Goal: Task Accomplishment & Management: Manage account settings

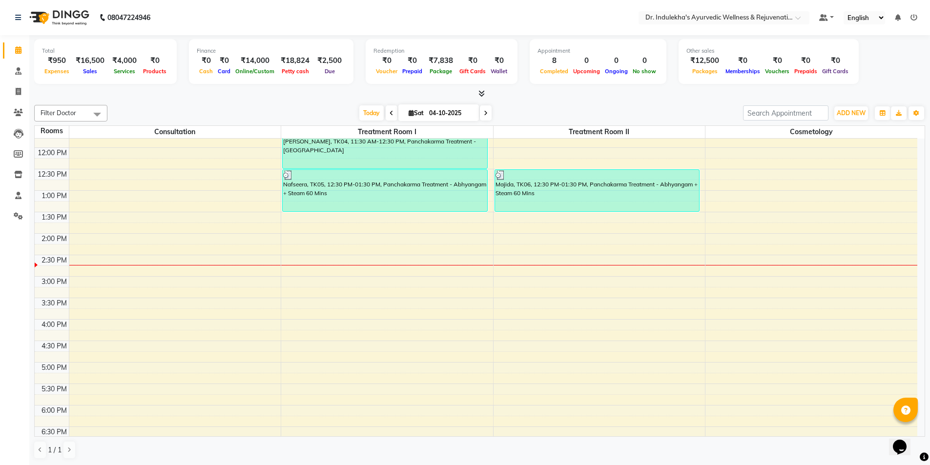
scroll to position [200, 0]
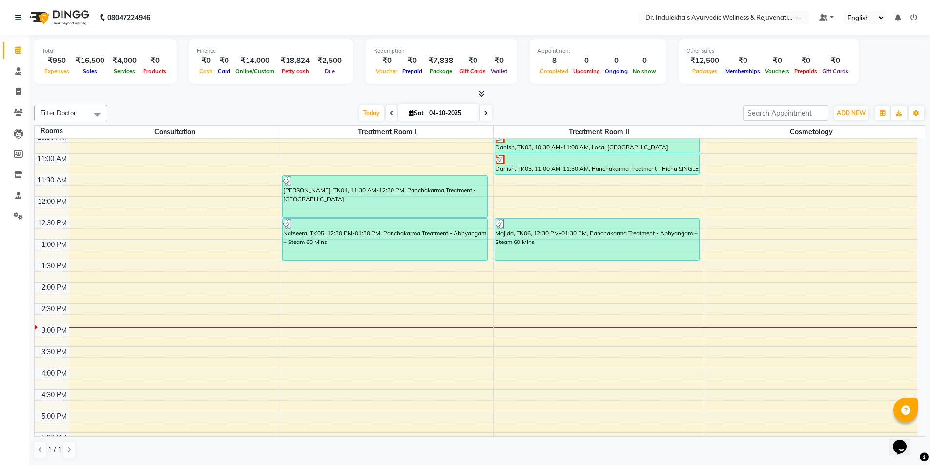
click at [387, 117] on span at bounding box center [392, 112] width 12 height 15
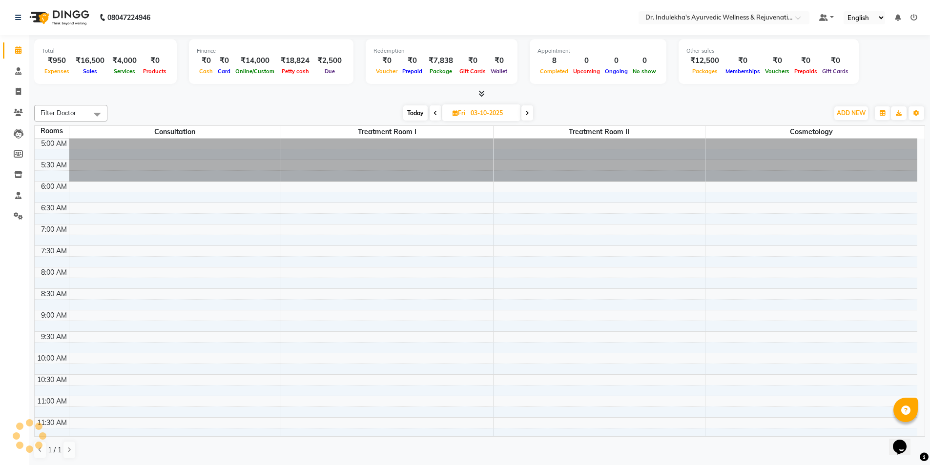
scroll to position [389, 0]
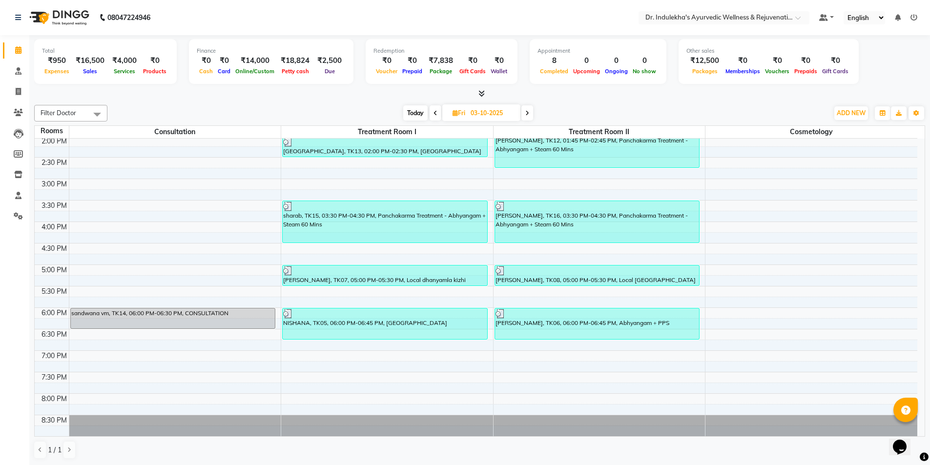
click at [527, 113] on icon at bounding box center [527, 113] width 4 height 6
type input "04-10-2025"
click at [527, 113] on div "[DATE] [DATE]" at bounding box center [467, 113] width 711 height 15
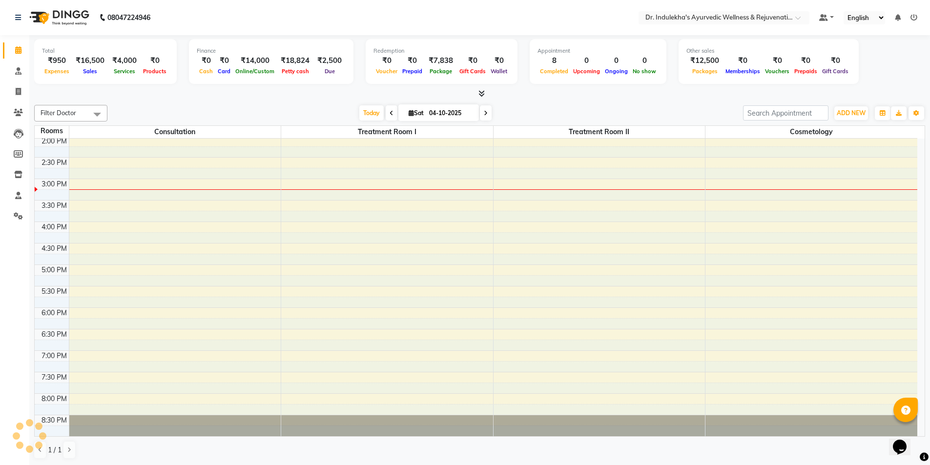
click at [527, 113] on div "[DATE] [DATE]" at bounding box center [425, 113] width 626 height 15
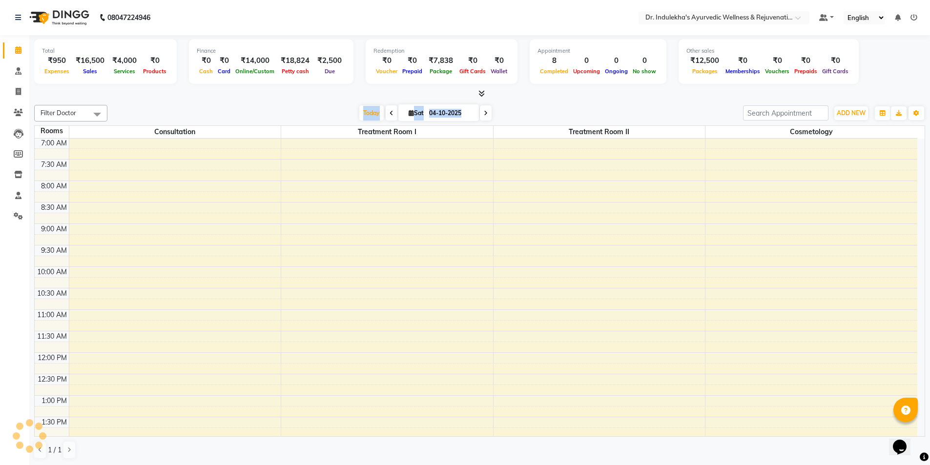
scroll to position [346, 0]
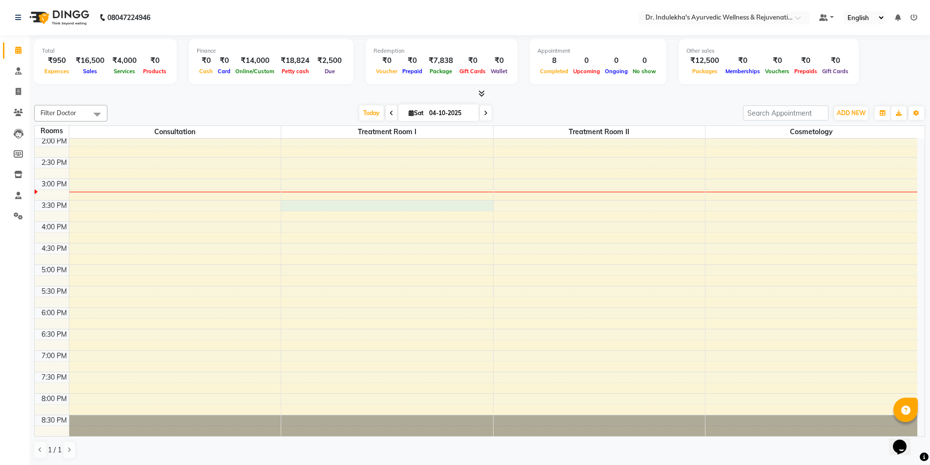
click at [478, 210] on div "6:00 AM 6:30 AM 7:00 AM 7:30 AM 8:00 AM 8:30 AM 9:00 AM 9:30 AM 10:00 AM 10:30 …" at bounding box center [476, 115] width 882 height 644
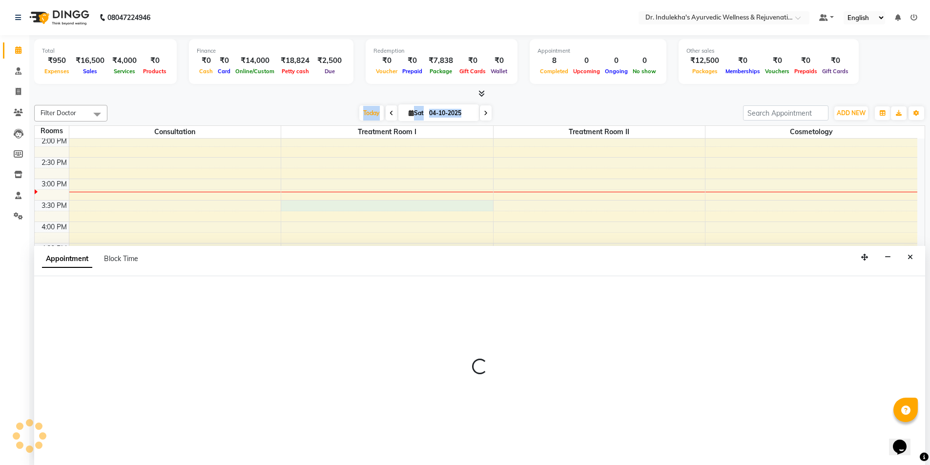
scroll to position [0, 0]
select select "tentative"
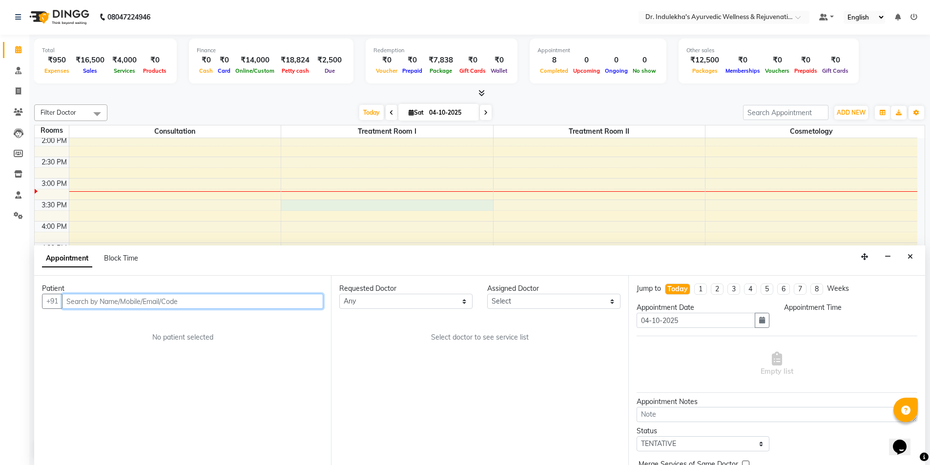
select select "930"
click at [907, 254] on icon "Close" at bounding box center [909, 256] width 5 height 7
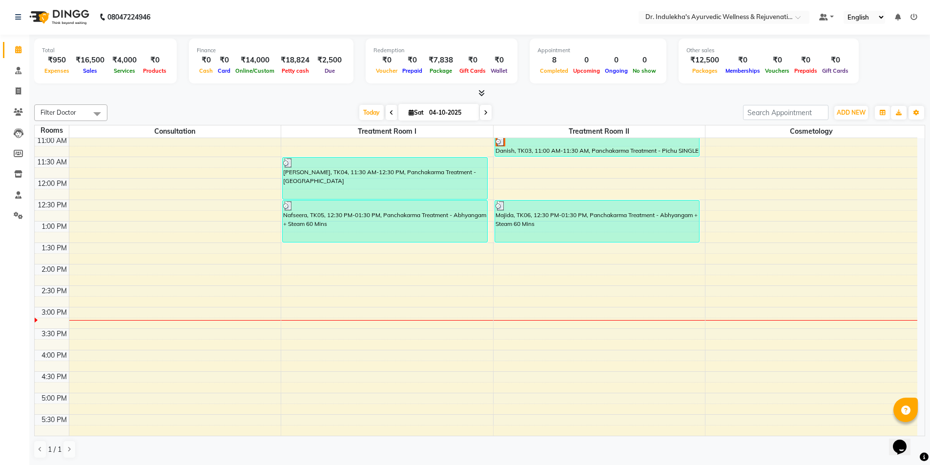
scroll to position [200, 0]
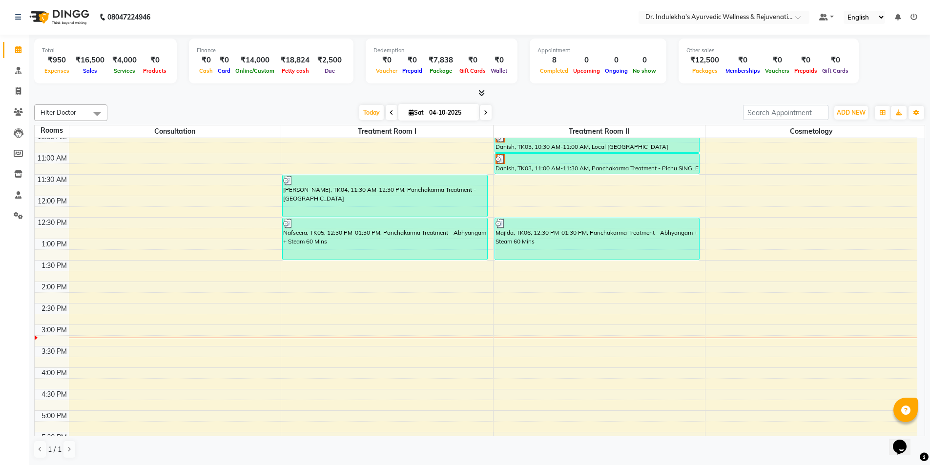
click at [302, 339] on div "6:00 AM 6:30 AM 7:00 AM 7:30 AM 8:00 AM 8:30 AM 9:00 AM 9:30 AM 10:00 AM 10:30 …" at bounding box center [476, 261] width 882 height 644
select select "915"
select select "tentative"
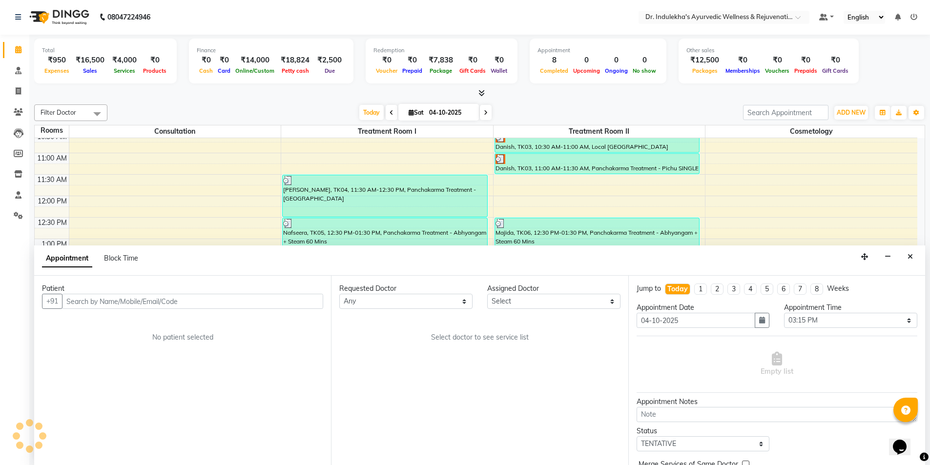
click at [302, 339] on div "Patient +91 No patient selected" at bounding box center [182, 370] width 297 height 189
click at [912, 257] on icon "Close" at bounding box center [909, 256] width 5 height 7
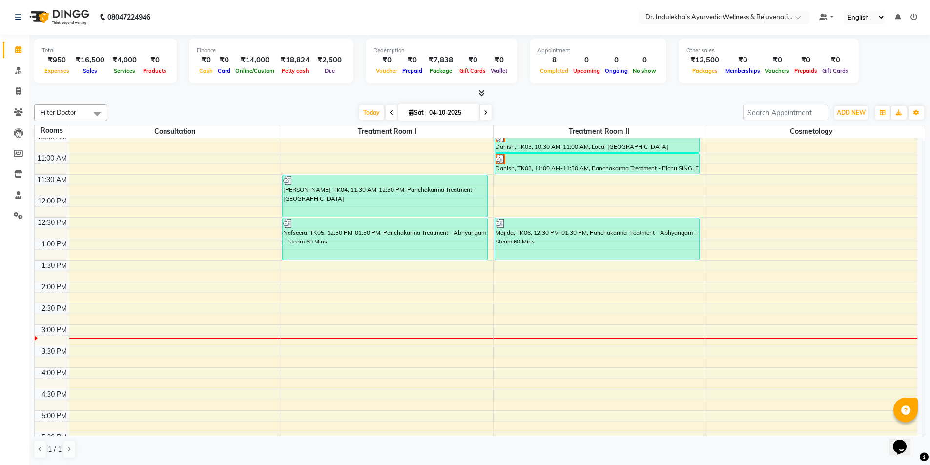
click at [499, 337] on div "6:00 AM 6:30 AM 7:00 AM 7:30 AM 8:00 AM 8:30 AM 9:00 AM 9:30 AM 10:00 AM 10:30 …" at bounding box center [476, 261] width 882 height 644
select select "tentative"
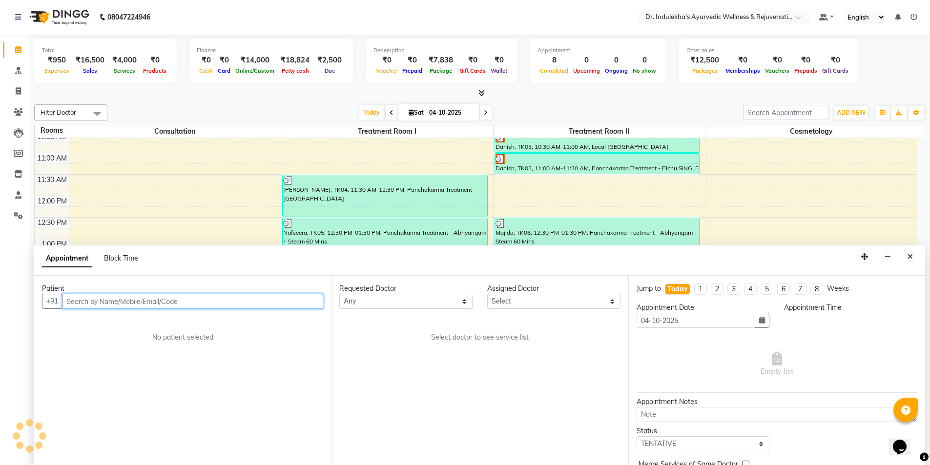
select select "915"
click at [164, 306] on input "text" at bounding box center [192, 301] width 261 height 15
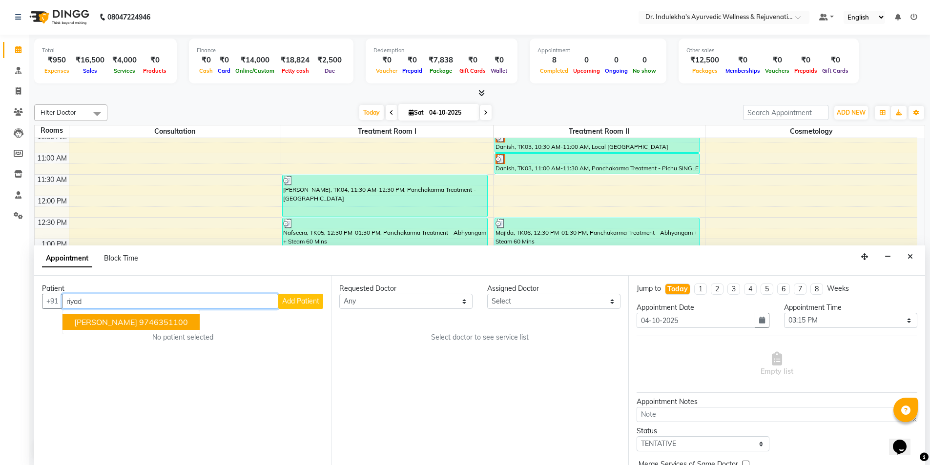
click at [126, 321] on span "[PERSON_NAME]" at bounding box center [105, 322] width 63 height 10
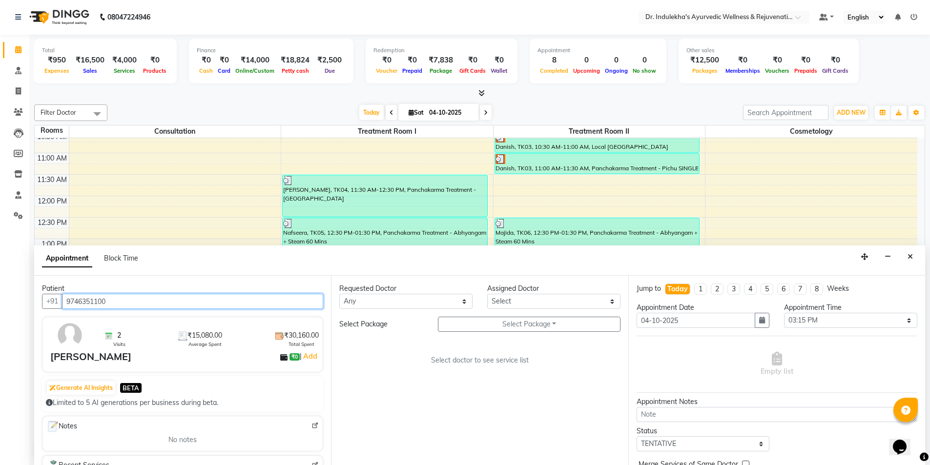
type input "9746351100"
click at [461, 304] on select "Any [PERSON_NAME] M [PERSON_NAME] [PERSON_NAME] Dr [PERSON_NAME] Dr Indulekha U…" at bounding box center [405, 301] width 133 height 15
select select "70596"
click at [339, 294] on select "Any [PERSON_NAME] M [PERSON_NAME] [PERSON_NAME] Dr [PERSON_NAME] Dr Indulekha U…" at bounding box center [405, 301] width 133 height 15
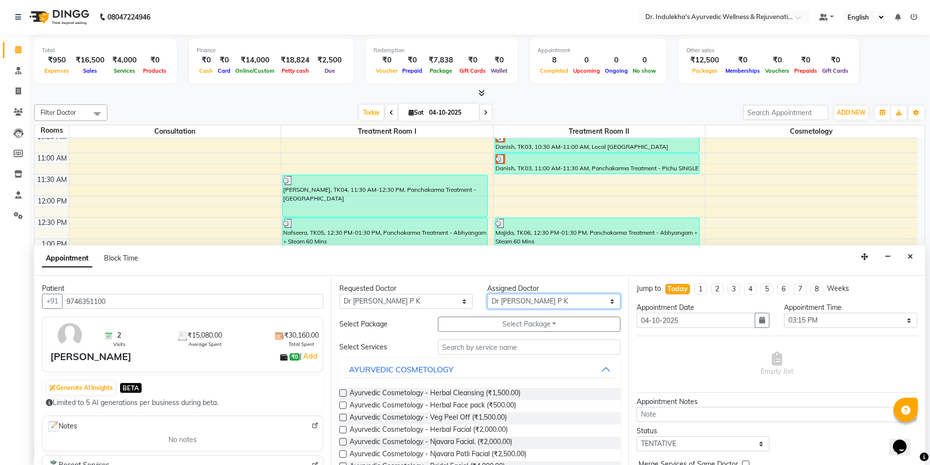
click at [600, 300] on select "Select [PERSON_NAME] M [PERSON_NAME] [PERSON_NAME] Dr [PERSON_NAME] Dr Indulekh…" at bounding box center [553, 301] width 133 height 15
select select "92138"
click at [487, 294] on select "Select [PERSON_NAME] M [PERSON_NAME] [PERSON_NAME] Dr [PERSON_NAME] Dr Indulekh…" at bounding box center [553, 301] width 133 height 15
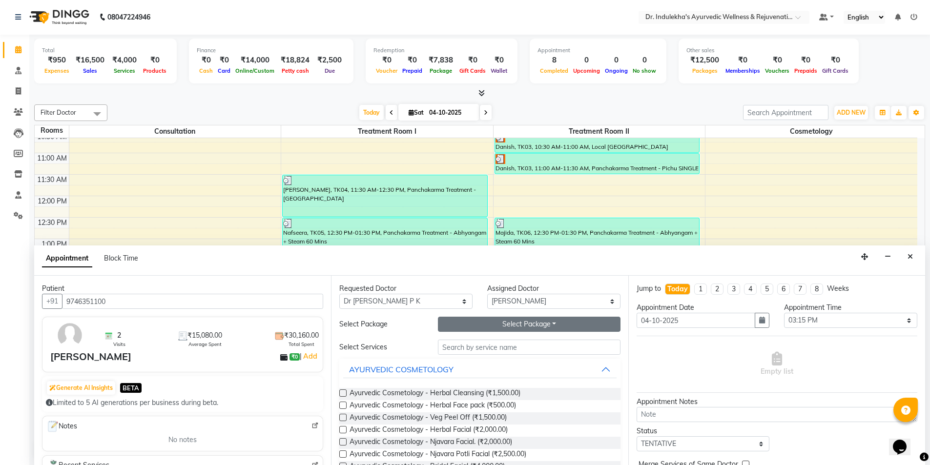
click at [564, 321] on button "Select Package Toggle Dropdown" at bounding box center [529, 324] width 183 height 15
click at [485, 345] on li "[PERSON_NAME] TRT" at bounding box center [485, 344] width 95 height 14
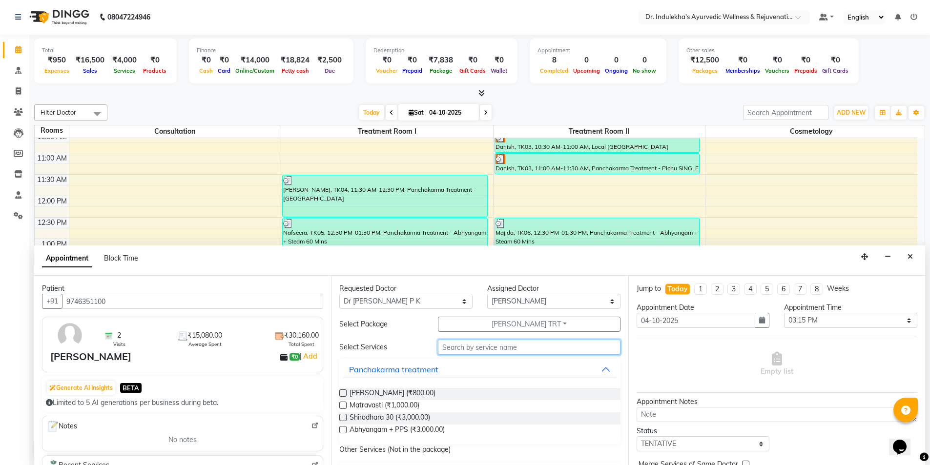
click at [485, 345] on input "text" at bounding box center [529, 347] width 183 height 15
click at [343, 427] on label at bounding box center [342, 429] width 7 height 7
click at [343, 428] on input "checkbox" at bounding box center [342, 431] width 6 height 6
click at [343, 427] on label at bounding box center [342, 429] width 7 height 7
click at [343, 428] on input "checkbox" at bounding box center [342, 431] width 6 height 6
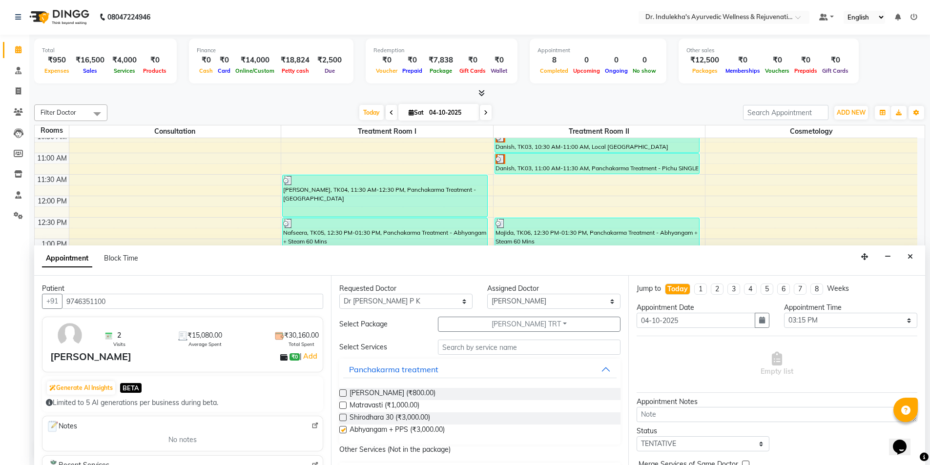
checkbox input "false"
select select "4013"
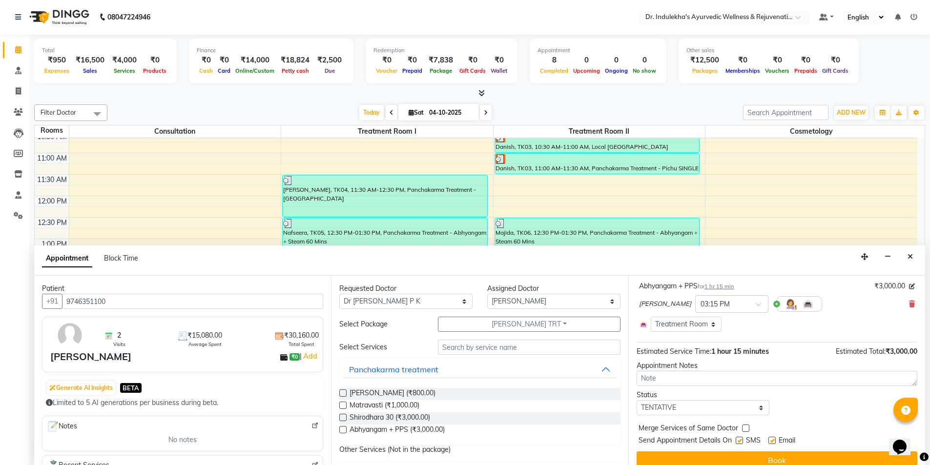
scroll to position [73, 0]
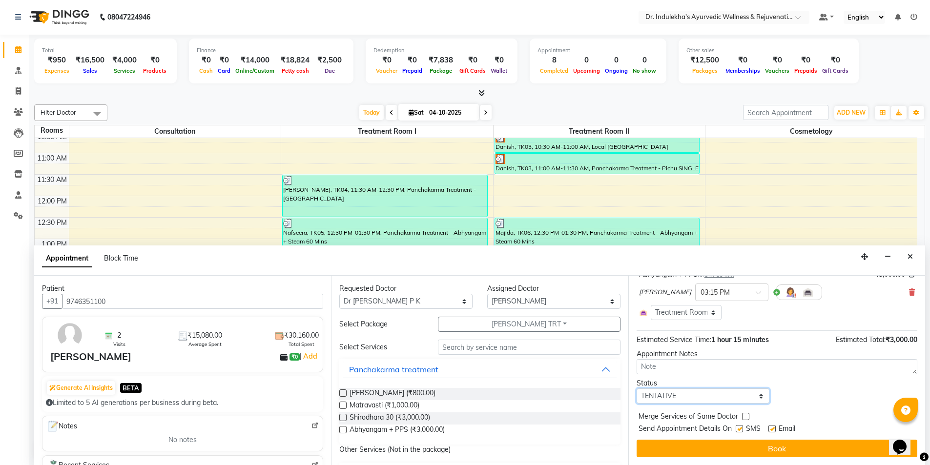
click at [756, 398] on select "Select TENTATIVE CONFIRM CHECK-IN UPCOMING" at bounding box center [702, 395] width 133 height 15
click at [757, 394] on select "Select TENTATIVE CONFIRM CHECK-IN UPCOMING" at bounding box center [702, 395] width 133 height 15
select select "confirm booking"
click at [636, 388] on select "Select TENTATIVE CONFIRM CHECK-IN UPCOMING" at bounding box center [702, 395] width 133 height 15
click at [738, 430] on label at bounding box center [739, 428] width 7 height 7
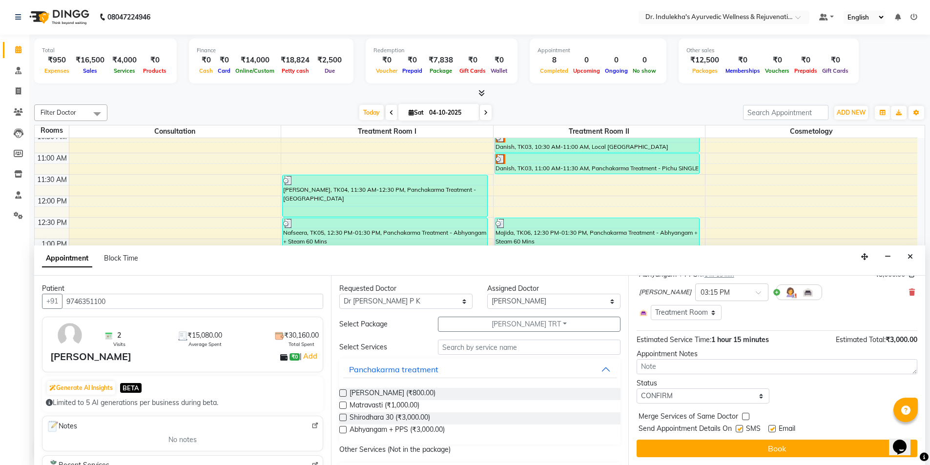
click at [738, 430] on input "checkbox" at bounding box center [739, 430] width 6 height 6
checkbox input "false"
click at [774, 428] on label at bounding box center [771, 428] width 7 height 7
click at [774, 428] on input "checkbox" at bounding box center [771, 430] width 6 height 6
checkbox input "false"
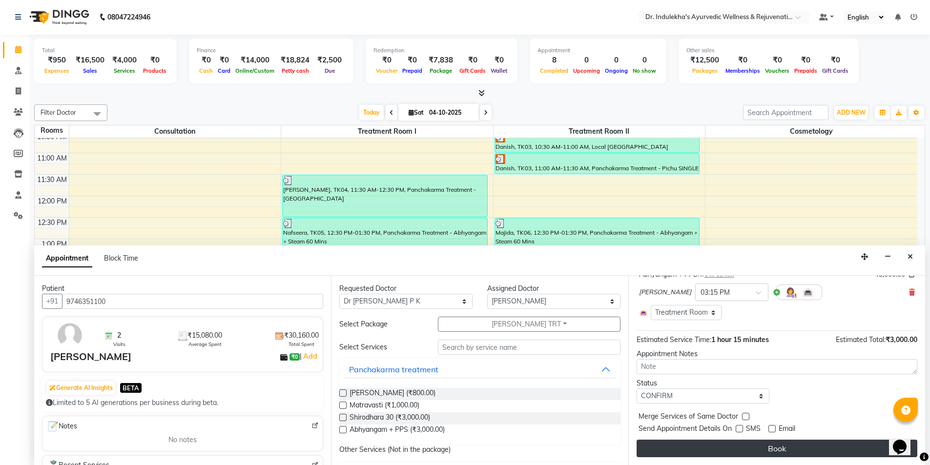
click at [783, 447] on button "Book" at bounding box center [776, 449] width 281 height 18
click at [783, 447] on div "Book" at bounding box center [776, 449] width 281 height 18
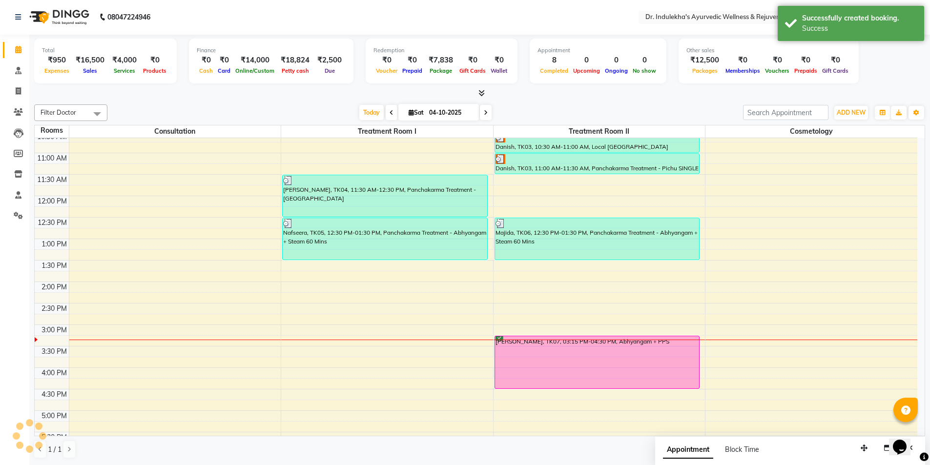
scroll to position [0, 0]
click at [284, 344] on div "6:00 AM 6:30 AM 7:00 AM 7:30 AM 8:00 AM 8:30 AM 9:00 AM 9:30 AM 10:00 AM 10:30 …" at bounding box center [476, 261] width 882 height 644
select select "tentative"
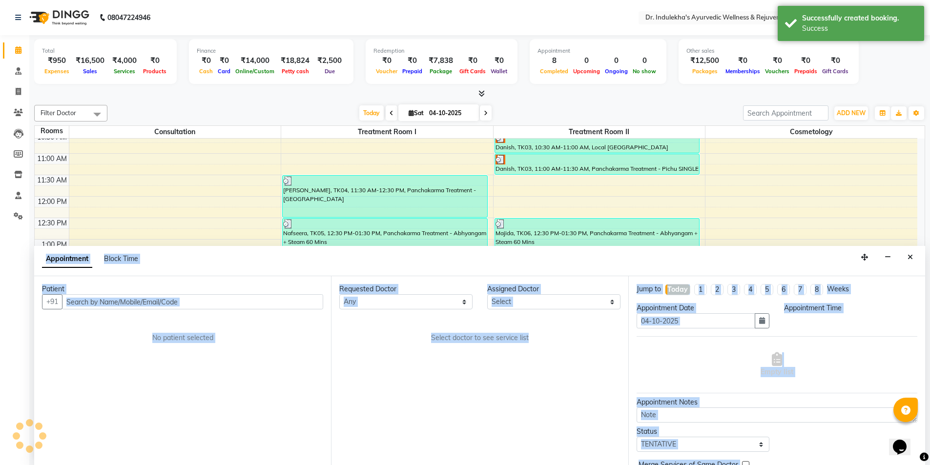
scroll to position [0, 0]
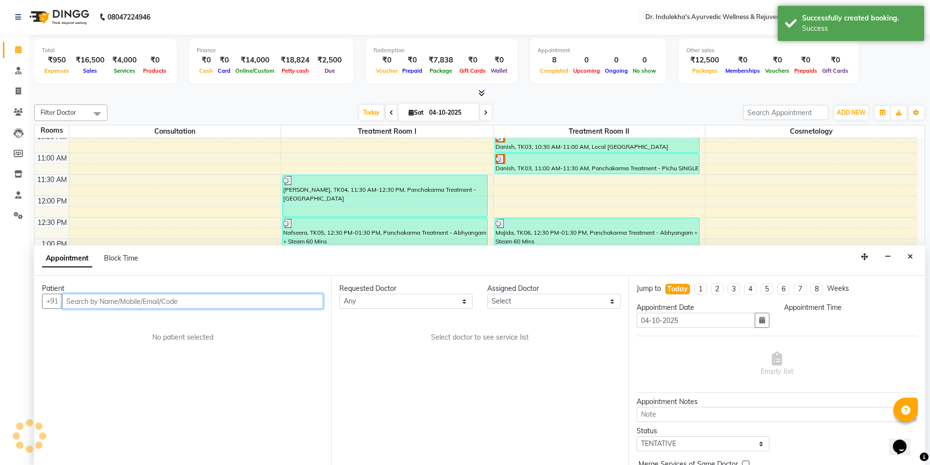
select select "915"
click at [239, 303] on input "text" at bounding box center [192, 301] width 261 height 15
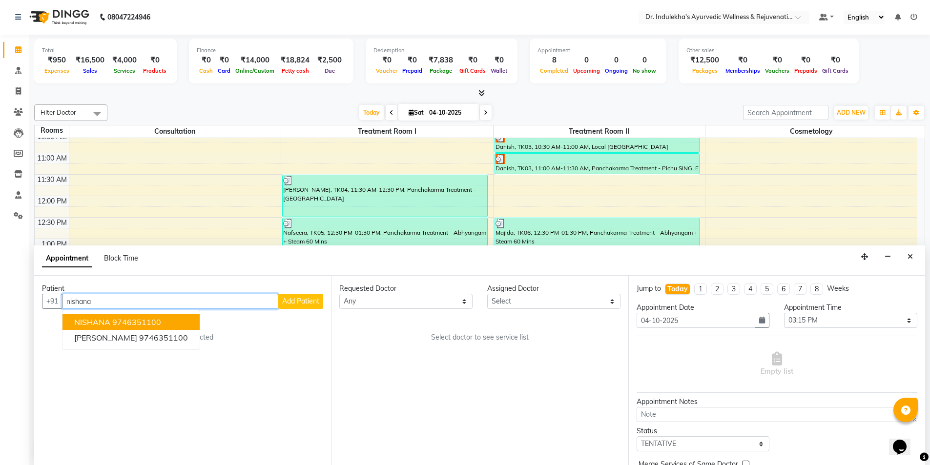
click at [139, 323] on ngb-highlight "9746351100" at bounding box center [136, 322] width 49 height 10
type input "9746351100"
click at [139, 323] on div "Patient [PHONE_NUMBER] NISHANA 9746351100 [PERSON_NAME][GEOGRAPHIC_DATA] Add Pa…" at bounding box center [182, 370] width 297 height 189
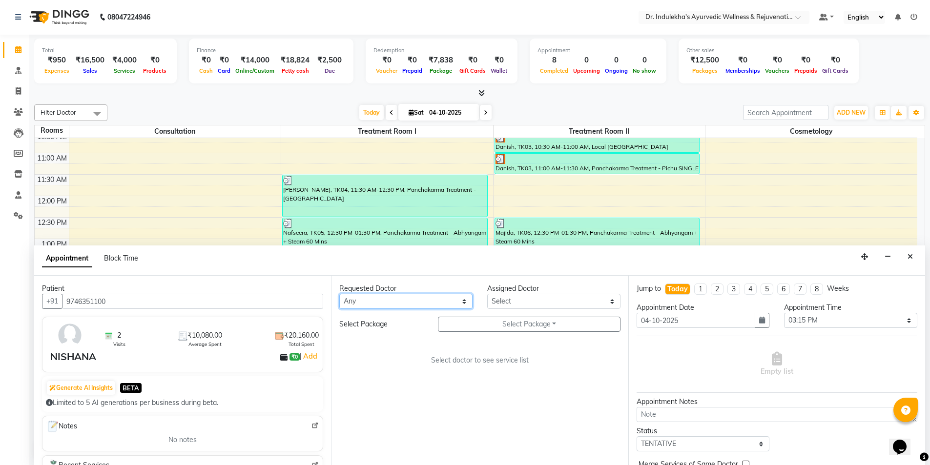
click at [463, 305] on select "Any [PERSON_NAME] M [PERSON_NAME] [PERSON_NAME] Dr [PERSON_NAME] Dr Indulekha U…" at bounding box center [405, 301] width 133 height 15
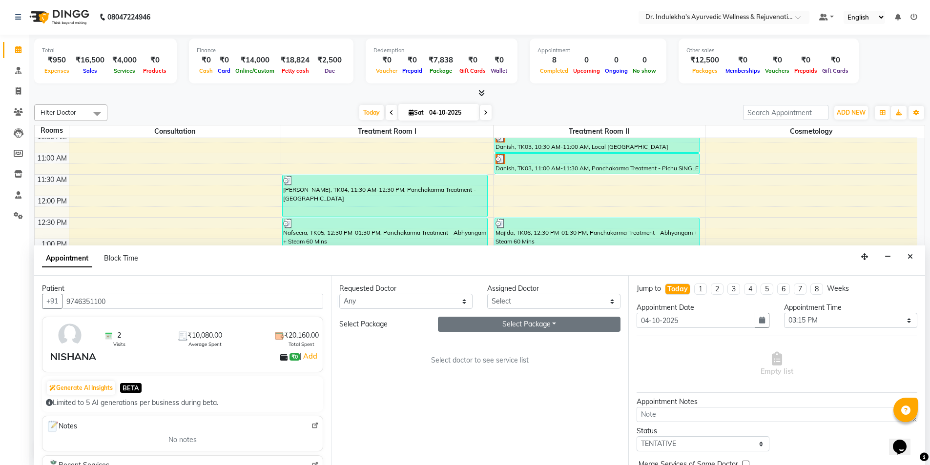
click at [549, 322] on button "Select Package Toggle Dropdown" at bounding box center [529, 324] width 183 height 15
click at [457, 342] on li "Nishana TRT" at bounding box center [476, 344] width 77 height 14
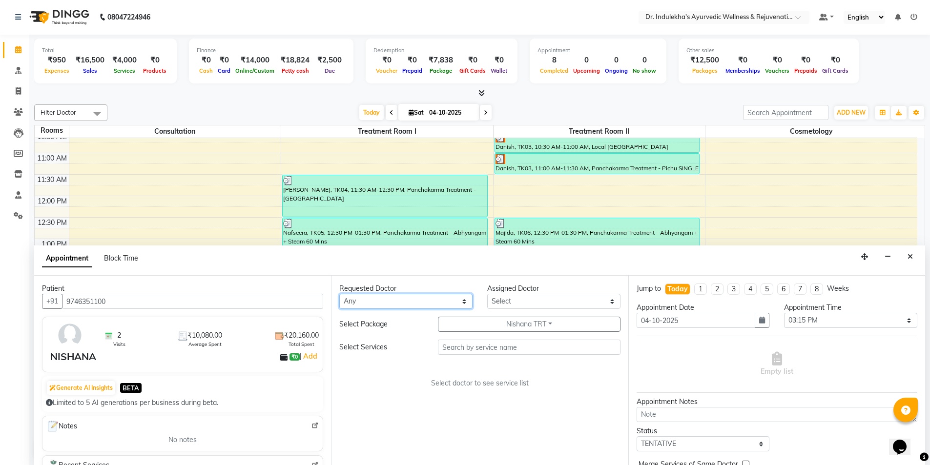
click at [463, 303] on select "Any [PERSON_NAME] M [PERSON_NAME] [PERSON_NAME] Dr [PERSON_NAME] Dr Indulekha U…" at bounding box center [405, 301] width 133 height 15
select select "70596"
click at [339, 294] on select "Any [PERSON_NAME] M [PERSON_NAME] [PERSON_NAME] Dr [PERSON_NAME] Dr Indulekha U…" at bounding box center [405, 301] width 133 height 15
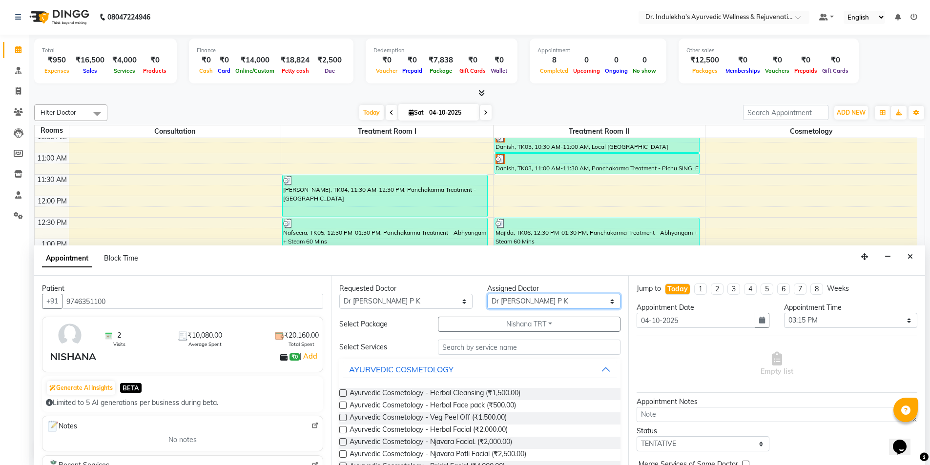
click at [602, 300] on select "Select [PERSON_NAME] M [PERSON_NAME] [PERSON_NAME] Dr [PERSON_NAME] Dr Indulekh…" at bounding box center [553, 301] width 133 height 15
select select "70598"
click at [487, 294] on select "Select [PERSON_NAME] M [PERSON_NAME] [PERSON_NAME] Dr [PERSON_NAME] Dr Indulekh…" at bounding box center [553, 301] width 133 height 15
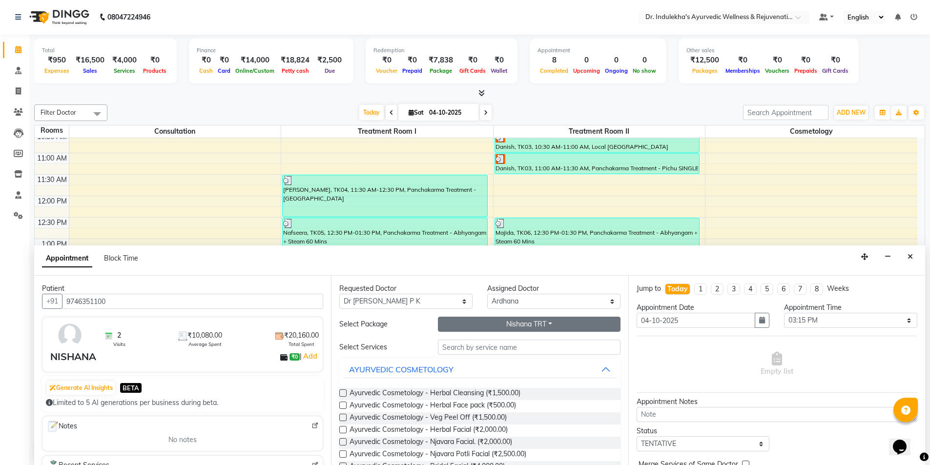
click at [532, 326] on button "Nishana TRT" at bounding box center [529, 324] width 183 height 15
click at [601, 371] on button "AYURVEDIC COSMETOLOGY" at bounding box center [479, 370] width 273 height 18
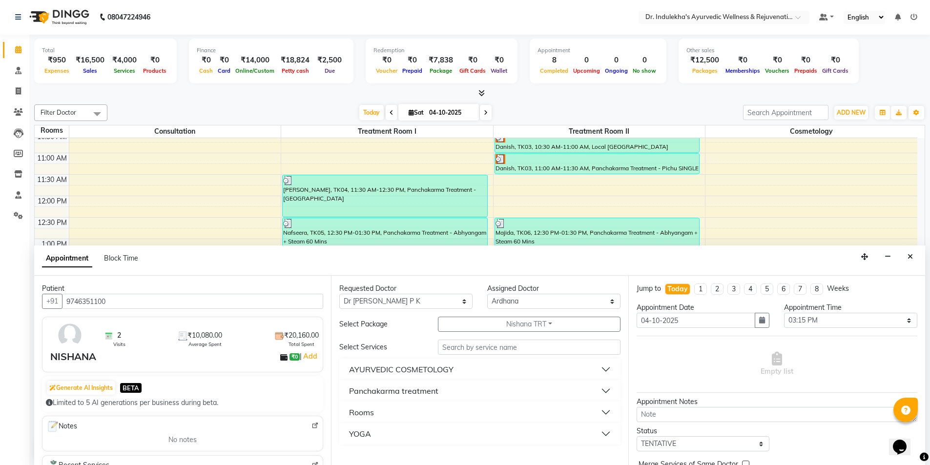
click at [601, 371] on button "AYURVEDIC COSMETOLOGY" at bounding box center [479, 370] width 273 height 18
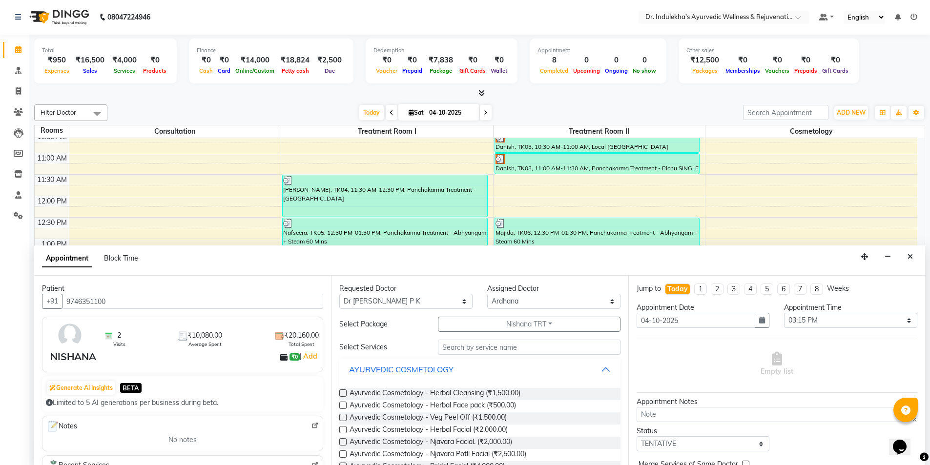
click at [594, 369] on button "AYURVEDIC COSMETOLOGY" at bounding box center [479, 370] width 273 height 18
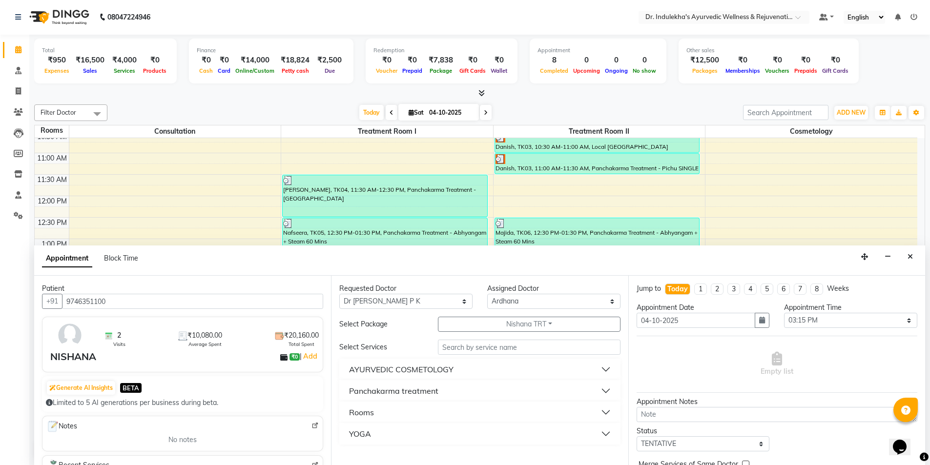
click at [594, 369] on button "AYURVEDIC COSMETOLOGY" at bounding box center [479, 370] width 273 height 18
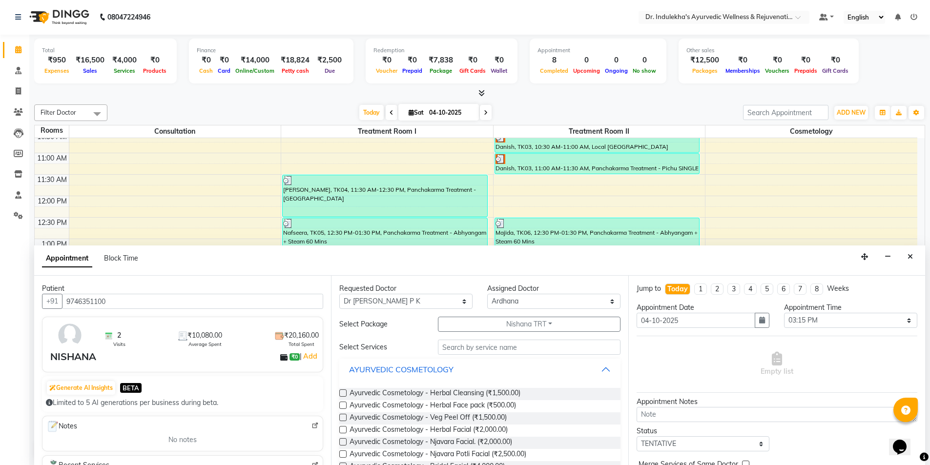
click at [598, 369] on button "AYURVEDIC COSMETOLOGY" at bounding box center [479, 370] width 273 height 18
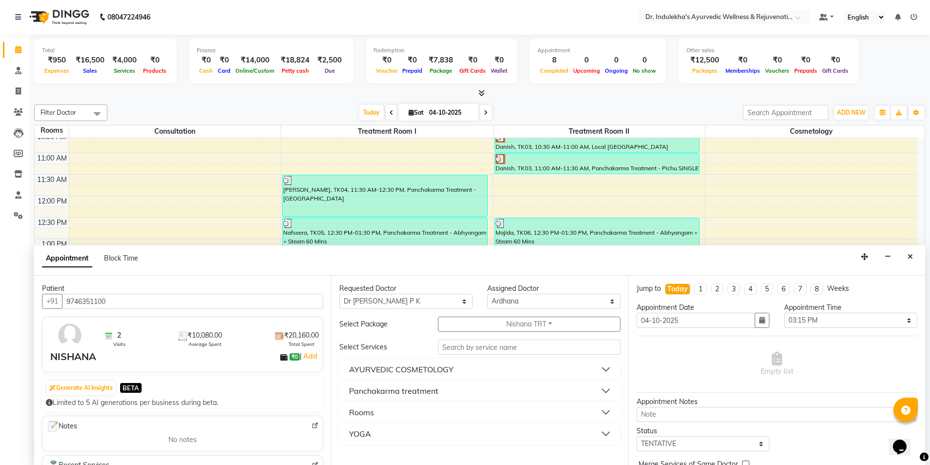
click at [598, 369] on button "AYURVEDIC COSMETOLOGY" at bounding box center [479, 370] width 273 height 18
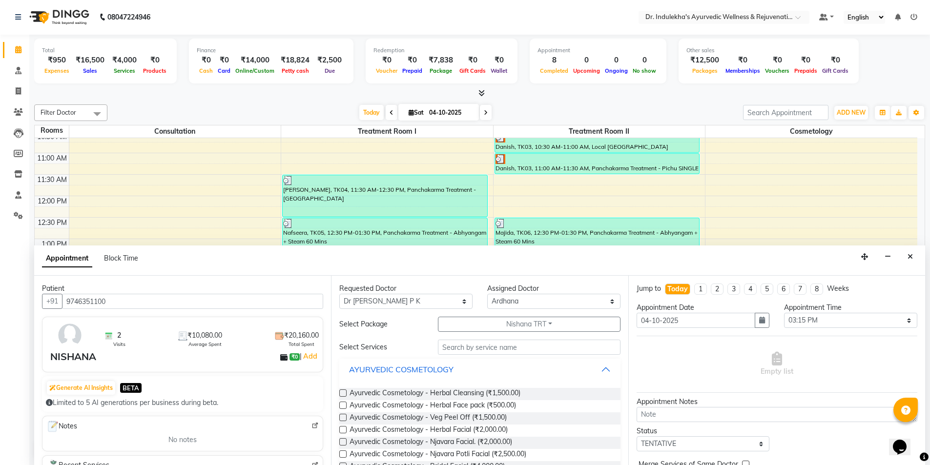
click at [598, 369] on button "AYURVEDIC COSMETOLOGY" at bounding box center [479, 370] width 273 height 18
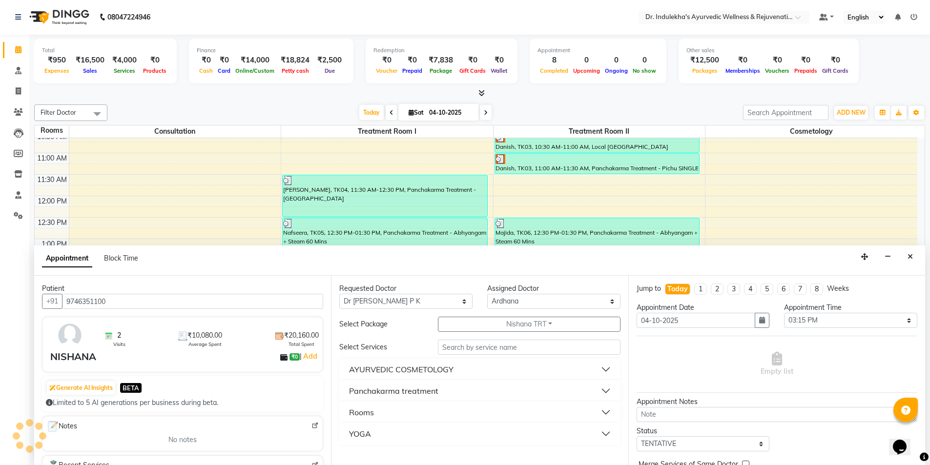
click at [429, 389] on div "Panchakarma treatment" at bounding box center [393, 391] width 89 height 12
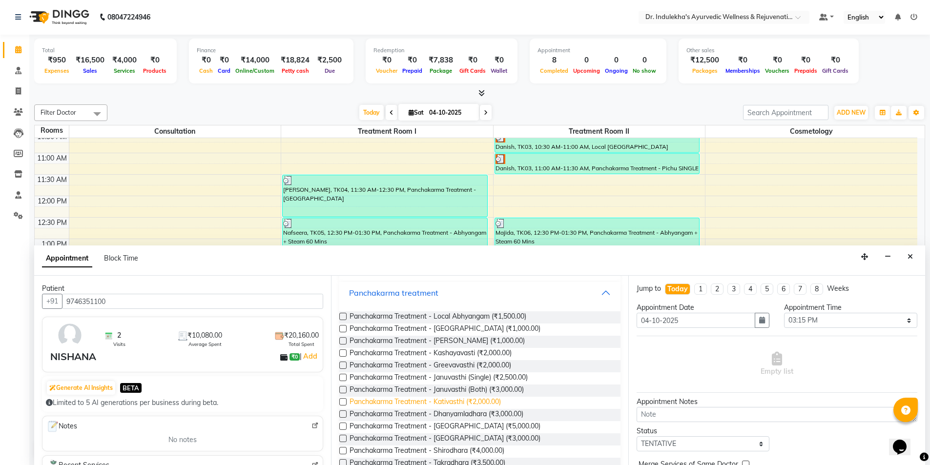
scroll to position [146, 0]
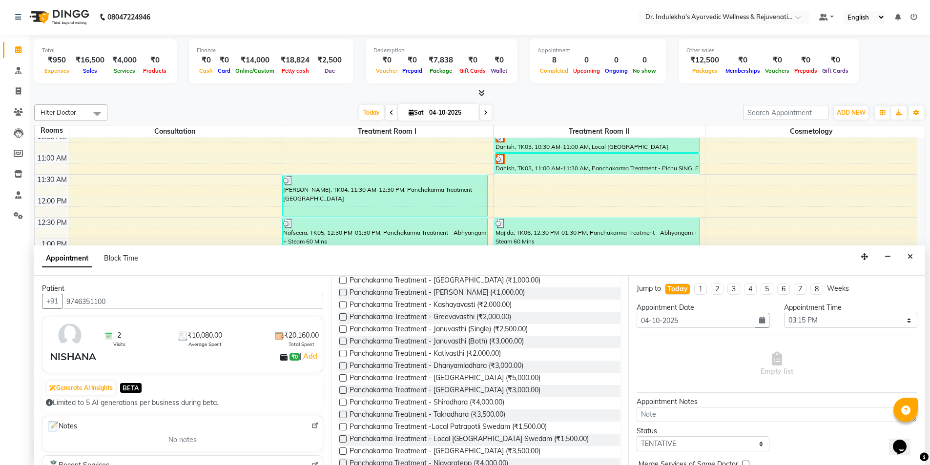
click at [913, 260] on button "Close" at bounding box center [910, 256] width 14 height 15
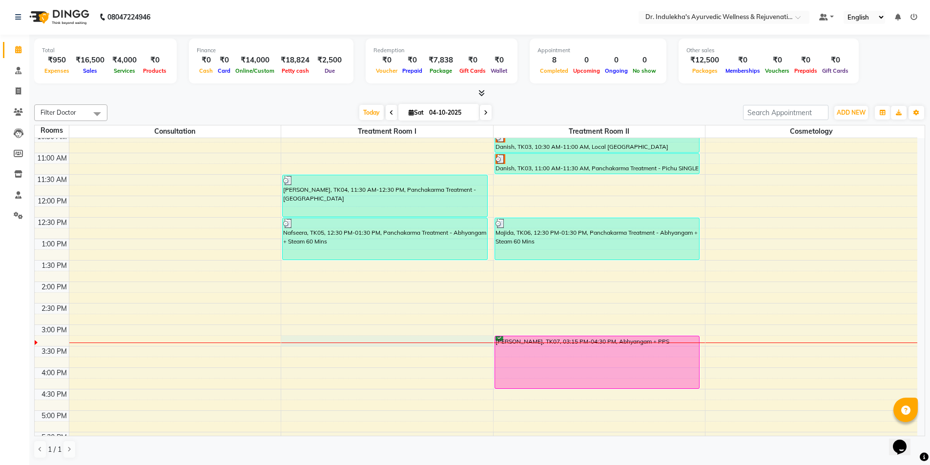
click at [324, 345] on div "6:00 AM 6:30 AM 7:00 AM 7:30 AM 8:00 AM 8:30 AM 9:00 AM 9:30 AM 10:00 AM 10:30 …" at bounding box center [476, 261] width 882 height 644
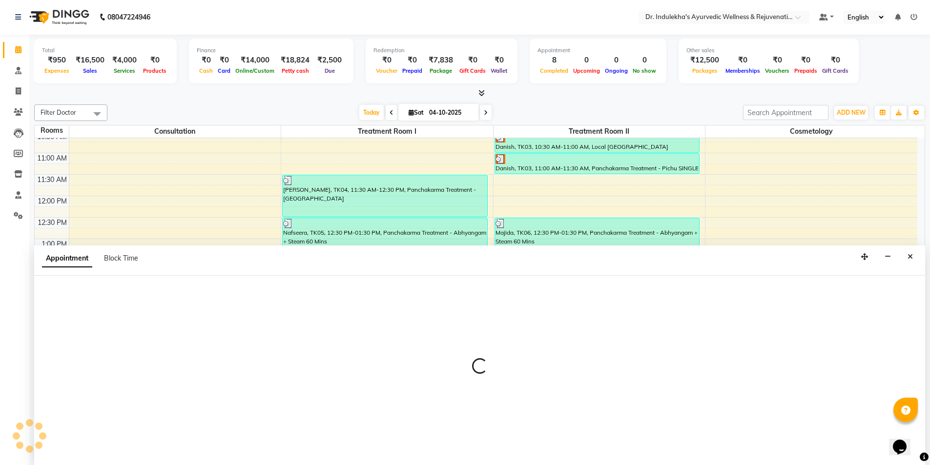
select select "915"
select select "tentative"
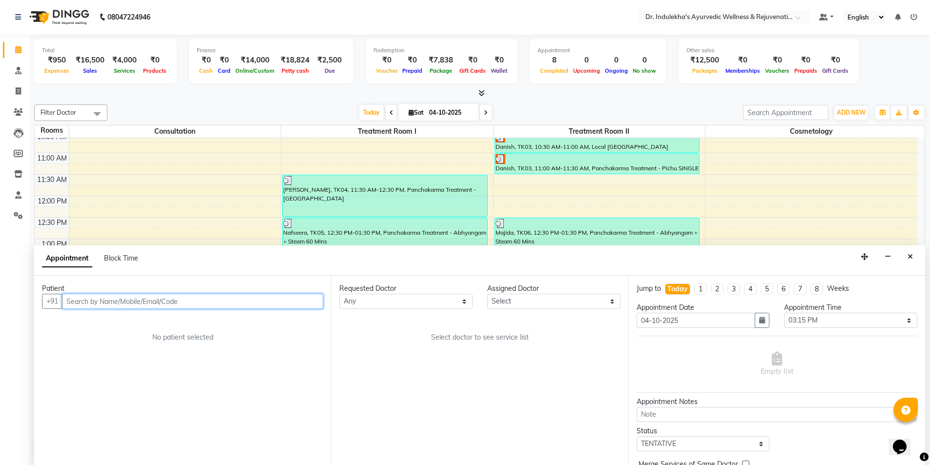
click at [166, 297] on input "text" at bounding box center [192, 301] width 261 height 15
click at [166, 298] on input "text" at bounding box center [192, 301] width 261 height 15
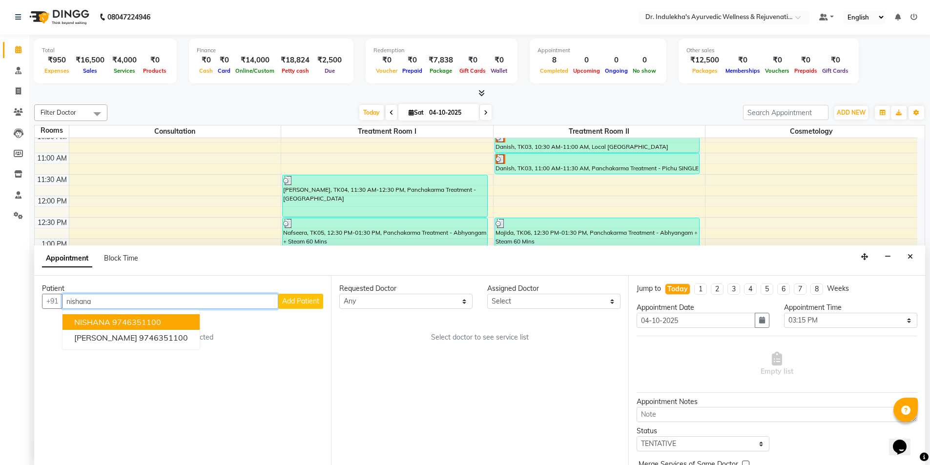
click at [90, 322] on span "NISHANA" at bounding box center [92, 322] width 36 height 10
type input "9746351100"
click at [90, 322] on div "Patient [PHONE_NUMBER] NISHANA 9746351100 [PERSON_NAME][GEOGRAPHIC_DATA] Add Pa…" at bounding box center [182, 370] width 297 height 189
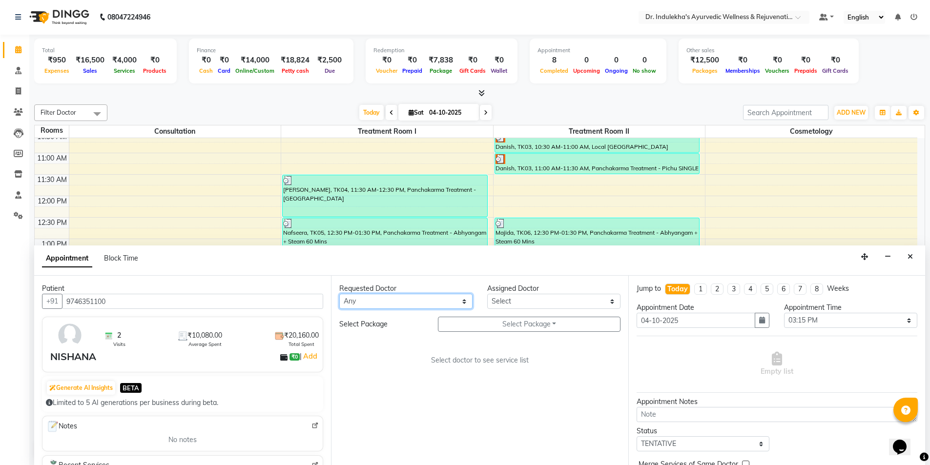
click at [469, 300] on select "Any [PERSON_NAME] M [PERSON_NAME] [PERSON_NAME] Dr [PERSON_NAME] Dr Indulekha U…" at bounding box center [405, 301] width 133 height 15
click at [463, 299] on select "Any [PERSON_NAME] M [PERSON_NAME] [PERSON_NAME] Dr [PERSON_NAME] Dr Indulekha U…" at bounding box center [405, 301] width 133 height 15
select select "70596"
click at [339, 294] on select "Any [PERSON_NAME] M [PERSON_NAME] [PERSON_NAME] Dr [PERSON_NAME] Dr Indulekha U…" at bounding box center [405, 301] width 133 height 15
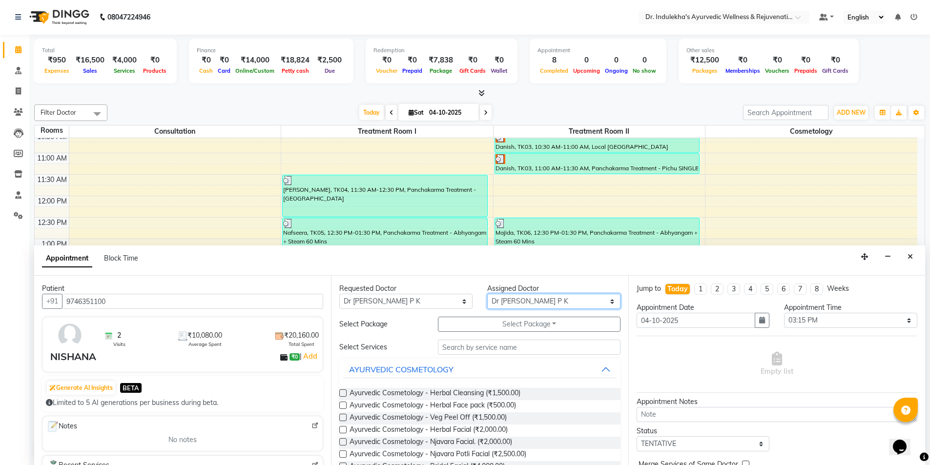
click at [605, 299] on select "Select [PERSON_NAME] M [PERSON_NAME] [PERSON_NAME] Dr [PERSON_NAME] Dr Indulekh…" at bounding box center [553, 301] width 133 height 15
click at [605, 301] on select "Select [PERSON_NAME] M [PERSON_NAME] [PERSON_NAME] Dr [PERSON_NAME] Dr Indulekh…" at bounding box center [553, 301] width 133 height 15
select select "70598"
click at [487, 294] on select "Select [PERSON_NAME] M [PERSON_NAME] [PERSON_NAME] Dr [PERSON_NAME] Dr Indulekh…" at bounding box center [553, 301] width 133 height 15
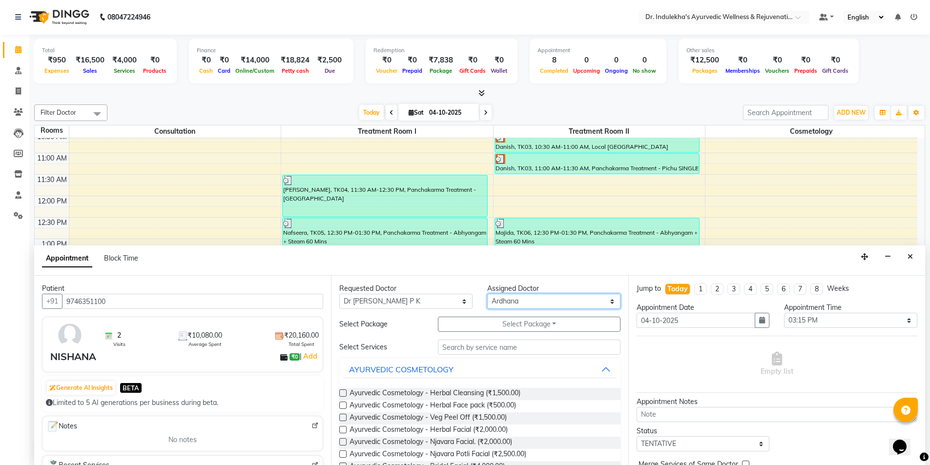
click at [511, 151] on div "Danish, TK03, 10:30 AM-11:00 AM, Local [GEOGRAPHIC_DATA]" at bounding box center [597, 142] width 204 height 20
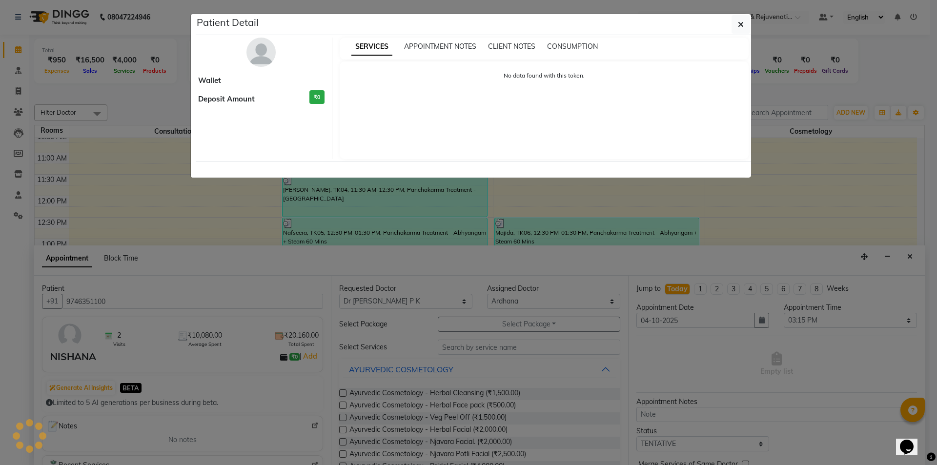
select select "3"
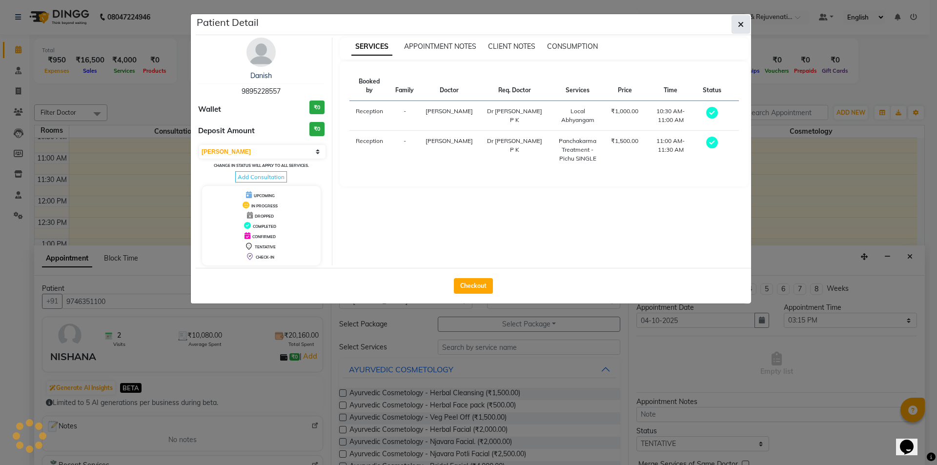
click at [739, 23] on icon "button" at bounding box center [741, 24] width 6 height 8
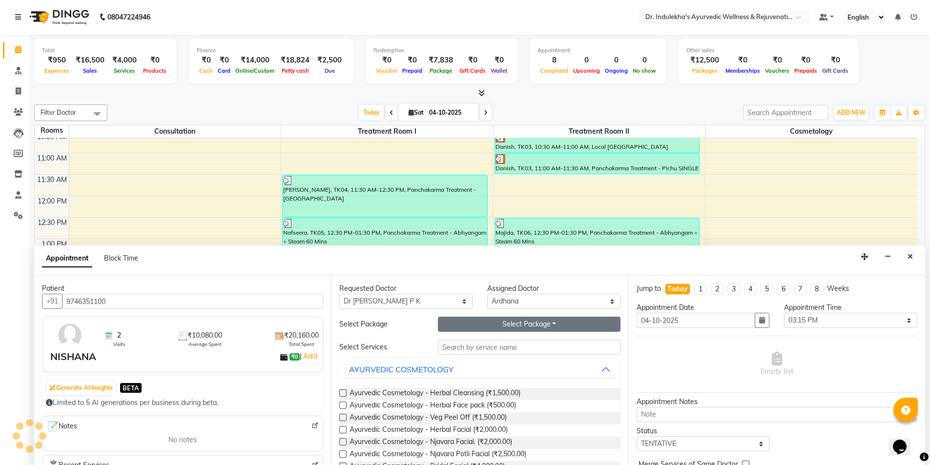
click at [504, 321] on button "Select Package Toggle Dropdown" at bounding box center [529, 324] width 183 height 15
click at [474, 344] on li "Nishana TRT" at bounding box center [476, 344] width 77 height 14
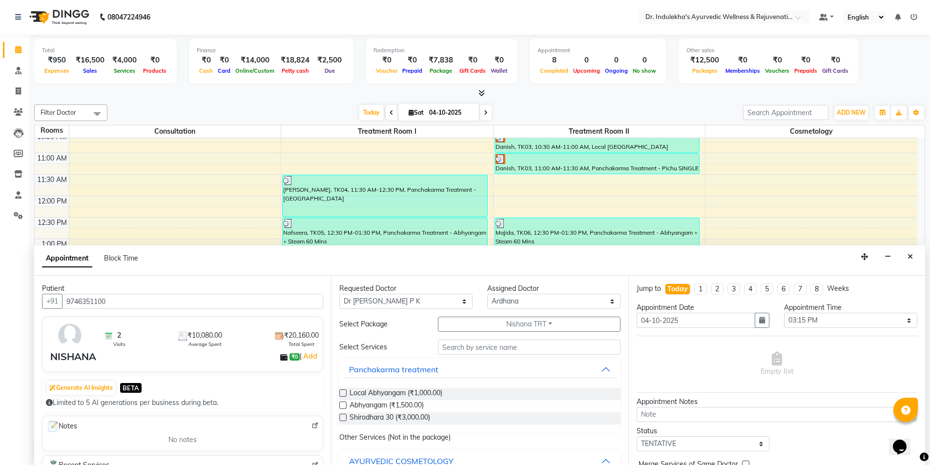
click at [343, 404] on label at bounding box center [342, 405] width 7 height 7
click at [343, 404] on input "checkbox" at bounding box center [342, 406] width 6 height 6
checkbox input "true"
select select "4012"
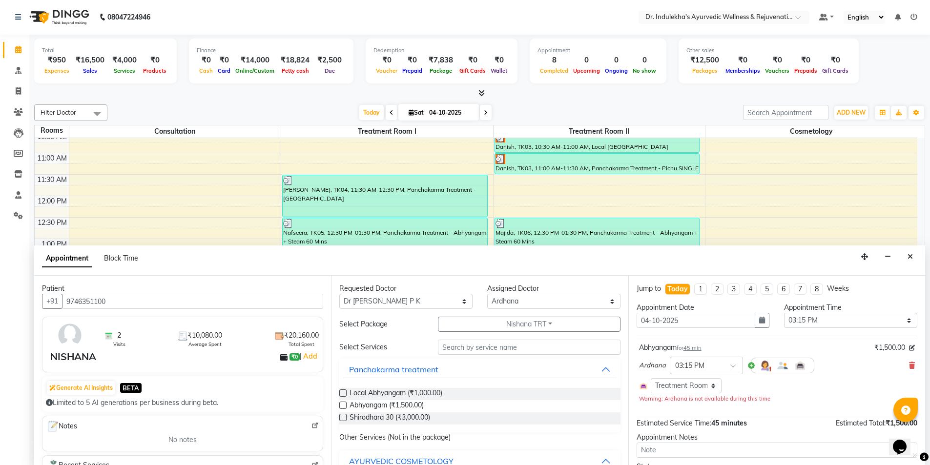
checkbox input "false"
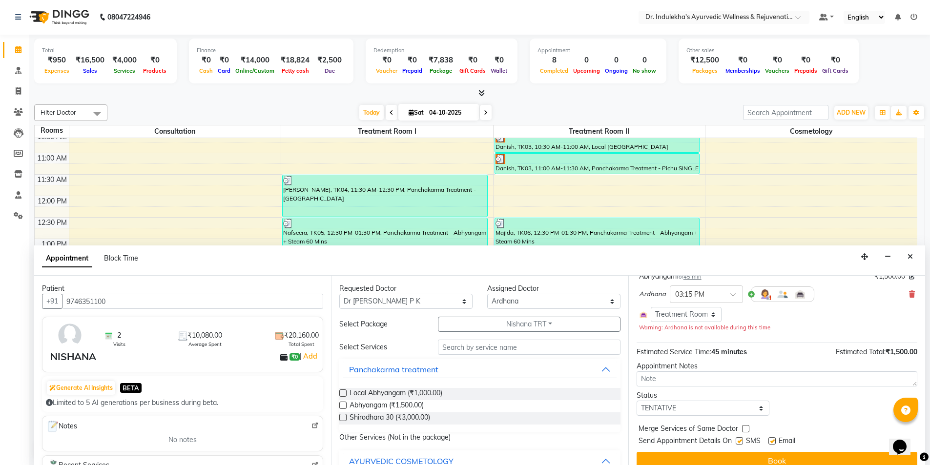
scroll to position [83, 0]
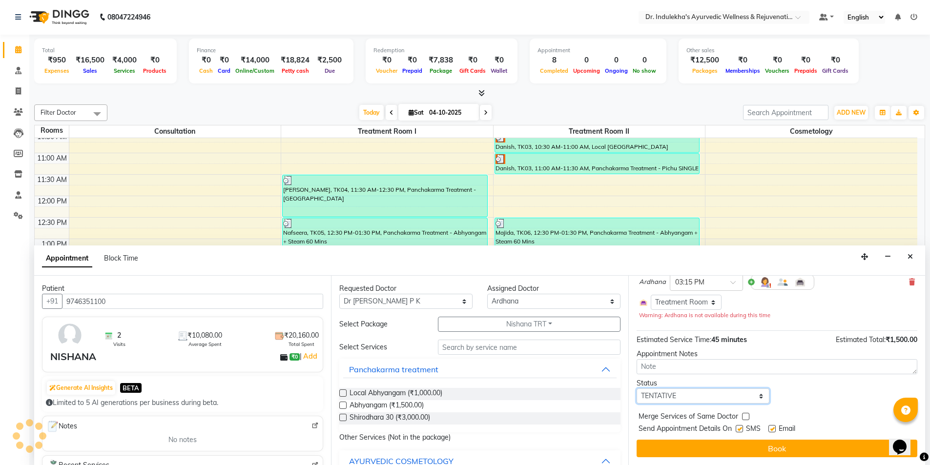
click at [762, 395] on select "Select TENTATIVE CONFIRM CHECK-IN UPCOMING" at bounding box center [702, 395] width 133 height 15
click at [757, 394] on select "Select TENTATIVE CONFIRM CHECK-IN UPCOMING" at bounding box center [702, 395] width 133 height 15
select select "confirm booking"
click at [636, 388] on select "Select TENTATIVE CONFIRM CHECK-IN UPCOMING" at bounding box center [702, 395] width 133 height 15
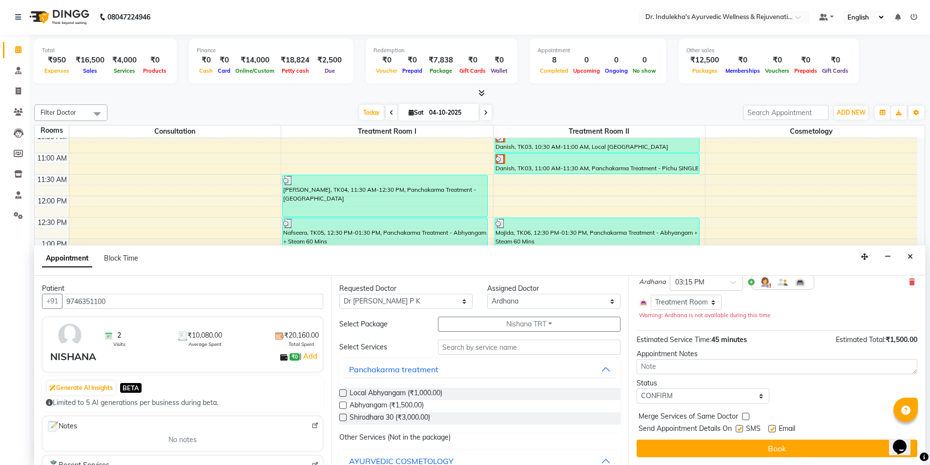
click at [740, 427] on label at bounding box center [739, 428] width 7 height 7
click at [740, 427] on input "checkbox" at bounding box center [739, 430] width 6 height 6
checkbox input "false"
click at [773, 428] on label at bounding box center [771, 428] width 7 height 7
click at [773, 428] on input "checkbox" at bounding box center [771, 430] width 6 height 6
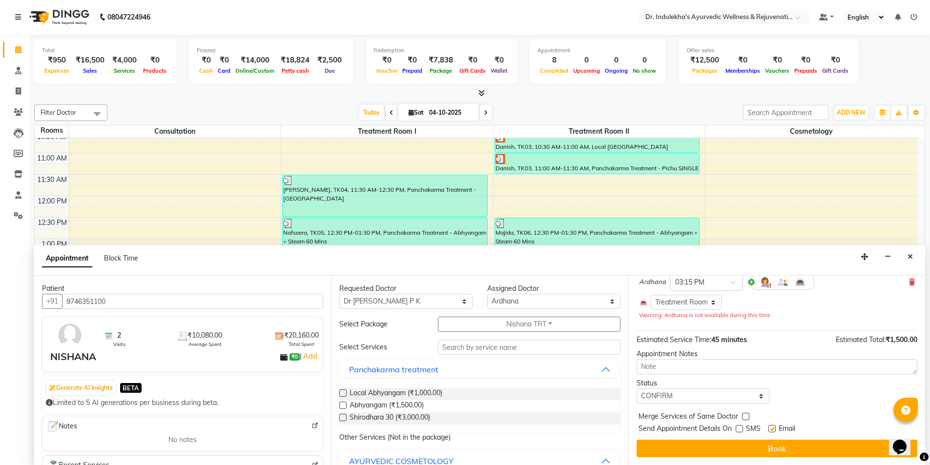
checkbox input "false"
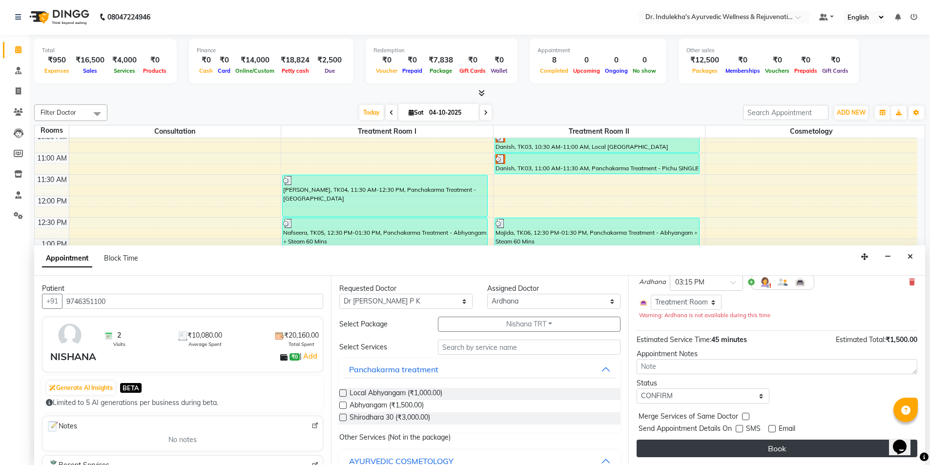
click at [787, 441] on button "Book" at bounding box center [776, 449] width 281 height 18
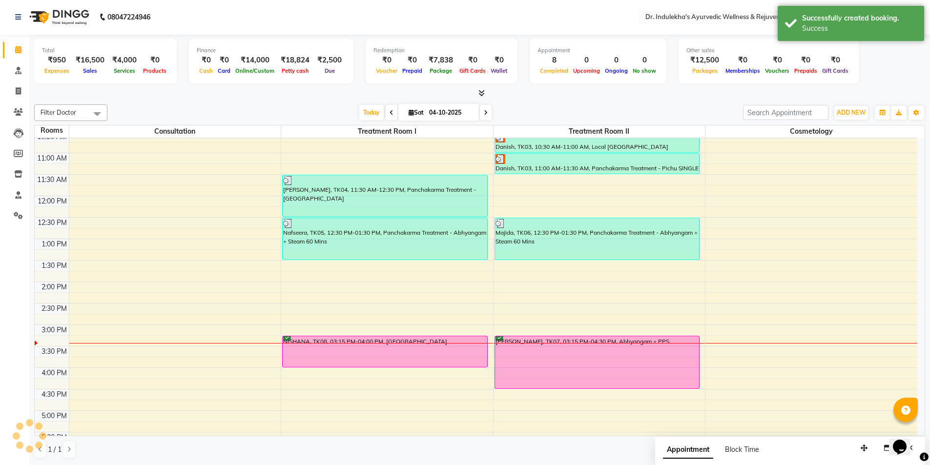
scroll to position [0, 0]
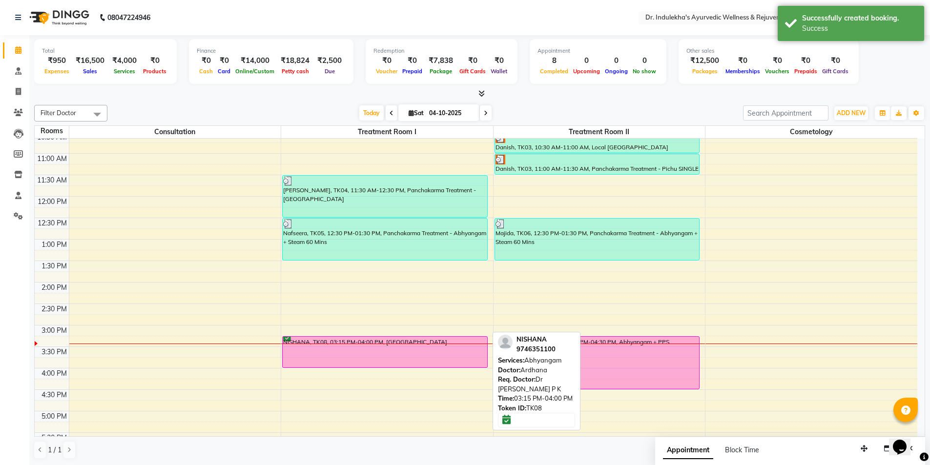
click at [450, 357] on div "NISHANA, TK08, 03:15 PM-04:00 PM, [GEOGRAPHIC_DATA]" at bounding box center [385, 352] width 204 height 31
select select "3"
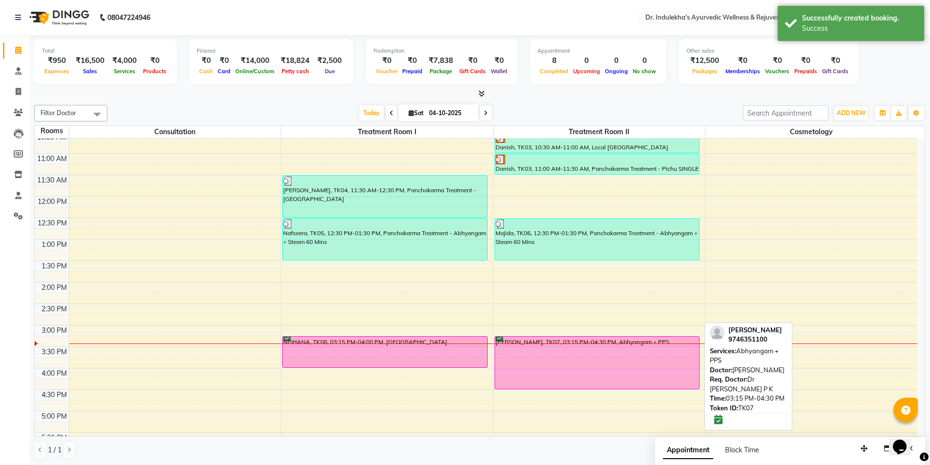
click at [522, 388] on div at bounding box center [597, 389] width 204 height 4
select select "6"
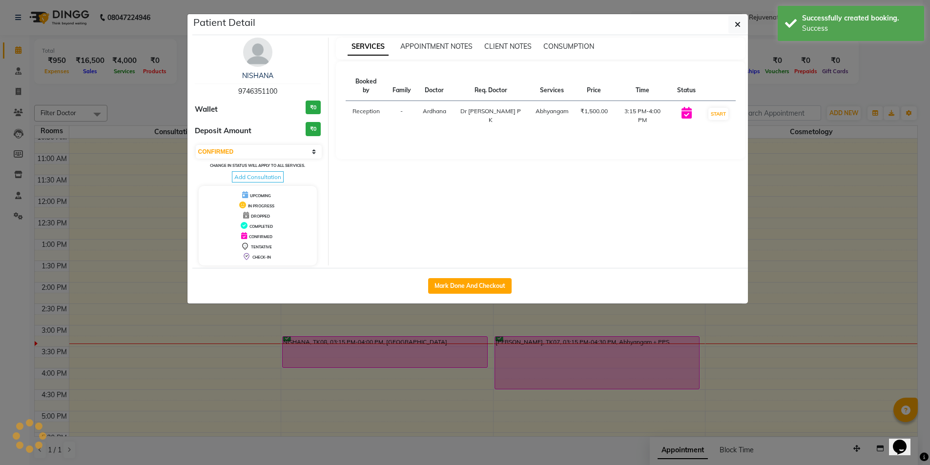
click at [521, 383] on ngb-modal-window "Patient Detail NISHANA 9746351100 Wallet ₹0 Deposit Amount ₹0 Select IN SERVICE…" at bounding box center [465, 232] width 930 height 465
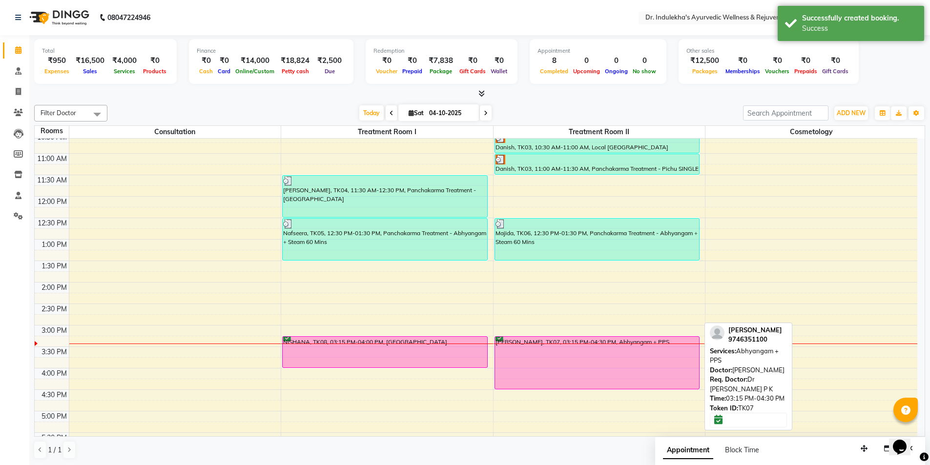
drag, startPoint x: 520, startPoint y: 382, endPoint x: 519, endPoint y: 372, distance: 10.3
click at [519, 372] on div "[PERSON_NAME], TK07, 03:15 PM-04:30 PM, Abhyangam + PPS" at bounding box center [597, 363] width 204 height 52
select select "6"
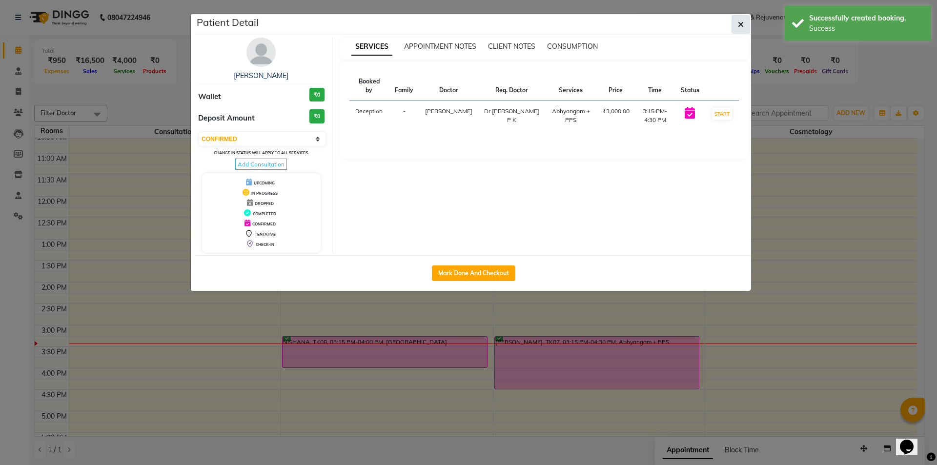
click at [743, 22] on icon "button" at bounding box center [741, 24] width 6 height 8
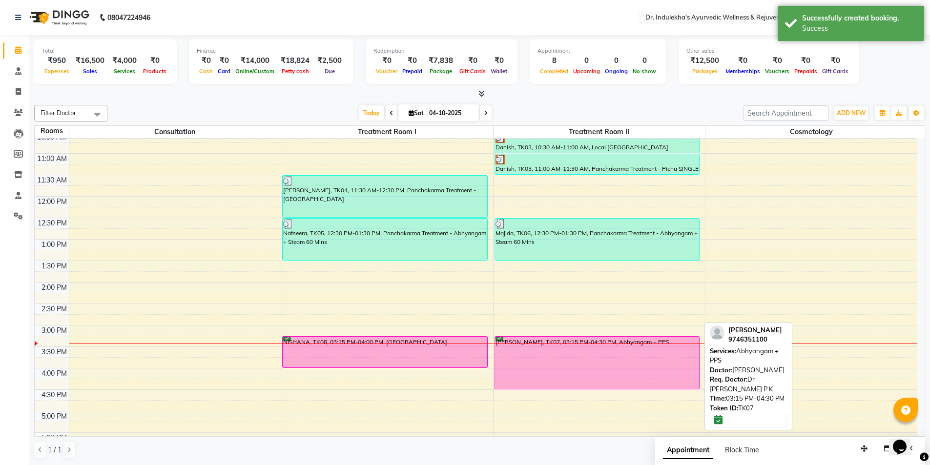
click at [697, 389] on div at bounding box center [597, 389] width 204 height 4
select select "6"
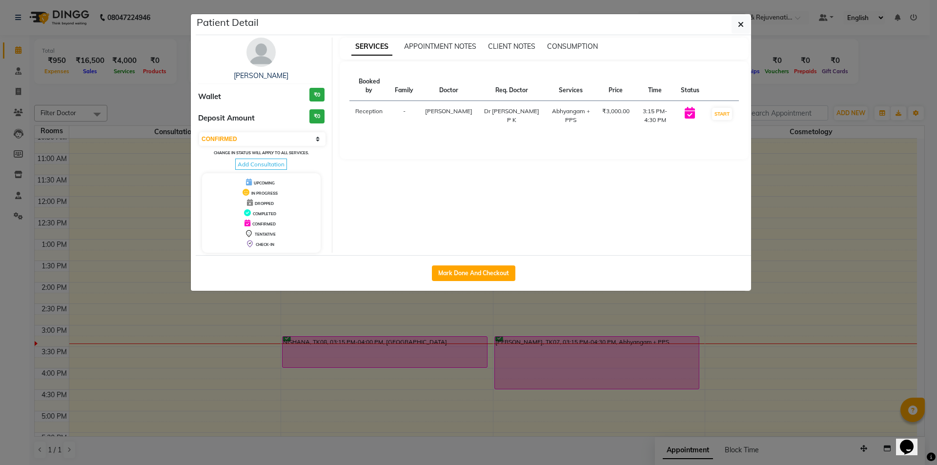
click at [697, 389] on ngb-modal-window "Patient Detail [PERSON_NAME] Wallet ₹0 Deposit Amount ₹0 Select IN SERVICE CONF…" at bounding box center [468, 232] width 937 height 465
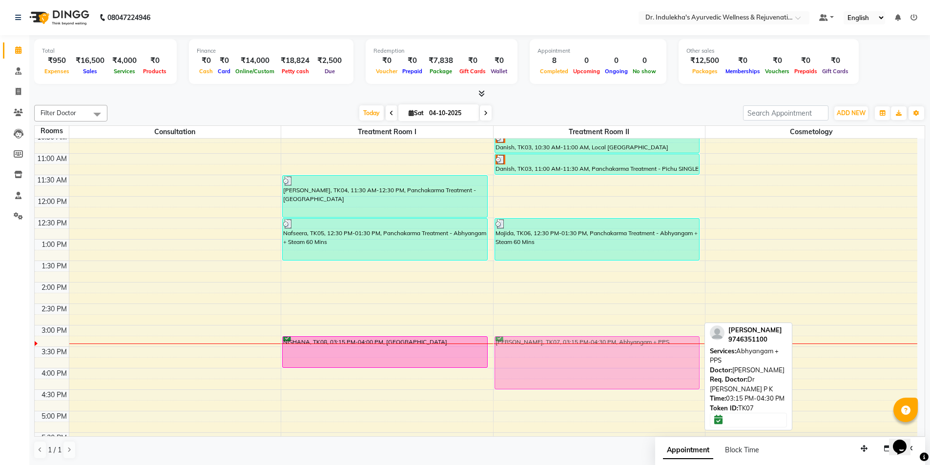
click at [696, 388] on div "[PERSON_NAME], TK02, 09:30 AM-10:00 AM, Panchakarma Treatment -Local Patrapotli…" at bounding box center [599, 261] width 212 height 644
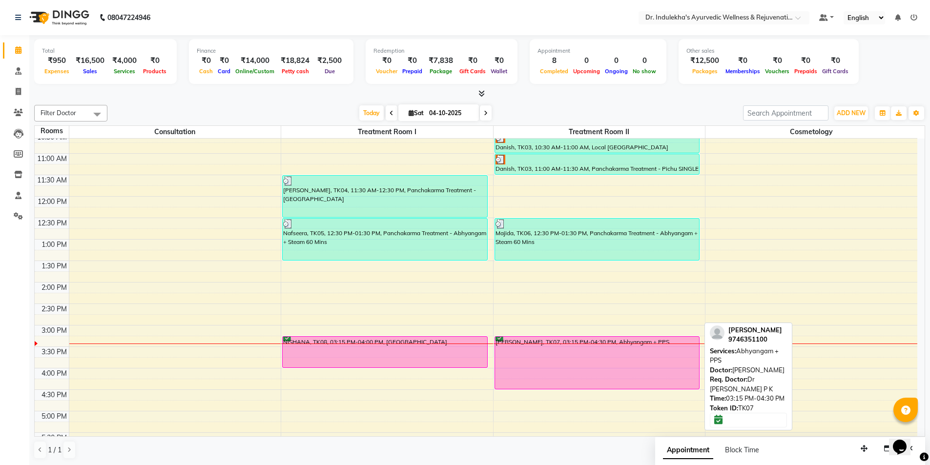
click at [0, 0] on div at bounding box center [0, 0] width 0 height 0
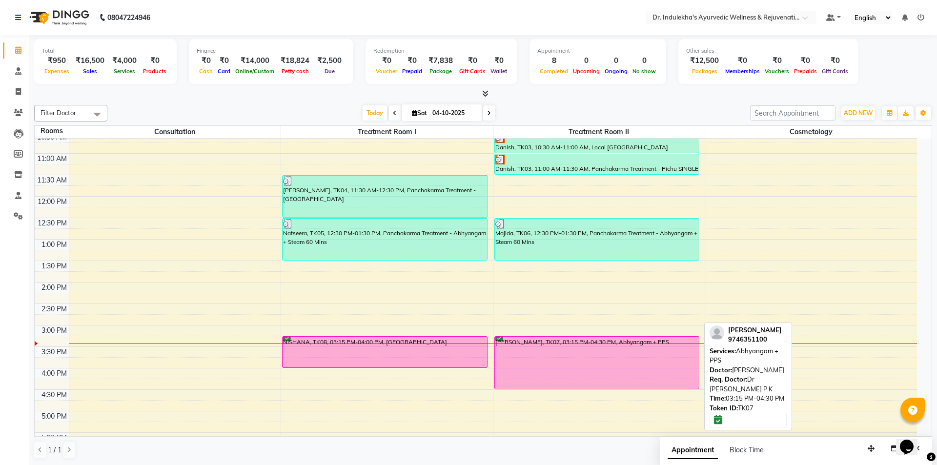
select select "6"
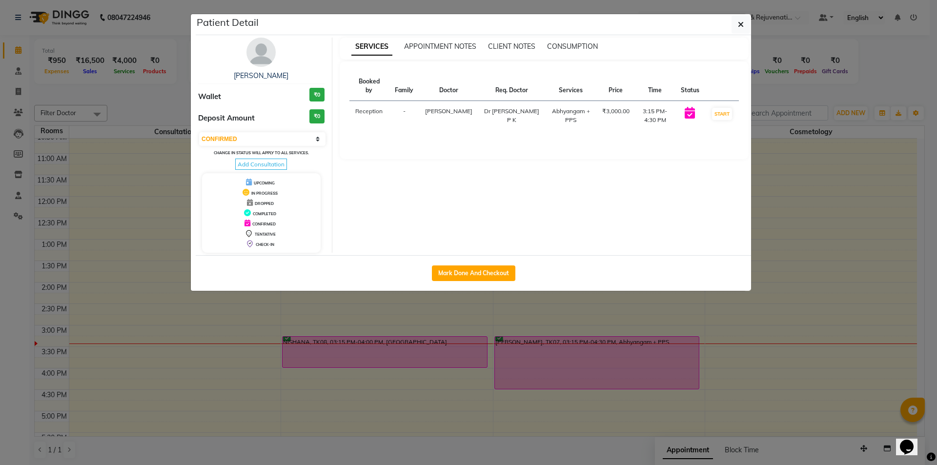
click at [696, 387] on ngb-modal-window "Patient Detail [PERSON_NAME] Wallet ₹0 Deposit Amount ₹0 Select IN SERVICE CONF…" at bounding box center [468, 232] width 937 height 465
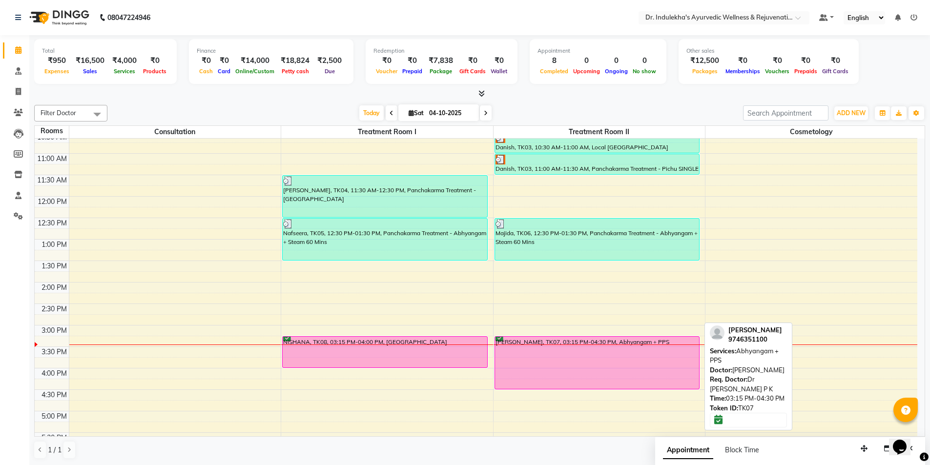
click at [497, 382] on div "[PERSON_NAME], TK02, 09:30 AM-10:00 AM, Panchakarma Treatment -Local Patrapotli…" at bounding box center [599, 261] width 212 height 644
click at [497, 381] on div "[PERSON_NAME], TK07, 03:15 PM-04:30 PM, Abhyangam + PPS" at bounding box center [597, 363] width 204 height 52
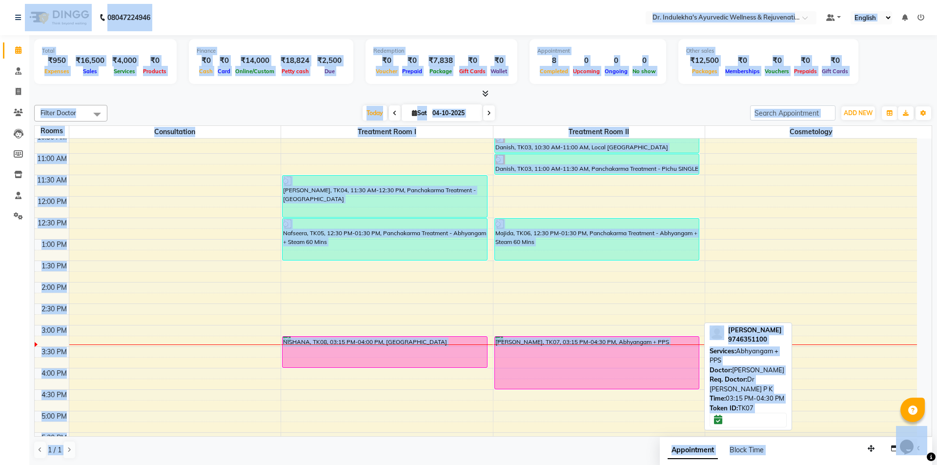
select select "6"
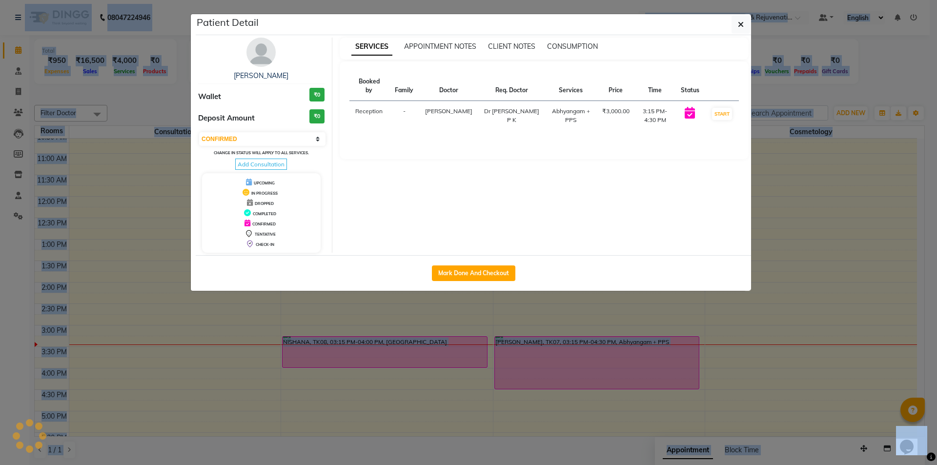
click at [497, 376] on ngb-modal-window "Patient Detail [PERSON_NAME] Wallet ₹0 Deposit Amount ₹0 Select IN SERVICE CONF…" at bounding box center [468, 232] width 937 height 465
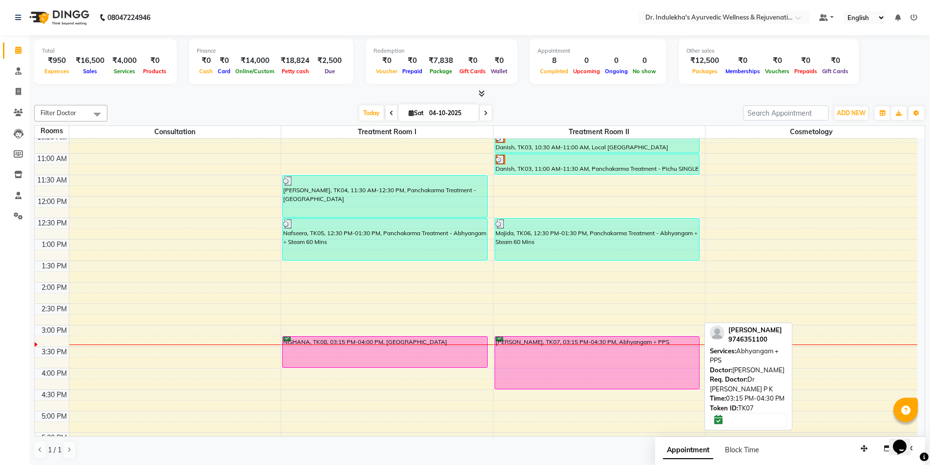
click at [509, 375] on div "[PERSON_NAME], TK07, 03:15 PM-04:30 PM, Abhyangam + PPS" at bounding box center [597, 363] width 204 height 52
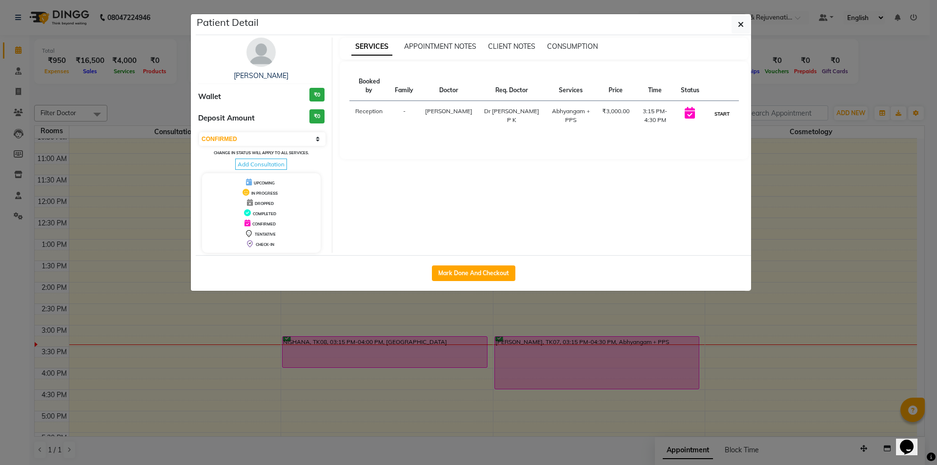
click at [719, 108] on button "START" at bounding box center [722, 114] width 20 height 12
select select "1"
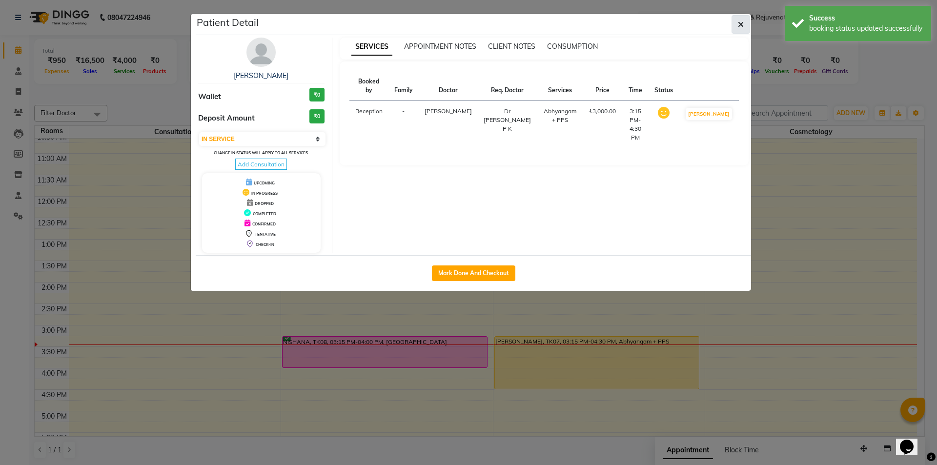
click at [737, 22] on button "button" at bounding box center [741, 24] width 19 height 19
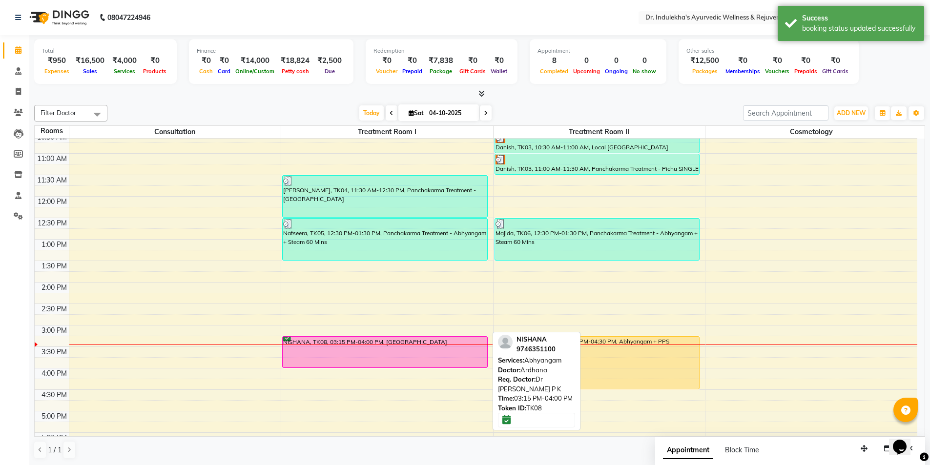
click at [458, 354] on div "NISHANA, TK08, 03:15 PM-04:00 PM, [GEOGRAPHIC_DATA]" at bounding box center [385, 352] width 204 height 31
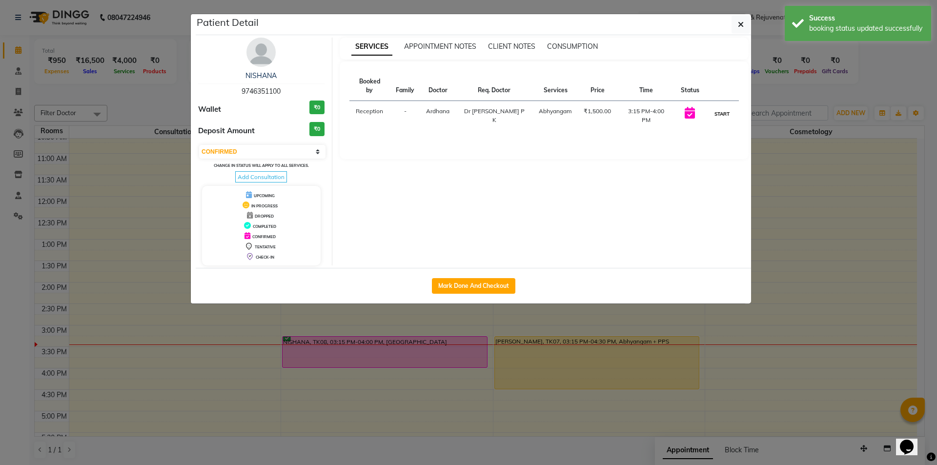
click at [726, 108] on button "START" at bounding box center [722, 114] width 20 height 12
select select "1"
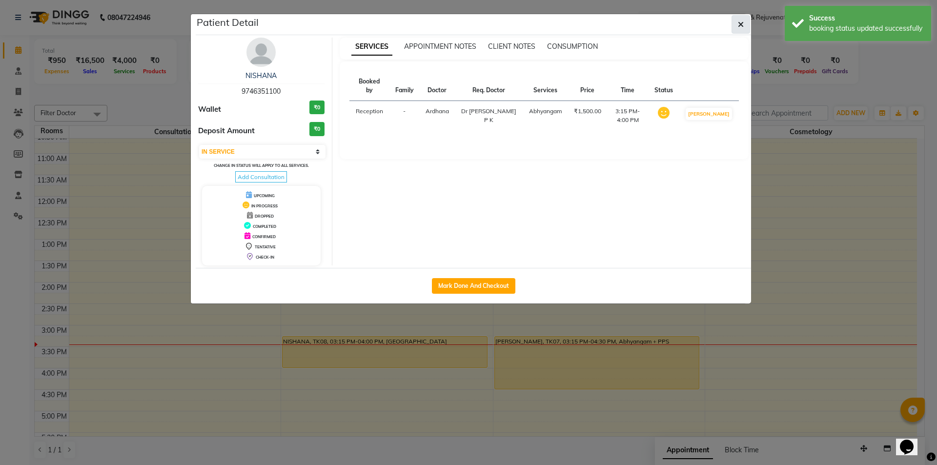
click at [736, 25] on button "button" at bounding box center [741, 24] width 19 height 19
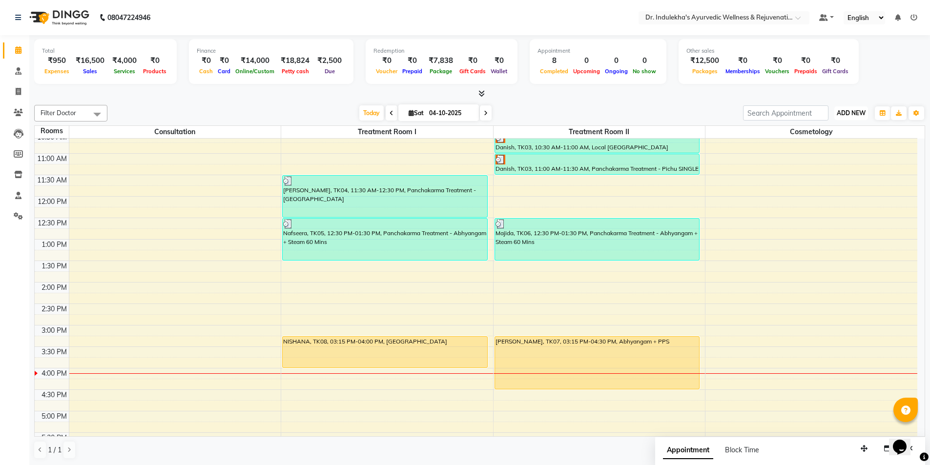
click at [844, 114] on span "ADD NEW" at bounding box center [851, 112] width 29 height 7
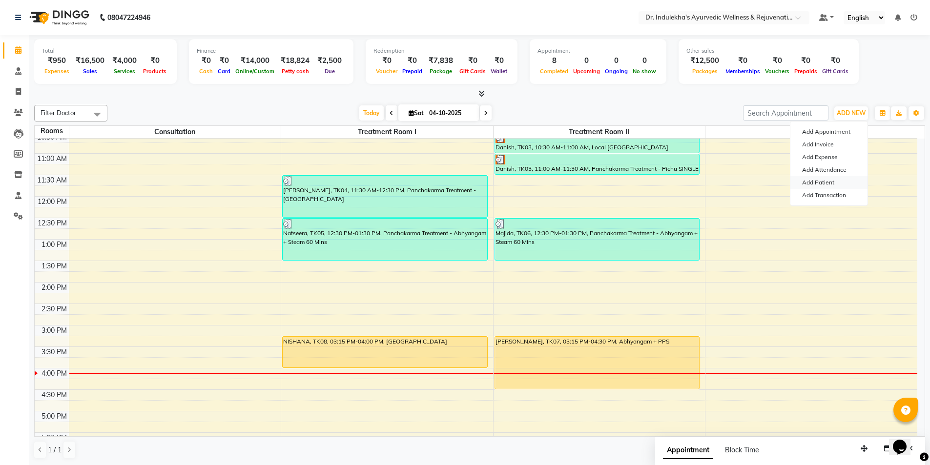
click at [816, 185] on link "Add Patient" at bounding box center [828, 182] width 77 height 13
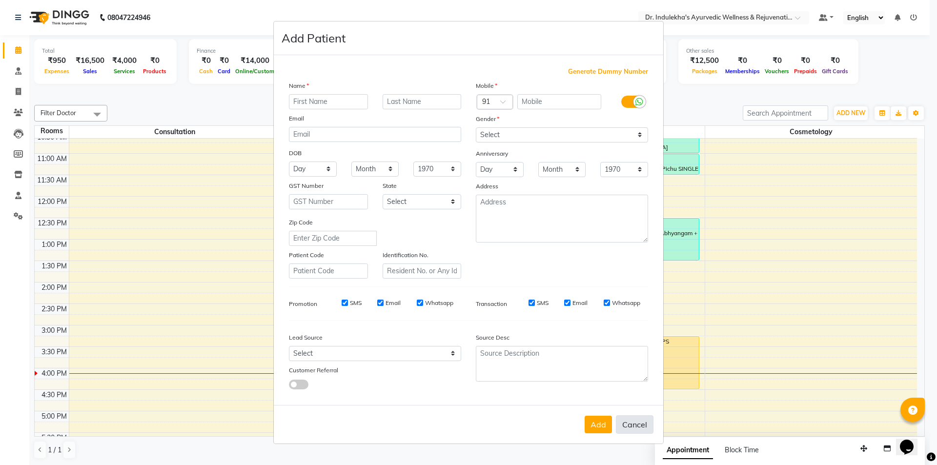
click at [637, 429] on button "Cancel" at bounding box center [635, 424] width 38 height 19
select select
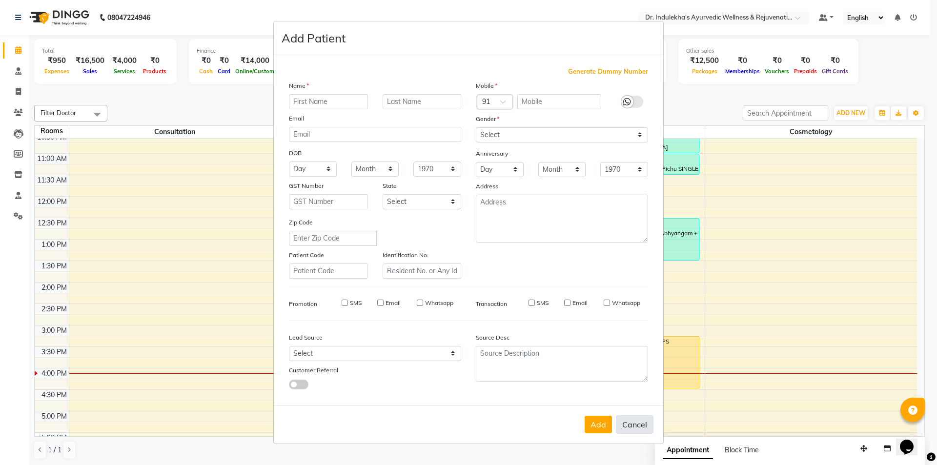
select select
checkbox input "false"
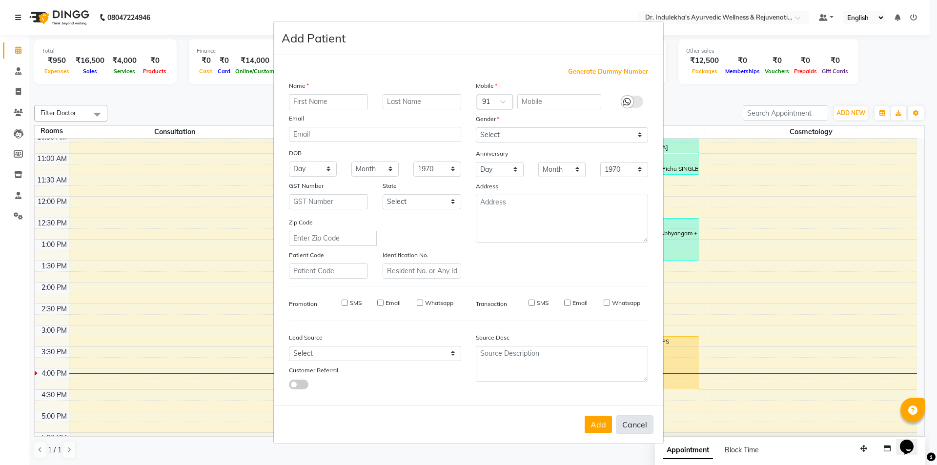
checkbox input "false"
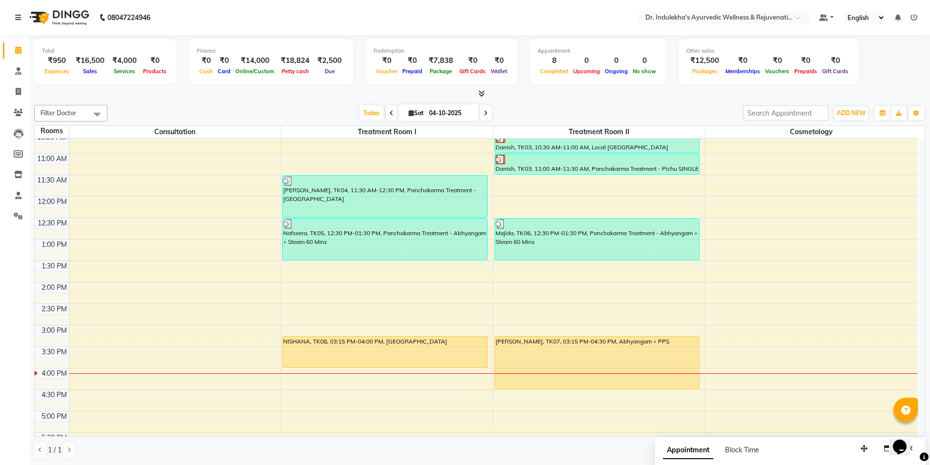
click at [296, 384] on div "6:00 AM 6:30 AM 7:00 AM 7:30 AM 8:00 AM 8:30 AM 9:00 AM 9:30 AM 10:00 AM 10:30 …" at bounding box center [476, 261] width 882 height 644
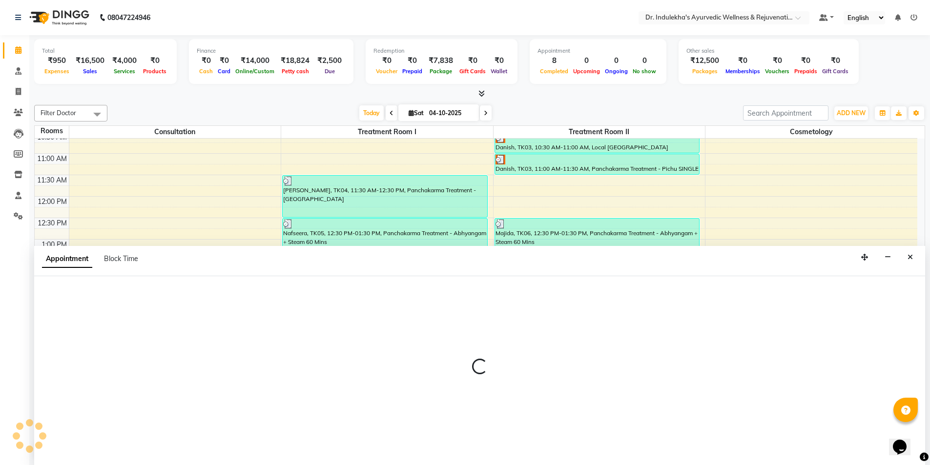
scroll to position [0, 0]
select select "tentative"
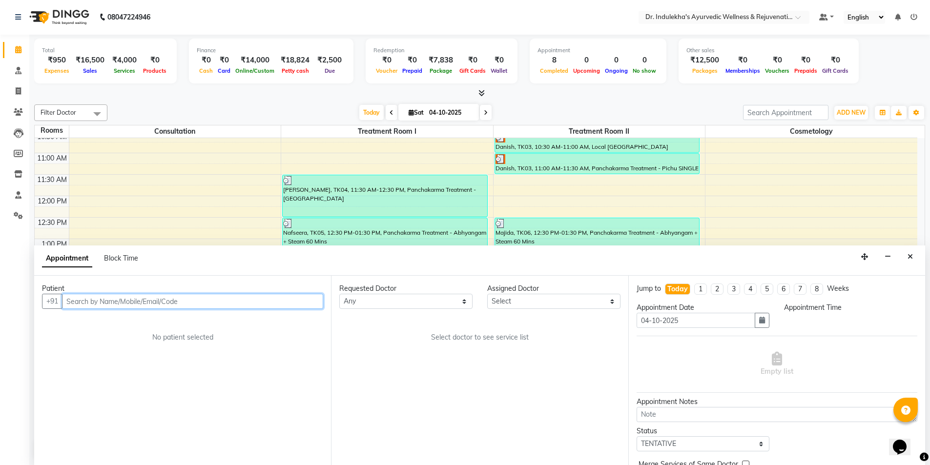
select select "975"
click at [910, 256] on icon "Close" at bounding box center [909, 256] width 5 height 7
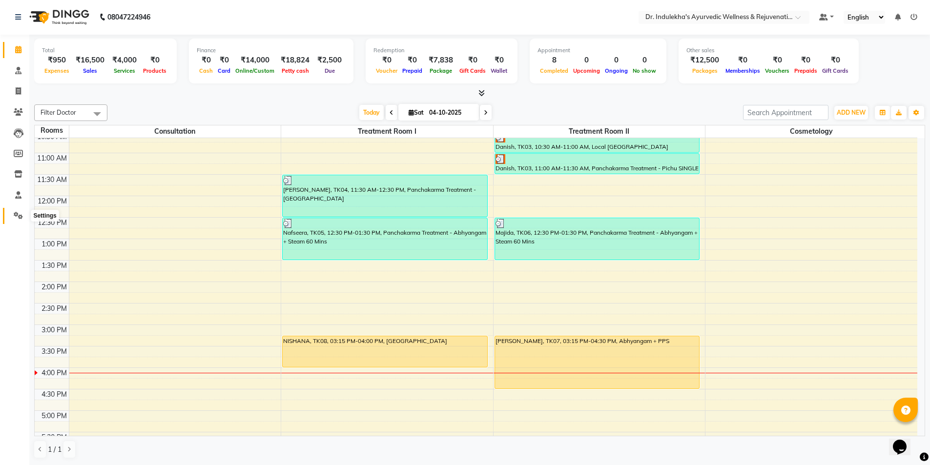
click at [14, 214] on icon at bounding box center [18, 215] width 9 height 7
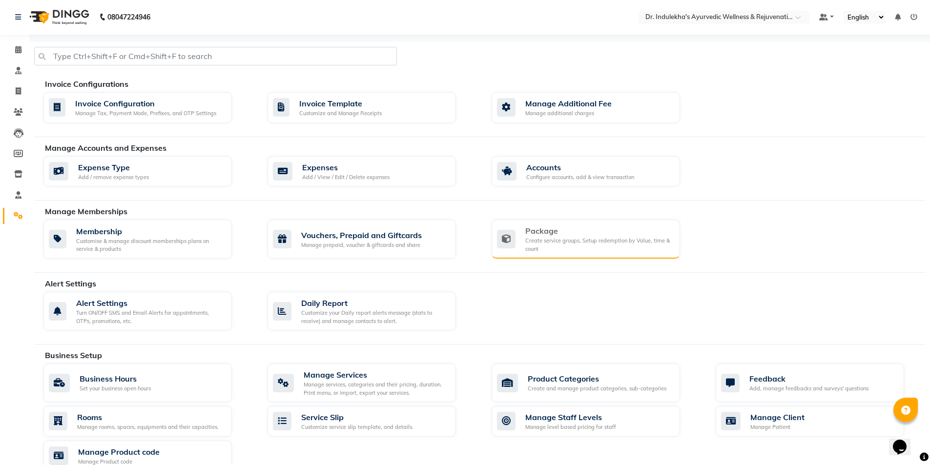
click at [523, 240] on div "Package Create service groups, Setup redemption by Value, time & count" at bounding box center [584, 239] width 175 height 28
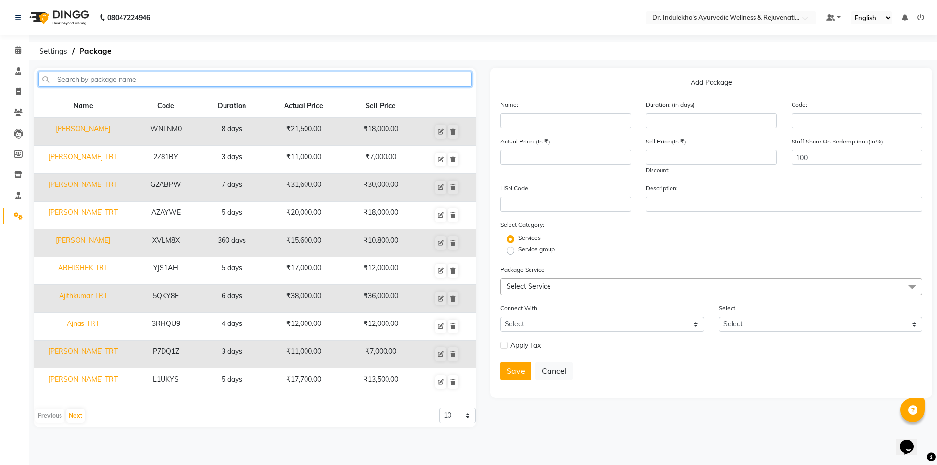
click at [66, 76] on input "text" at bounding box center [255, 79] width 434 height 15
click at [17, 50] on icon at bounding box center [18, 49] width 6 height 7
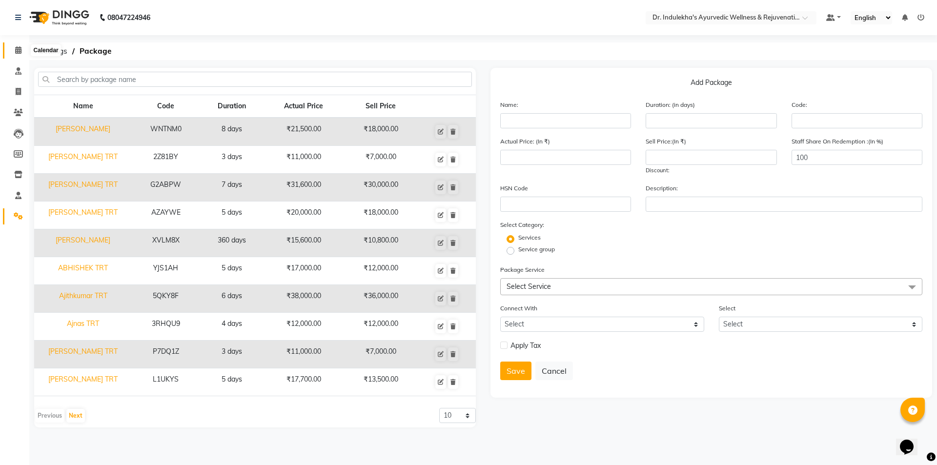
click at [17, 50] on icon at bounding box center [18, 49] width 6 height 7
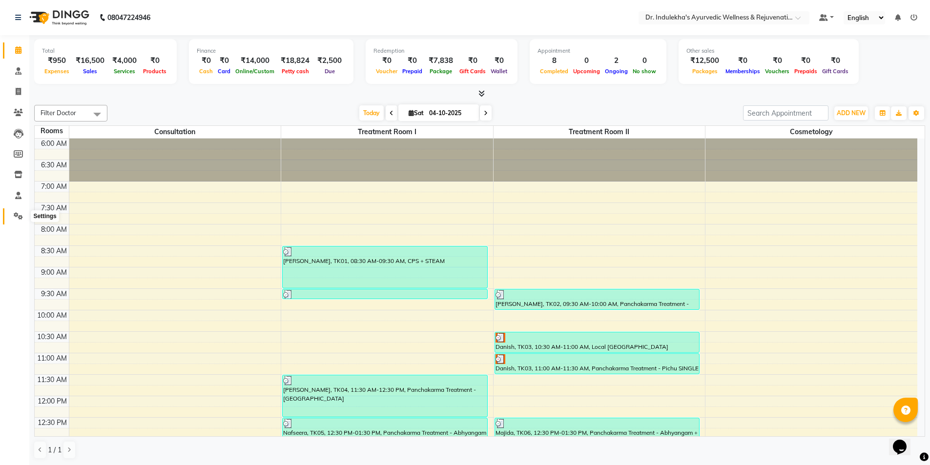
click at [17, 219] on icon at bounding box center [18, 215] width 9 height 7
click at [17, 218] on icon at bounding box center [18, 215] width 9 height 7
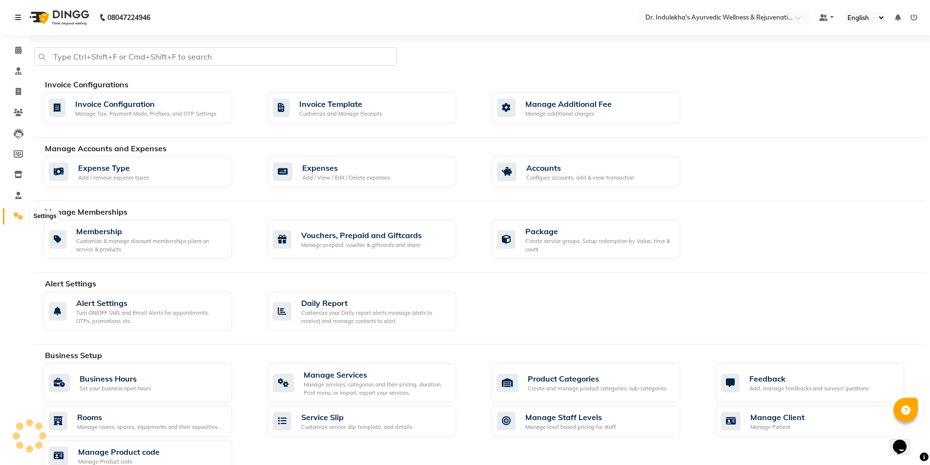
click at [17, 215] on icon at bounding box center [18, 215] width 9 height 7
click at [344, 388] on div "Manage services, categories and their pricing, duration. Print menu, or import,…" at bounding box center [376, 389] width 144 height 16
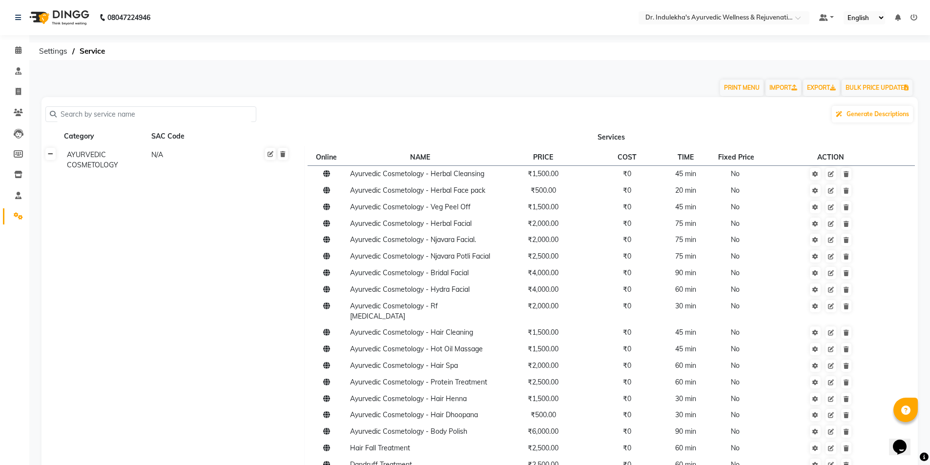
click at [50, 157] on icon at bounding box center [50, 154] width 5 height 6
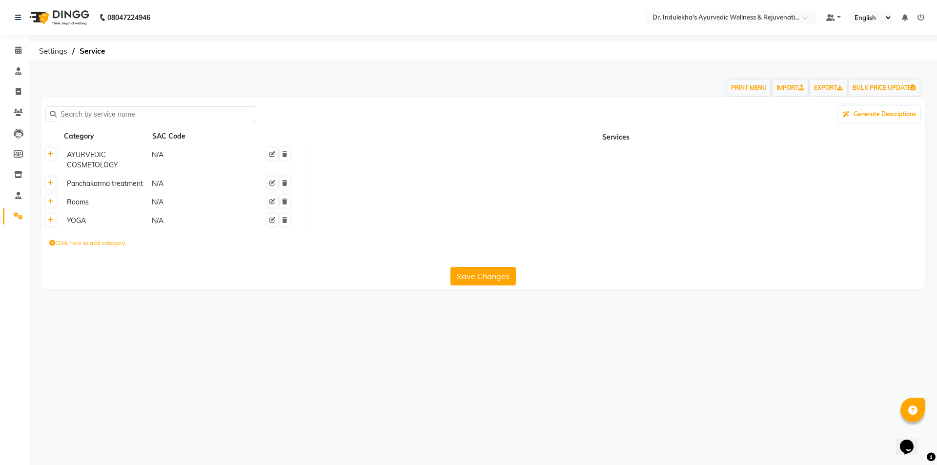
click at [81, 190] on td "Panchakarma treatment N/A" at bounding box center [183, 184] width 246 height 19
click at [48, 182] on icon at bounding box center [50, 183] width 5 height 6
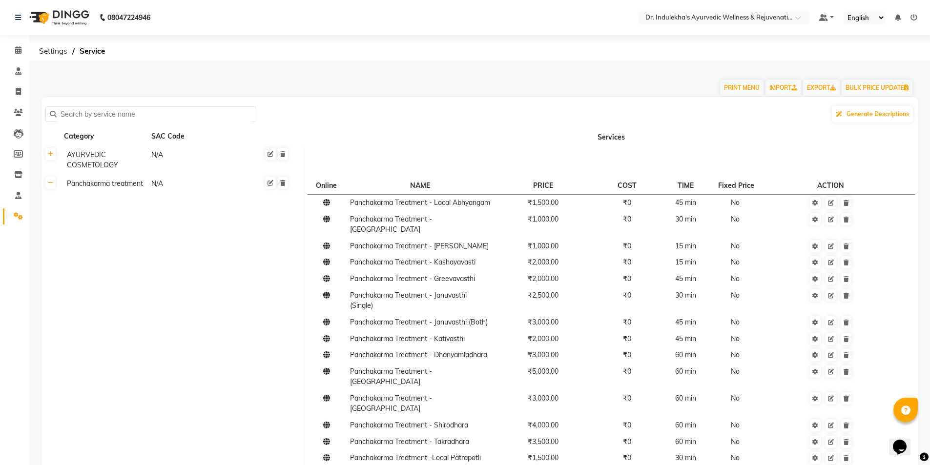
click at [75, 112] on input "text" at bounding box center [154, 114] width 195 height 15
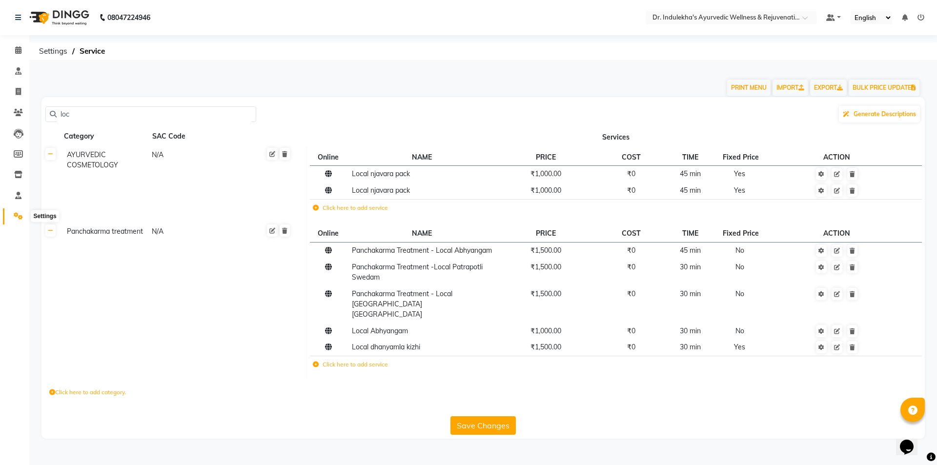
type input "loc"
click at [13, 214] on span at bounding box center [18, 216] width 17 height 11
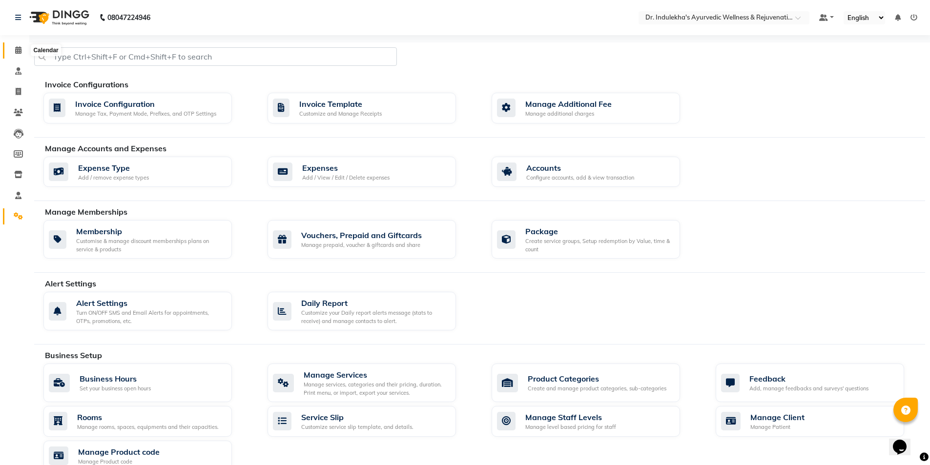
click at [15, 45] on span at bounding box center [18, 50] width 17 height 11
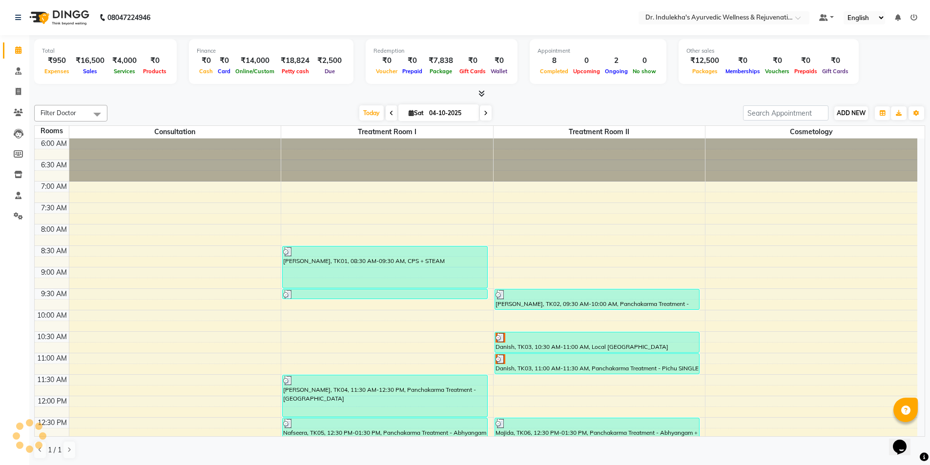
scroll to position [327, 0]
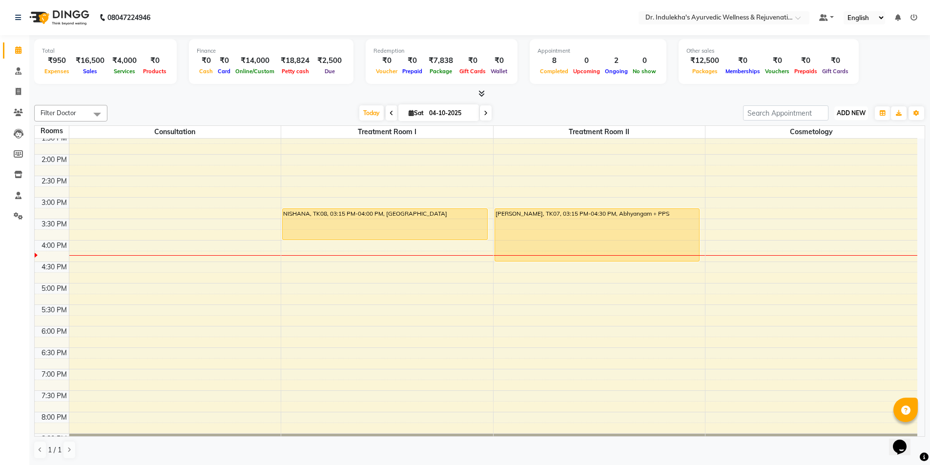
click at [858, 115] on span "ADD NEW" at bounding box center [851, 112] width 29 height 7
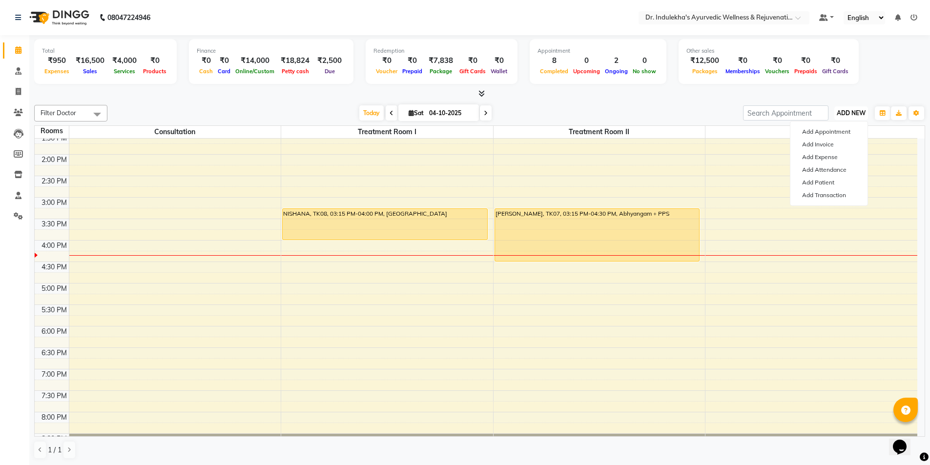
click at [860, 114] on span "ADD NEW" at bounding box center [851, 112] width 29 height 7
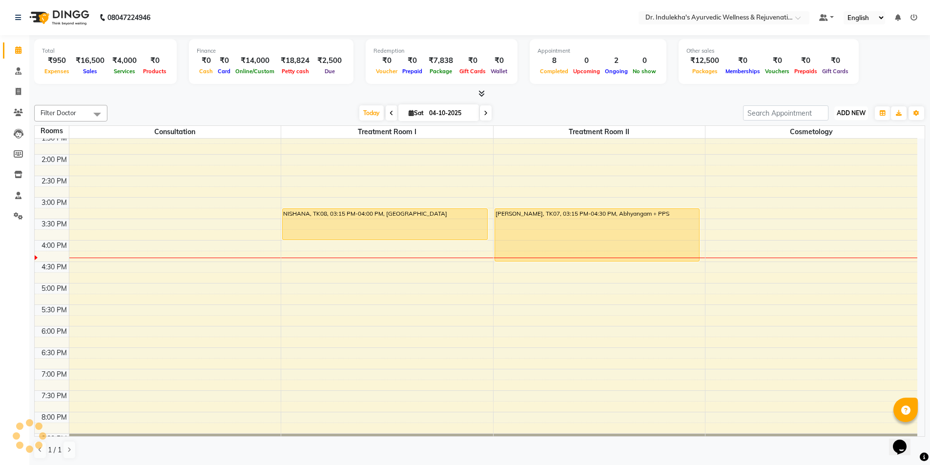
click at [859, 112] on span "ADD NEW" at bounding box center [851, 112] width 29 height 7
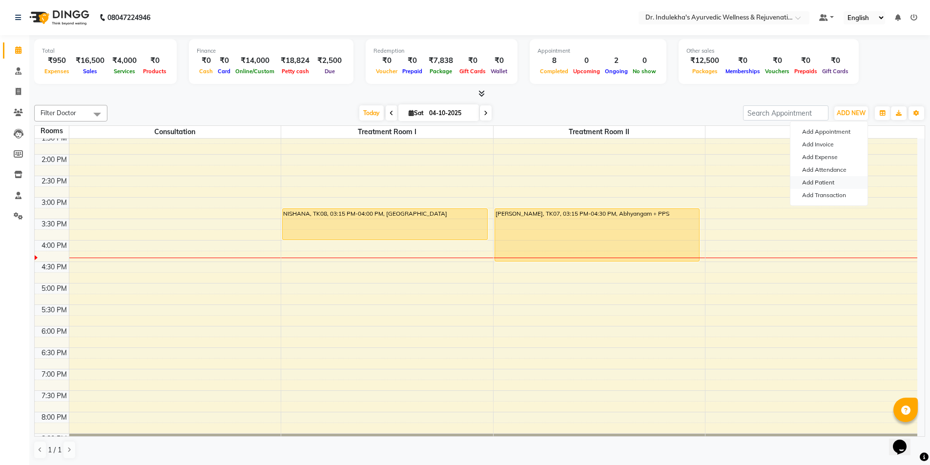
click at [824, 184] on link "Add Patient" at bounding box center [828, 182] width 77 height 13
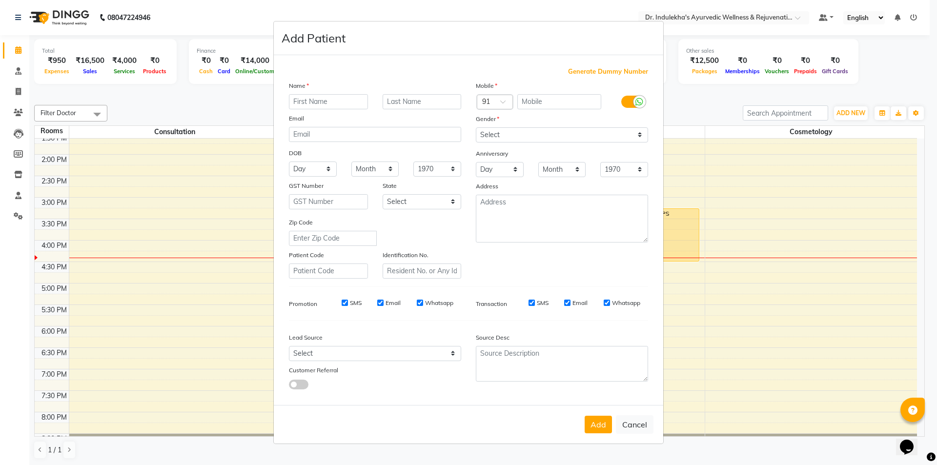
click at [314, 102] on input "text" at bounding box center [328, 101] width 79 height 15
type input "a"
type input "Alyssa"
click at [550, 102] on input "text" at bounding box center [559, 101] width 84 height 15
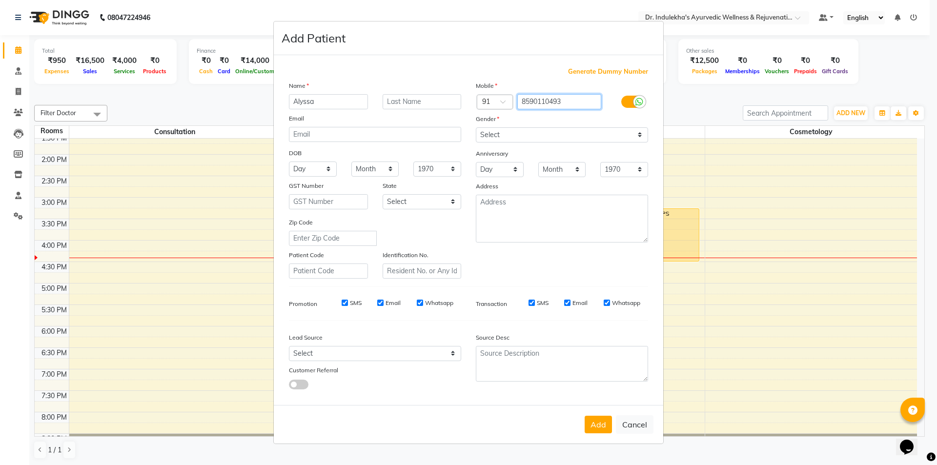
type input "8590110493"
click at [634, 138] on select "Select [DEMOGRAPHIC_DATA] [DEMOGRAPHIC_DATA] Other Prefer Not To Say" at bounding box center [562, 134] width 172 height 15
select select "[DEMOGRAPHIC_DATA]"
click at [476, 127] on select "Select [DEMOGRAPHIC_DATA] [DEMOGRAPHIC_DATA] Other Prefer Not To Say" at bounding box center [562, 134] width 172 height 15
click at [458, 198] on select "Select [GEOGRAPHIC_DATA] [GEOGRAPHIC_DATA] [GEOGRAPHIC_DATA] [GEOGRAPHIC_DATA] …" at bounding box center [422, 201] width 79 height 15
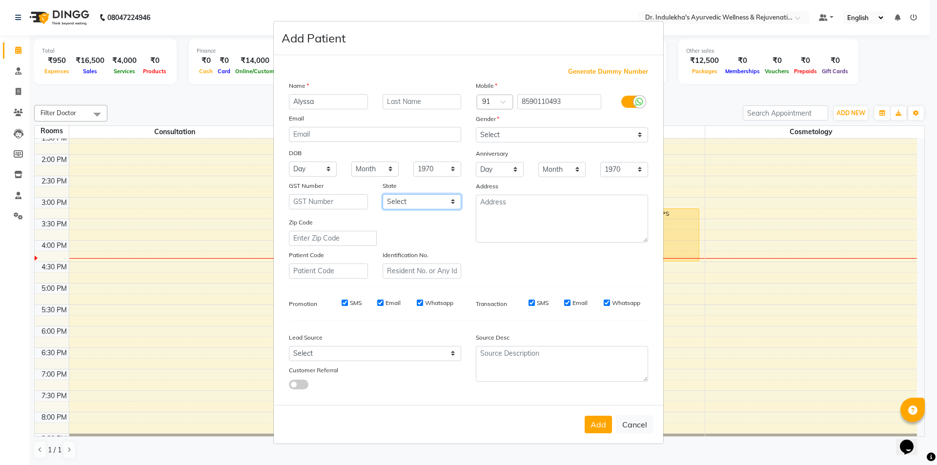
click at [457, 198] on select "Select [GEOGRAPHIC_DATA] [GEOGRAPHIC_DATA] [GEOGRAPHIC_DATA] [GEOGRAPHIC_DATA] …" at bounding box center [422, 201] width 79 height 15
click at [450, 199] on select "Select [GEOGRAPHIC_DATA] [GEOGRAPHIC_DATA] [GEOGRAPHIC_DATA] [GEOGRAPHIC_DATA] …" at bounding box center [422, 201] width 79 height 15
select select "19"
click at [383, 194] on select "Select [GEOGRAPHIC_DATA] [GEOGRAPHIC_DATA] [GEOGRAPHIC_DATA] [GEOGRAPHIC_DATA] …" at bounding box center [422, 201] width 79 height 15
click at [400, 444] on div "Add Patient Generate Dummy Number Name Alyssa Email DOB Day 01 02 03 04 05 06 0…" at bounding box center [468, 232] width 390 height 423
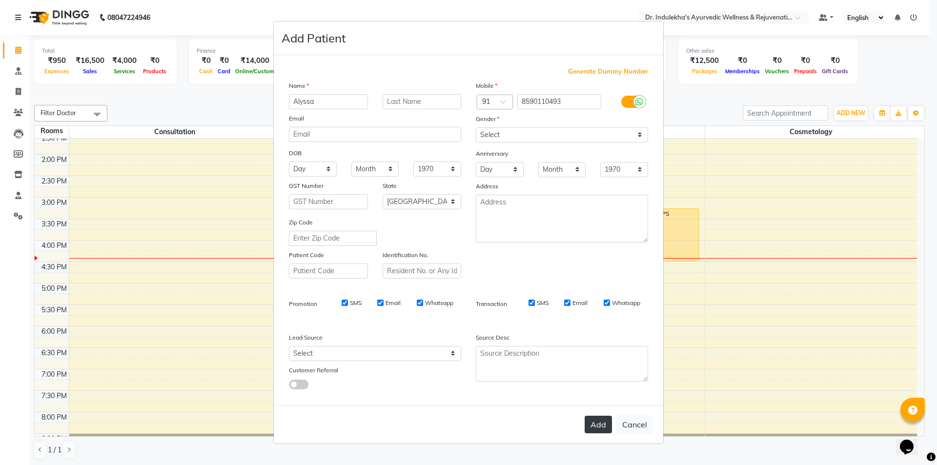
click at [594, 423] on button "Add" at bounding box center [598, 425] width 27 height 18
click at [594, 423] on div "Add Cancel" at bounding box center [468, 424] width 389 height 39
select select
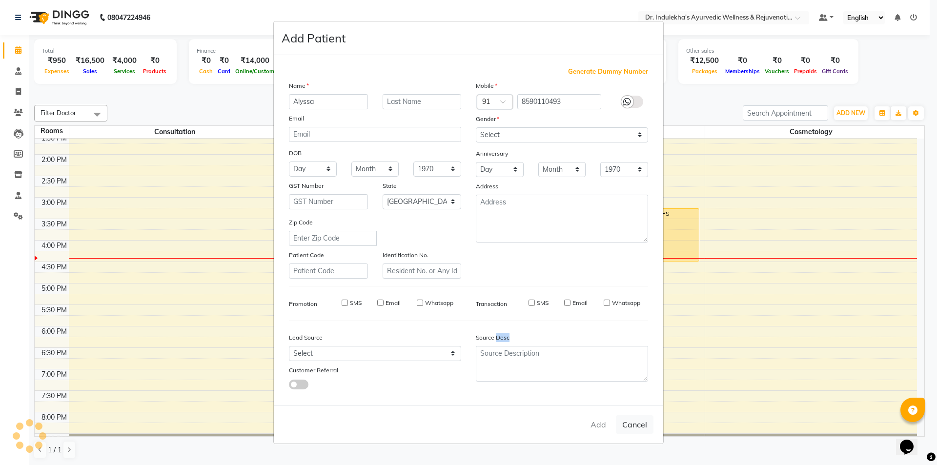
select select "null"
select select
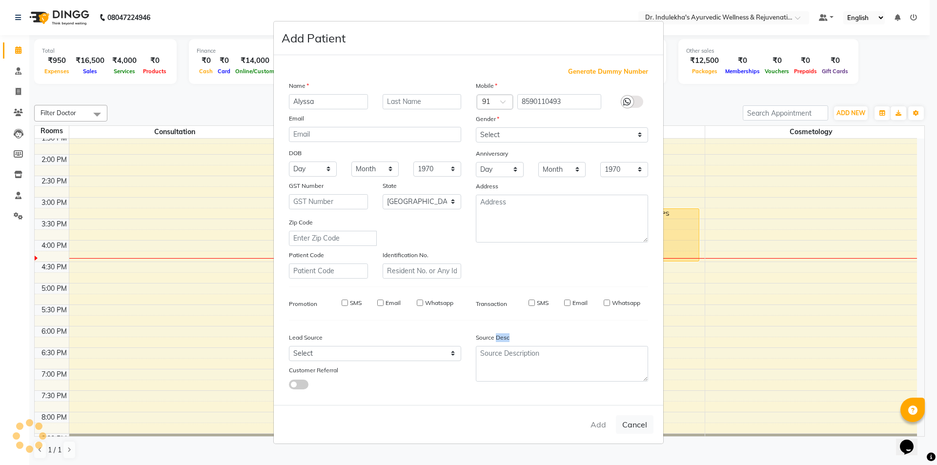
checkbox input "false"
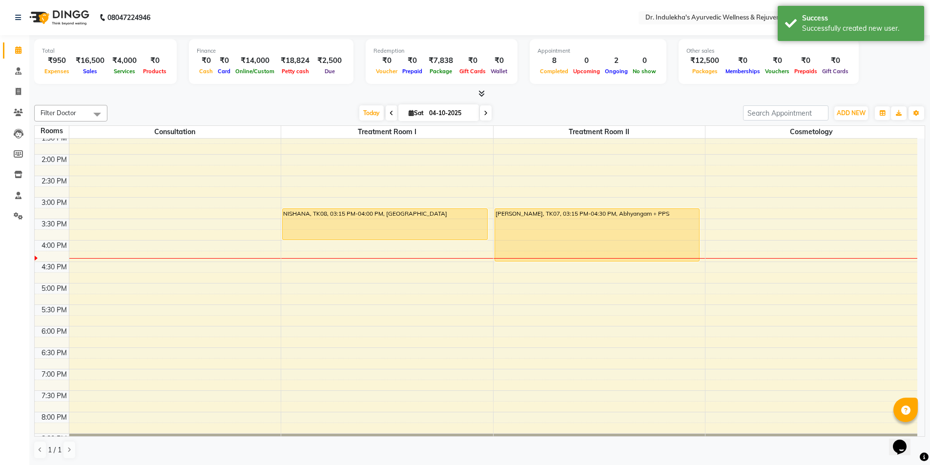
click at [294, 259] on div "6:00 AM 6:30 AM 7:00 AM 7:30 AM 8:00 AM 8:30 AM 9:00 AM 9:30 AM 10:00 AM 10:30 …" at bounding box center [476, 133] width 882 height 644
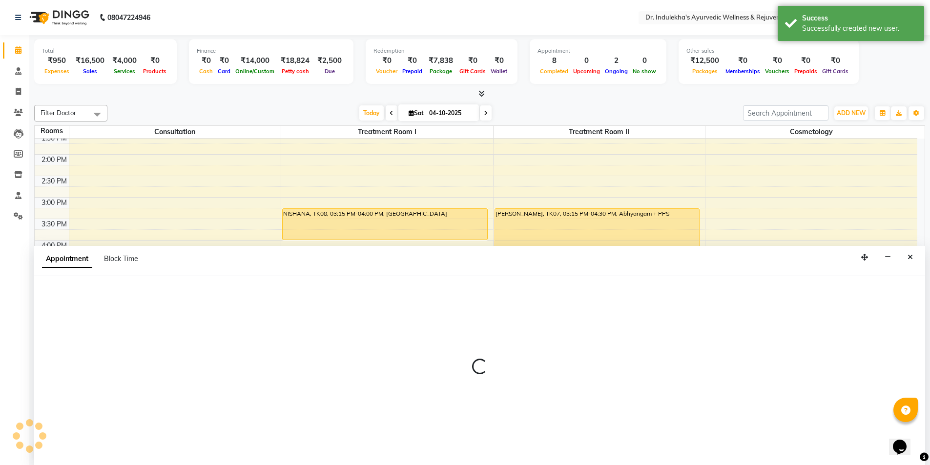
scroll to position [0, 0]
select select "tentative"
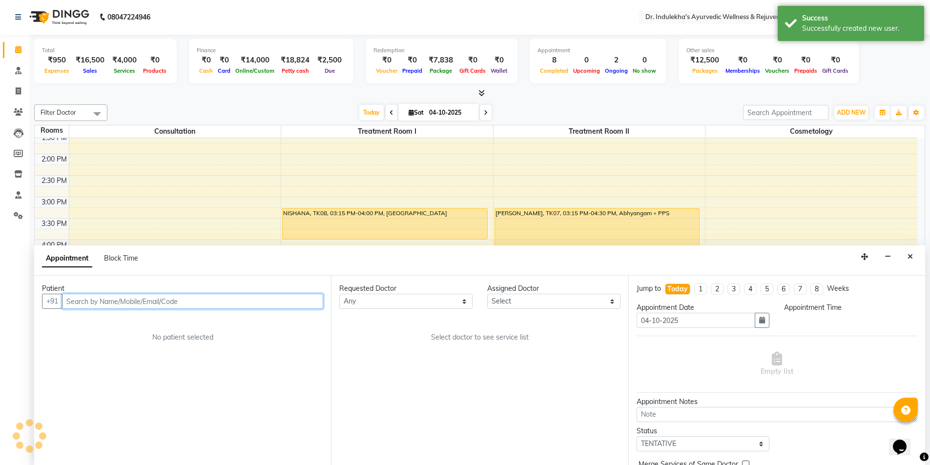
select select "975"
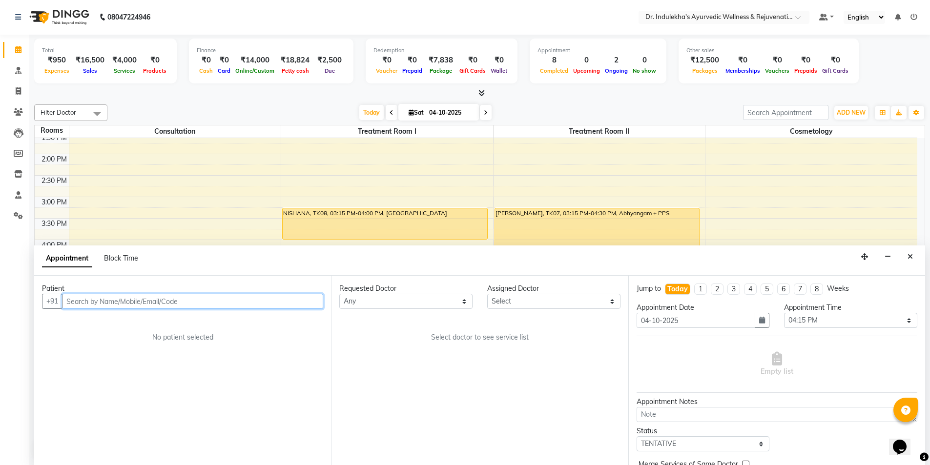
click at [193, 304] on input "text" at bounding box center [192, 301] width 261 height 15
click at [127, 323] on ngb-highlight "8590110493" at bounding box center [125, 322] width 49 height 10
type input "8590110493"
click at [127, 323] on div "Patient [PHONE_NUMBER] No patient selected" at bounding box center [182, 370] width 297 height 189
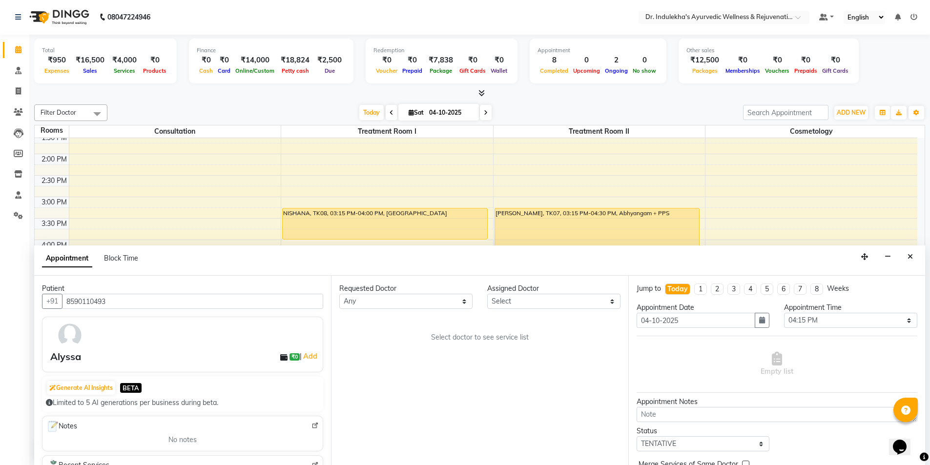
click at [910, 255] on icon "Close" at bounding box center [909, 256] width 5 height 7
click at [910, 255] on div "6:00 AM 6:30 AM 7:00 AM 7:30 AM 8:00 AM 8:30 AM 9:00 AM 9:30 AM 10:00 AM 10:30 …" at bounding box center [476, 133] width 882 height 644
select select "975"
select select "tentative"
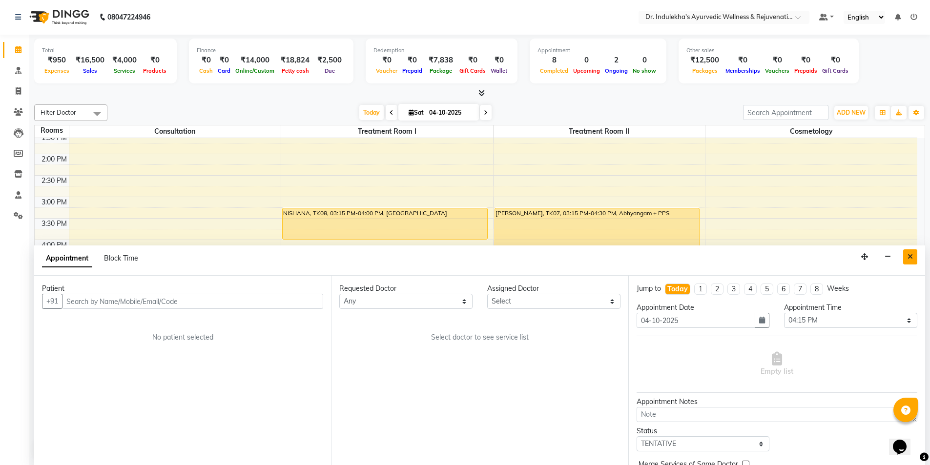
click at [910, 261] on button "Close" at bounding box center [910, 256] width 14 height 15
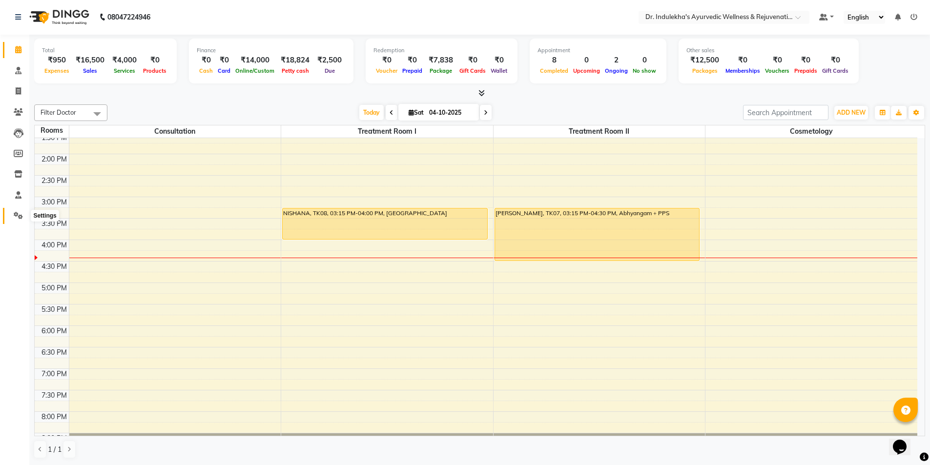
click at [20, 216] on icon at bounding box center [18, 215] width 9 height 7
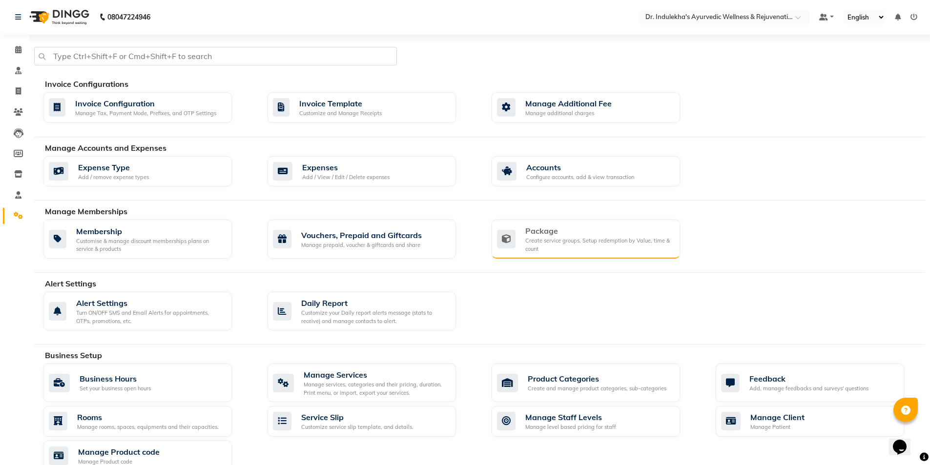
click at [562, 241] on div "Create service groups, Setup redemption by Value, time & count" at bounding box center [598, 245] width 147 height 16
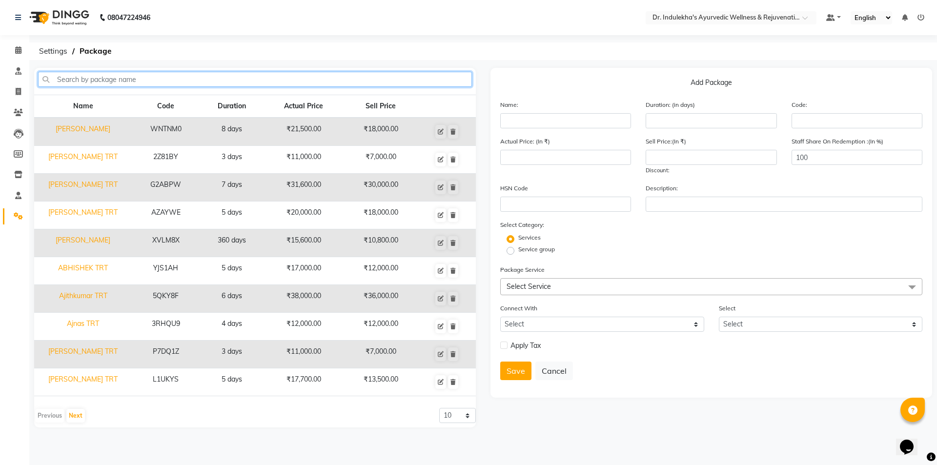
click at [72, 78] on input "text" at bounding box center [255, 79] width 434 height 15
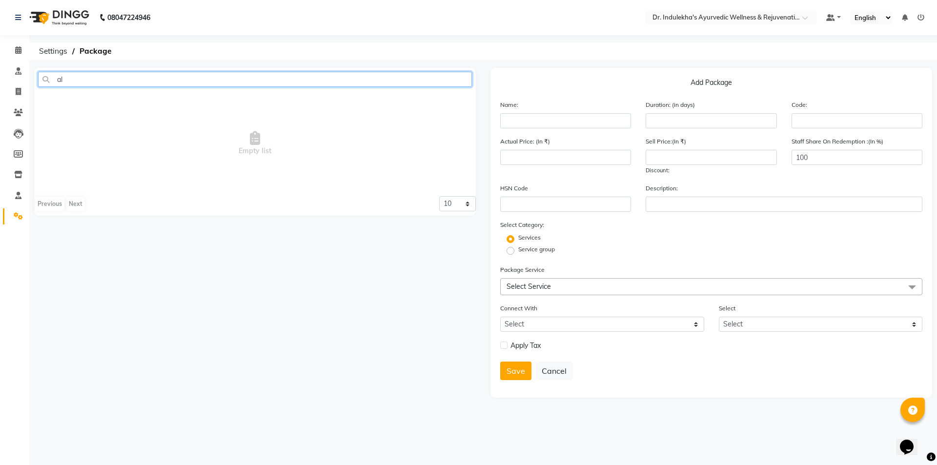
type input "a"
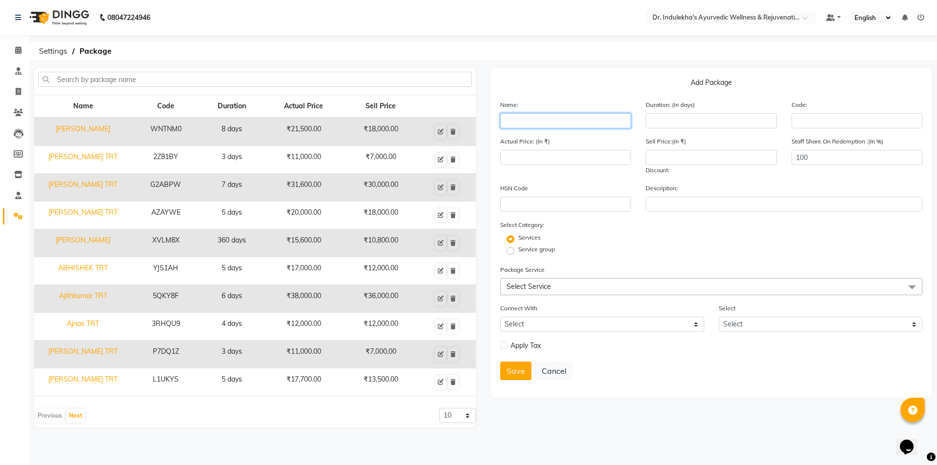
click at [530, 122] on input "text" at bounding box center [565, 120] width 131 height 15
click at [12, 213] on span at bounding box center [18, 216] width 17 height 11
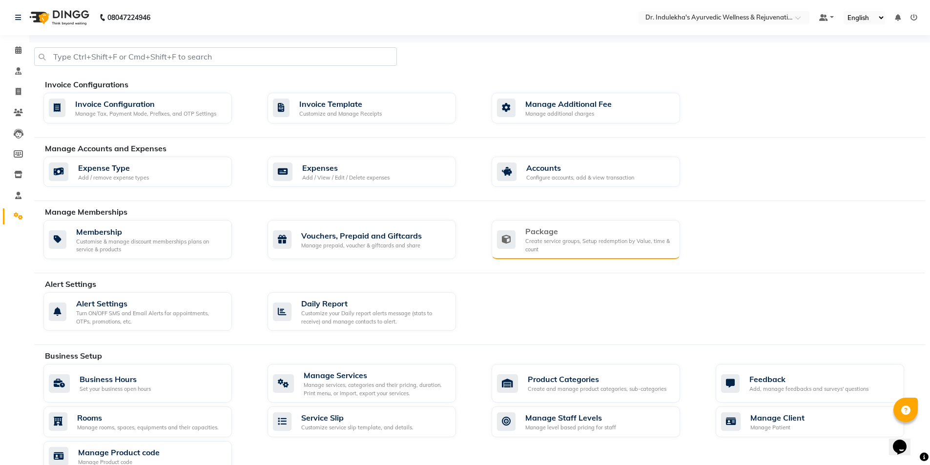
click at [573, 239] on div "Create service groups, Setup redemption by Value, time & count" at bounding box center [598, 245] width 147 height 16
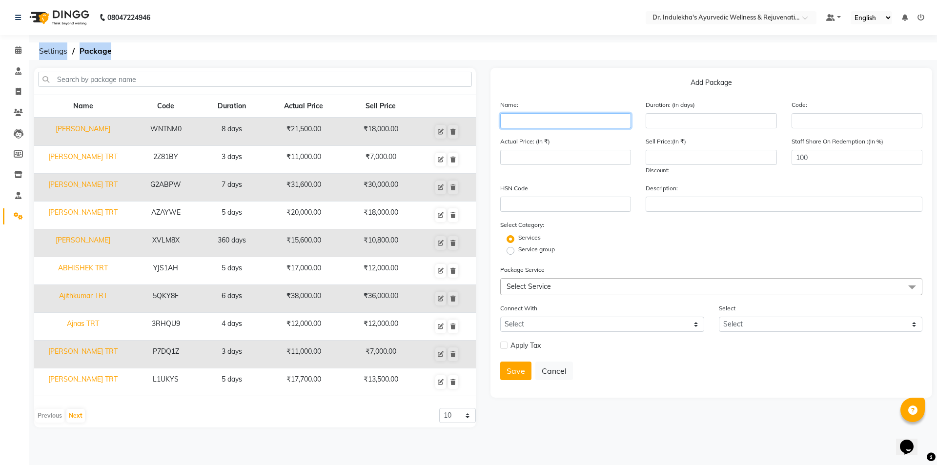
click at [566, 122] on input "text" at bounding box center [565, 120] width 131 height 15
type input "a"
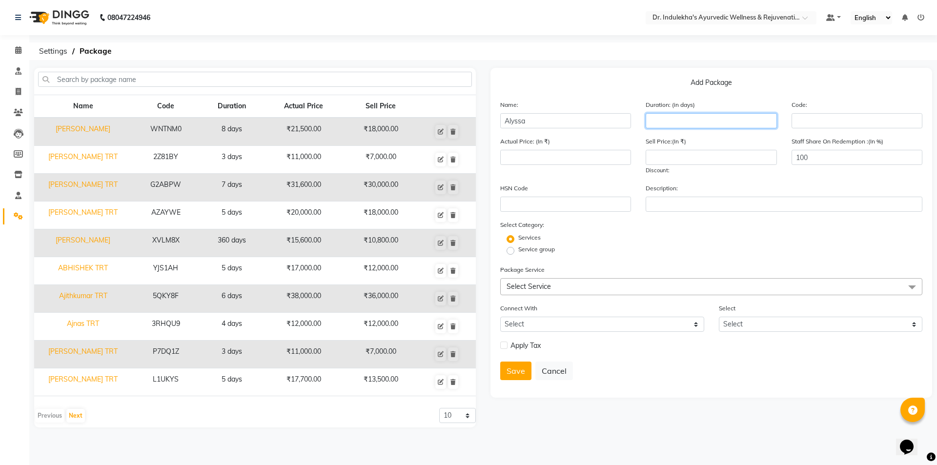
click at [674, 123] on input "number" at bounding box center [711, 120] width 131 height 15
click at [674, 122] on input "number" at bounding box center [711, 120] width 131 height 15
click at [544, 118] on input "Alyssa" at bounding box center [565, 120] width 131 height 15
type input "Alyssa TRT"
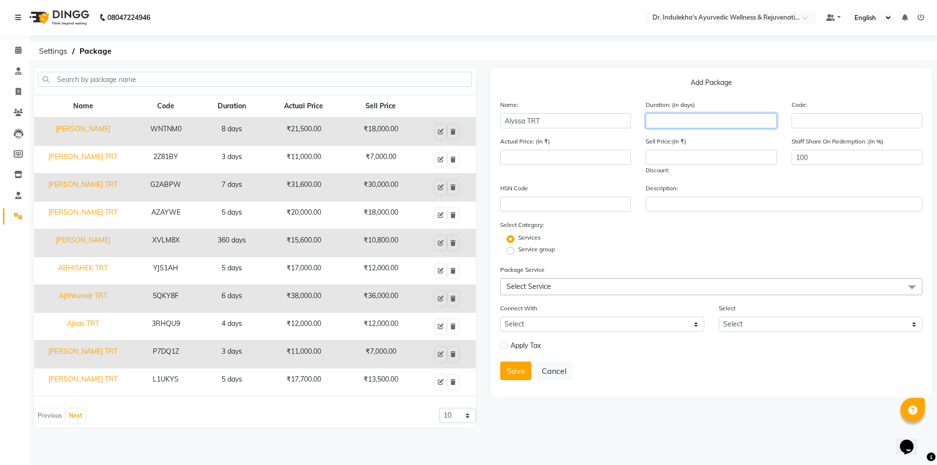
click at [656, 122] on input "number" at bounding box center [711, 120] width 131 height 15
type input "5"
type input "7"
click at [653, 156] on input "number" at bounding box center [711, 157] width 131 height 15
type input "10500"
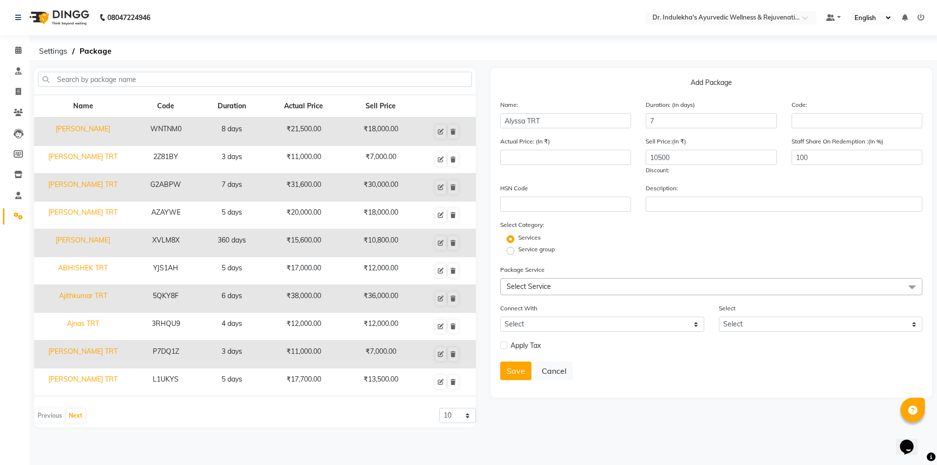
click at [536, 283] on span "Select Service" at bounding box center [529, 286] width 44 height 9
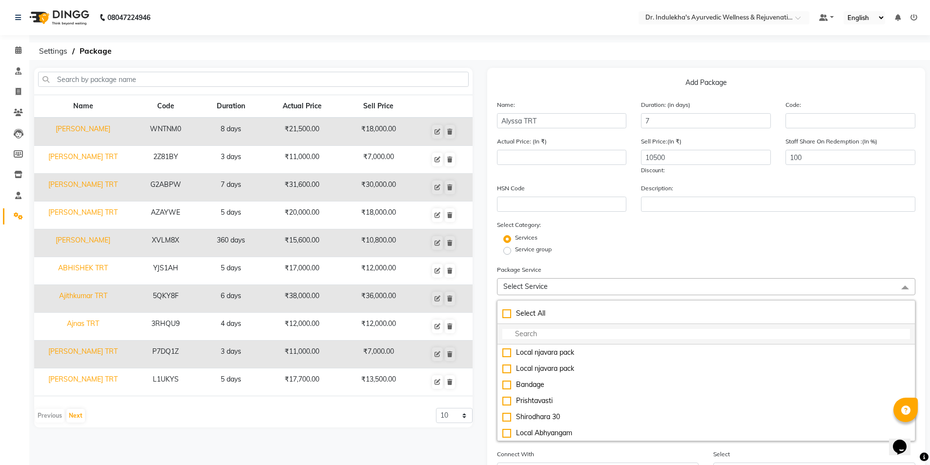
click at [535, 336] on input "multiselect-search" at bounding box center [706, 334] width 408 height 10
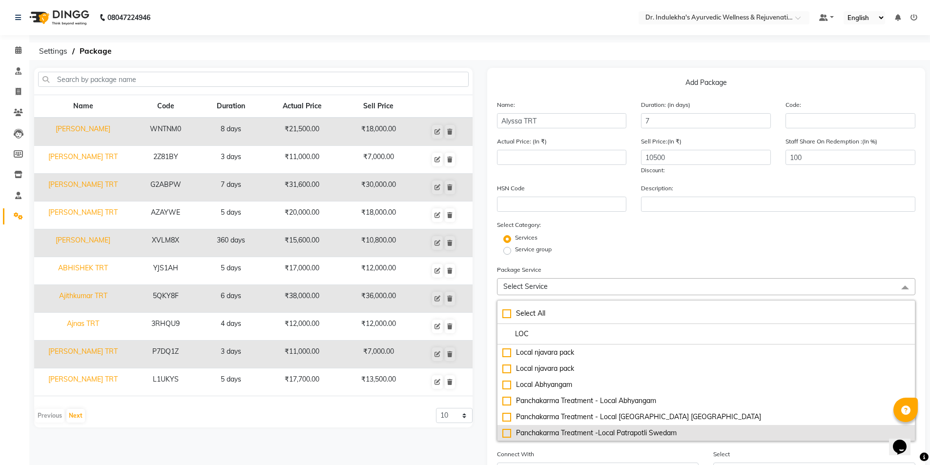
type input "LOC"
click at [511, 432] on div "Panchakarma Treatment -Local Patrapotli Swedam" at bounding box center [706, 433] width 408 height 10
type input "1500"
checkbox input "true"
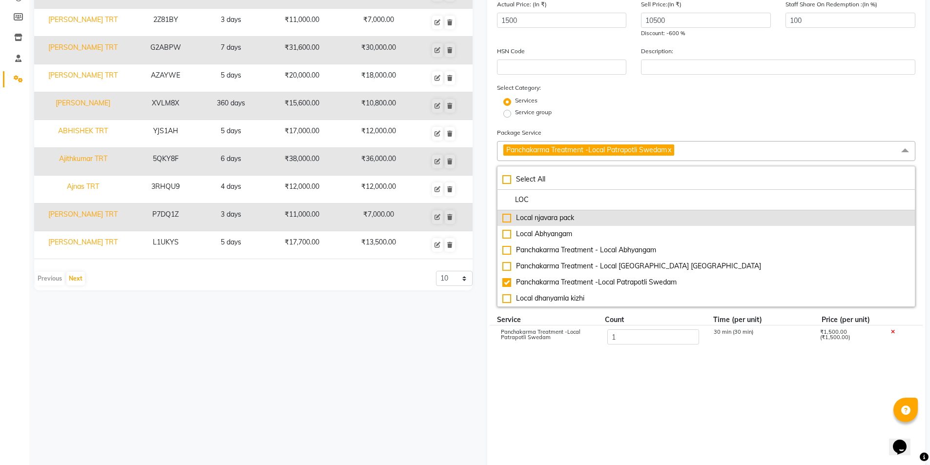
scroll to position [98, 0]
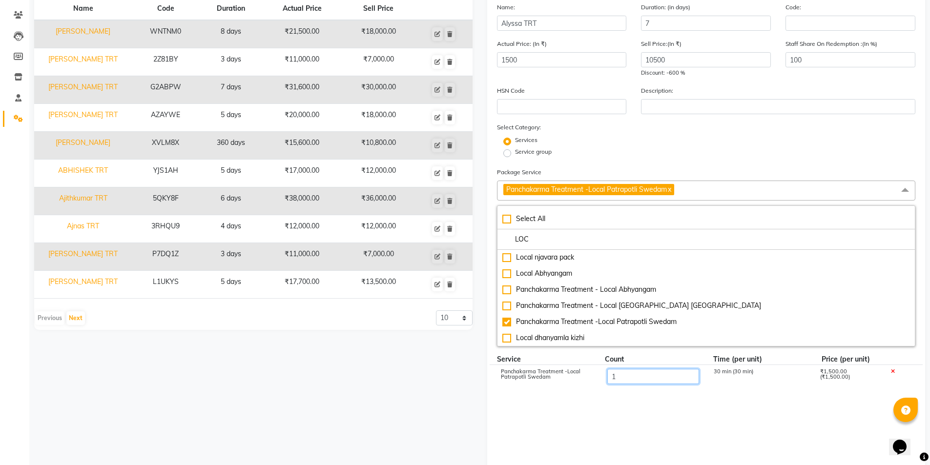
click at [621, 378] on input "1" at bounding box center [653, 376] width 92 height 15
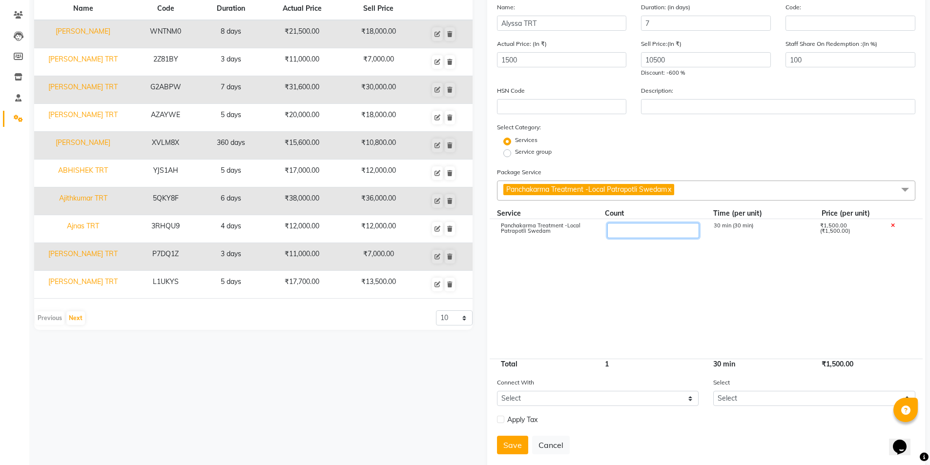
type input "7"
click at [628, 291] on cdk-virtual-scroll-viewport "Panchakarma Treatment -Local Patrapotli Swedam 7 30 min (30 min) ₹1,500.00 (₹1,…" at bounding box center [706, 289] width 419 height 140
type input "10500"
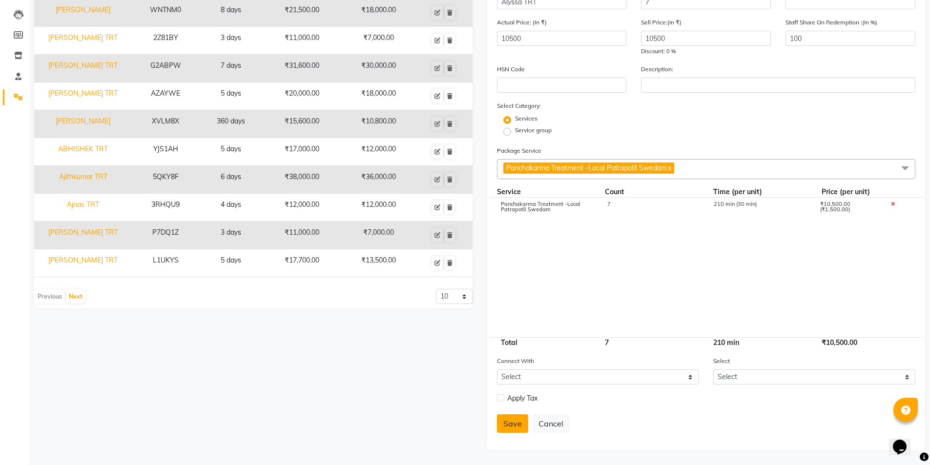
click at [508, 421] on button "Save" at bounding box center [512, 423] width 31 height 19
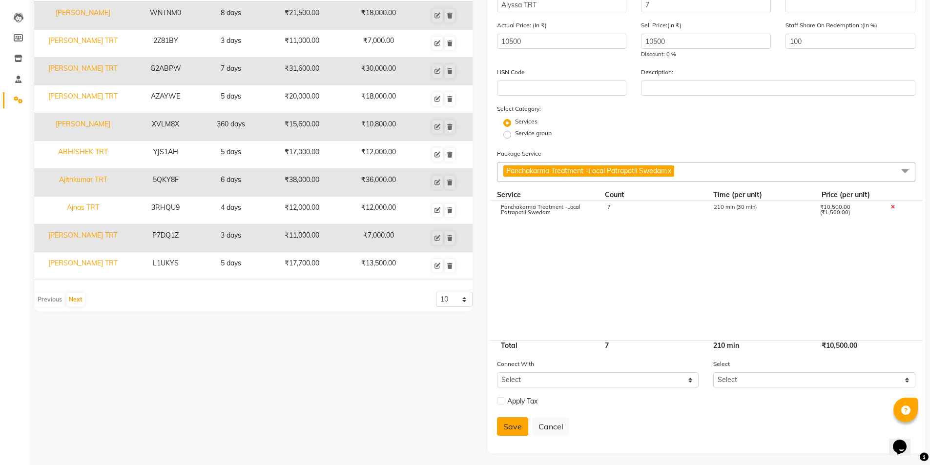
select select
checkbox input "false"
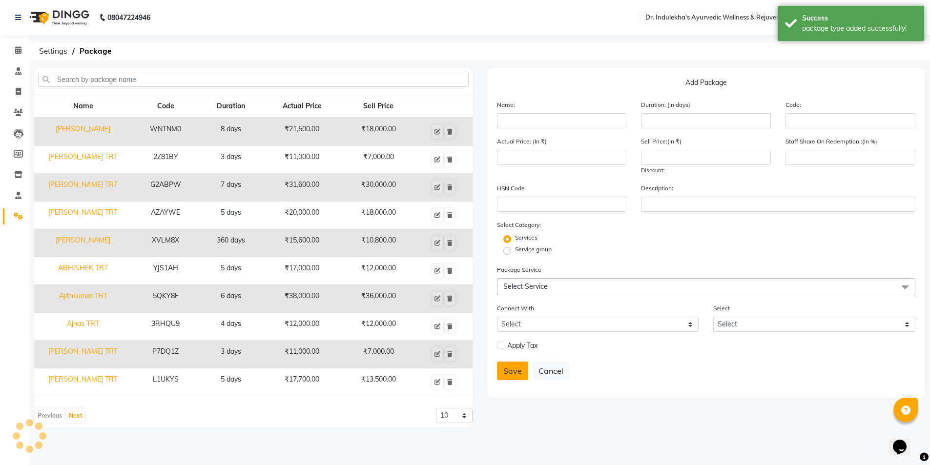
scroll to position [0, 0]
click at [17, 51] on icon at bounding box center [18, 49] width 6 height 7
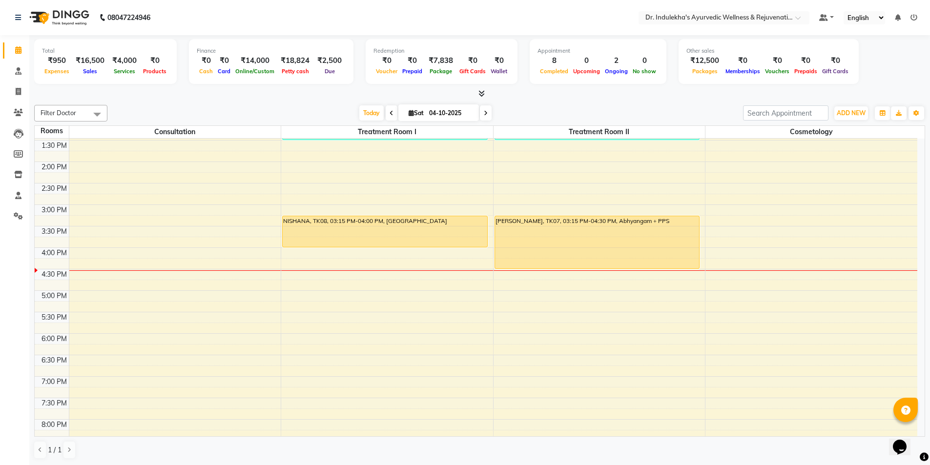
scroll to position [342, 0]
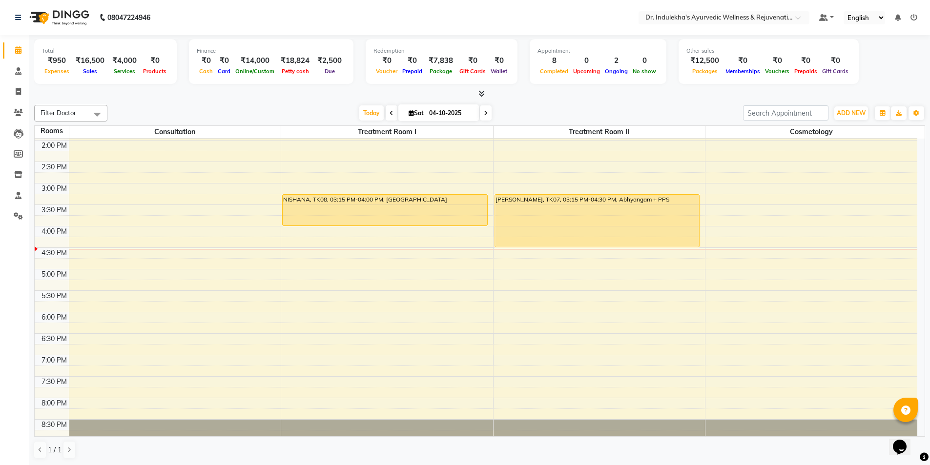
click at [290, 251] on div "6:00 AM 6:30 AM 7:00 AM 7:30 AM 8:00 AM 8:30 AM 9:00 AM 9:30 AM 10:00 AM 10:30 …" at bounding box center [476, 119] width 882 height 644
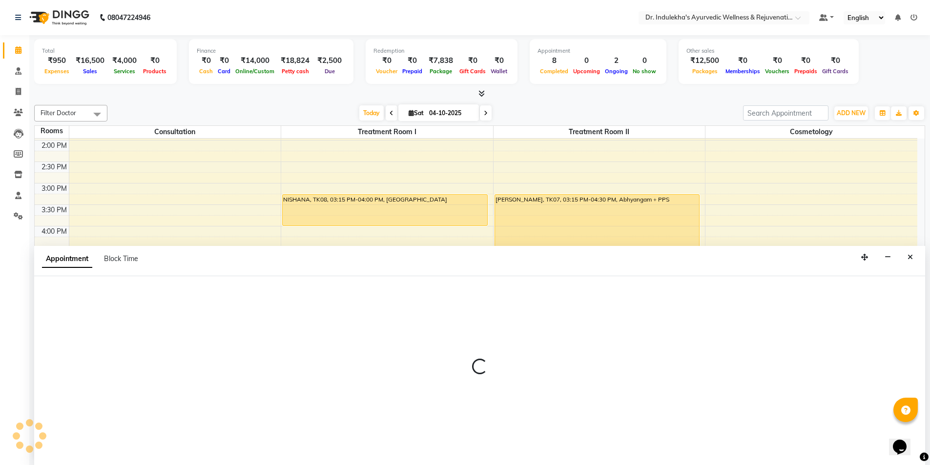
scroll to position [0, 0]
select select "tentative"
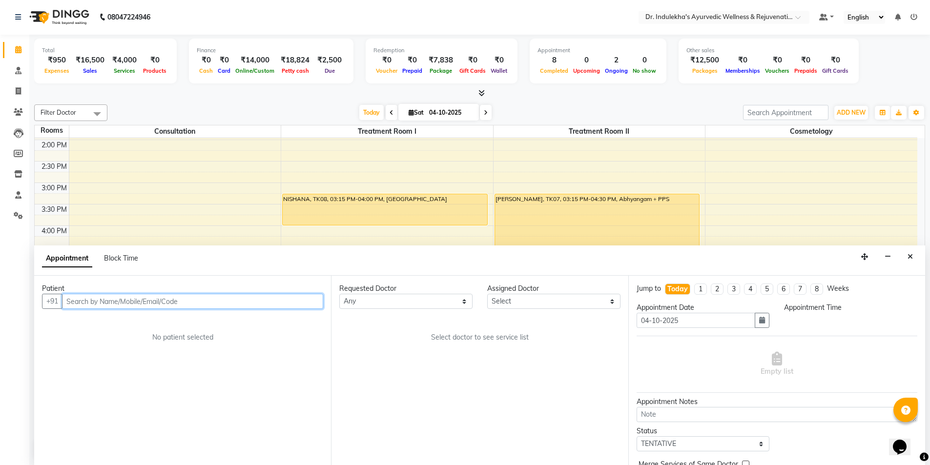
select select "990"
click at [235, 307] on input "text" at bounding box center [192, 301] width 261 height 15
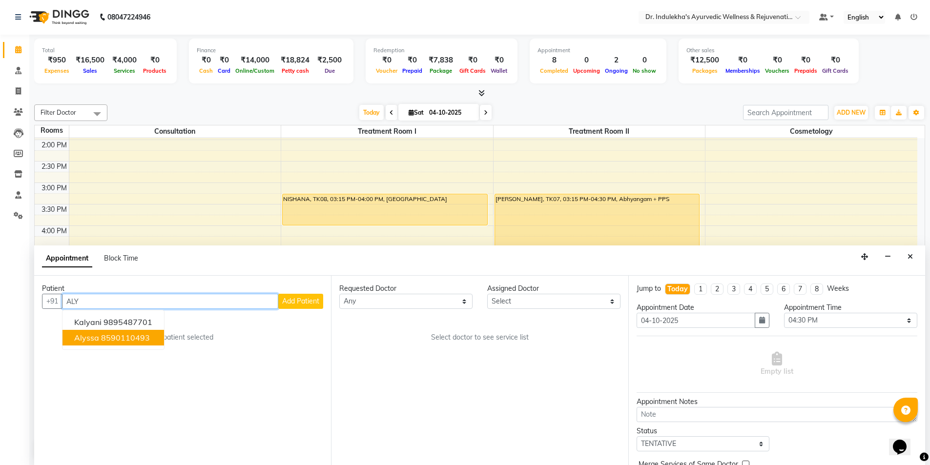
click at [137, 338] on ngb-highlight "8590110493" at bounding box center [125, 338] width 49 height 10
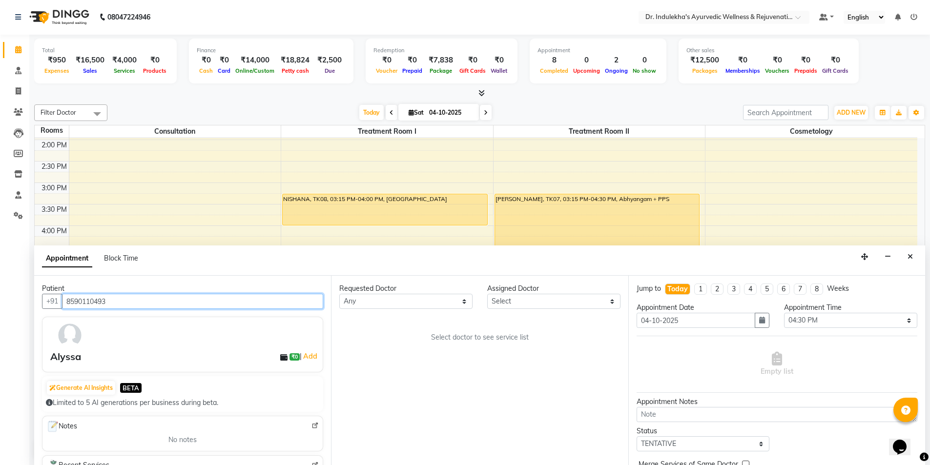
type input "8590110493"
click at [463, 301] on select "Any [PERSON_NAME] M [PERSON_NAME] [PERSON_NAME] Dr [PERSON_NAME] Dr Indulekha U…" at bounding box center [405, 301] width 133 height 15
select select "70606"
click at [339, 294] on select "Any [PERSON_NAME] M [PERSON_NAME] [PERSON_NAME] Dr [PERSON_NAME] Dr Indulekha U…" at bounding box center [405, 301] width 133 height 15
click at [400, 200] on div "NISHANA, TK08, 03:15 PM-04:00 PM, [GEOGRAPHIC_DATA]" at bounding box center [385, 209] width 204 height 31
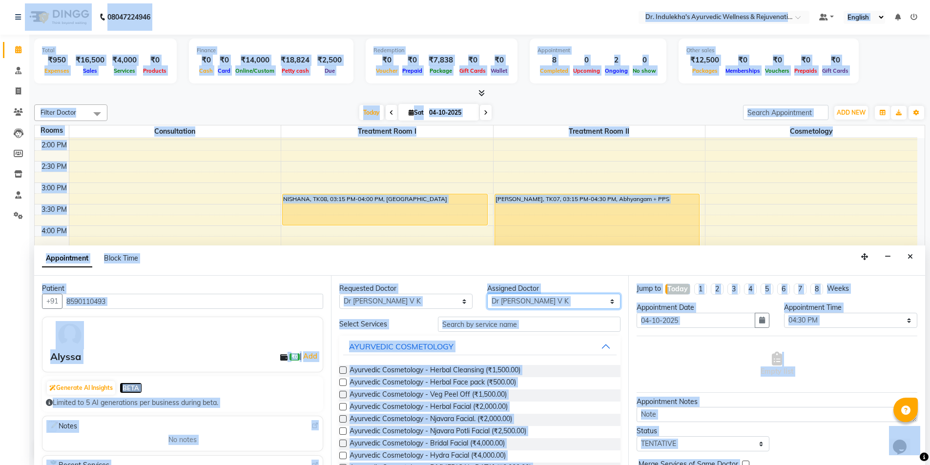
click at [602, 302] on select "Select [PERSON_NAME] M [PERSON_NAME] [PERSON_NAME] Dr [PERSON_NAME] Dr Indulekh…" at bounding box center [553, 301] width 133 height 15
select select "70598"
click at [487, 294] on select "Select [PERSON_NAME] M [PERSON_NAME] [PERSON_NAME] Dr [PERSON_NAME] Dr Indulekh…" at bounding box center [553, 301] width 133 height 15
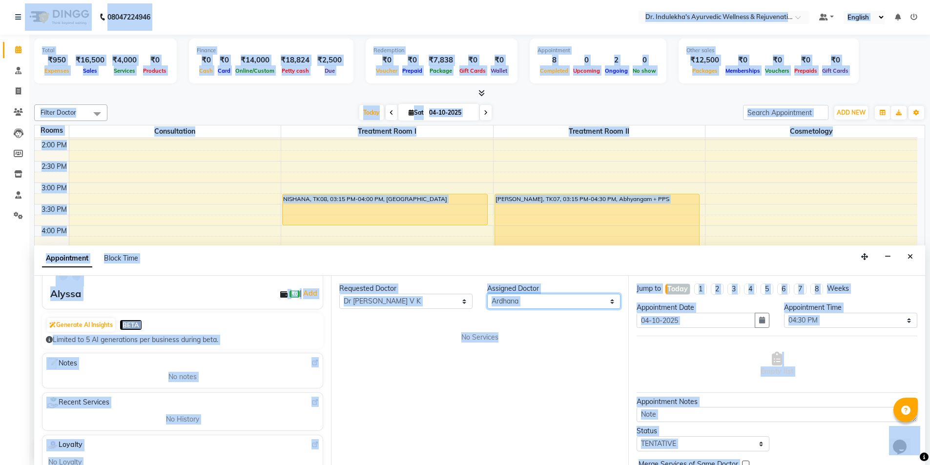
scroll to position [49, 0]
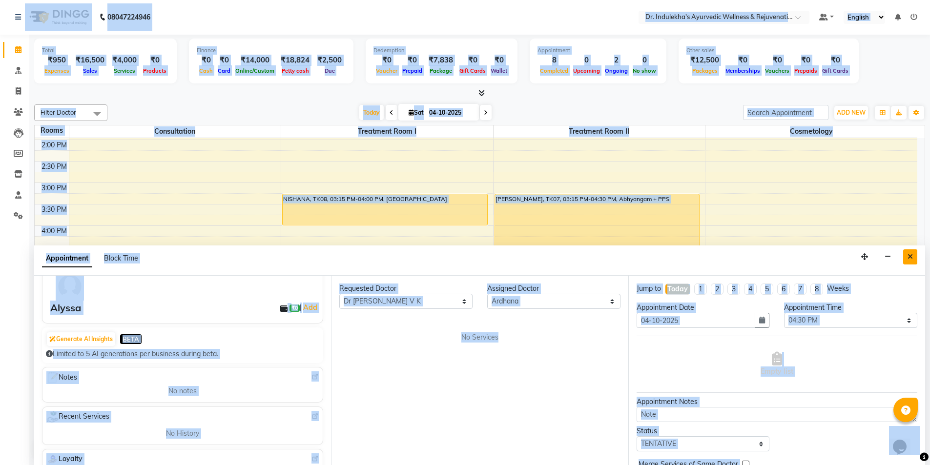
click at [910, 259] on icon "Close" at bounding box center [909, 256] width 5 height 7
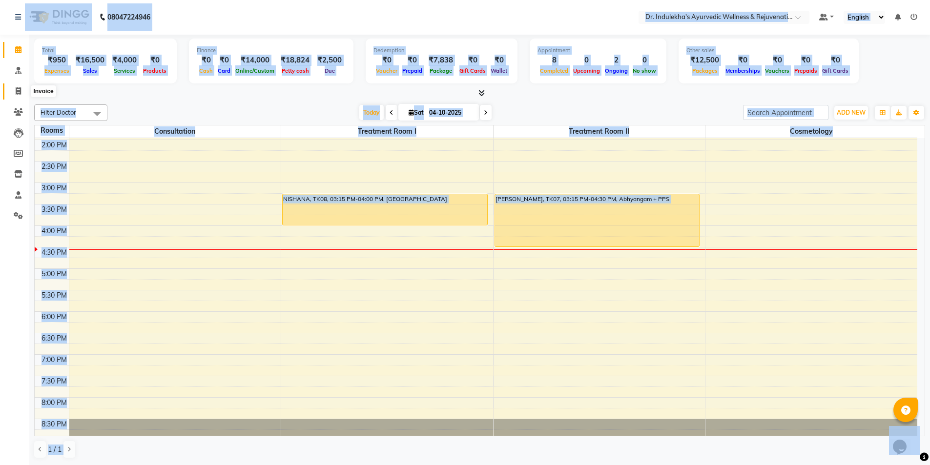
click at [15, 95] on span at bounding box center [18, 91] width 17 height 11
click at [16, 95] on icon at bounding box center [18, 90] width 5 height 7
select select "service"
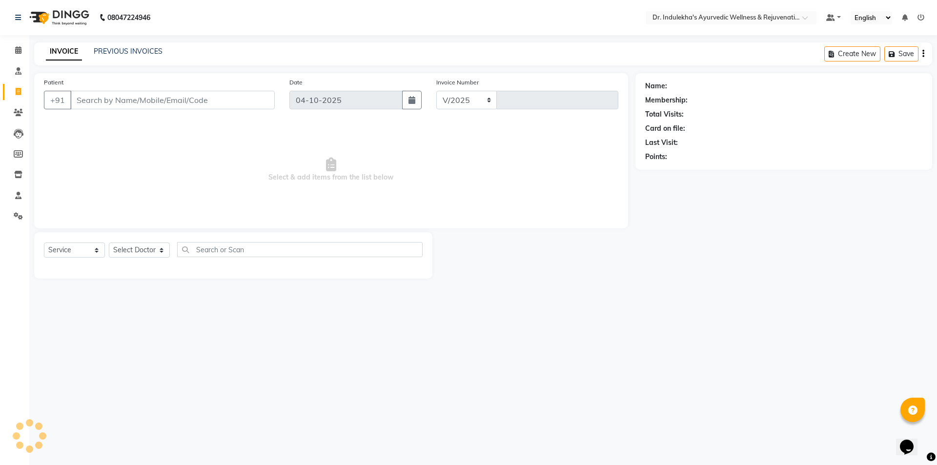
select select "7775"
type input "1597"
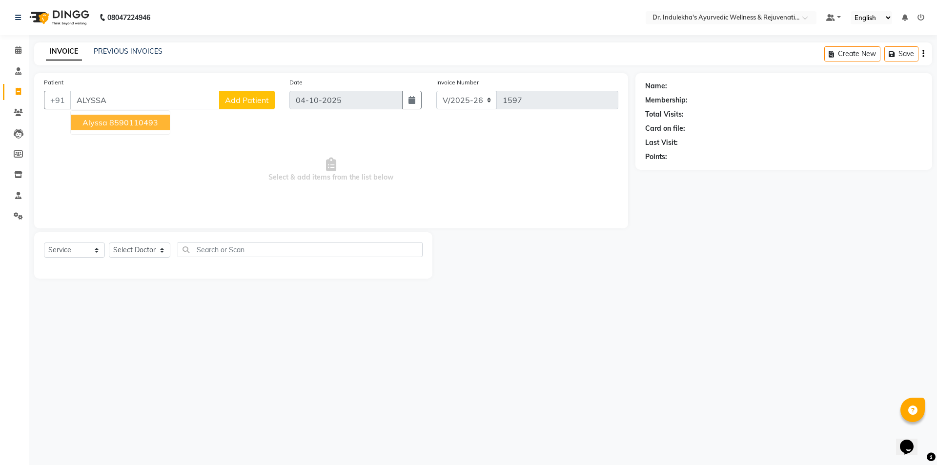
click at [128, 125] on ngb-highlight "8590110493" at bounding box center [133, 123] width 49 height 10
type input "8590110493"
click at [128, 125] on span "Select & add items from the list below" at bounding box center [331, 170] width 574 height 98
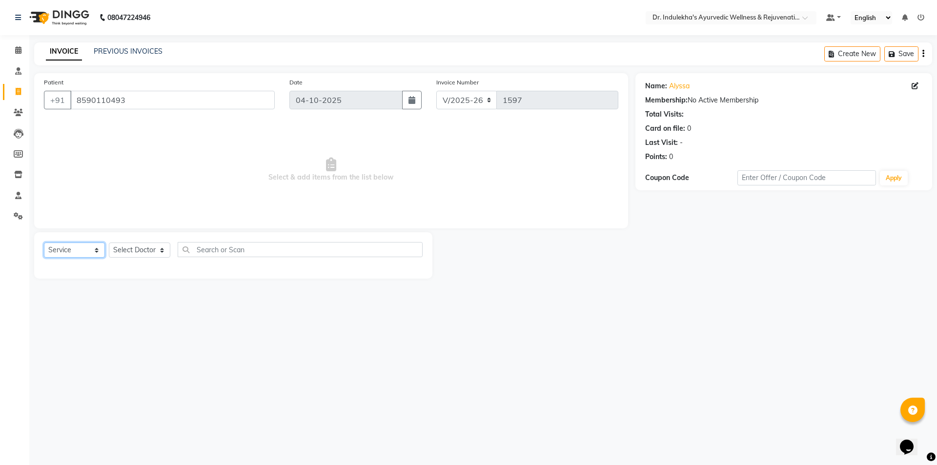
click at [96, 249] on select "Select Service Product Membership Package Voucher Prepaid Gift Card" at bounding box center [74, 250] width 61 height 15
select select "package"
click at [44, 243] on select "Select Service Product Membership Package Voucher Prepaid Gift Card" at bounding box center [74, 250] width 61 height 15
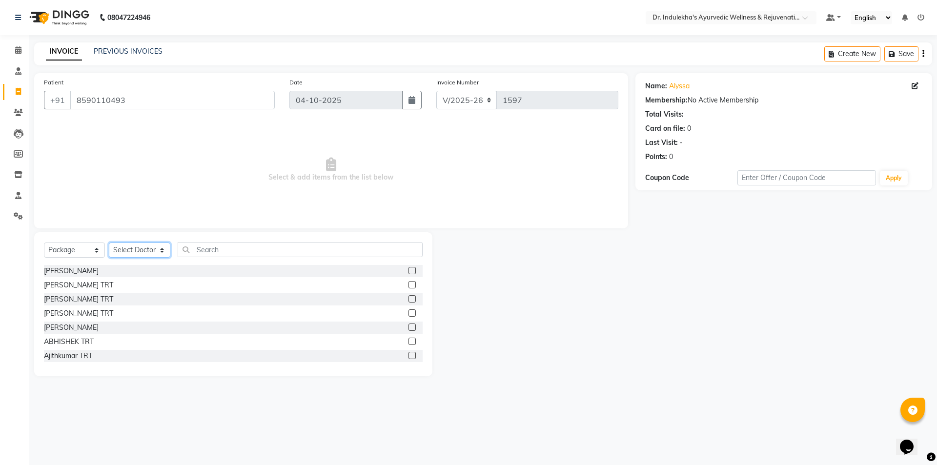
click at [163, 252] on select "Select Doctor Admin 1 Admin 2 Admin 3 [PERSON_NAME] M [PERSON_NAME] [PERSON_NAM…" at bounding box center [139, 250] width 61 height 15
select select "70606"
click at [109, 243] on select "Select Doctor Admin 1 Admin 2 Admin 3 [PERSON_NAME] M [PERSON_NAME] [PERSON_NAM…" at bounding box center [139, 250] width 61 height 15
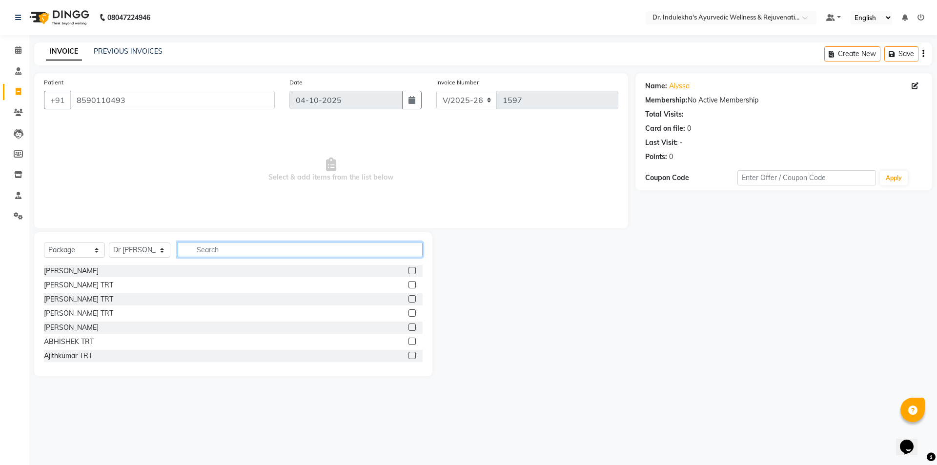
click at [235, 251] on input "text" at bounding box center [300, 249] width 245 height 15
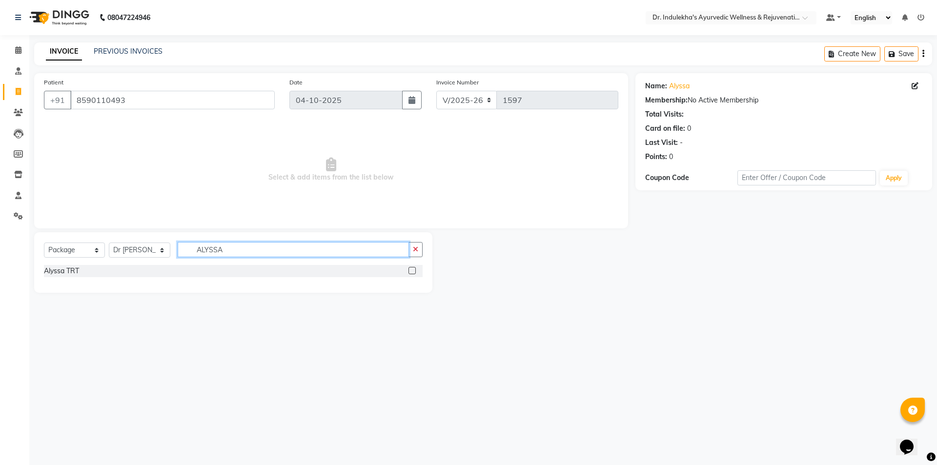
type input "ALYSSA"
click at [413, 272] on label at bounding box center [412, 270] width 7 height 7
click at [413, 272] on input "checkbox" at bounding box center [412, 271] width 6 height 6
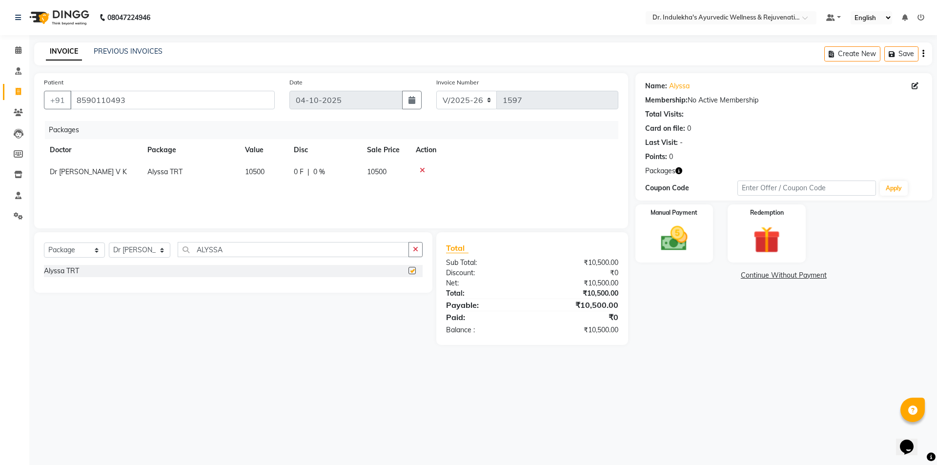
checkbox input "false"
click at [14, 51] on span at bounding box center [18, 50] width 17 height 11
click at [16, 51] on icon at bounding box center [18, 49] width 6 height 7
click at [553, 70] on main "INVOICE PREVIOUS INVOICES Create New Save Patient [PHONE_NUMBER] Date [DATE] In…" at bounding box center [483, 200] width 908 height 317
click at [17, 45] on span at bounding box center [18, 50] width 17 height 11
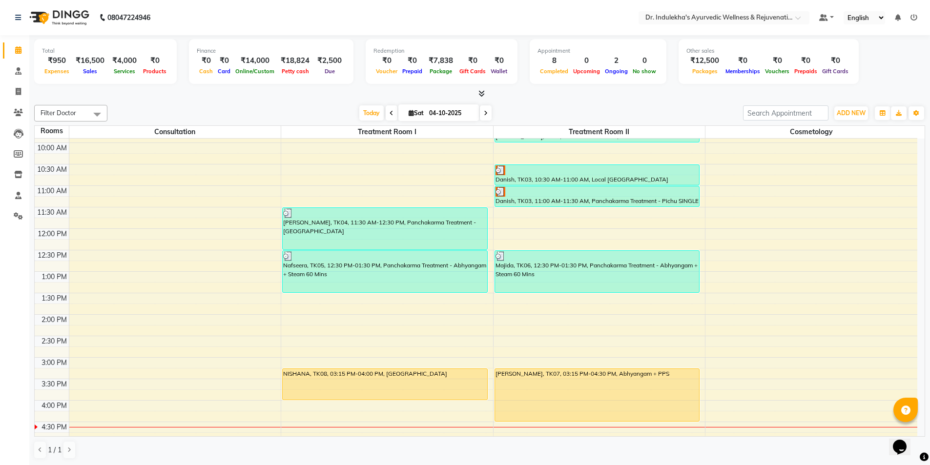
scroll to position [195, 0]
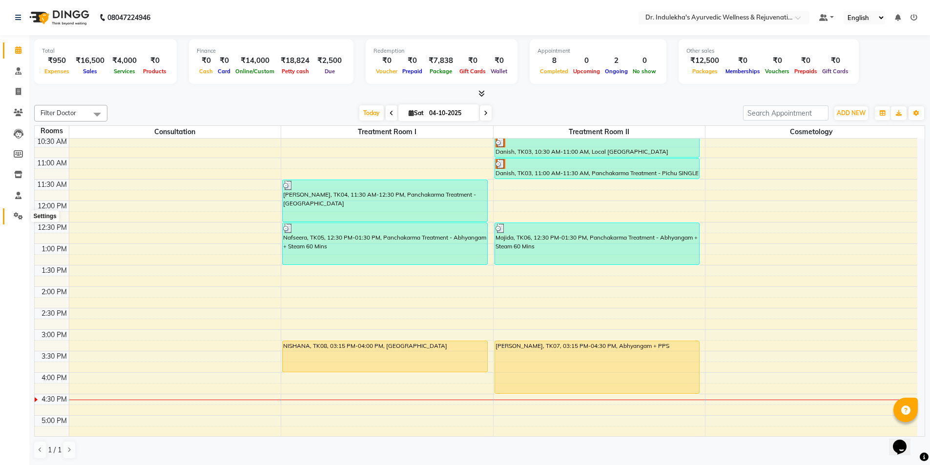
click at [16, 215] on icon at bounding box center [18, 215] width 9 height 7
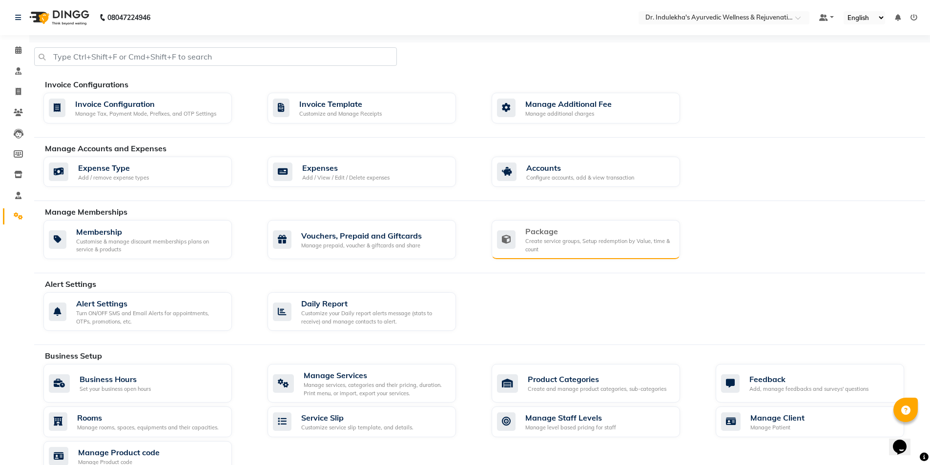
click at [586, 241] on div "Create service groups, Setup redemption by Value, time & count" at bounding box center [598, 245] width 147 height 16
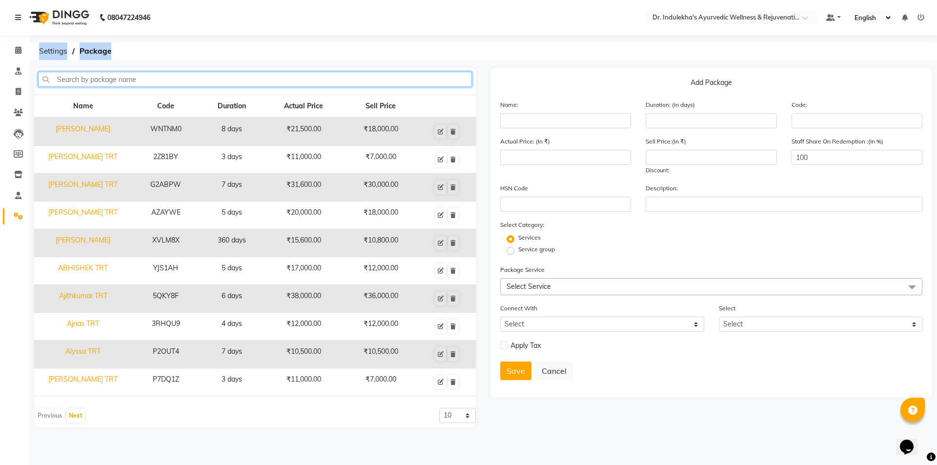
click at [95, 78] on input "text" at bounding box center [255, 79] width 434 height 15
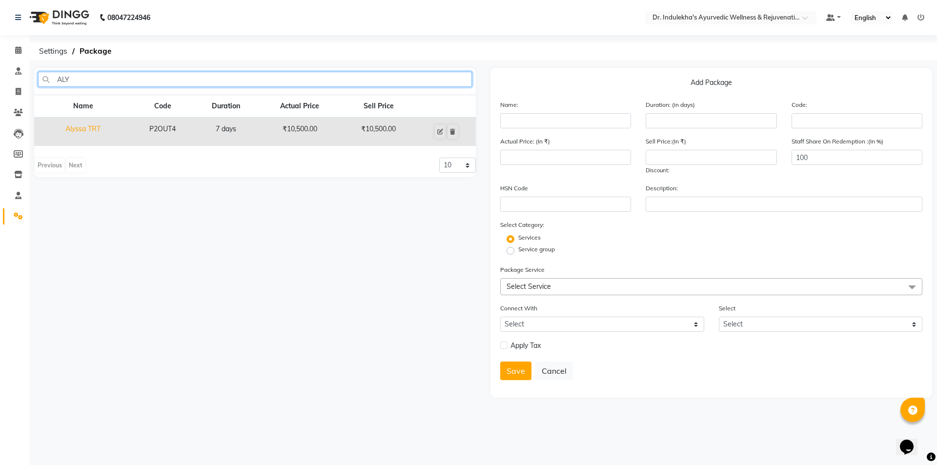
type input "ALY"
click at [100, 124] on td "Alyssa TRT" at bounding box center [83, 132] width 98 height 28
type input "Alyssa TRT"
type input "7"
type input "P2OUT4"
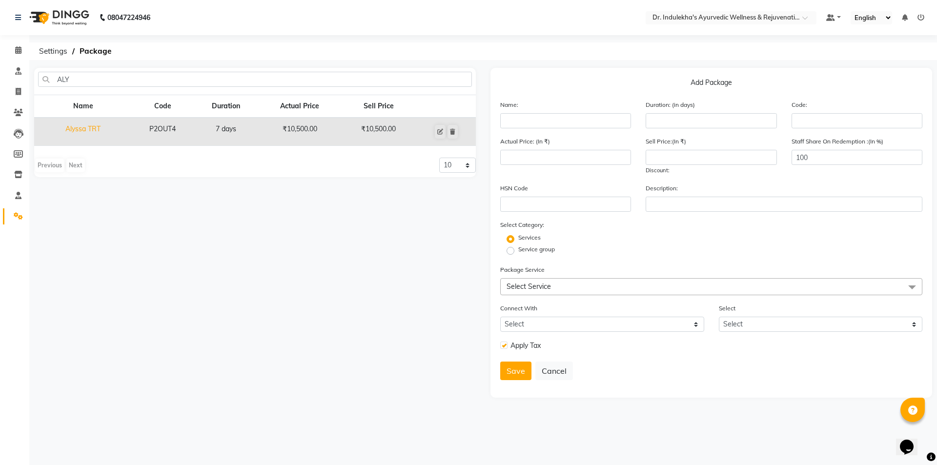
type input "10500"
checkbox input "true"
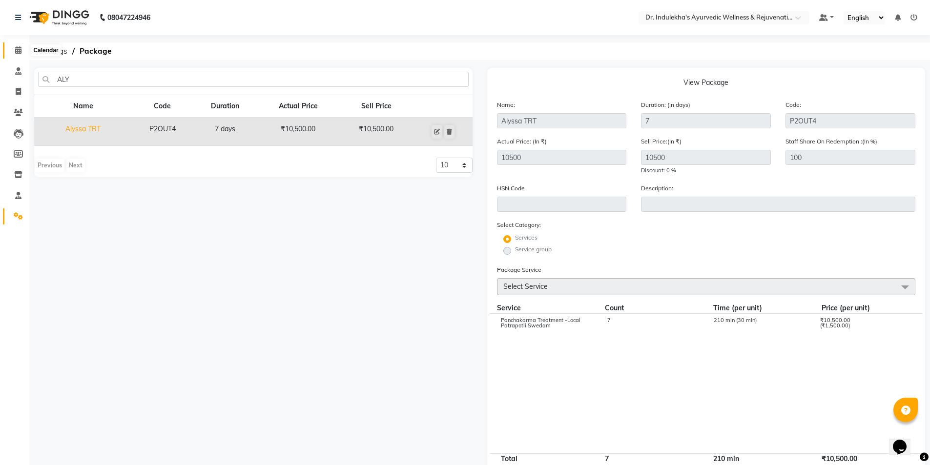
click at [19, 46] on span at bounding box center [18, 50] width 17 height 11
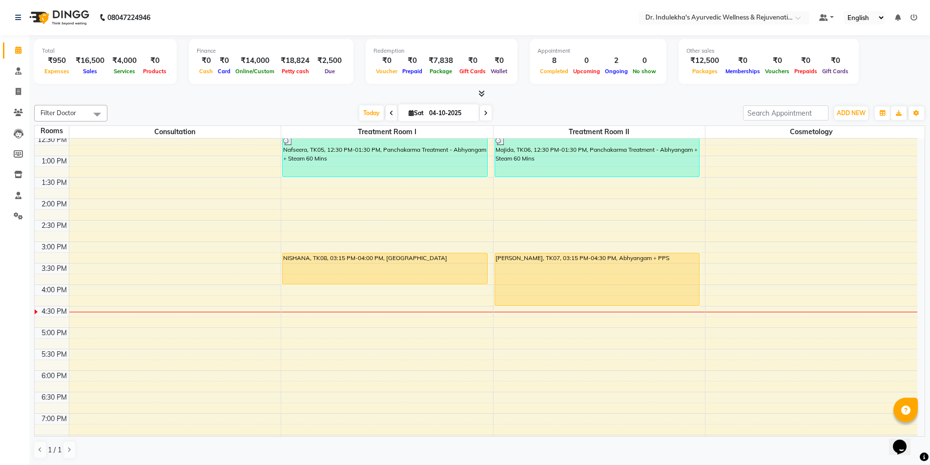
scroll to position [293, 0]
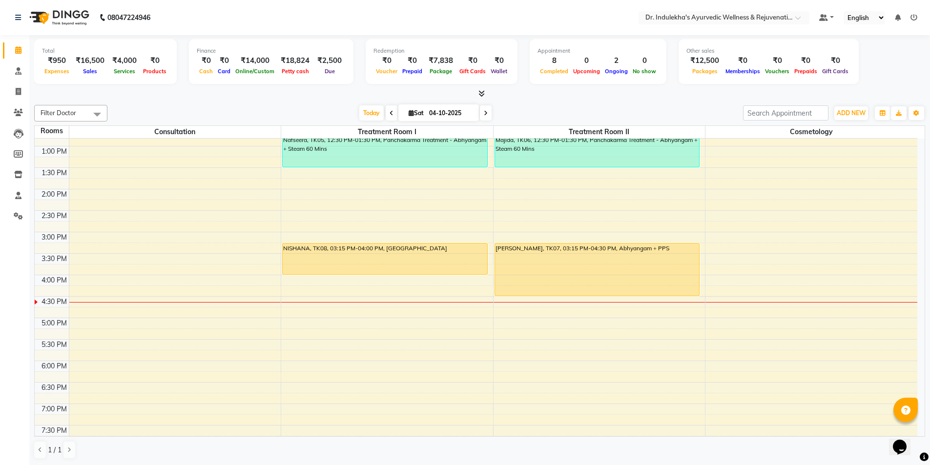
click at [296, 304] on div "6:00 AM 6:30 AM 7:00 AM 7:30 AM 8:00 AM 8:30 AM 9:00 AM 9:30 AM 10:00 AM 10:30 …" at bounding box center [476, 168] width 882 height 644
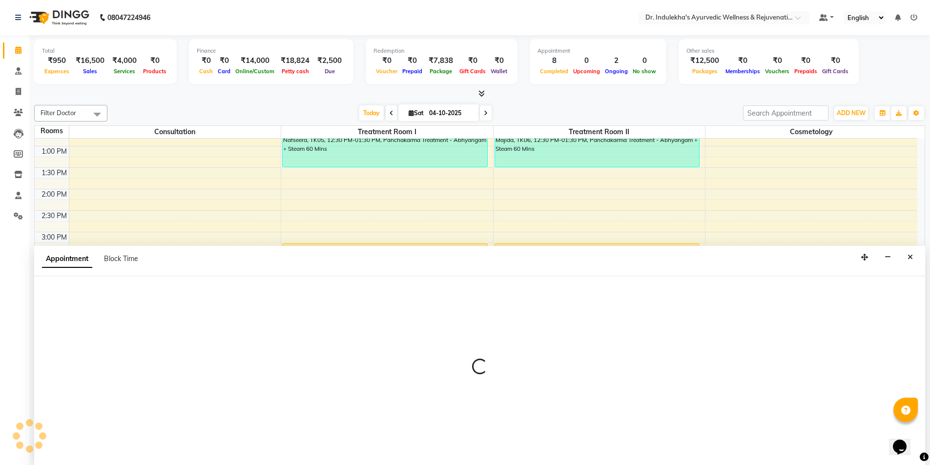
scroll to position [0, 0]
select select "tentative"
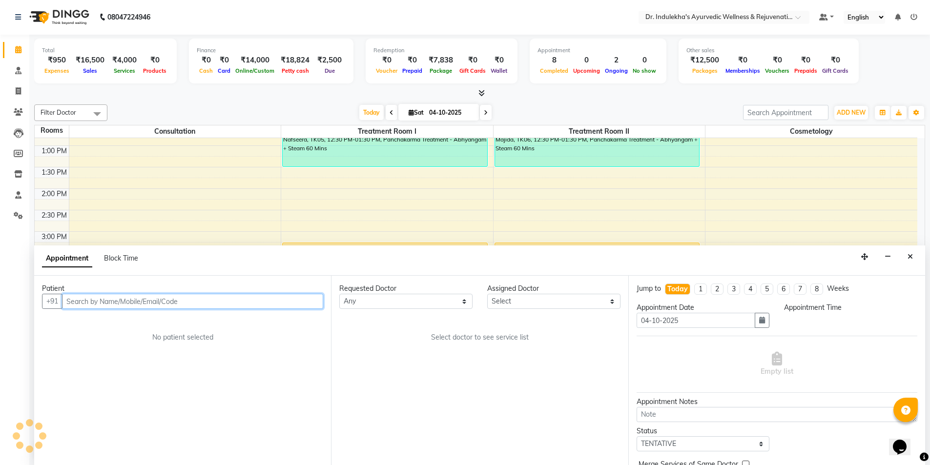
select select "990"
click at [170, 302] on input "text" at bounding box center [192, 301] width 261 height 15
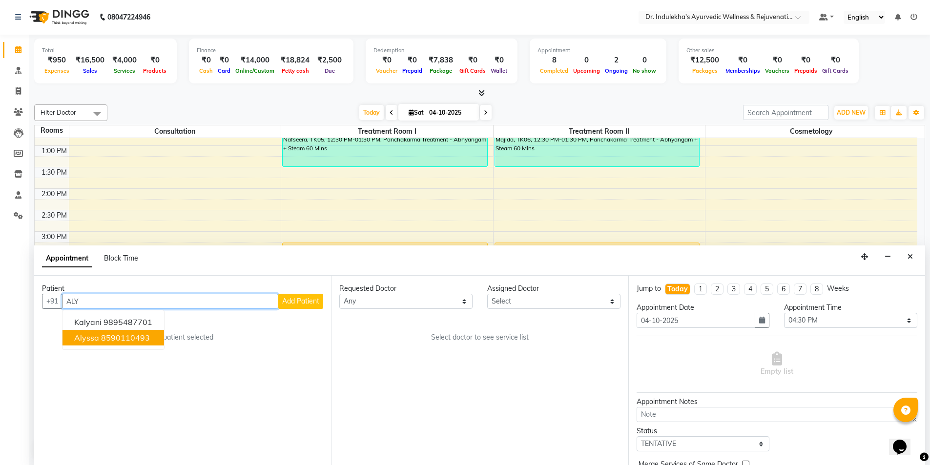
click at [149, 336] on ngb-highlight "8590110493" at bounding box center [125, 338] width 49 height 10
type input "8590110493"
click at [149, 336] on div "No patient selected" at bounding box center [182, 337] width 234 height 10
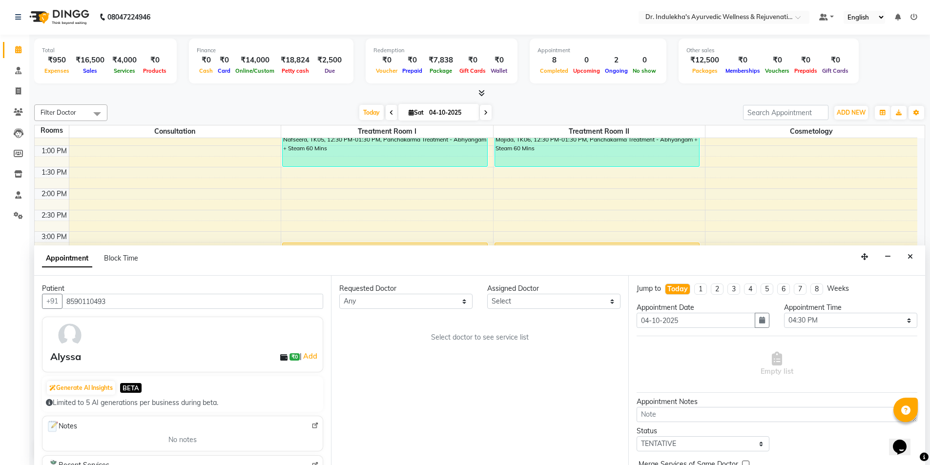
click at [289, 359] on span "₹0" at bounding box center [294, 357] width 10 height 8
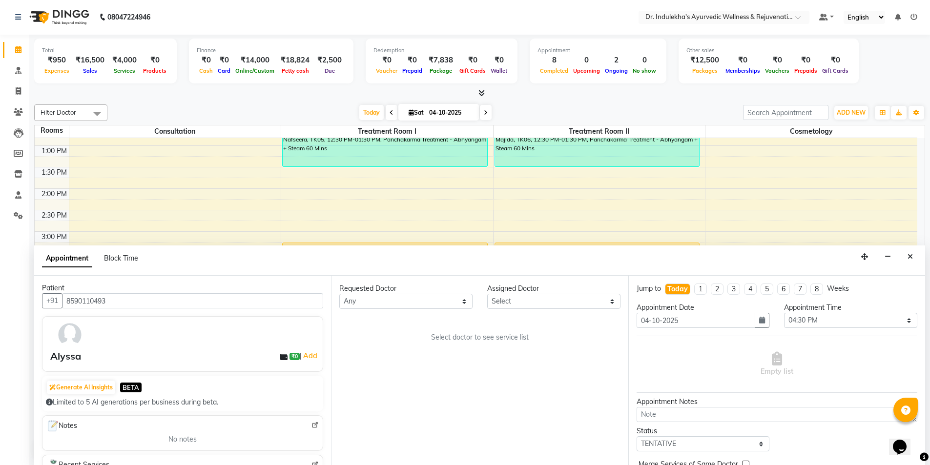
scroll to position [0, 0]
click at [463, 299] on select "Any [PERSON_NAME] M [PERSON_NAME] [PERSON_NAME] Dr [PERSON_NAME] Dr Indulekha U…" at bounding box center [405, 301] width 133 height 15
click at [908, 258] on icon "Close" at bounding box center [909, 256] width 5 height 7
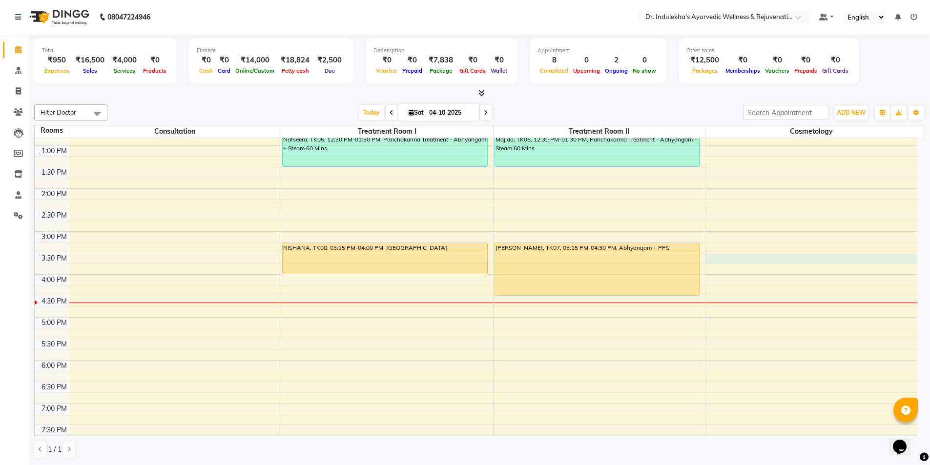
click at [908, 258] on div "6:00 AM 6:30 AM 7:00 AM 7:30 AM 8:00 AM 8:30 AM 9:00 AM 9:30 AM 10:00 AM 10:30 …" at bounding box center [476, 167] width 882 height 644
select select "tentative"
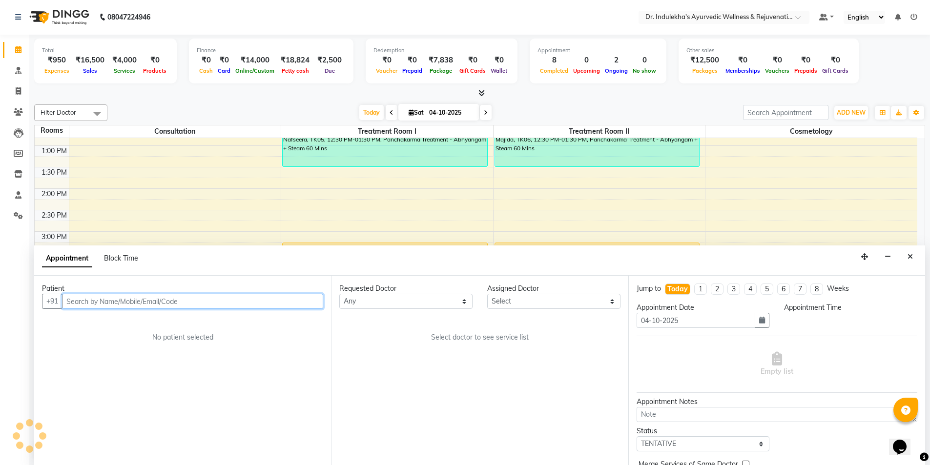
select select "930"
click at [258, 302] on input "text" at bounding box center [192, 301] width 261 height 15
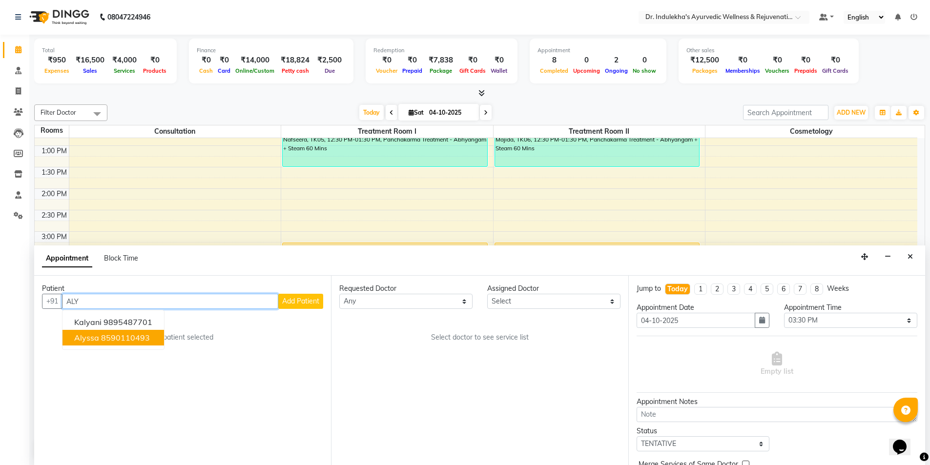
click at [98, 340] on span "Alyssa" at bounding box center [86, 338] width 25 height 10
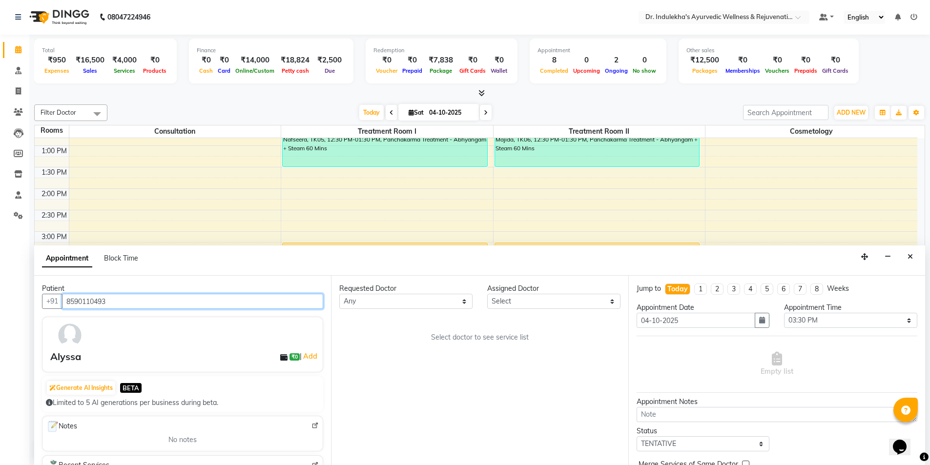
type input "8590110493"
click at [467, 304] on select "Any [PERSON_NAME] M [PERSON_NAME] [PERSON_NAME] Dr [PERSON_NAME] Dr Indulekha U…" at bounding box center [405, 301] width 133 height 15
select select "70606"
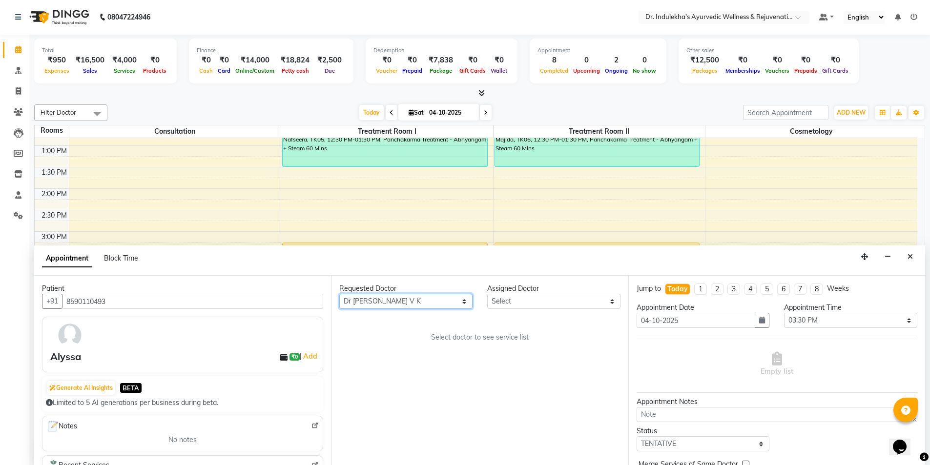
click at [339, 294] on select "Any [PERSON_NAME] M [PERSON_NAME] [PERSON_NAME] Dr [PERSON_NAME] Dr Indulekha U…" at bounding box center [405, 301] width 133 height 15
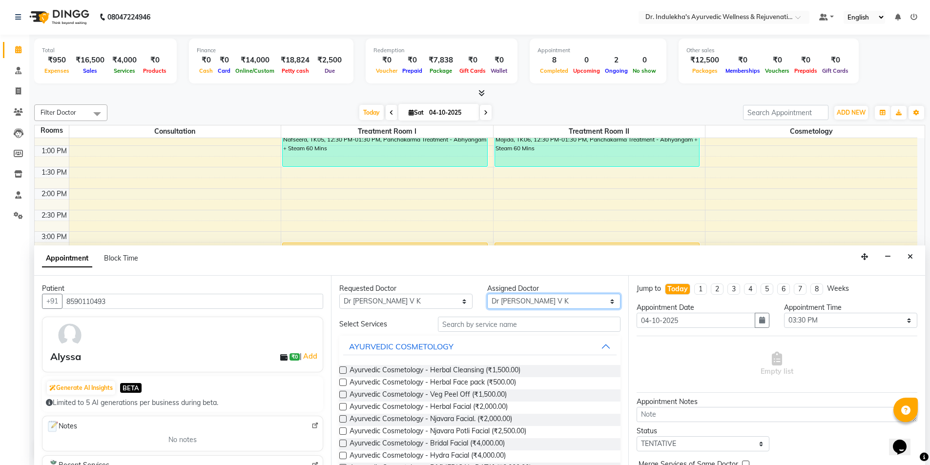
click at [604, 304] on select "Select [PERSON_NAME] M [PERSON_NAME] [PERSON_NAME] Dr [PERSON_NAME] Dr Indulekh…" at bounding box center [553, 301] width 133 height 15
select select "70598"
click at [487, 294] on select "Select [PERSON_NAME] M [PERSON_NAME] [PERSON_NAME] Dr [PERSON_NAME] Dr Indulekh…" at bounding box center [553, 301] width 133 height 15
click at [596, 348] on button "AYURVEDIC COSMETOLOGY" at bounding box center [479, 347] width 273 height 18
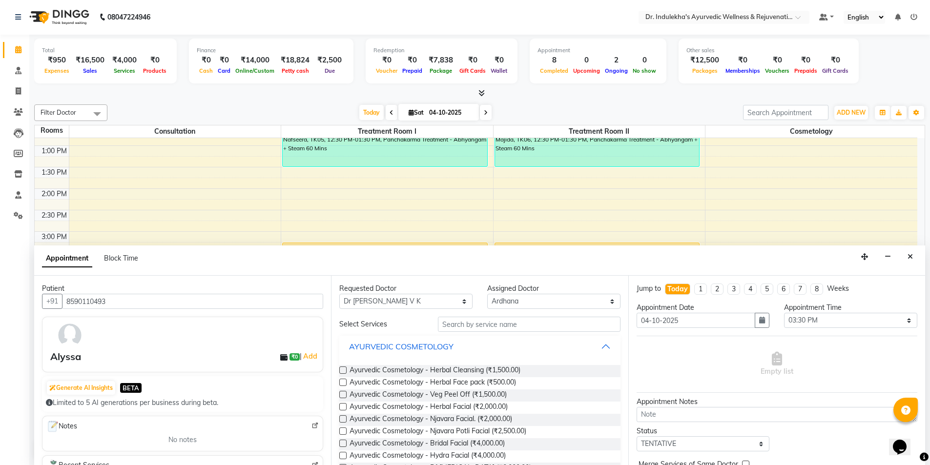
click at [599, 347] on button "AYURVEDIC COSMETOLOGY" at bounding box center [479, 347] width 273 height 18
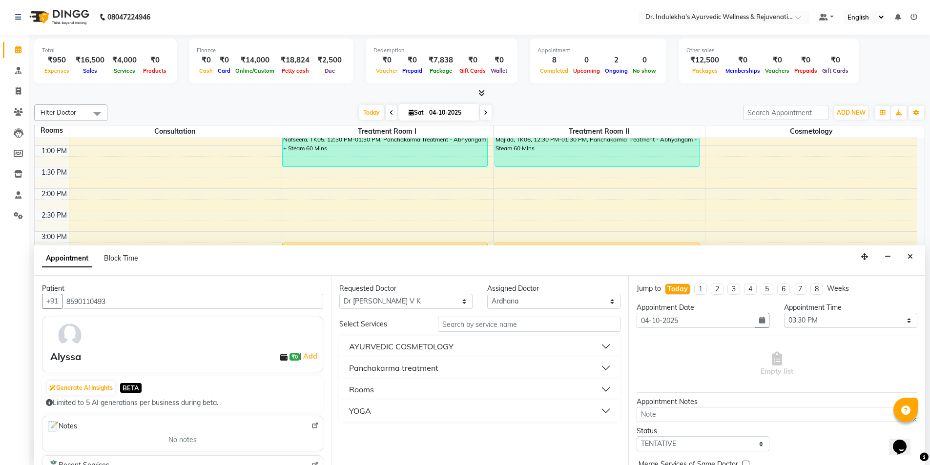
click at [491, 371] on button "Panchakarma treatment" at bounding box center [479, 368] width 273 height 18
click at [424, 368] on div "Panchakarma treatment" at bounding box center [393, 368] width 89 height 12
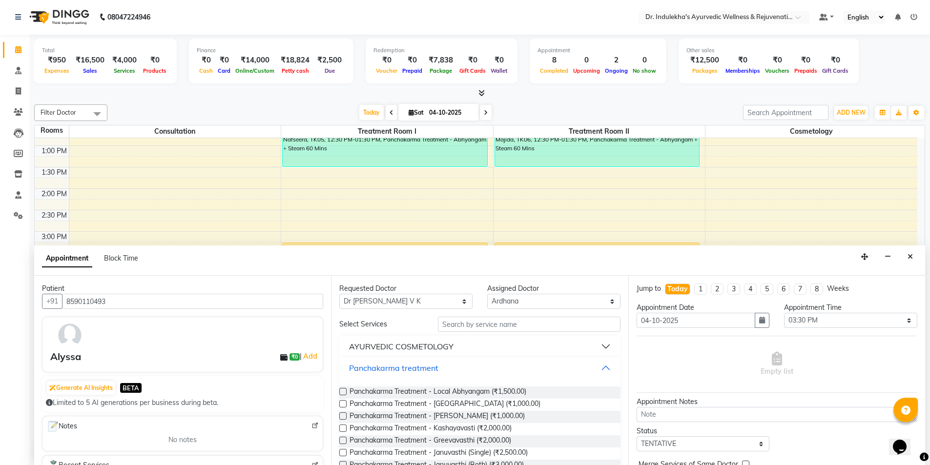
click at [424, 368] on div "Panchakarma treatment" at bounding box center [393, 368] width 89 height 12
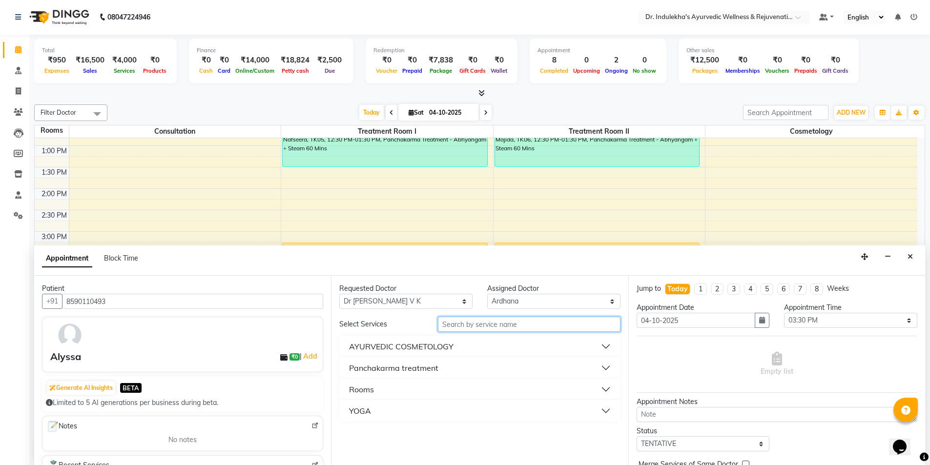
click at [478, 324] on input "text" at bounding box center [529, 324] width 183 height 15
type input "A"
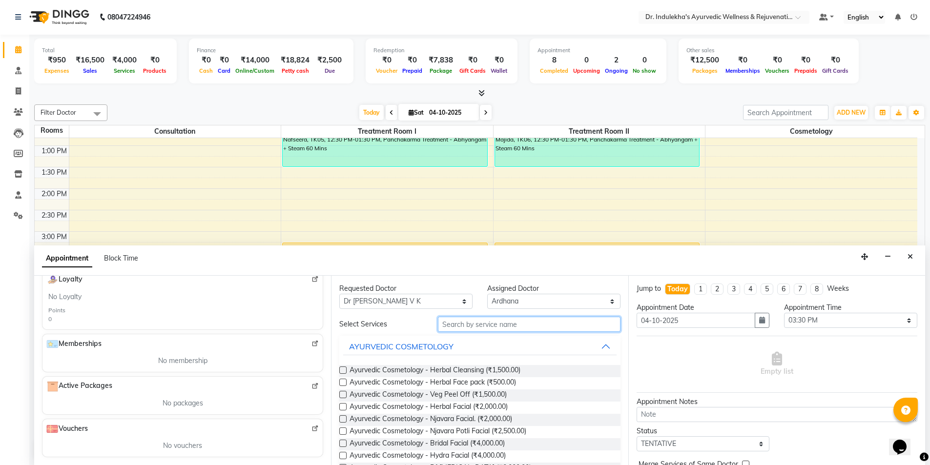
scroll to position [180, 0]
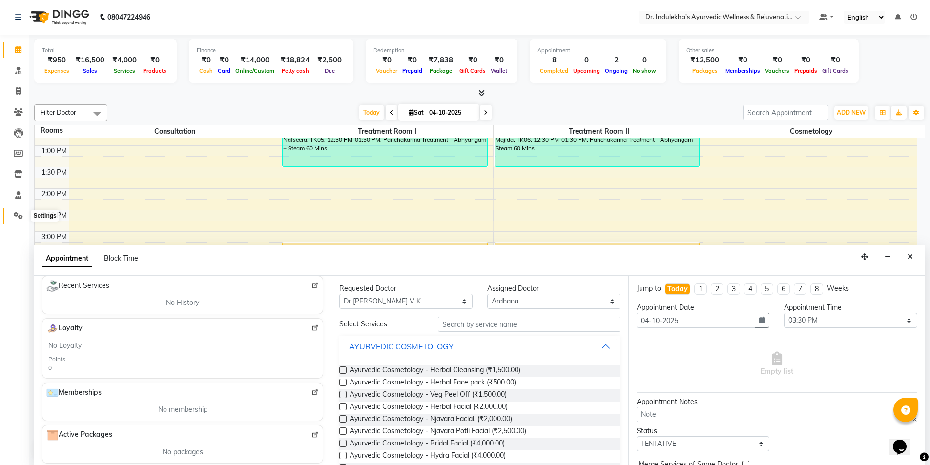
click at [18, 212] on icon at bounding box center [18, 215] width 9 height 7
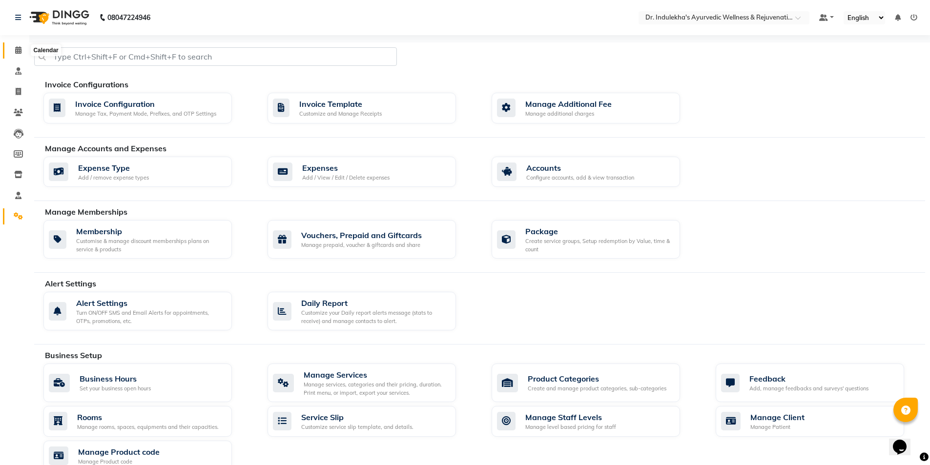
click at [16, 47] on icon at bounding box center [18, 49] width 6 height 7
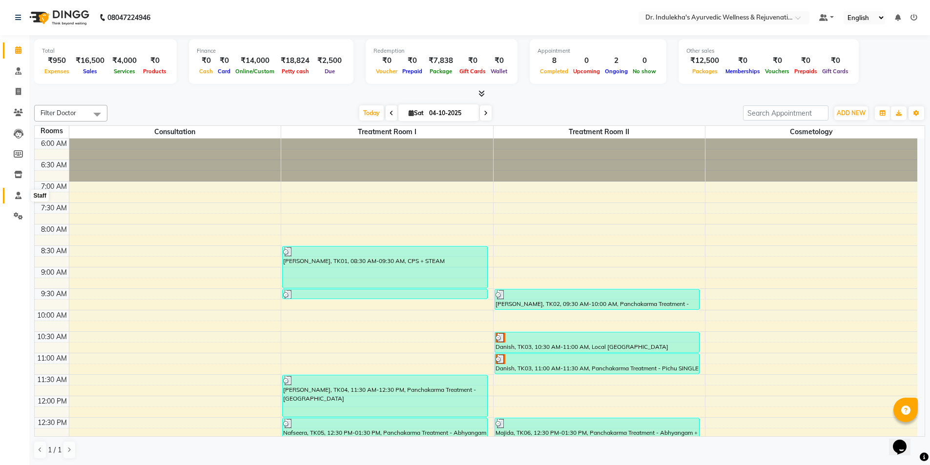
click at [19, 194] on icon at bounding box center [18, 195] width 6 height 7
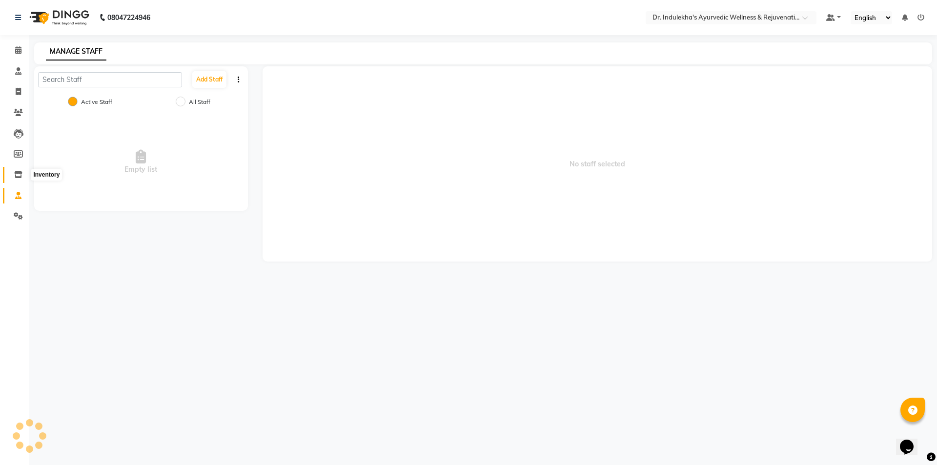
click at [20, 173] on icon at bounding box center [18, 174] width 8 height 7
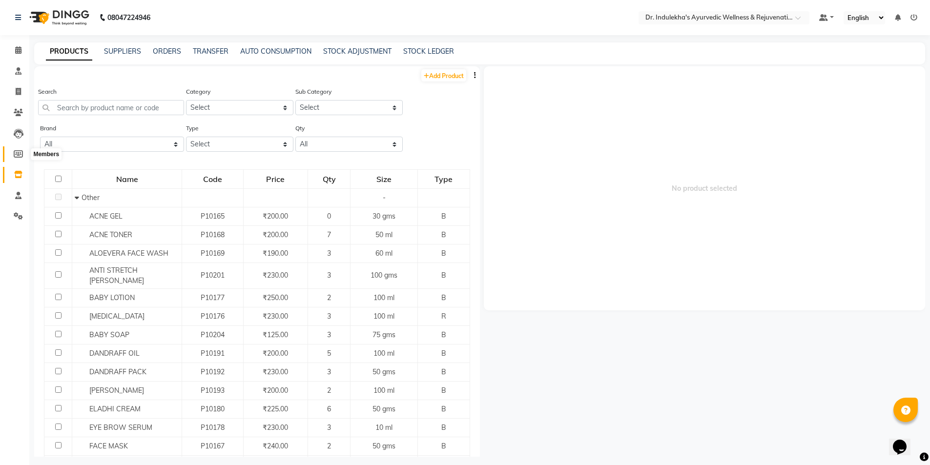
click at [16, 153] on icon at bounding box center [18, 153] width 9 height 7
select select
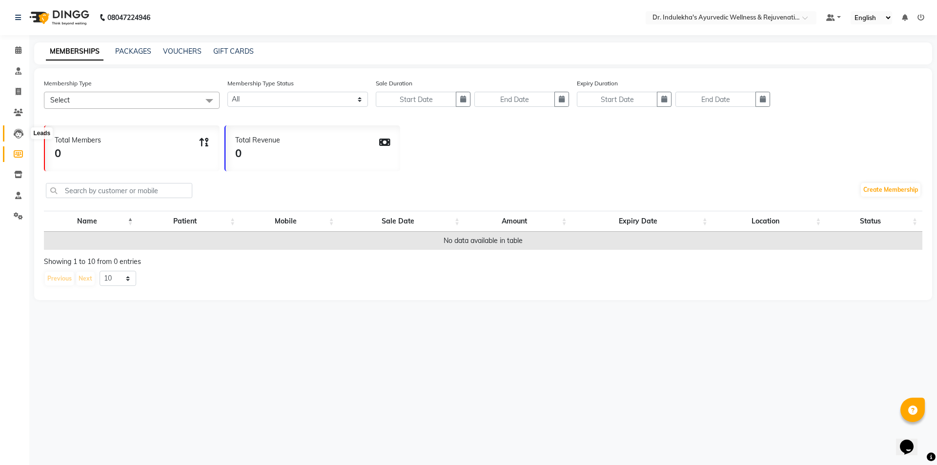
click at [22, 136] on icon at bounding box center [19, 134] width 10 height 10
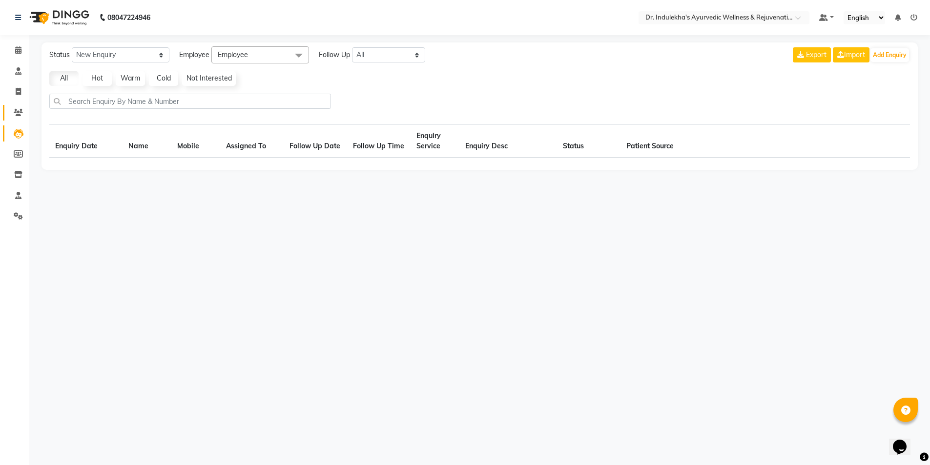
select select "10"
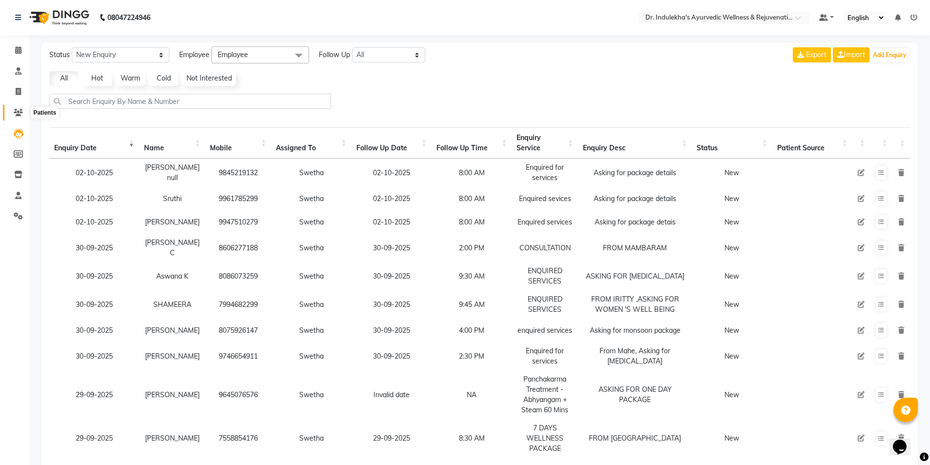
click at [15, 109] on icon at bounding box center [18, 112] width 9 height 7
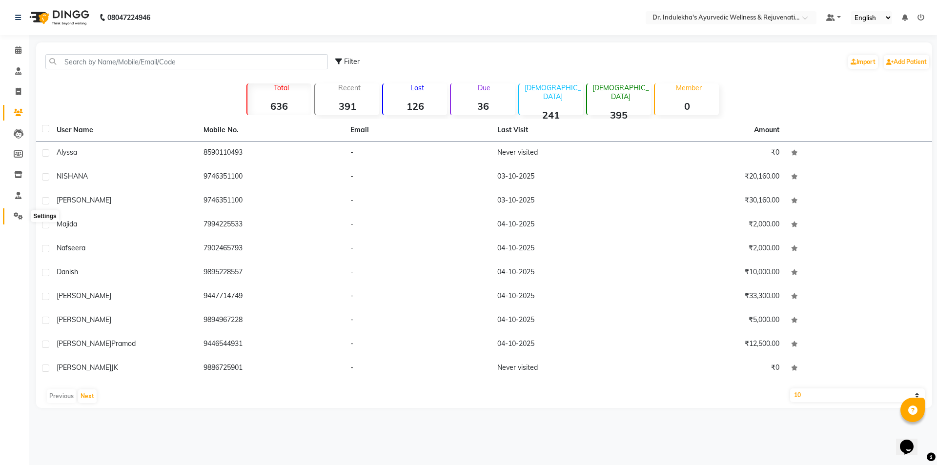
click at [15, 216] on icon at bounding box center [18, 215] width 9 height 7
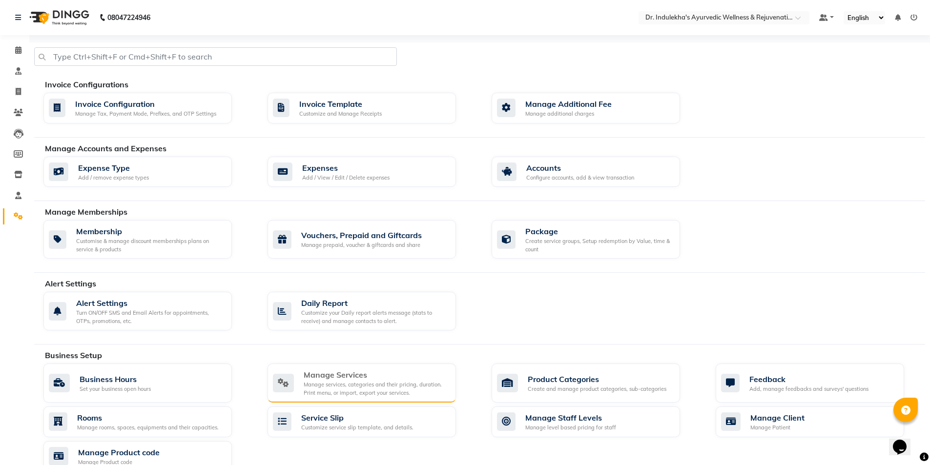
click at [348, 388] on div "Manage services, categories and their pricing, duration. Print menu, or import,…" at bounding box center [376, 389] width 144 height 16
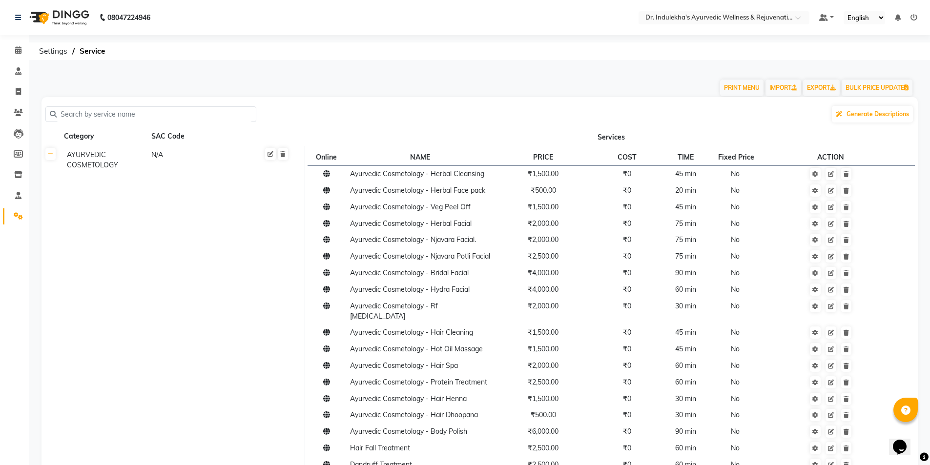
click at [97, 114] on input "text" at bounding box center [154, 114] width 195 height 15
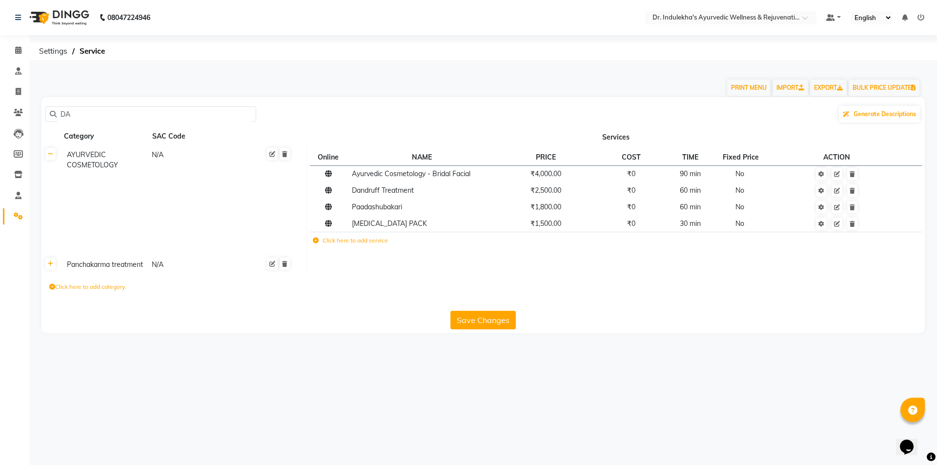
type input "D"
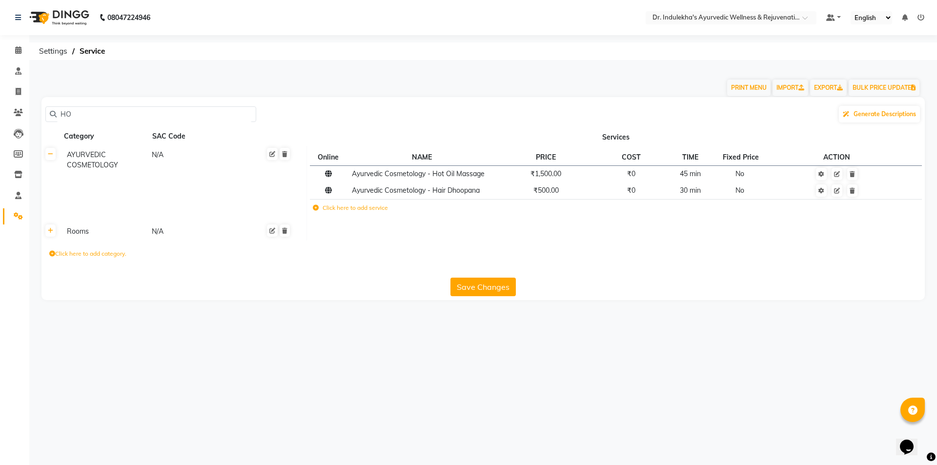
type input "H"
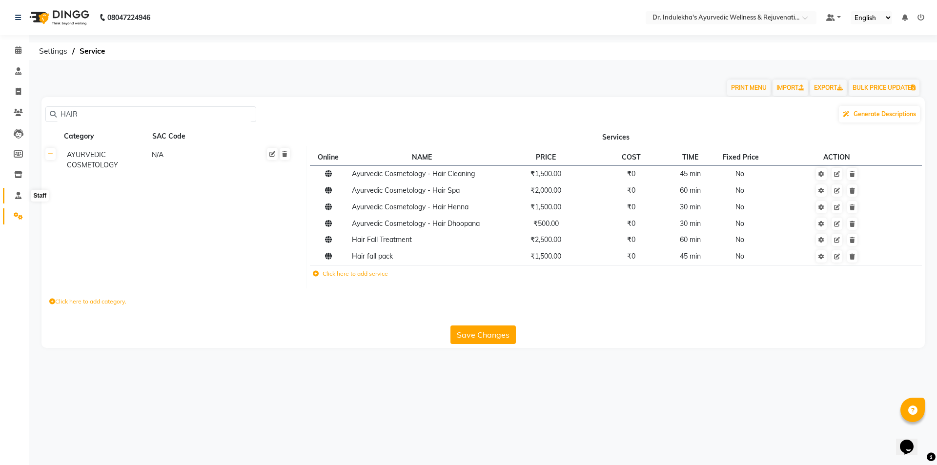
type input "HAIR"
click at [18, 197] on icon at bounding box center [18, 195] width 6 height 7
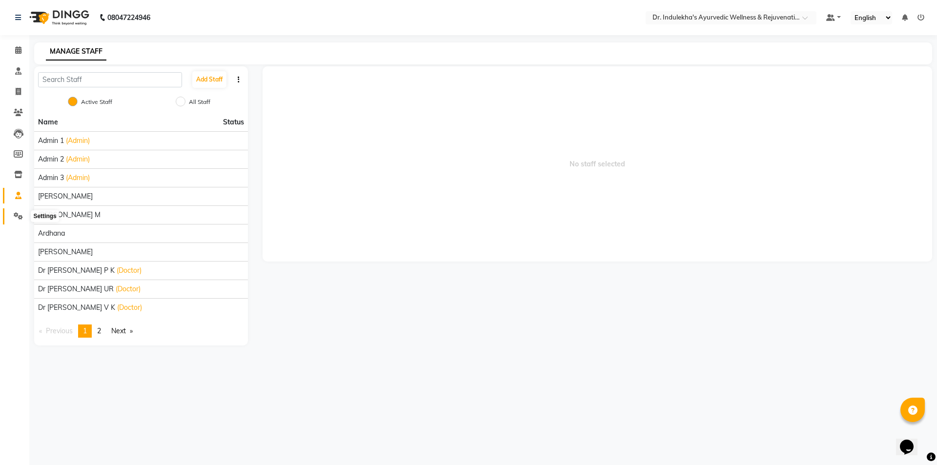
click at [16, 216] on icon at bounding box center [18, 215] width 9 height 7
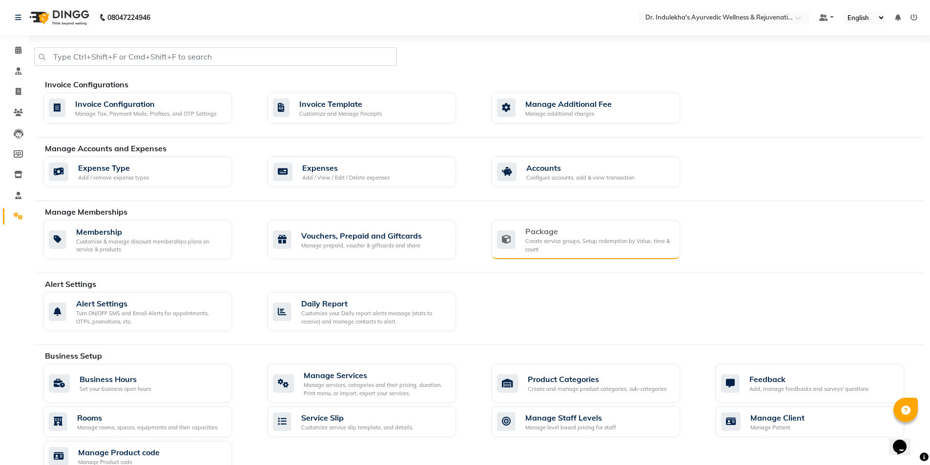
click at [572, 247] on div "Create service groups, Setup redemption by Value, time & count" at bounding box center [598, 245] width 147 height 16
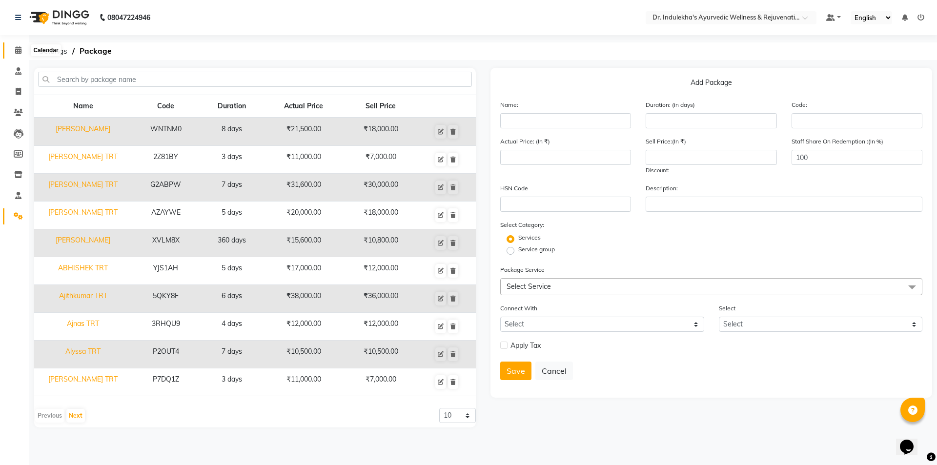
click at [17, 52] on icon at bounding box center [18, 49] width 6 height 7
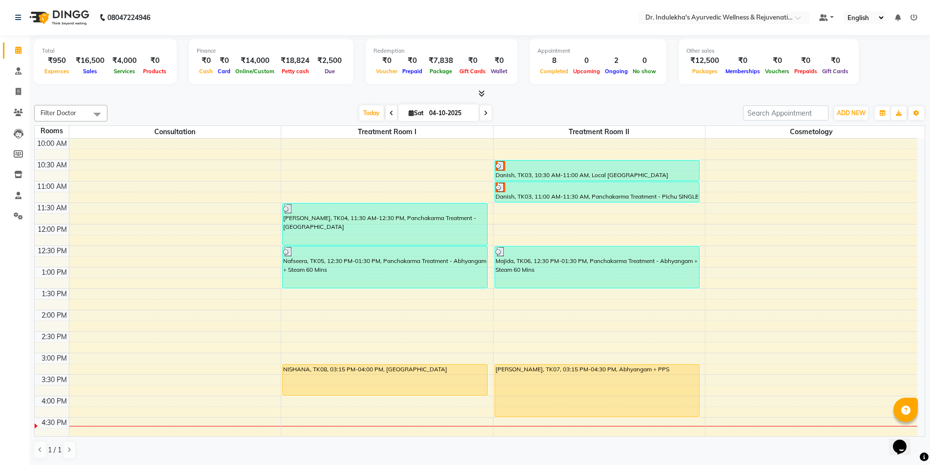
scroll to position [195, 0]
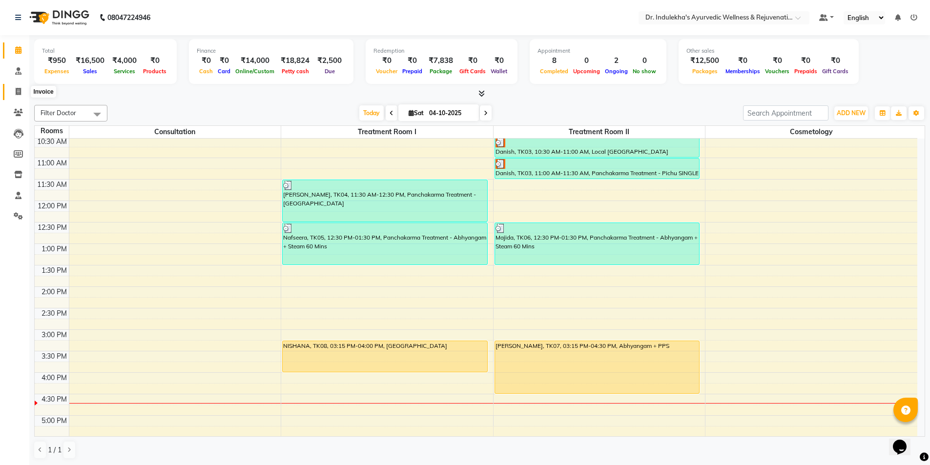
click at [16, 90] on icon at bounding box center [18, 91] width 5 height 7
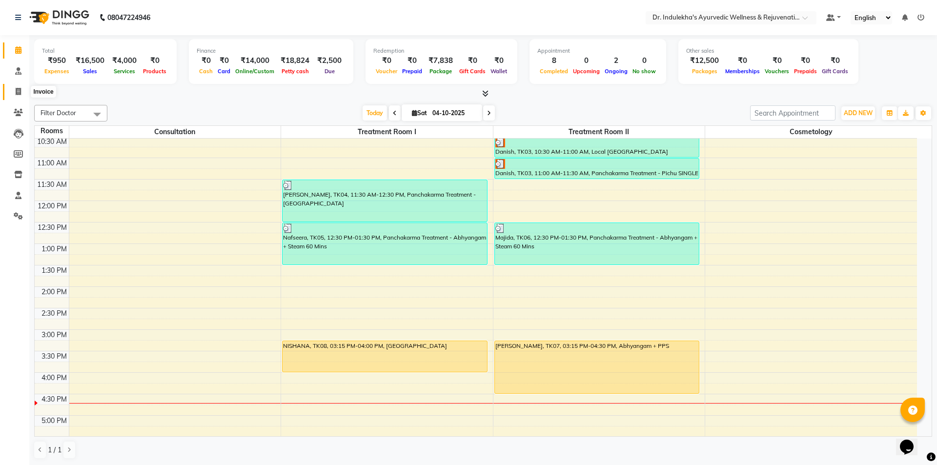
select select "service"
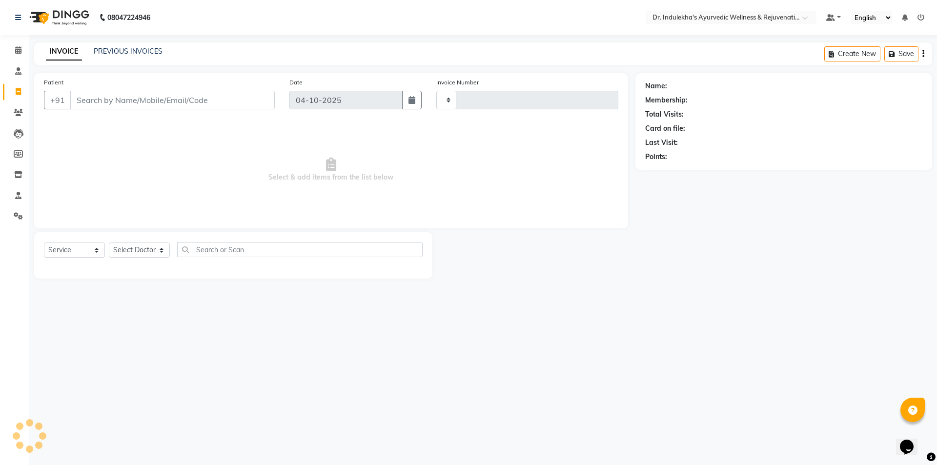
type input "1597"
select select "7775"
click at [856, 48] on button "Create New" at bounding box center [852, 53] width 56 height 15
select select "service"
type input "1597"
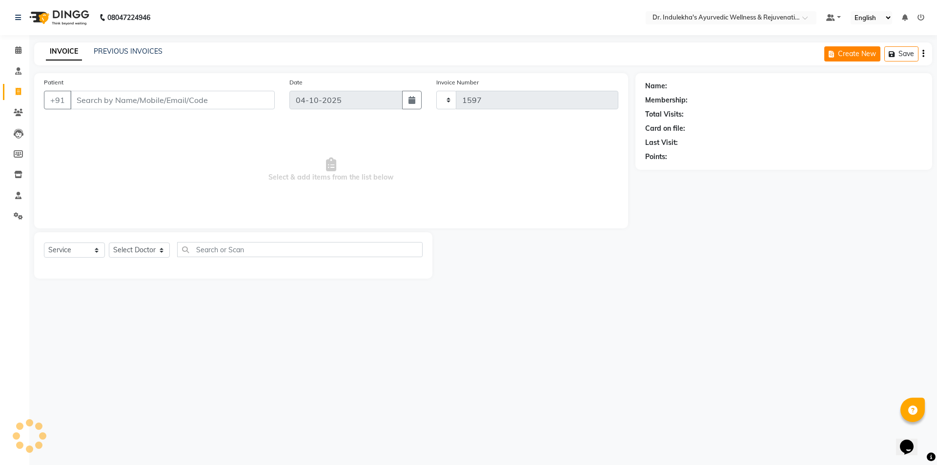
select select "7775"
click at [847, 57] on button "Create New" at bounding box center [852, 53] width 56 height 15
select select "service"
type input "1597"
select select "7775"
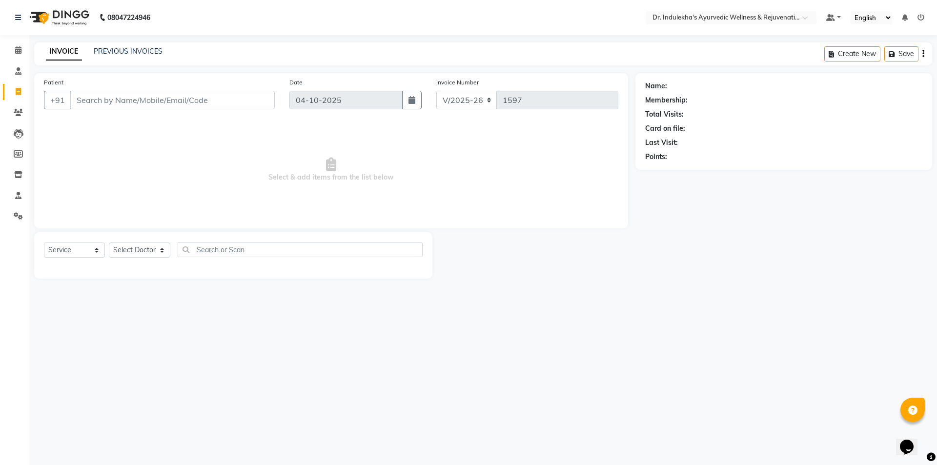
click at [159, 101] on input "Patient" at bounding box center [172, 100] width 204 height 19
click at [130, 123] on ngb-highlight "8590110493" at bounding box center [133, 123] width 49 height 10
type input "8590110493"
click at [94, 251] on select "Select Service Product Membership Package Voucher Prepaid Gift Card" at bounding box center [74, 250] width 61 height 15
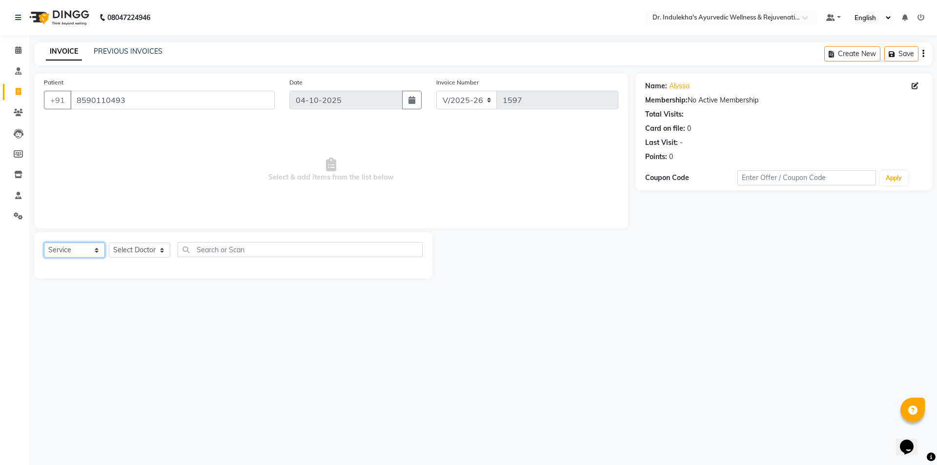
select select "package"
click at [44, 243] on select "Select Service Product Membership Package Voucher Prepaid Gift Card" at bounding box center [74, 250] width 61 height 15
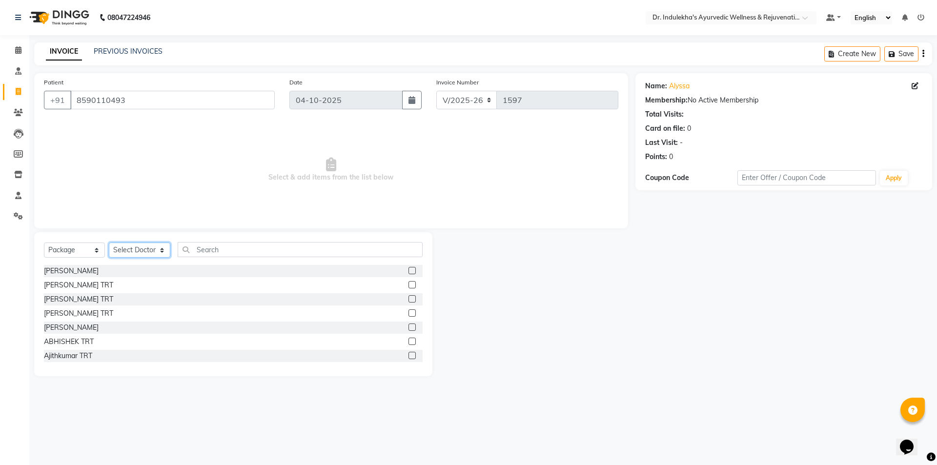
click at [162, 251] on select "Select Doctor Admin 1 Admin 2 Admin 3 [PERSON_NAME] M [PERSON_NAME] [PERSON_NAM…" at bounding box center [139, 250] width 61 height 15
select select "70606"
click at [109, 243] on select "Select Doctor Admin 1 Admin 2 Admin 3 [PERSON_NAME] M [PERSON_NAME] [PERSON_NAM…" at bounding box center [139, 250] width 61 height 15
click at [204, 247] on input "text" at bounding box center [300, 249] width 245 height 15
click at [205, 247] on input "text" at bounding box center [300, 249] width 245 height 15
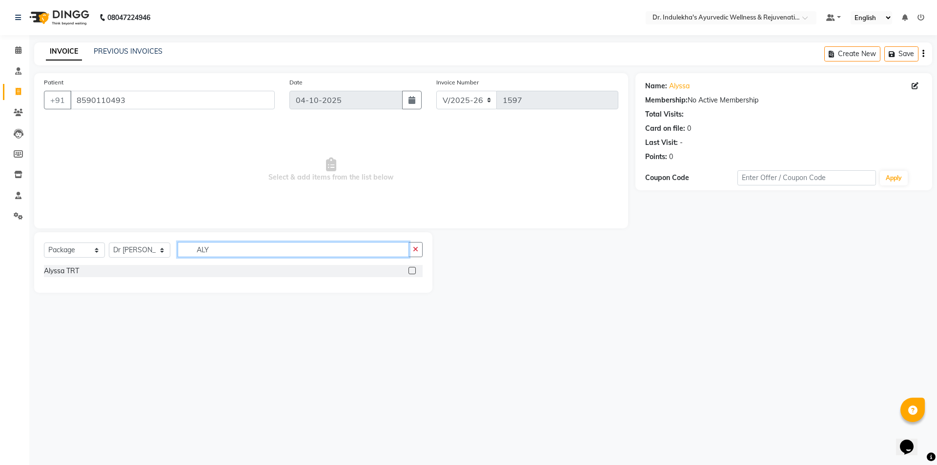
type input "ALY"
click at [414, 270] on label at bounding box center [412, 270] width 7 height 7
click at [414, 270] on input "checkbox" at bounding box center [412, 271] width 6 height 6
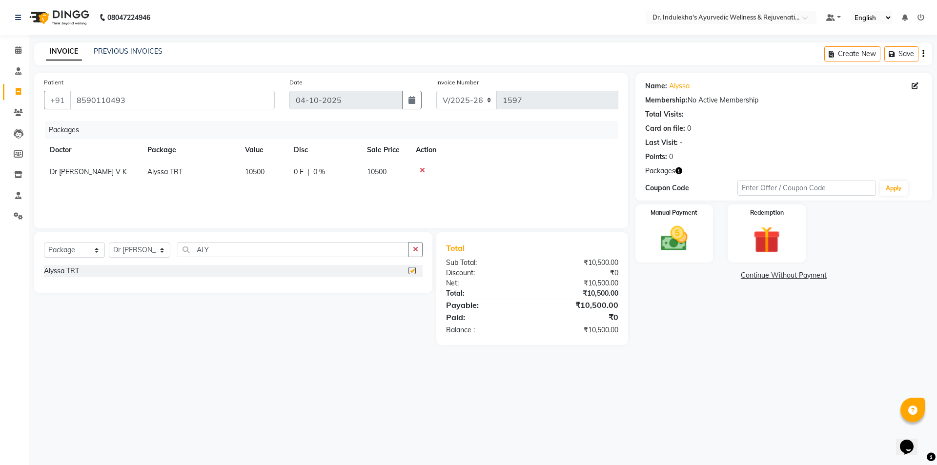
checkbox input "false"
click at [763, 221] on div "Redemption" at bounding box center [766, 234] width 81 height 60
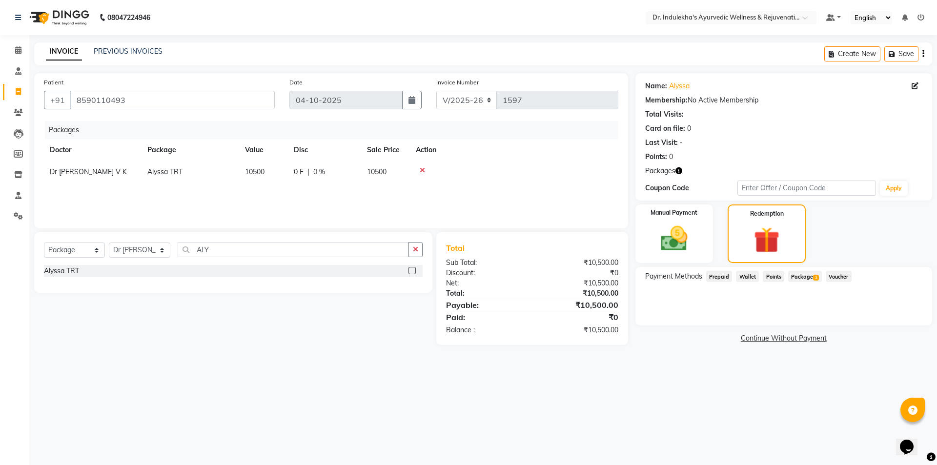
click at [799, 275] on span "Package 1" at bounding box center [805, 276] width 34 height 11
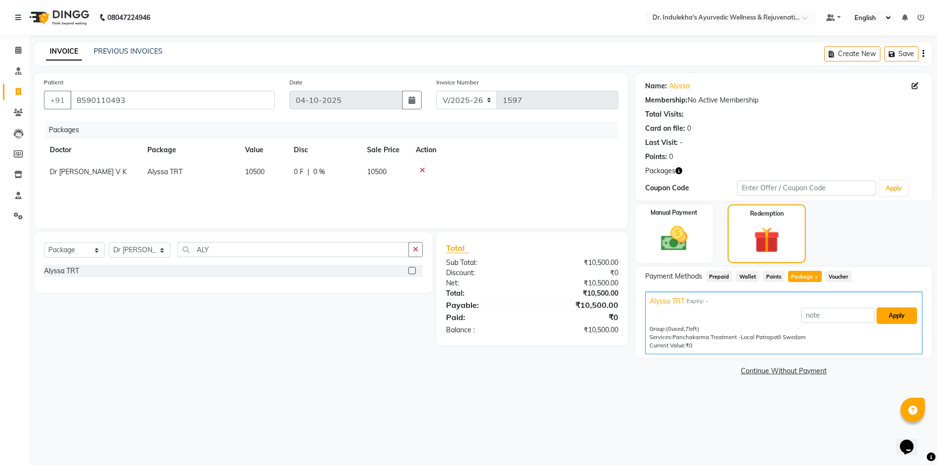
click at [899, 315] on button "Apply" at bounding box center [897, 315] width 41 height 17
type input "Alyssa TRT"
click at [899, 315] on button "Apply" at bounding box center [897, 315] width 41 height 17
click at [894, 315] on button "Apply" at bounding box center [897, 315] width 41 height 17
click at [12, 44] on link "Calendar" at bounding box center [14, 50] width 23 height 16
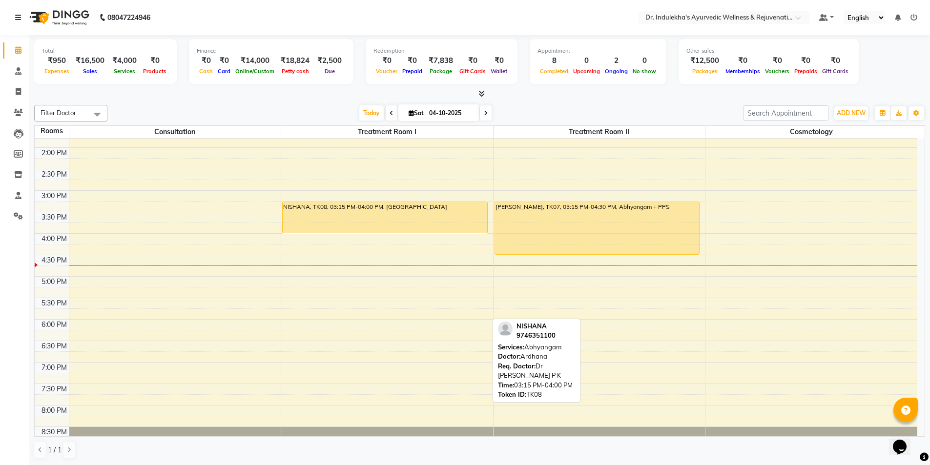
scroll to position [346, 0]
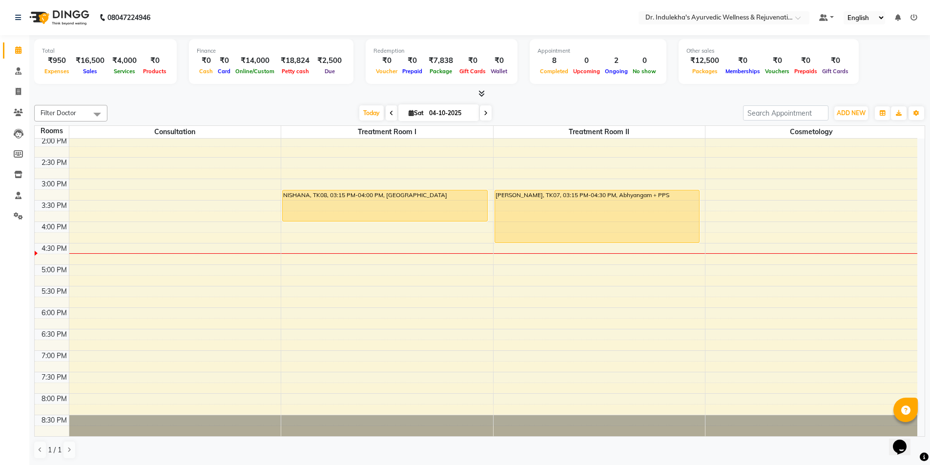
click at [286, 250] on div "6:00 AM 6:30 AM 7:00 AM 7:30 AM 8:00 AM 8:30 AM 9:00 AM 9:30 AM 10:00 AM 10:30 …" at bounding box center [476, 115] width 882 height 644
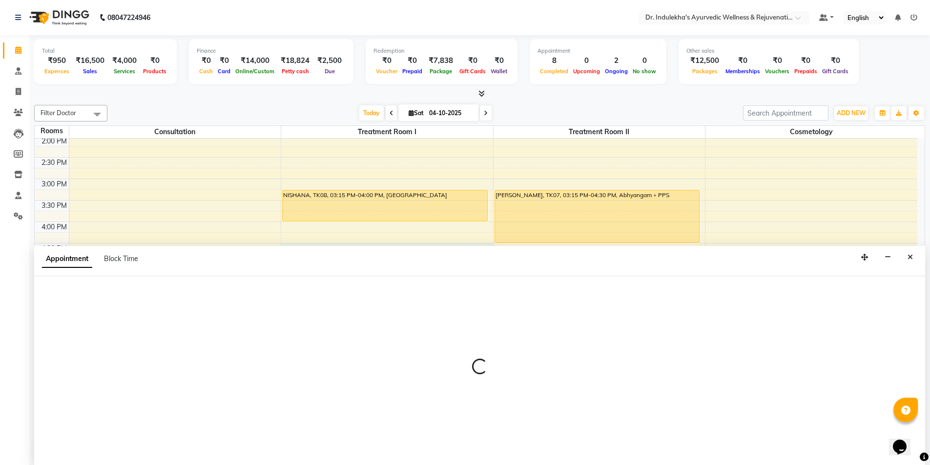
click at [286, 250] on div "Appointment Block Time" at bounding box center [479, 261] width 891 height 30
select select "tentative"
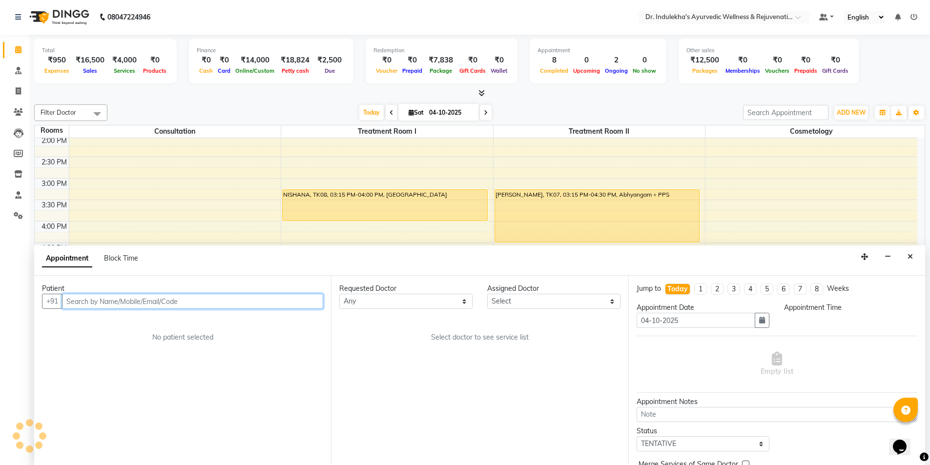
select select "990"
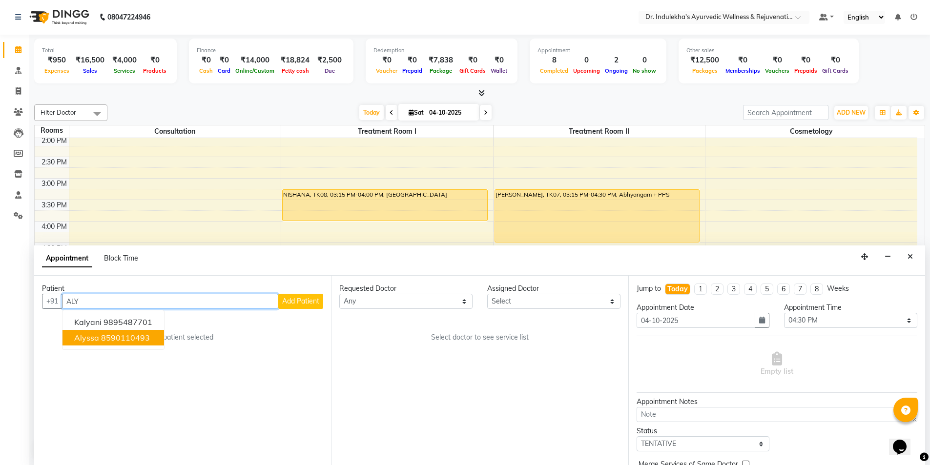
click at [114, 342] on ngb-highlight "8590110493" at bounding box center [125, 338] width 49 height 10
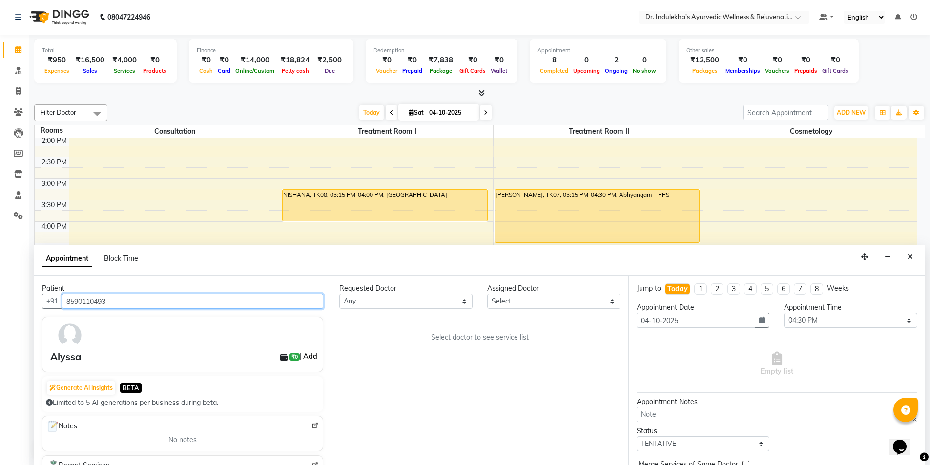
type input "8590110493"
click at [302, 359] on link "Add" at bounding box center [310, 356] width 17 height 12
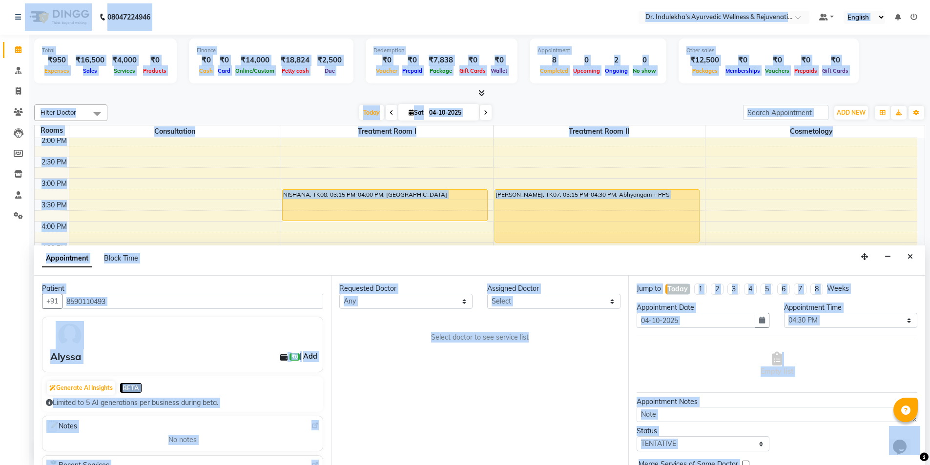
click at [304, 356] on link "Add" at bounding box center [310, 356] width 17 height 12
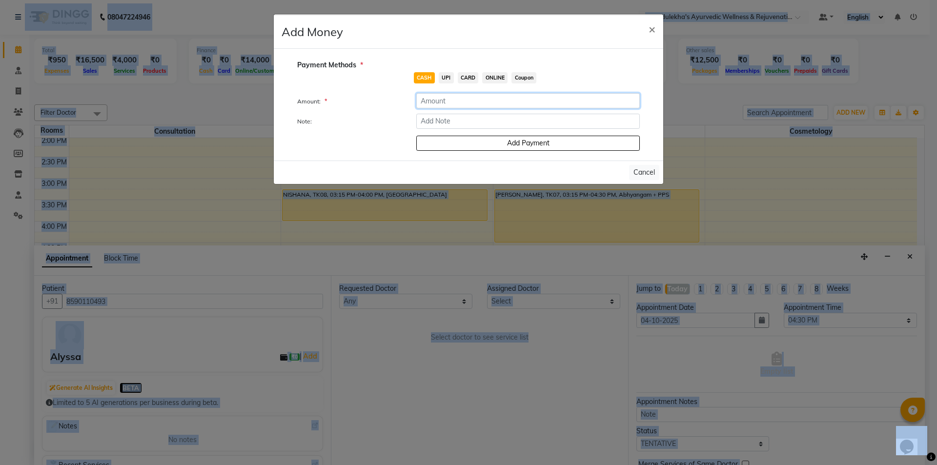
click at [443, 104] on input "number" at bounding box center [528, 100] width 224 height 15
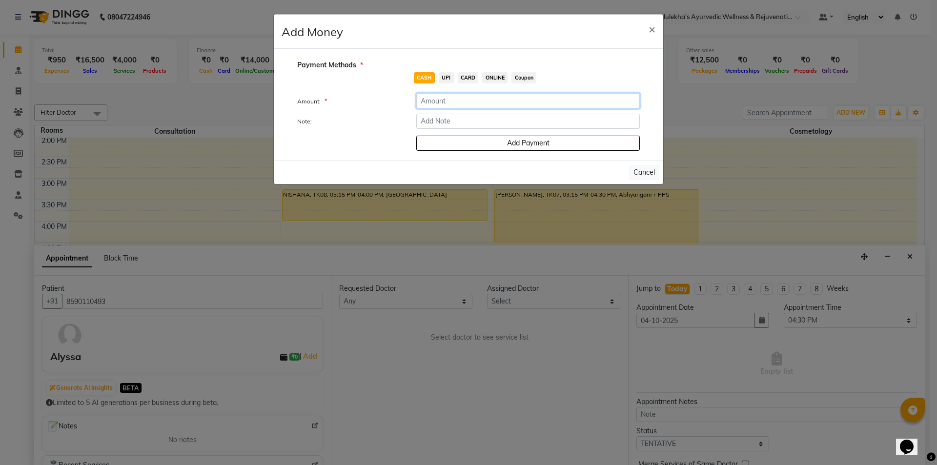
click at [443, 104] on input "number" at bounding box center [528, 100] width 224 height 15
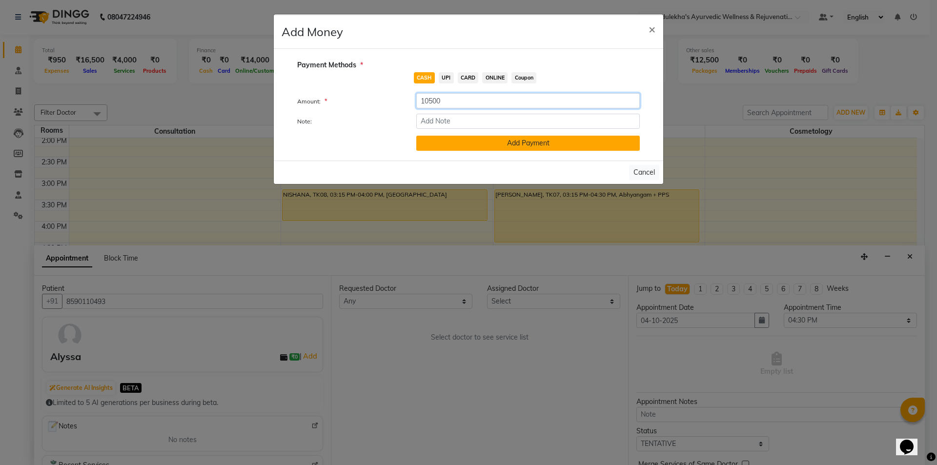
type input "10500"
click at [513, 143] on button "Add Payment" at bounding box center [528, 143] width 224 height 15
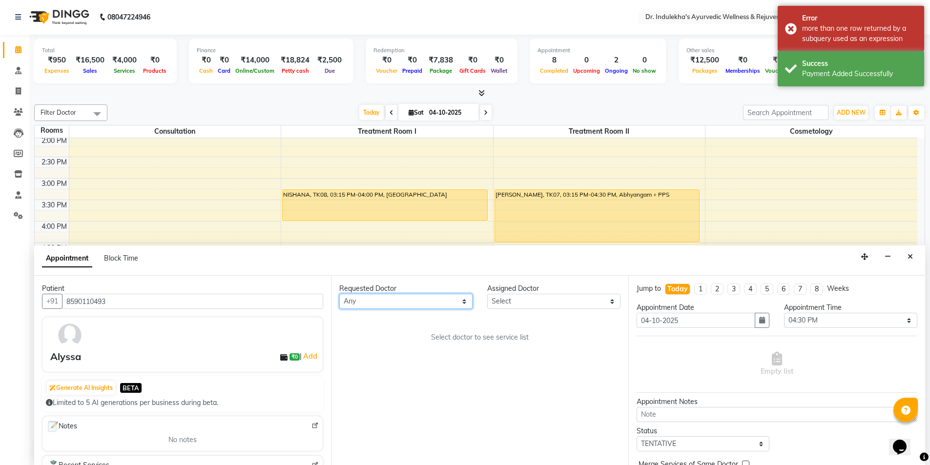
click at [464, 303] on select "Any [PERSON_NAME] M [PERSON_NAME] [PERSON_NAME] Dr [PERSON_NAME] Dr Indulekha U…" at bounding box center [405, 301] width 133 height 15
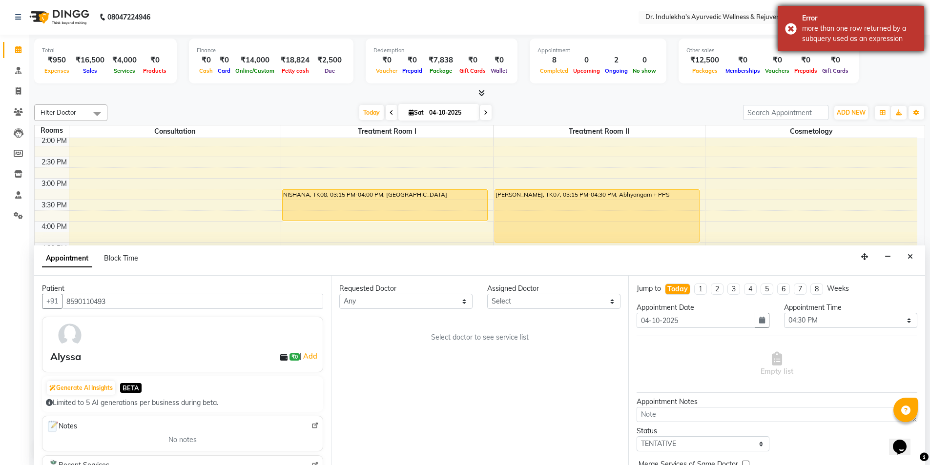
click at [789, 25] on div "Error more than one row returned by a subquery used as an expression" at bounding box center [850, 28] width 146 height 45
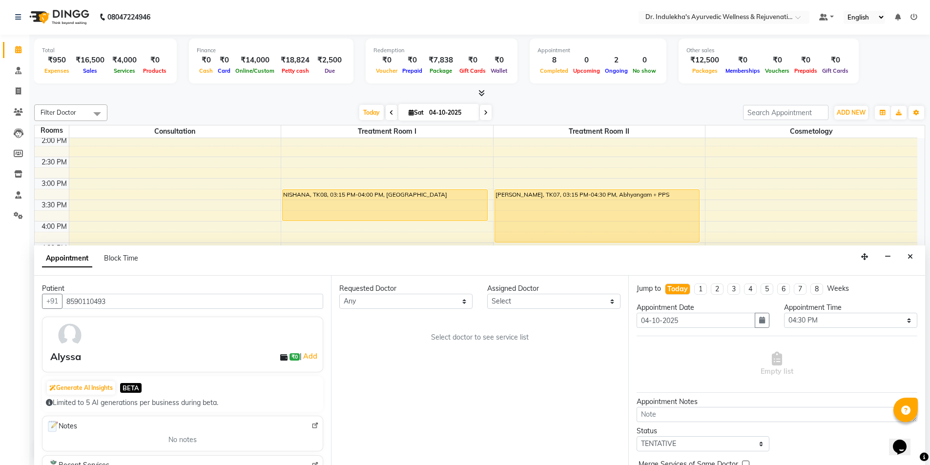
click at [789, 25] on div "Error more than one row returned by a subquery used as an expression" at bounding box center [850, 28] width 146 height 45
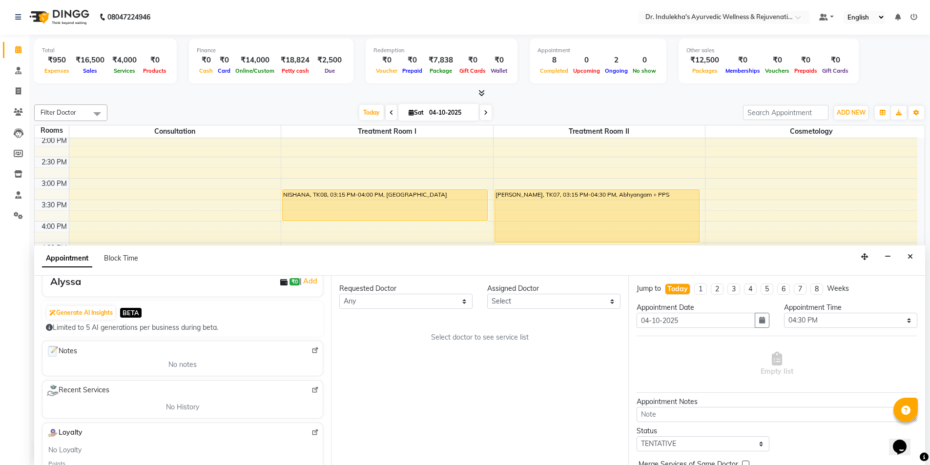
scroll to position [98, 0]
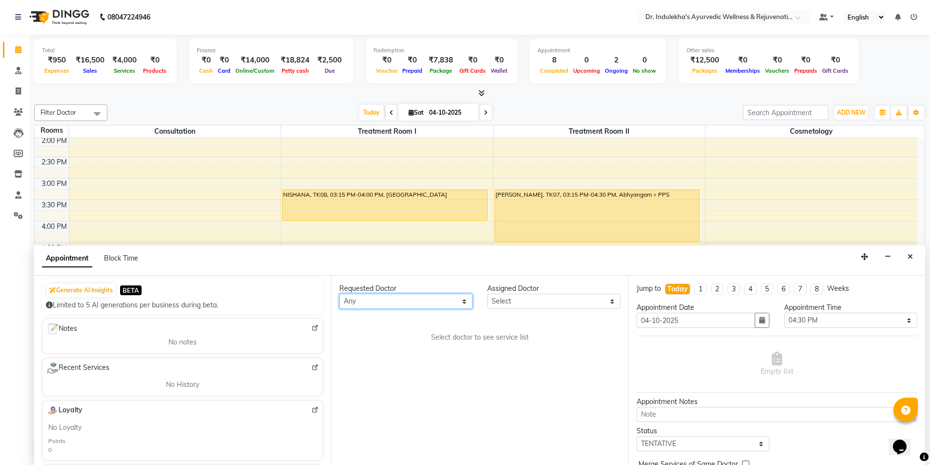
click at [462, 302] on select "Any [PERSON_NAME] M [PERSON_NAME] [PERSON_NAME] Dr [PERSON_NAME] Dr Indulekha U…" at bounding box center [405, 301] width 133 height 15
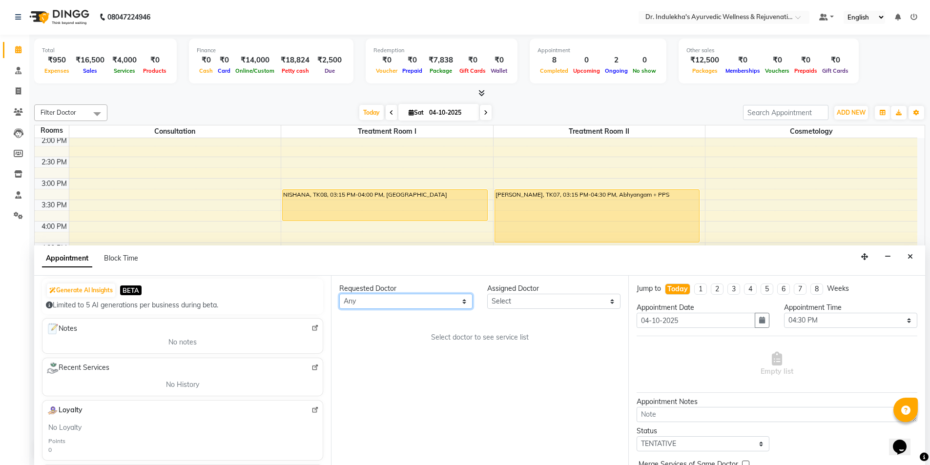
select select "70606"
click at [339, 294] on select "Any [PERSON_NAME] M [PERSON_NAME] [PERSON_NAME] Dr [PERSON_NAME] Dr Indulekha U…" at bounding box center [405, 301] width 133 height 15
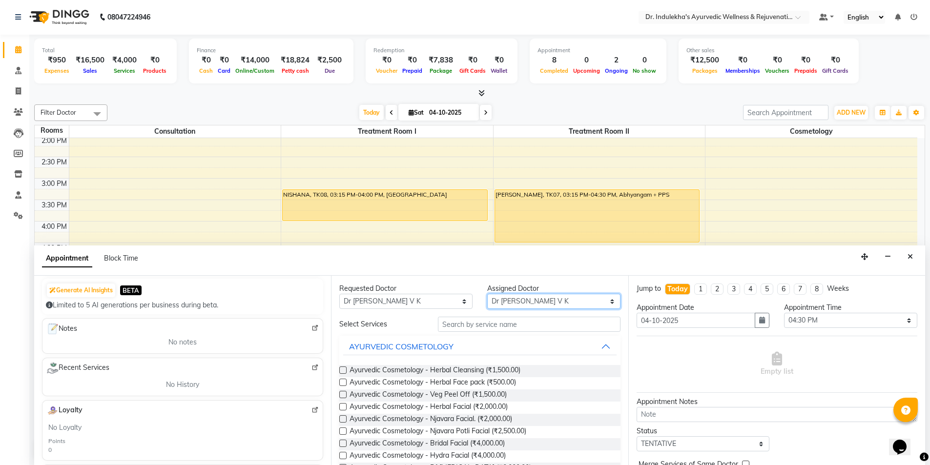
click at [610, 298] on select "Select [PERSON_NAME] M [PERSON_NAME] [PERSON_NAME] Dr [PERSON_NAME] Dr Indulekh…" at bounding box center [553, 301] width 133 height 15
click at [600, 304] on select "Select [PERSON_NAME] M [PERSON_NAME] [PERSON_NAME] Dr [PERSON_NAME] Dr Indulekh…" at bounding box center [553, 301] width 133 height 15
select select "70598"
click at [487, 294] on select "Select [PERSON_NAME] M [PERSON_NAME] [PERSON_NAME] Dr [PERSON_NAME] Dr Indulekh…" at bounding box center [553, 301] width 133 height 15
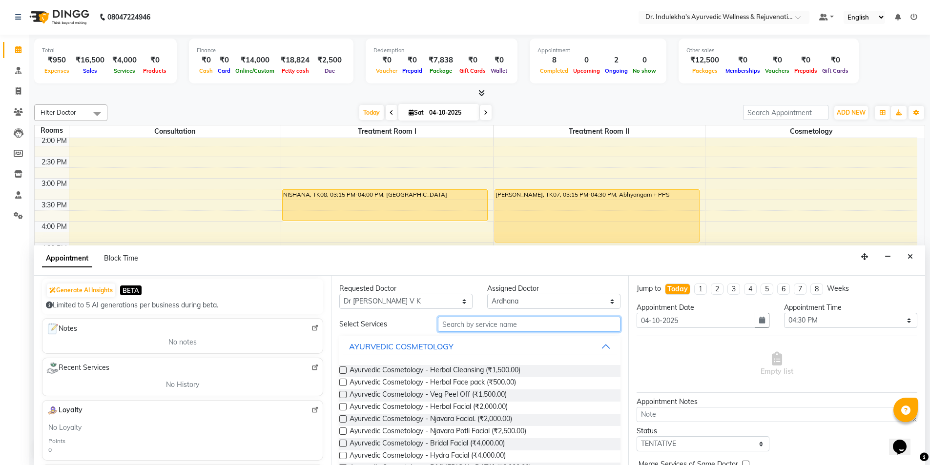
click at [491, 328] on input "text" at bounding box center [529, 324] width 183 height 15
click at [909, 254] on icon "Close" at bounding box center [909, 256] width 5 height 7
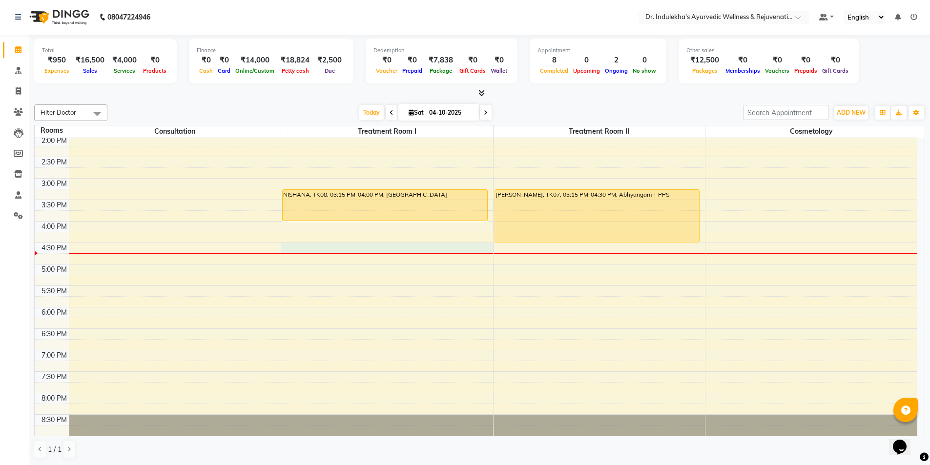
click at [291, 247] on div "6:00 AM 6:30 AM 7:00 AM 7:30 AM 8:00 AM 8:30 AM 9:00 AM 9:30 AM 10:00 AM 10:30 …" at bounding box center [476, 114] width 882 height 644
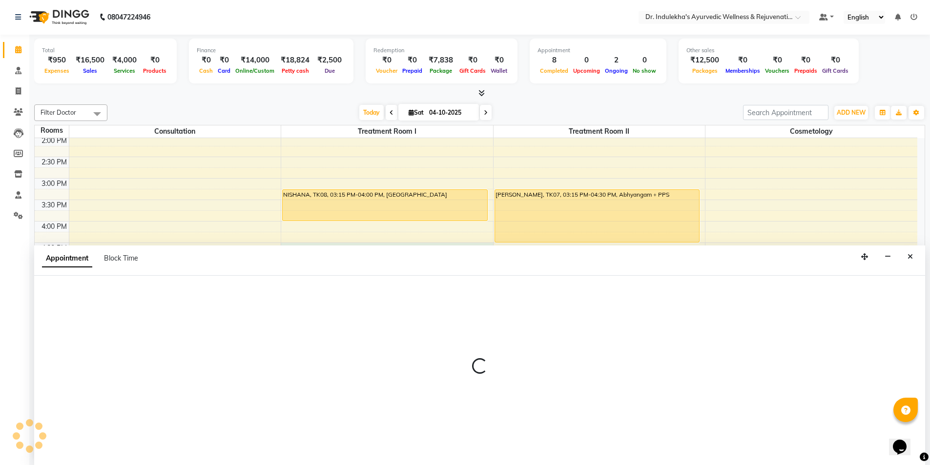
select select "990"
select select "tentative"
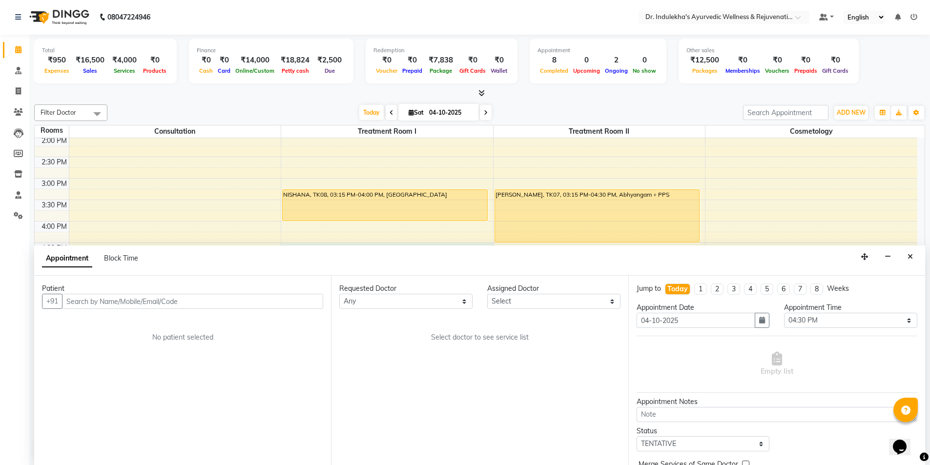
click at [245, 303] on input "text" at bounding box center [192, 301] width 261 height 15
click at [100, 339] on button "Alyssa 8590110493" at bounding box center [113, 338] width 102 height 16
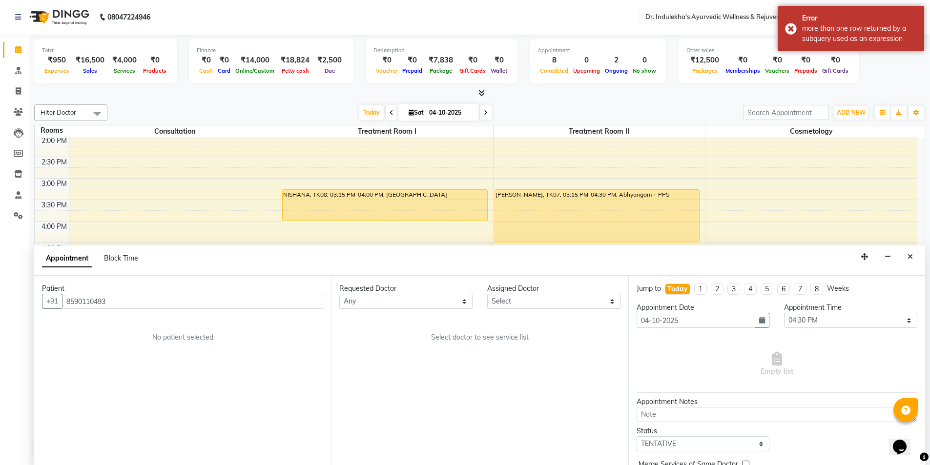
type input "8590110493"
click at [470, 301] on select "Any [PERSON_NAME] M [PERSON_NAME] [PERSON_NAME] Dr [PERSON_NAME] Dr Indulekha U…" at bounding box center [405, 301] width 133 height 15
select select "70606"
click at [339, 294] on select "Any [PERSON_NAME] M [PERSON_NAME] [PERSON_NAME] Dr [PERSON_NAME] Dr Indulekha U…" at bounding box center [405, 301] width 133 height 15
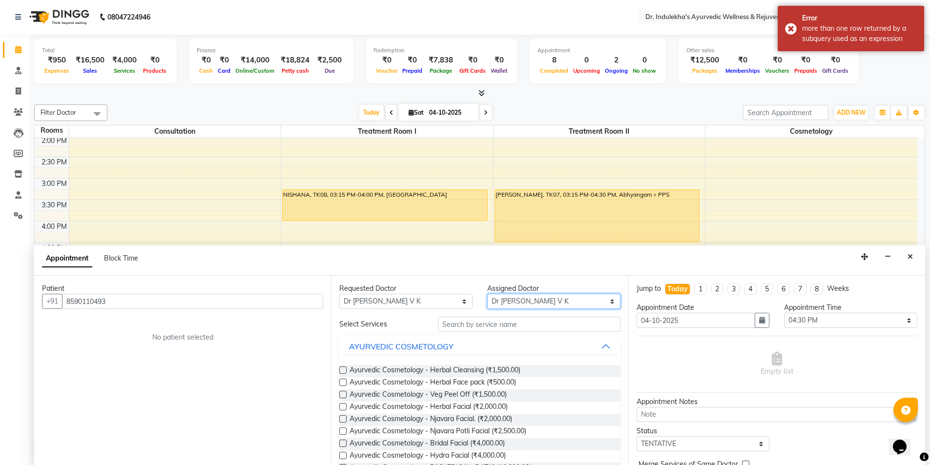
click at [606, 300] on select "Select [PERSON_NAME] M [PERSON_NAME] [PERSON_NAME] Dr [PERSON_NAME] Dr Indulekh…" at bounding box center [553, 301] width 133 height 15
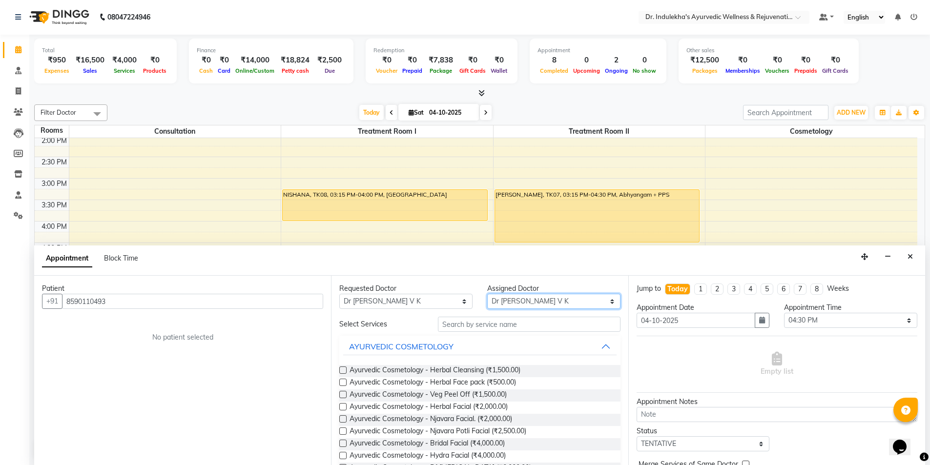
select select "70598"
click at [487, 294] on select "Select [PERSON_NAME] M [PERSON_NAME] [PERSON_NAME] Dr [PERSON_NAME] Dr Indulekh…" at bounding box center [553, 301] width 133 height 15
click at [479, 325] on input "text" at bounding box center [529, 324] width 183 height 15
type input "L"
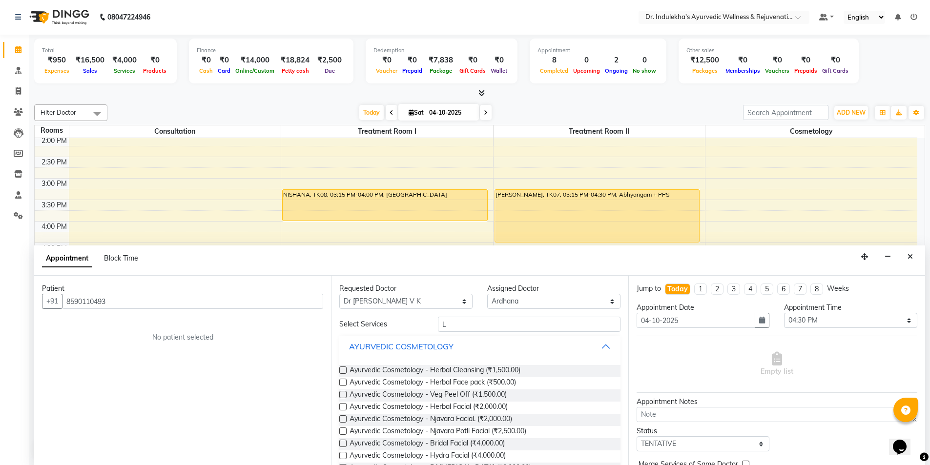
click at [593, 349] on button "AYURVEDIC COSMETOLOGY" at bounding box center [479, 347] width 273 height 18
click at [596, 346] on button "AYURVEDIC COSMETOLOGY" at bounding box center [479, 347] width 273 height 18
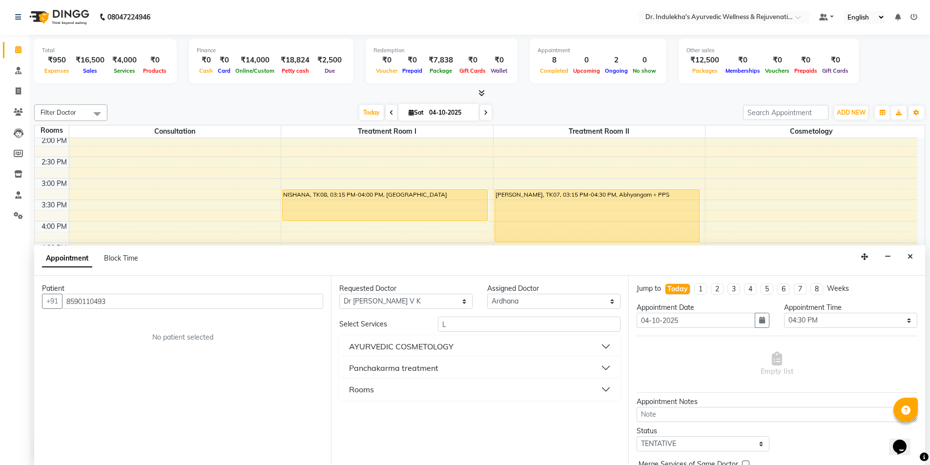
click at [435, 371] on div "Panchakarma treatment" at bounding box center [393, 368] width 89 height 12
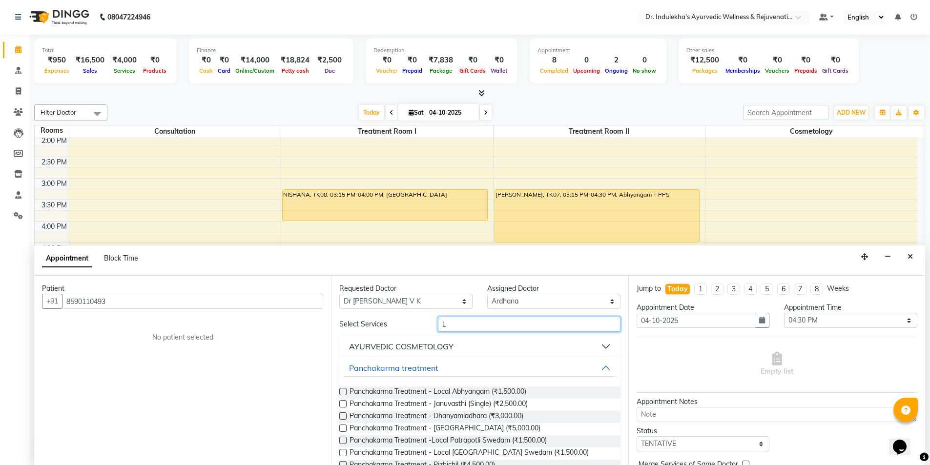
click at [449, 326] on input "L" at bounding box center [529, 324] width 183 height 15
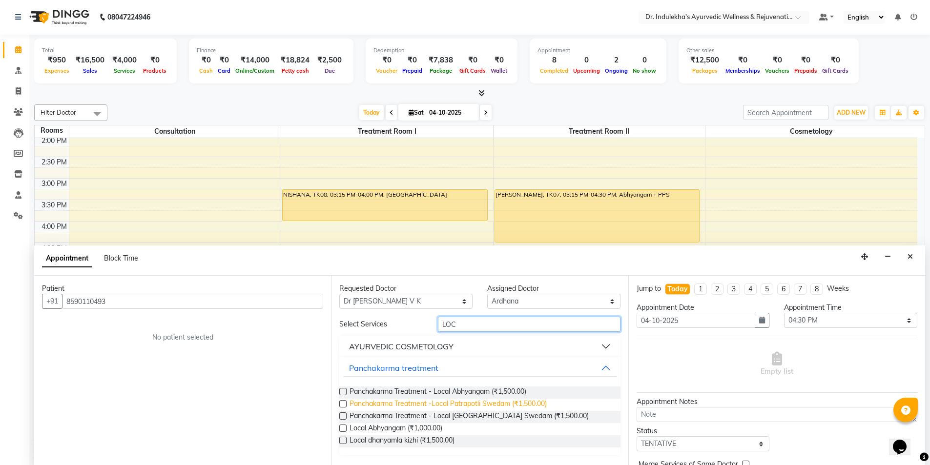
type input "LOC"
click at [459, 402] on span "Panchakarma Treatment -Local Patrapotli Swedam (₹1,500.00)" at bounding box center [447, 405] width 197 height 12
checkbox input "true"
select select "4012"
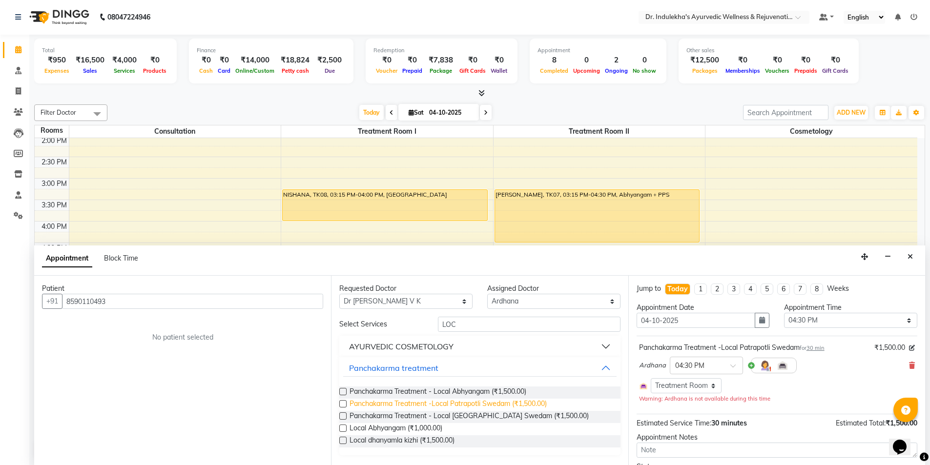
checkbox input "false"
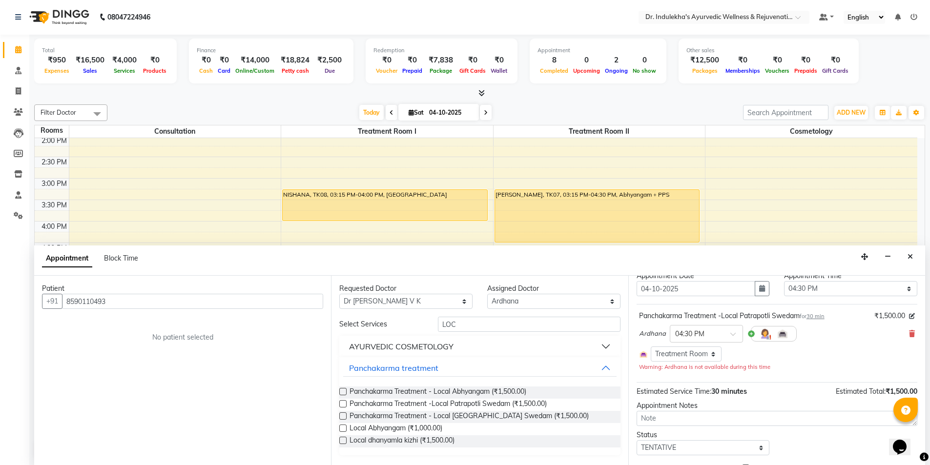
scroll to position [84, 0]
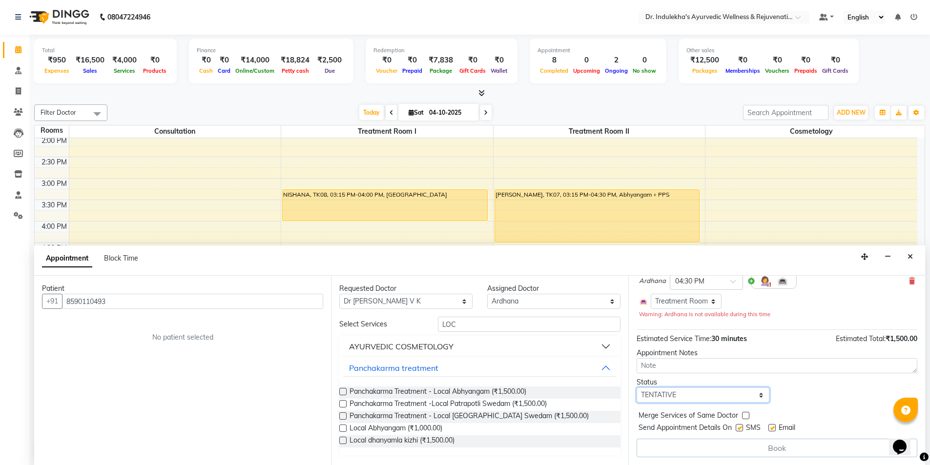
click at [747, 394] on select "Select TENTATIVE CONFIRM CHECK-IN UPCOMING" at bounding box center [702, 395] width 133 height 15
click at [758, 397] on select "Select TENTATIVE CONFIRM CHECK-IN UPCOMING" at bounding box center [702, 395] width 133 height 15
select select "confirm booking"
click at [636, 388] on select "Select TENTATIVE CONFIRM CHECK-IN UPCOMING" at bounding box center [702, 395] width 133 height 15
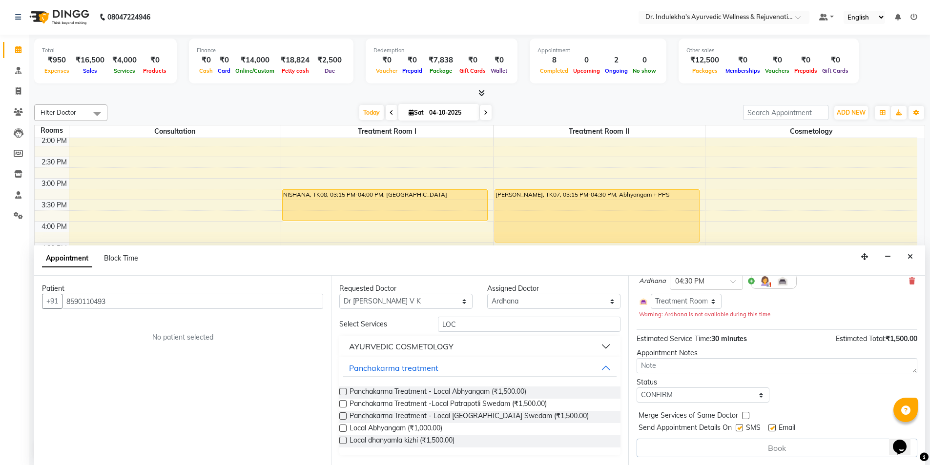
click at [741, 429] on label at bounding box center [739, 427] width 7 height 7
click at [741, 429] on input "checkbox" at bounding box center [739, 429] width 6 height 6
checkbox input "false"
click at [773, 428] on label at bounding box center [771, 427] width 7 height 7
click at [773, 428] on input "checkbox" at bounding box center [771, 429] width 6 height 6
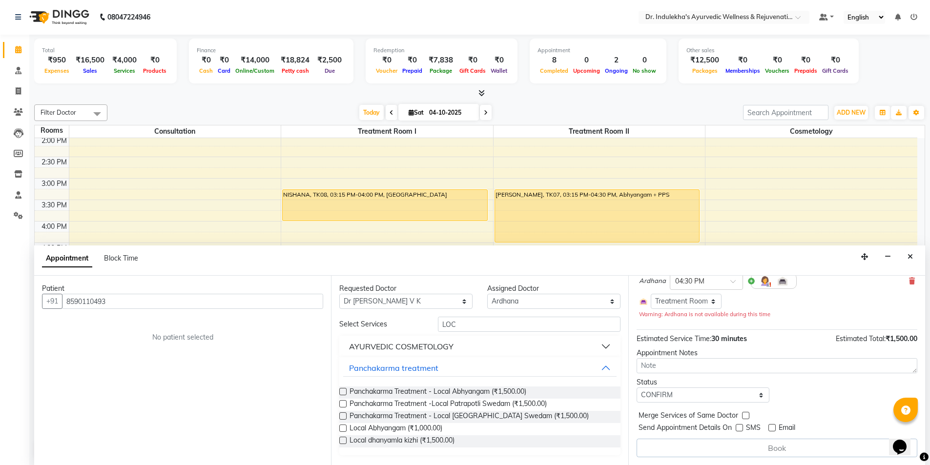
click at [773, 428] on label at bounding box center [771, 427] width 7 height 7
click at [773, 428] on input "checkbox" at bounding box center [771, 429] width 6 height 6
click at [772, 429] on label at bounding box center [771, 427] width 7 height 7
click at [772, 429] on input "checkbox" at bounding box center [771, 429] width 6 height 6
click at [772, 429] on label at bounding box center [771, 427] width 7 height 7
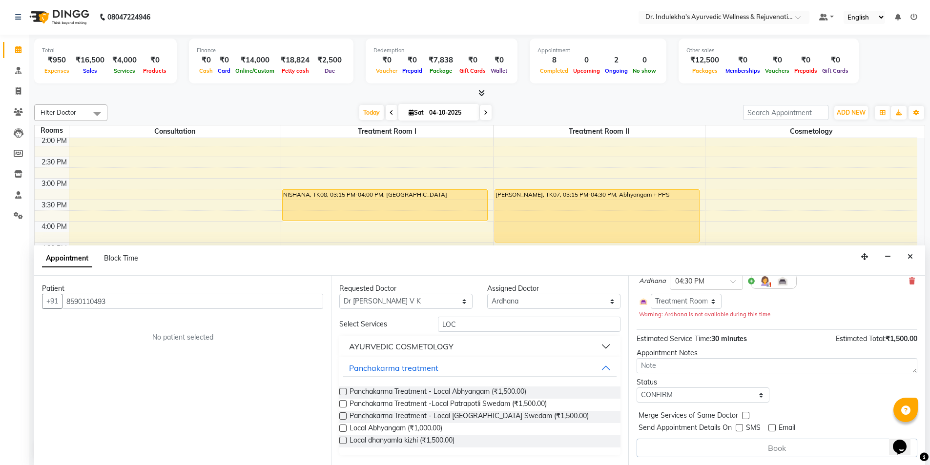
click at [772, 429] on input "checkbox" at bounding box center [771, 429] width 6 height 6
click at [772, 429] on label at bounding box center [771, 427] width 7 height 7
click at [772, 429] on input "checkbox" at bounding box center [771, 429] width 6 height 6
checkbox input "false"
click at [906, 249] on button "Close" at bounding box center [910, 256] width 14 height 15
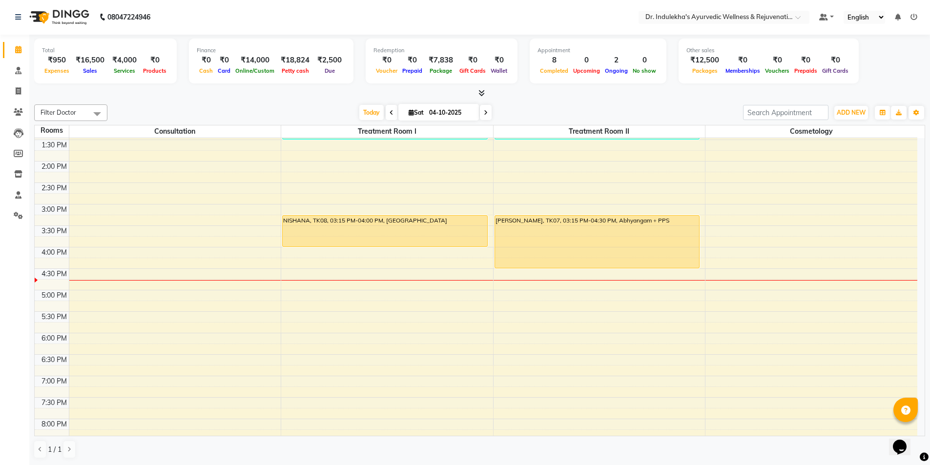
scroll to position [297, 0]
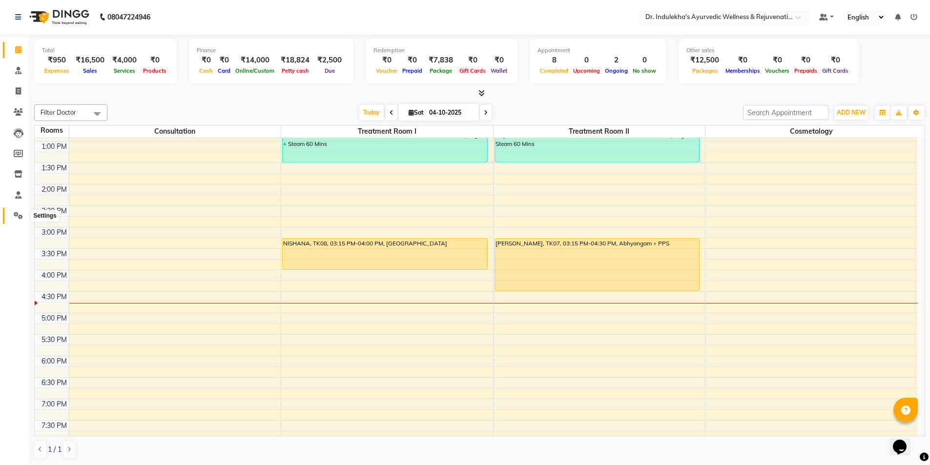
click at [20, 215] on icon at bounding box center [18, 215] width 9 height 7
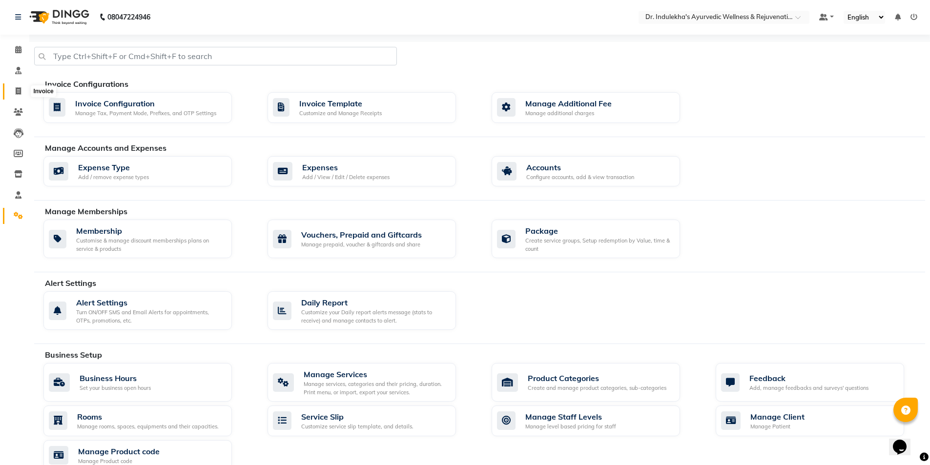
click at [19, 88] on icon at bounding box center [18, 90] width 5 height 7
select select "service"
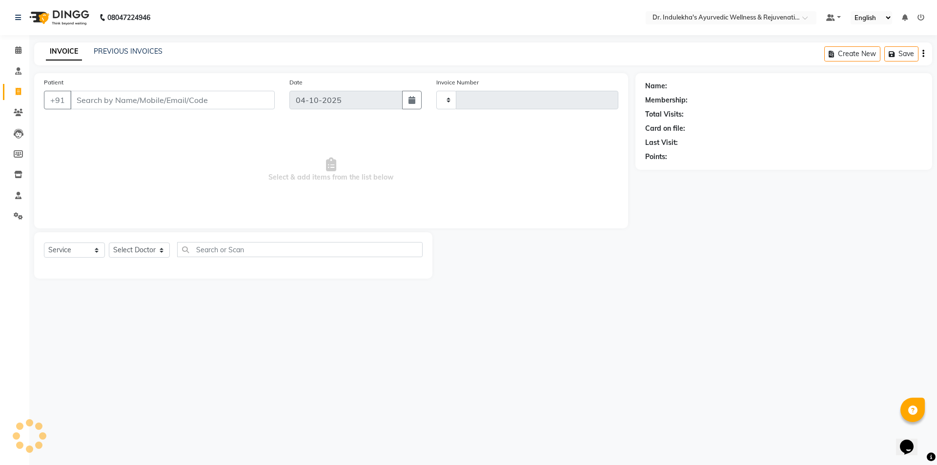
type input "1597"
select select "7775"
click at [100, 105] on input "Patient" at bounding box center [172, 100] width 204 height 19
click at [20, 70] on icon at bounding box center [18, 70] width 6 height 7
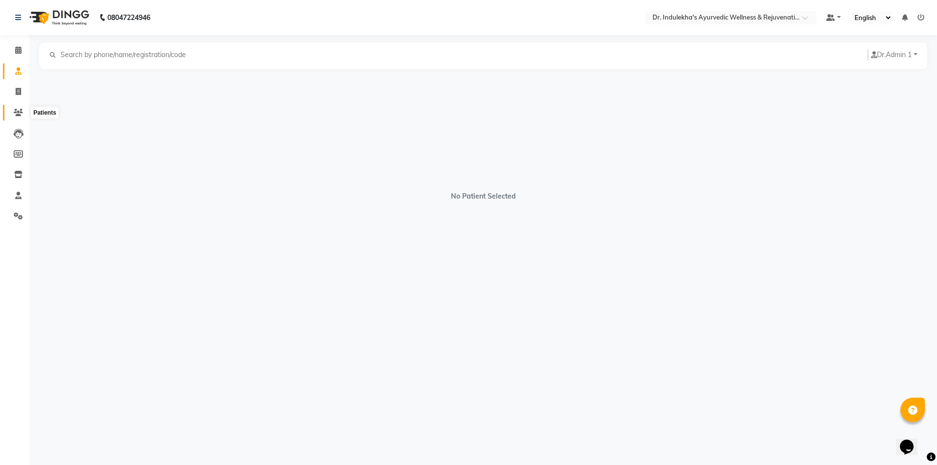
click at [16, 110] on icon at bounding box center [18, 112] width 9 height 7
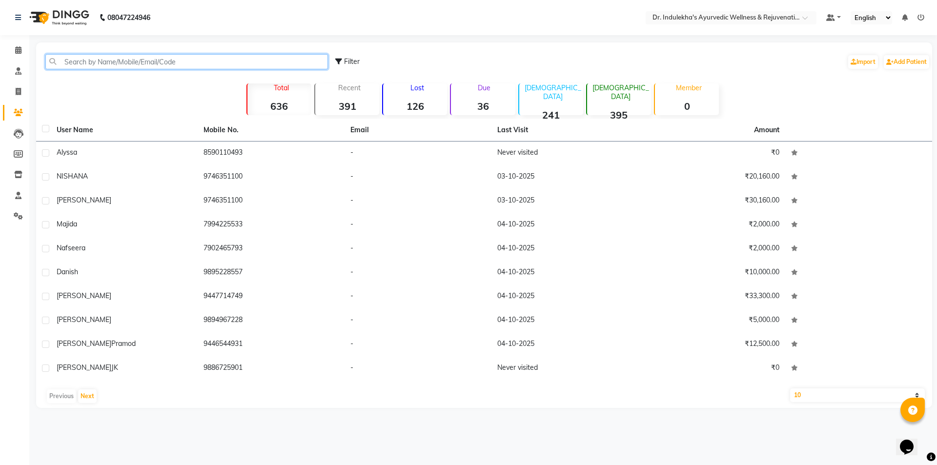
click at [103, 63] on input "text" at bounding box center [186, 61] width 283 height 15
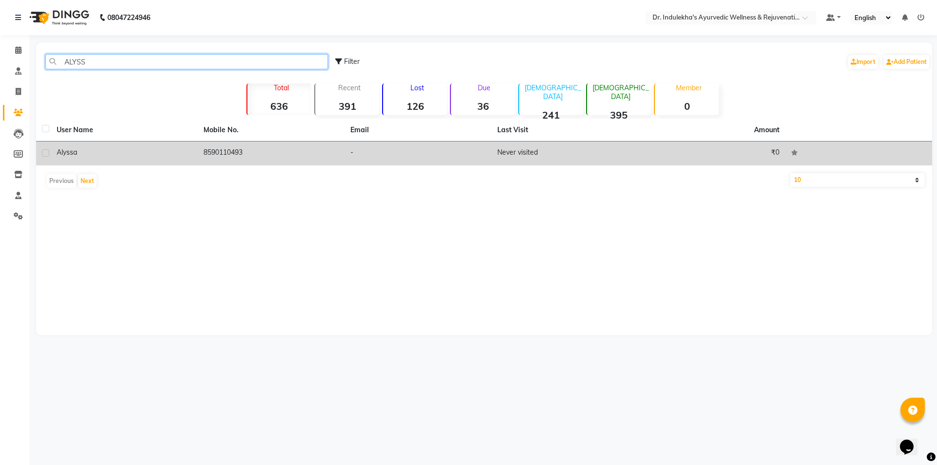
type input "ALYSS"
click at [45, 154] on label at bounding box center [45, 152] width 7 height 7
click at [45, 154] on input "checkbox" at bounding box center [45, 153] width 6 height 6
checkbox input "true"
click at [45, 142] on th at bounding box center [43, 130] width 15 height 22
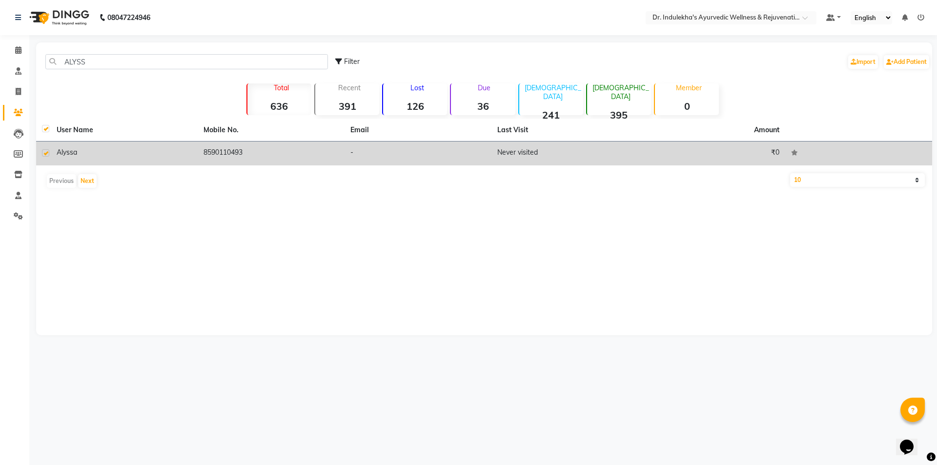
checkbox input "true"
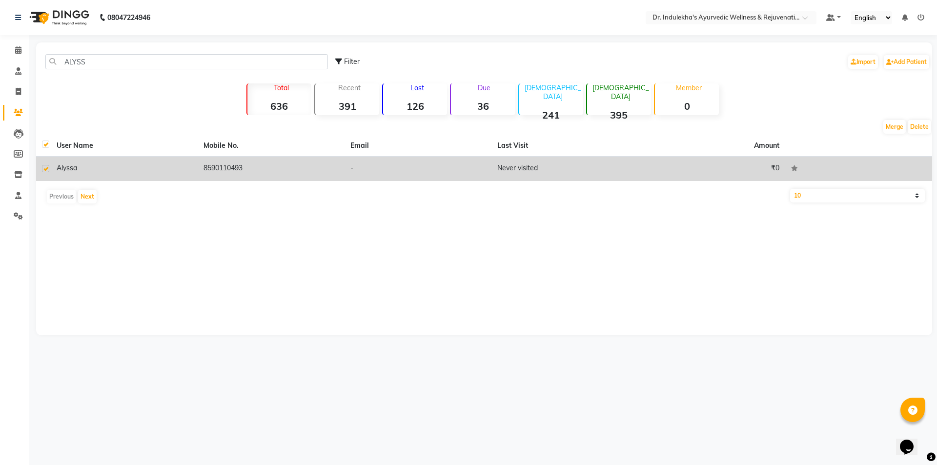
click at [776, 166] on td "₹0" at bounding box center [711, 169] width 147 height 24
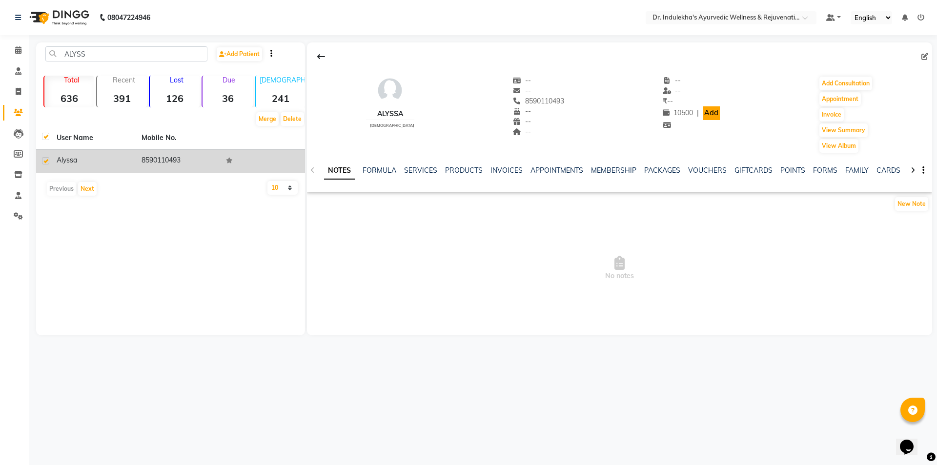
click at [705, 112] on link "Add" at bounding box center [711, 113] width 17 height 14
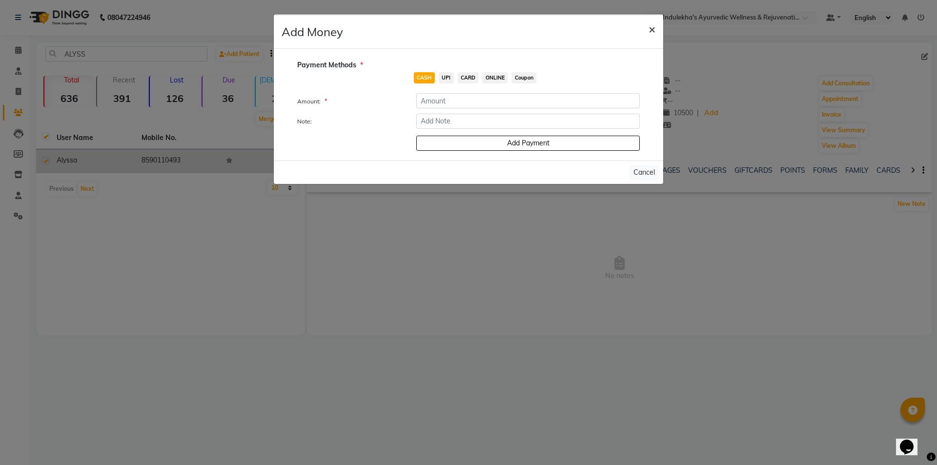
click at [652, 27] on span "×" at bounding box center [652, 28] width 7 height 15
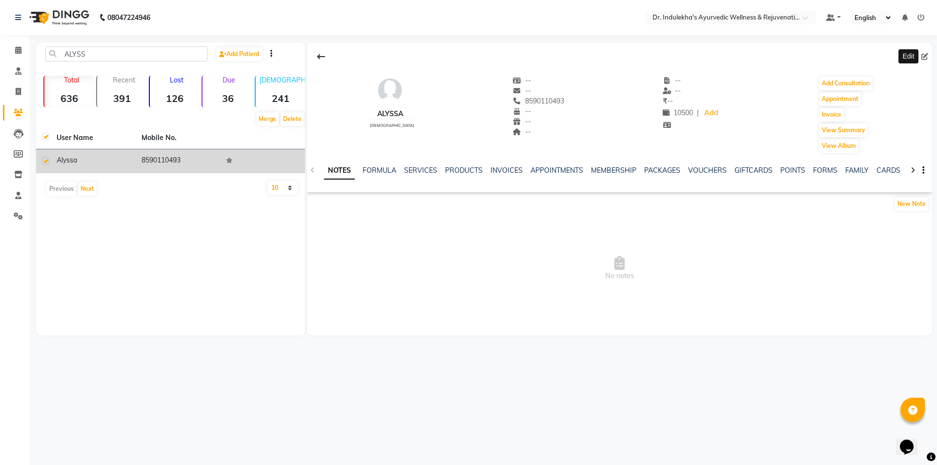
click at [924, 57] on icon at bounding box center [924, 56] width 7 height 7
select select "19"
select select "[DEMOGRAPHIC_DATA]"
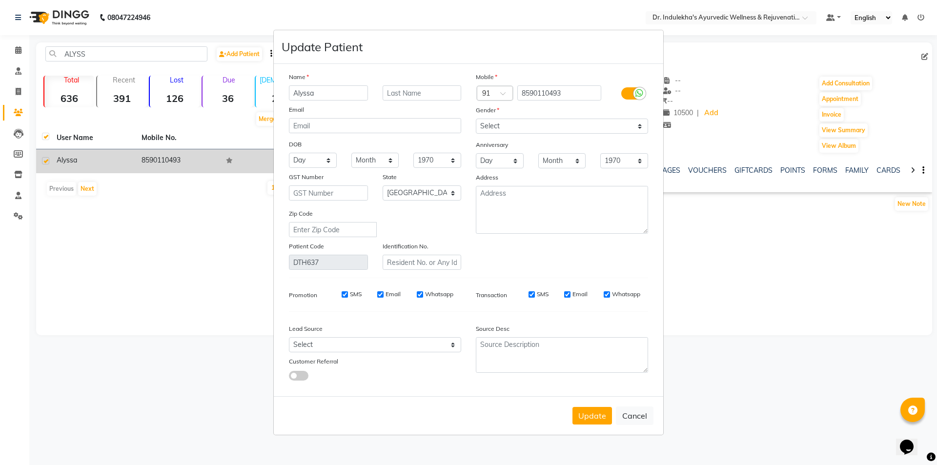
click at [924, 57] on ngb-modal-window "Update Patient Name Alyssa Email DOB Day 01 02 03 04 05 06 07 08 09 10 11 12 13…" at bounding box center [468, 232] width 937 height 465
click at [927, 57] on ngb-modal-window "Update Patient Name Alyssa Email DOB Day 01 02 03 04 05 06 07 08 09 10 11 12 13…" at bounding box center [468, 232] width 937 height 465
click at [635, 421] on button "Cancel" at bounding box center [635, 416] width 38 height 19
select select
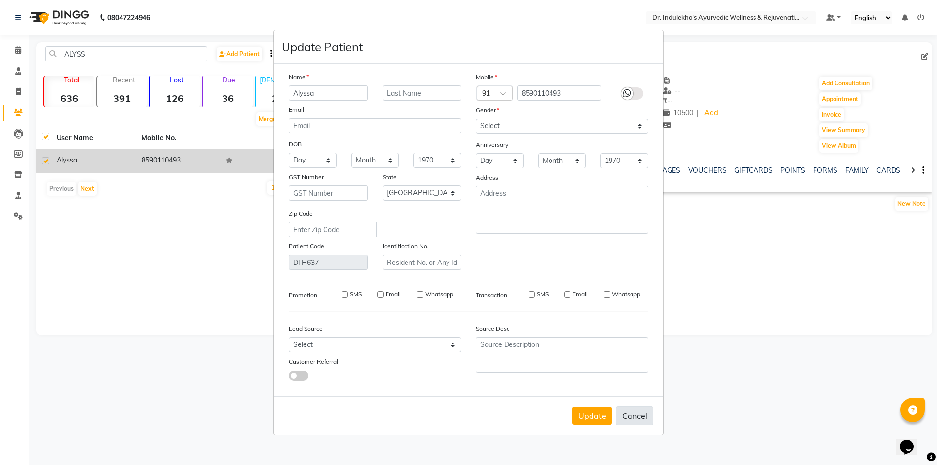
select select
select select "null"
select select
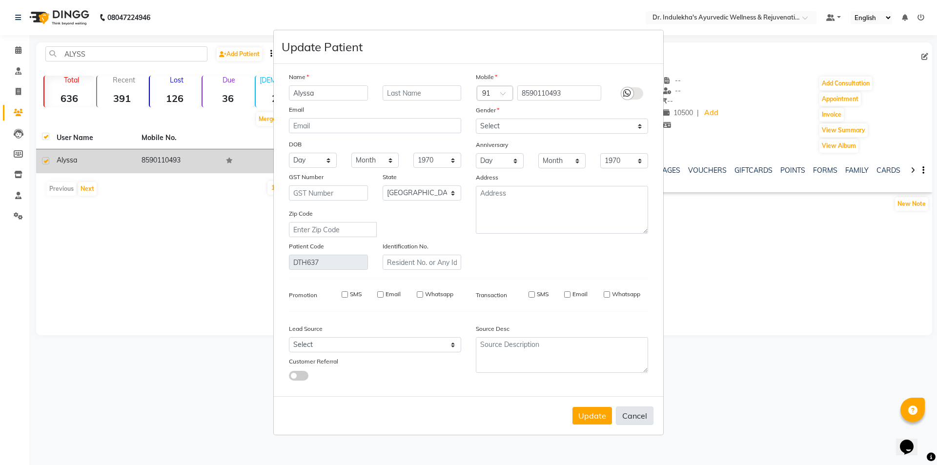
select select
checkbox input "false"
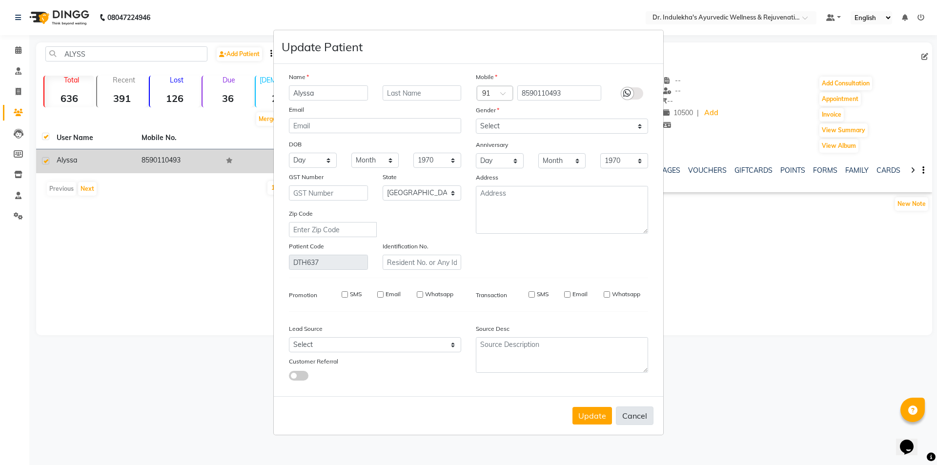
checkbox input "false"
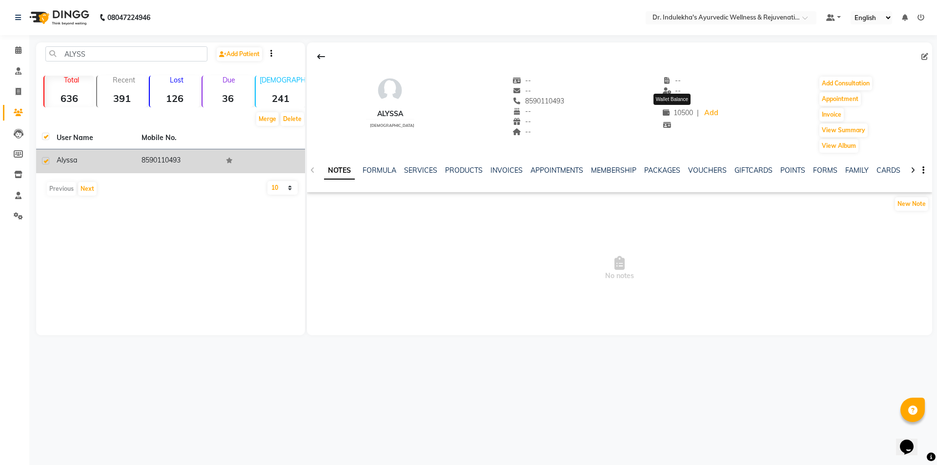
click at [663, 113] on icon at bounding box center [666, 112] width 7 height 7
click at [674, 110] on span "10500" at bounding box center [678, 112] width 30 height 9
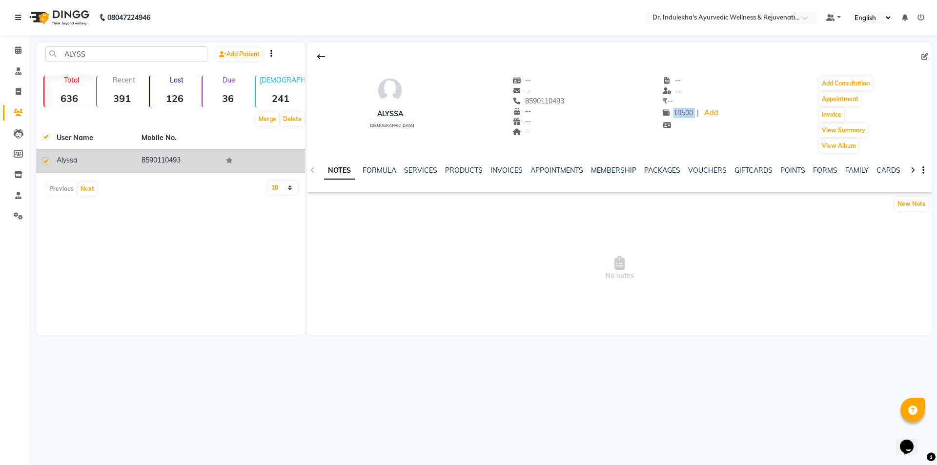
click at [674, 110] on span "10500" at bounding box center [678, 112] width 30 height 9
click at [703, 116] on link "Add" at bounding box center [711, 113] width 17 height 14
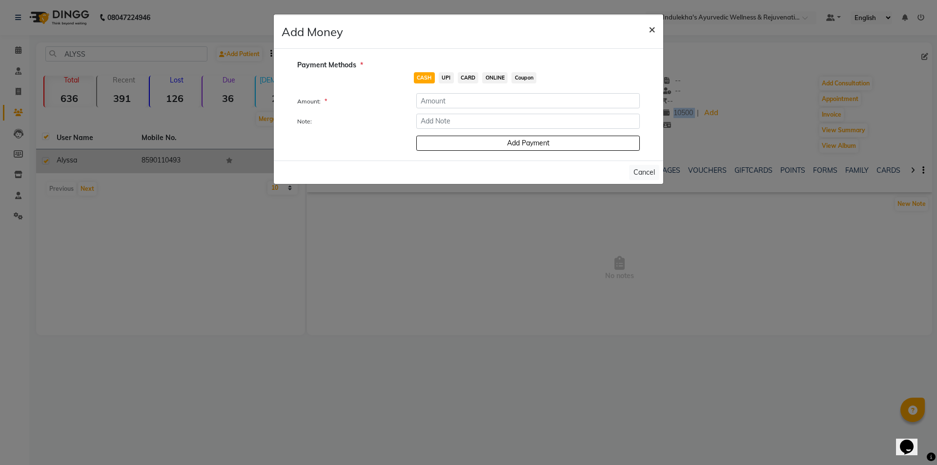
click at [649, 26] on span "×" at bounding box center [652, 28] width 7 height 15
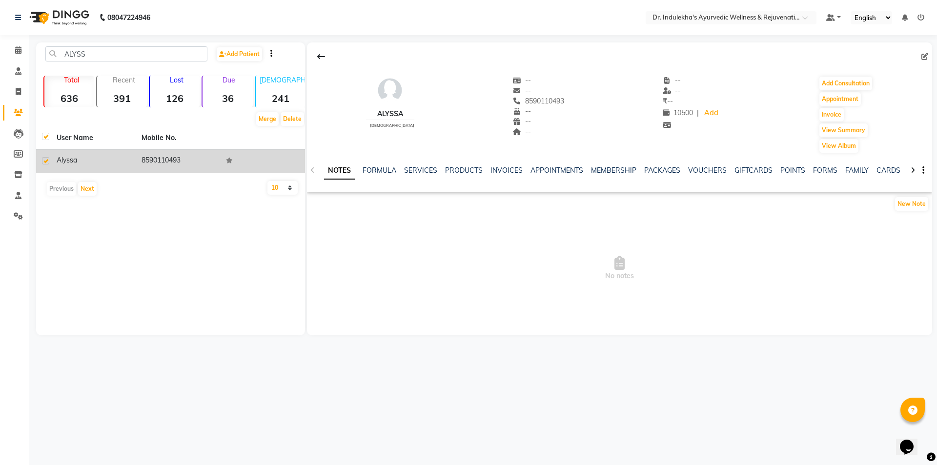
click at [387, 120] on div "Alyssa [DEMOGRAPHIC_DATA]" at bounding box center [390, 115] width 48 height 78
click at [530, 105] on div "8590110493" at bounding box center [539, 101] width 52 height 10
click at [390, 173] on link "FORMULA" at bounding box center [380, 170] width 34 height 9
click at [650, 167] on link "PACKAGES" at bounding box center [661, 170] width 36 height 9
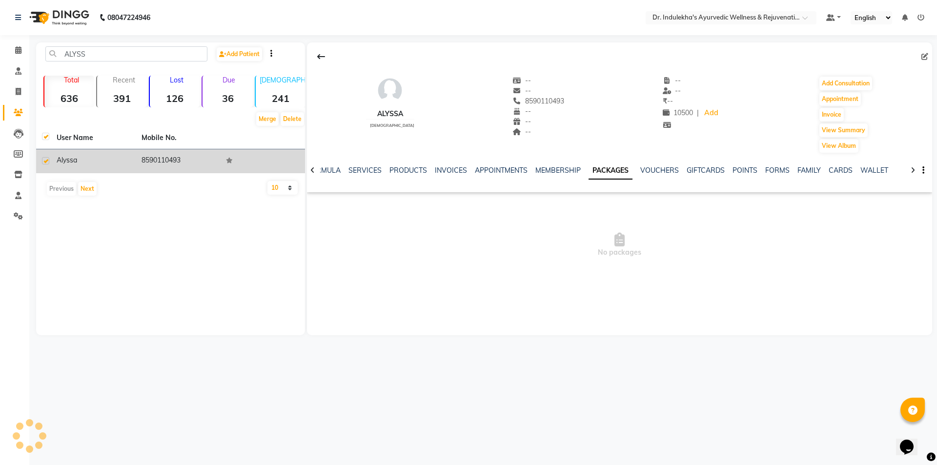
click at [608, 172] on link "PACKAGES" at bounding box center [611, 171] width 44 height 18
click at [379, 94] on img at bounding box center [389, 90] width 29 height 29
click at [378, 95] on img at bounding box center [389, 90] width 29 height 29
click at [377, 95] on img at bounding box center [389, 90] width 29 height 29
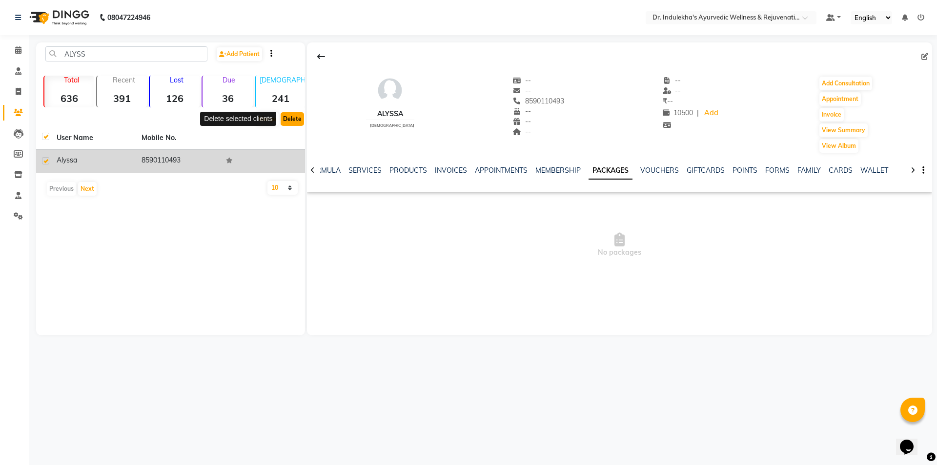
click at [294, 115] on button "Delete" at bounding box center [292, 119] width 23 height 14
click at [292, 118] on button "Delete" at bounding box center [292, 119] width 23 height 14
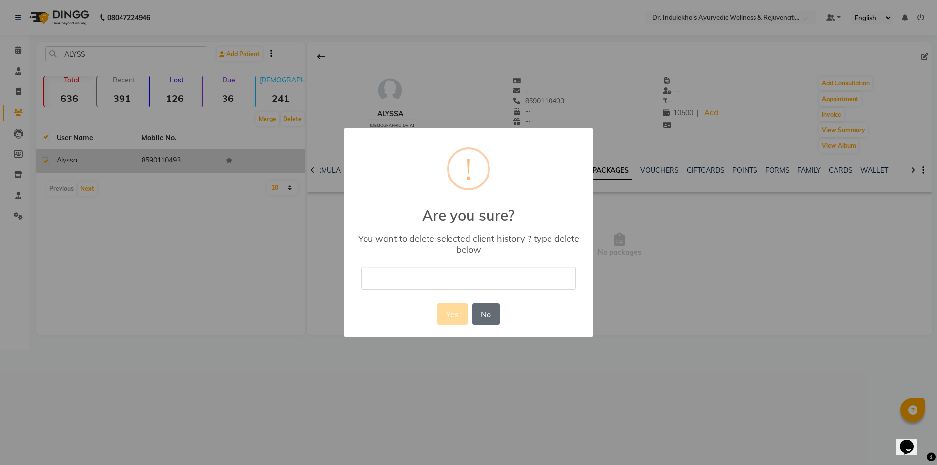
click at [489, 317] on button "No" at bounding box center [485, 314] width 27 height 21
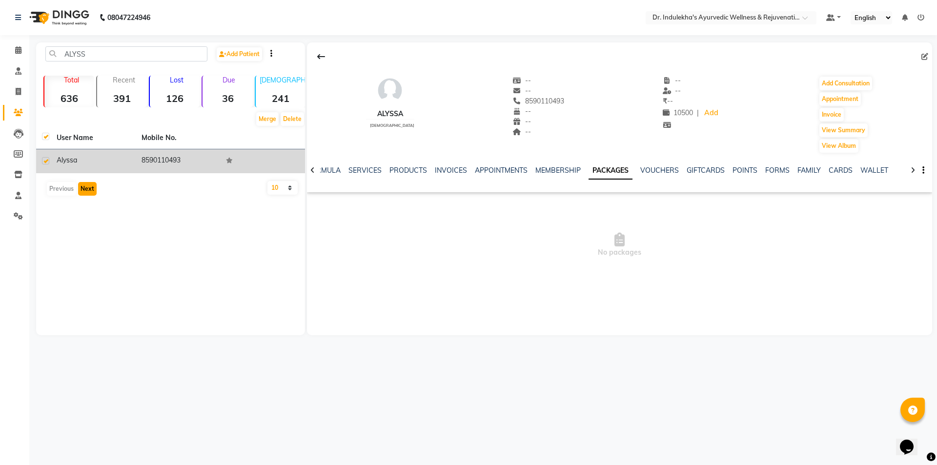
click at [93, 183] on button "Next" at bounding box center [87, 189] width 19 height 14
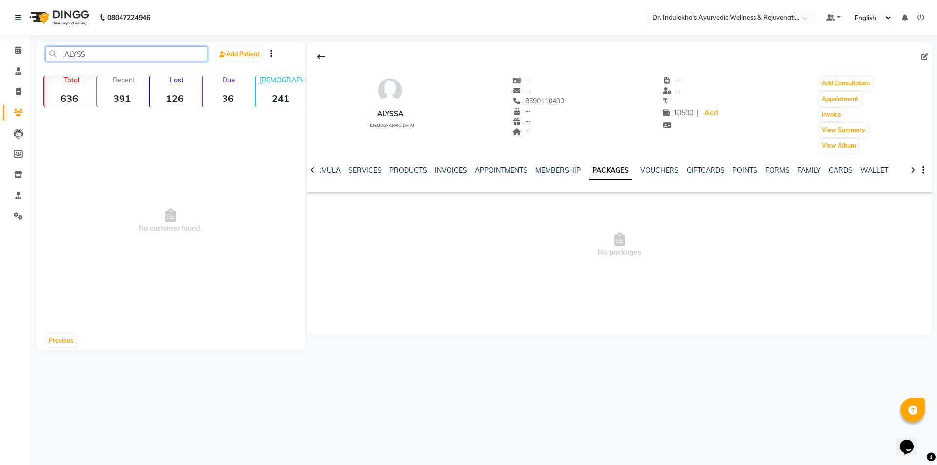
click at [95, 56] on input "ALYSS" at bounding box center [126, 53] width 162 height 15
type input "ALYSSA"
click at [244, 55] on link "Add Patient" at bounding box center [239, 54] width 45 height 14
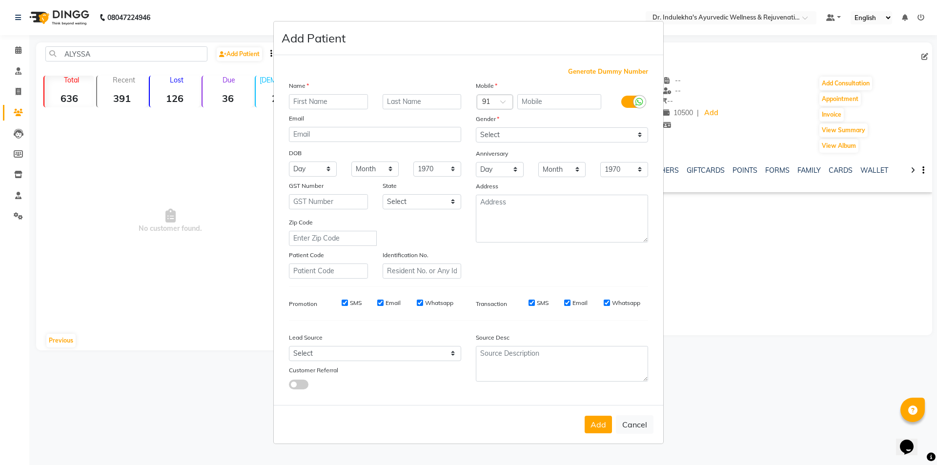
click at [16, 113] on ngb-modal-window "Add Patient Generate Dummy Number Name Email DOB Day 01 02 03 04 05 06 07 08 09…" at bounding box center [468, 232] width 937 height 465
click at [20, 133] on ngb-modal-window "Add Patient Generate Dummy Number Name Email DOB Day 01 02 03 04 05 06 07 08 09…" at bounding box center [468, 232] width 937 height 465
click at [17, 129] on ngb-modal-window "Add Patient Generate Dummy Number Name Email DOB Day 01 02 03 04 05 06 07 08 09…" at bounding box center [468, 232] width 937 height 465
click at [18, 133] on ngb-modal-window "Add Patient Generate Dummy Number Name Email DOB Day 01 02 03 04 05 06 07 08 09…" at bounding box center [468, 232] width 937 height 465
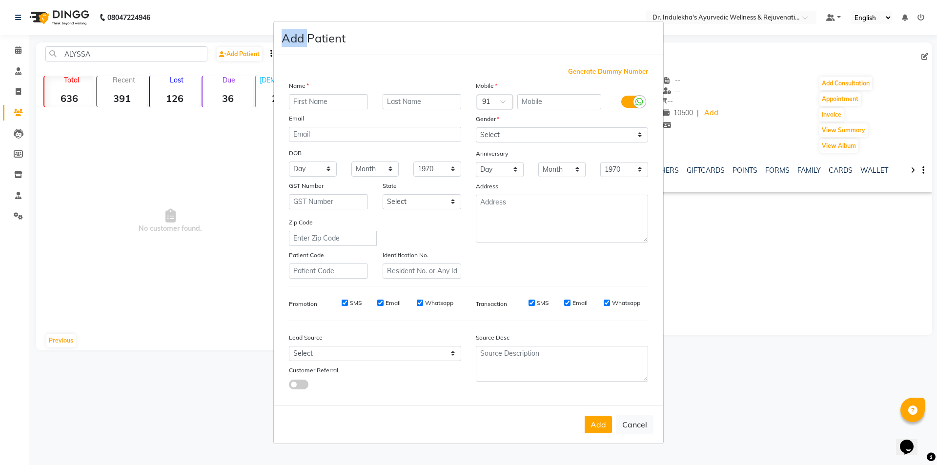
click at [18, 133] on ngb-modal-window "Add Patient Generate Dummy Number Name Email DOB Day 01 02 03 04 05 06 07 08 09…" at bounding box center [468, 232] width 937 height 465
click at [17, 164] on ngb-modal-window "Add Patient Generate Dummy Number Name Email DOB Day 01 02 03 04 05 06 07 08 09…" at bounding box center [468, 232] width 937 height 465
click at [18, 167] on ngb-modal-window "Add Patient Generate Dummy Number Name Email DOB Day 01 02 03 04 05 06 07 08 09…" at bounding box center [468, 232] width 937 height 465
click at [19, 179] on ngb-modal-window "Add Patient Generate Dummy Number Name Email DOB Day 01 02 03 04 05 06 07 08 09…" at bounding box center [468, 232] width 937 height 465
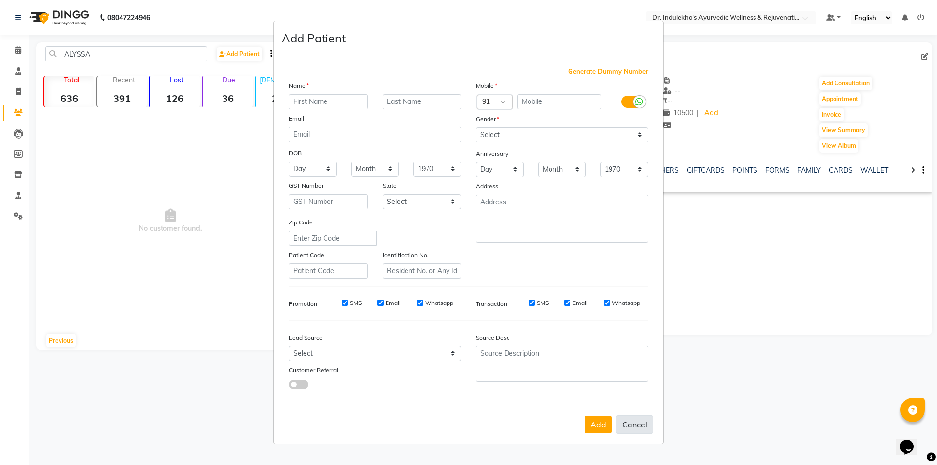
click at [637, 429] on button "Cancel" at bounding box center [635, 424] width 38 height 19
select select
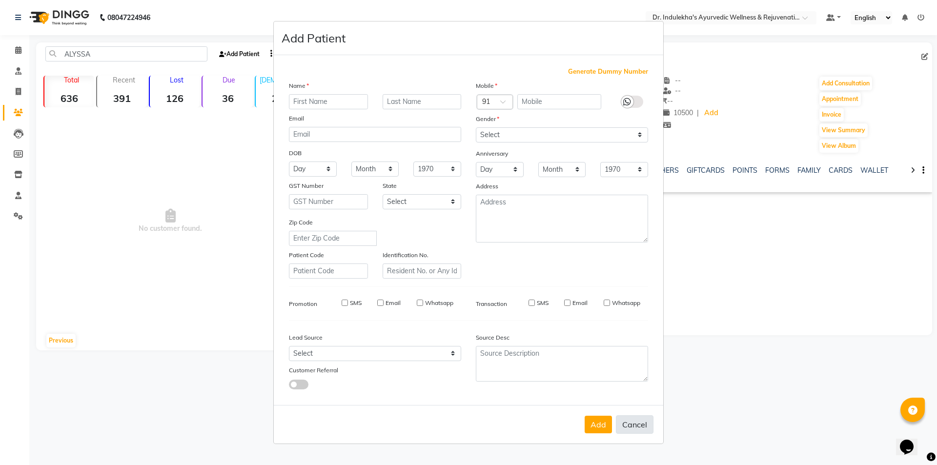
select select
checkbox input "false"
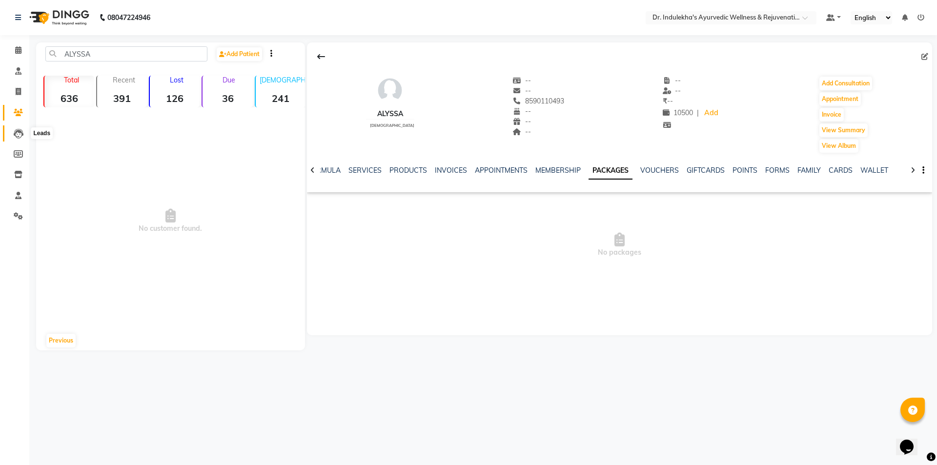
click at [14, 136] on icon at bounding box center [19, 134] width 10 height 10
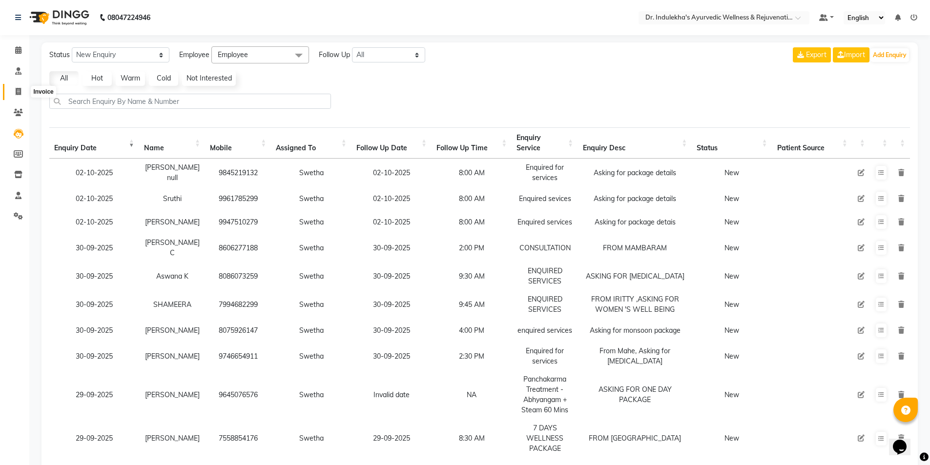
click at [16, 93] on icon at bounding box center [18, 91] width 5 height 7
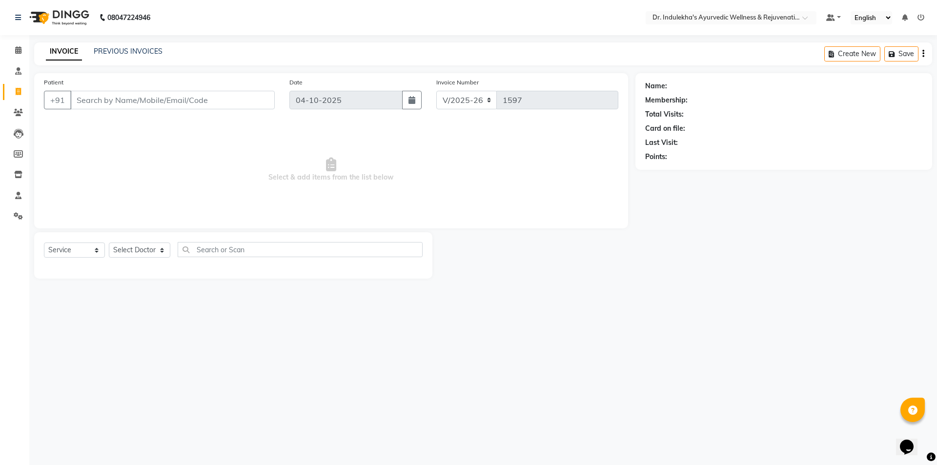
click at [101, 98] on input "Patient" at bounding box center [172, 100] width 204 height 19
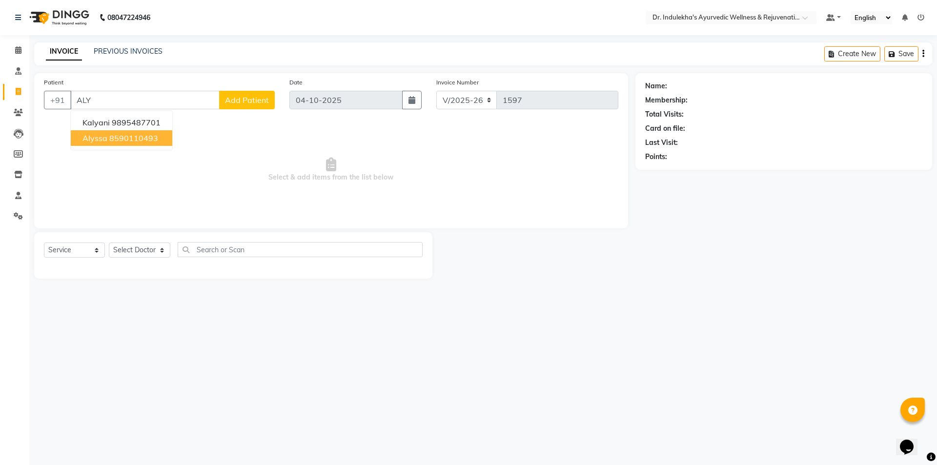
click at [109, 134] on ngb-highlight "8590110493" at bounding box center [133, 138] width 49 height 10
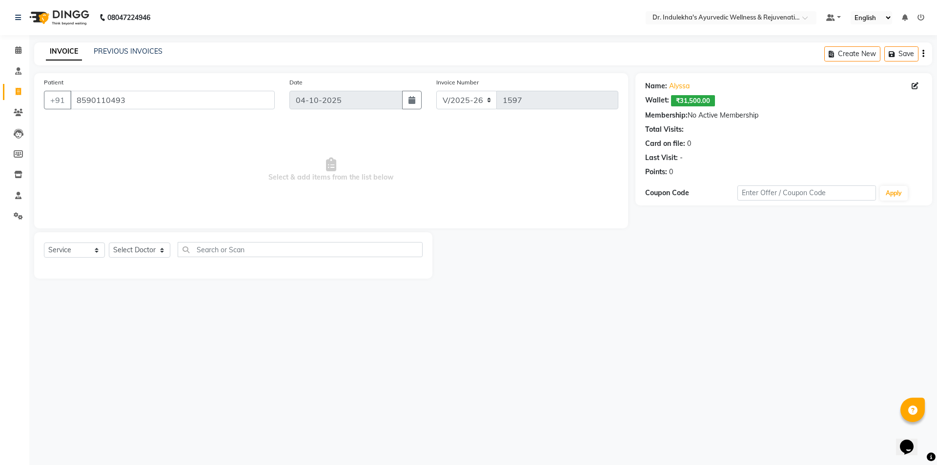
click at [711, 101] on span "₹31,500.00" at bounding box center [693, 100] width 44 height 11
drag, startPoint x: 704, startPoint y: 102, endPoint x: 709, endPoint y: 100, distance: 5.6
click at [705, 101] on span "₹31,500.00" at bounding box center [693, 100] width 44 height 11
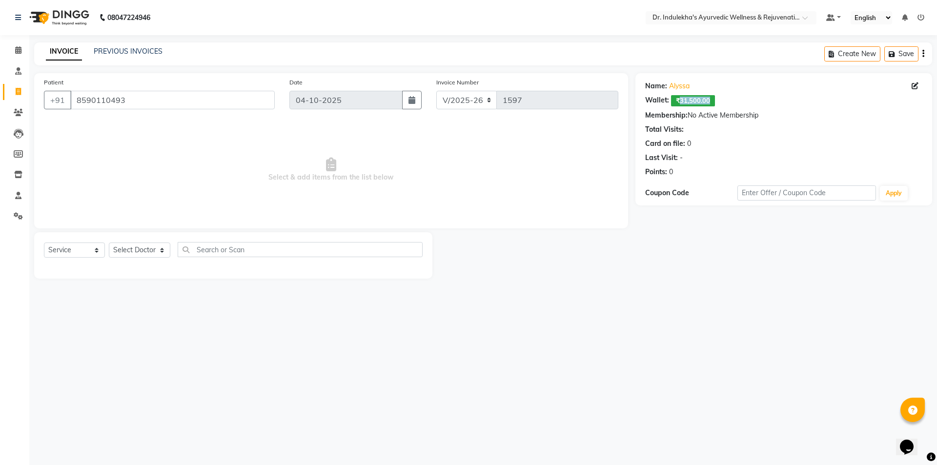
click at [707, 101] on span "₹31,500.00" at bounding box center [693, 100] width 44 height 11
click at [711, 100] on span "₹31,500.00" at bounding box center [693, 100] width 44 height 11
click at [698, 99] on span "₹31,500.00" at bounding box center [693, 100] width 44 height 11
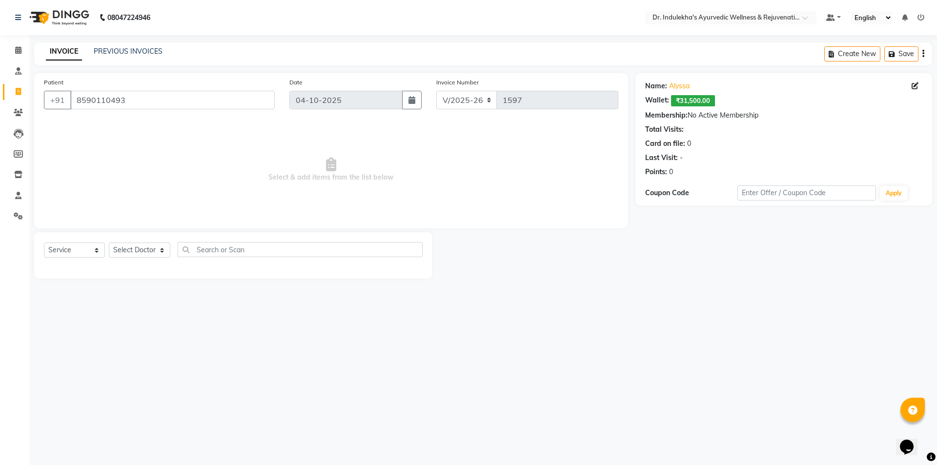
click at [691, 103] on span "₹31,500.00" at bounding box center [693, 100] width 44 height 11
click at [712, 98] on span "₹31,500.00" at bounding box center [693, 100] width 44 height 11
click at [713, 100] on span "₹31,500.00" at bounding box center [693, 100] width 44 height 11
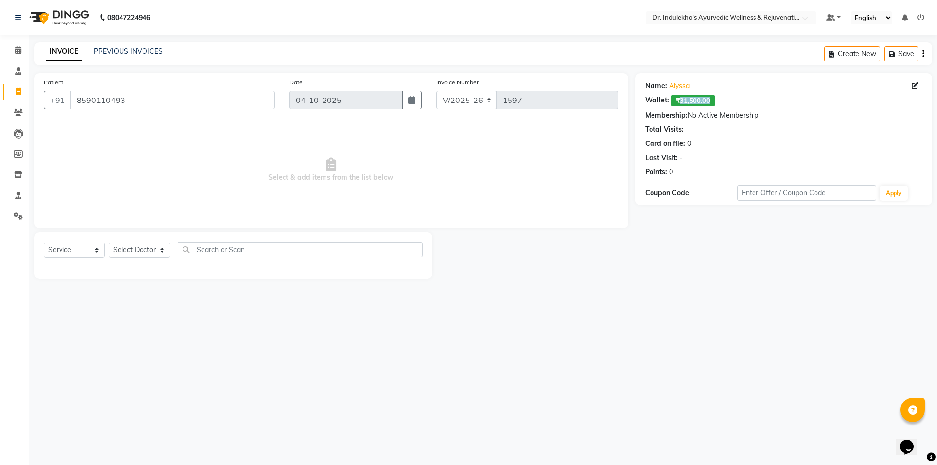
click at [710, 102] on span "₹31,500.00" at bounding box center [693, 100] width 44 height 11
click at [671, 96] on span "₹31,500.00" at bounding box center [693, 100] width 44 height 11
click at [687, 84] on link "Alyssa" at bounding box center [679, 86] width 20 height 10
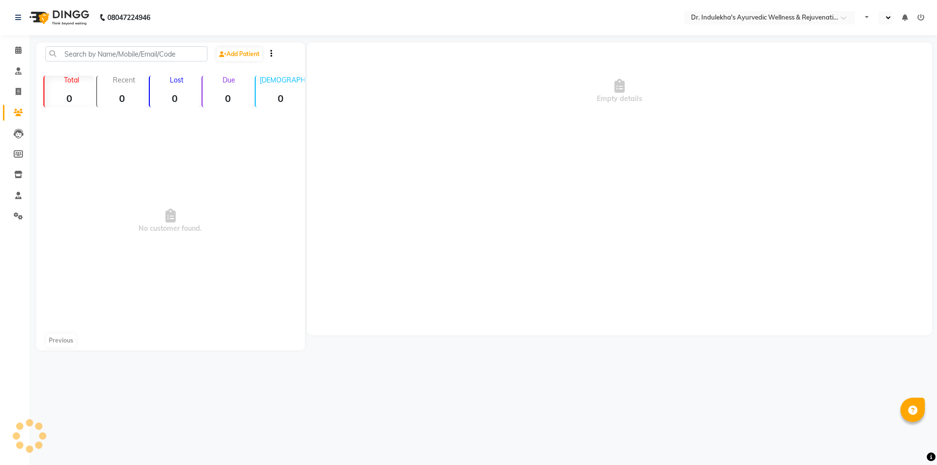
select select "en"
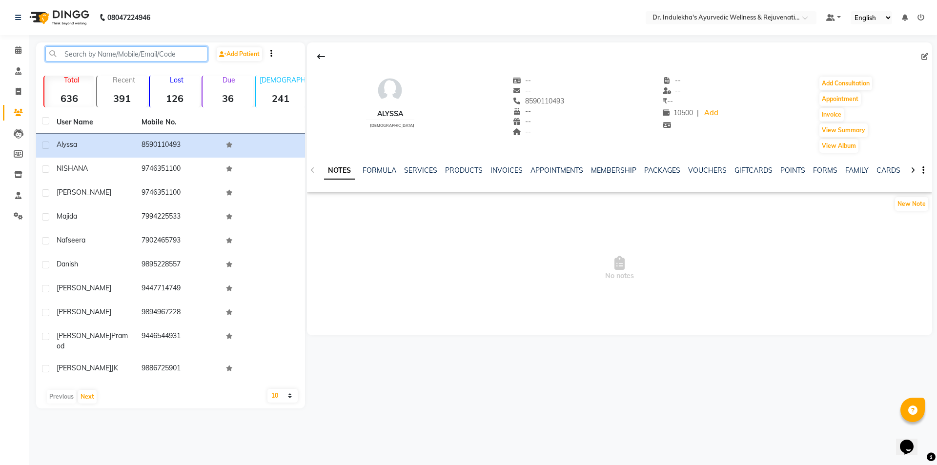
click at [104, 53] on input "text" at bounding box center [126, 53] width 162 height 15
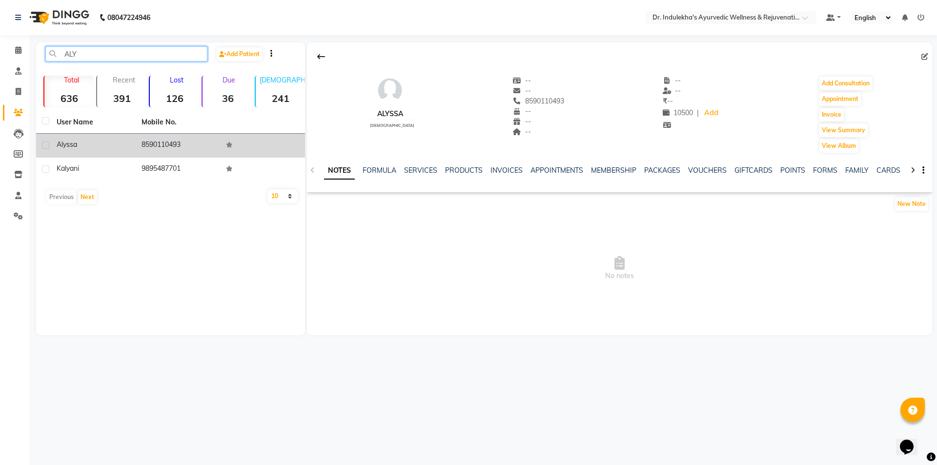
type input "ALY"
click at [82, 146] on div "Alyssa" at bounding box center [93, 145] width 73 height 10
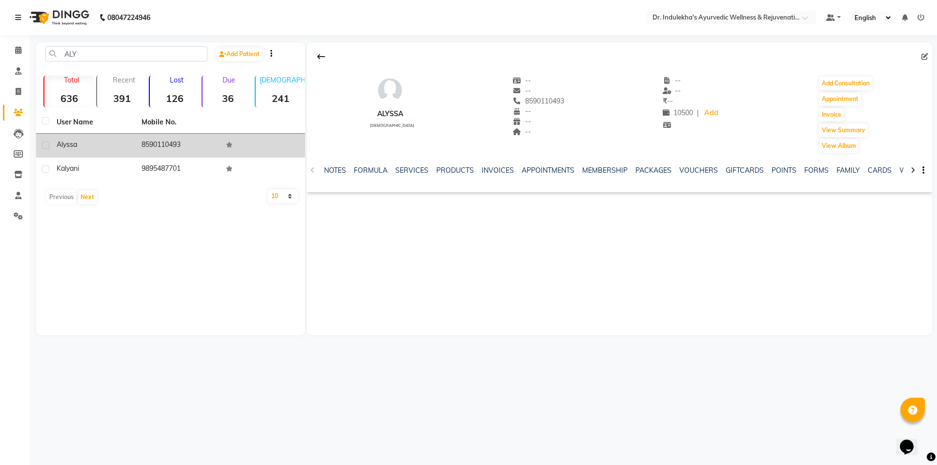
click at [42, 147] on label at bounding box center [45, 145] width 7 height 7
click at [42, 147] on input "checkbox" at bounding box center [45, 146] width 6 height 6
checkbox input "true"
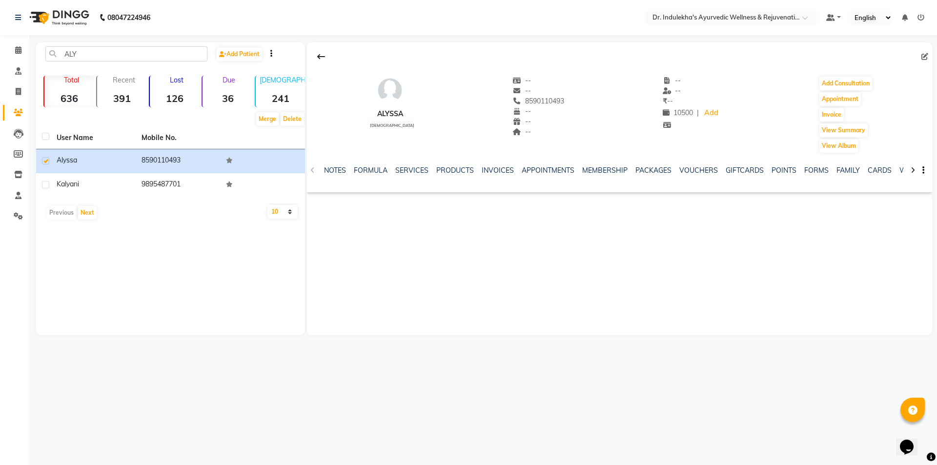
click at [528, 111] on div "--" at bounding box center [539, 111] width 52 height 10
click at [82, 88] on div "Total 636" at bounding box center [68, 92] width 51 height 32
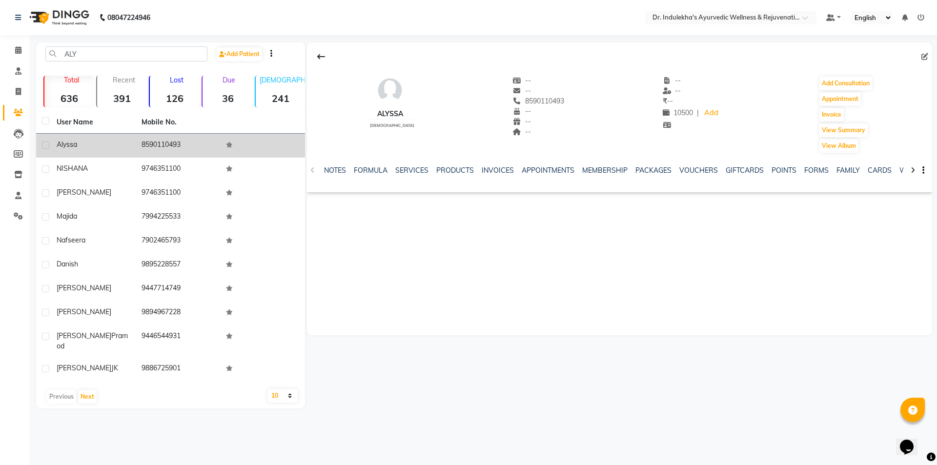
click at [49, 141] on td at bounding box center [43, 146] width 15 height 24
click at [44, 141] on td at bounding box center [43, 146] width 15 height 24
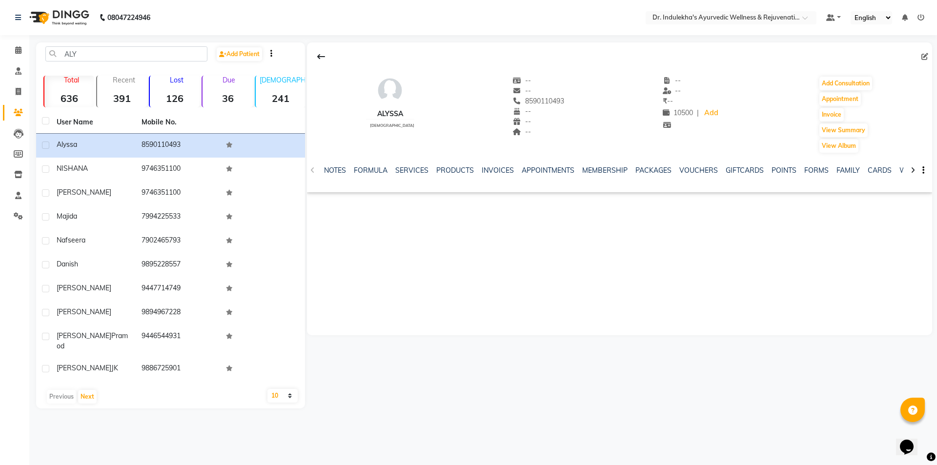
click at [113, 96] on strong "391" at bounding box center [122, 98] width 50 height 12
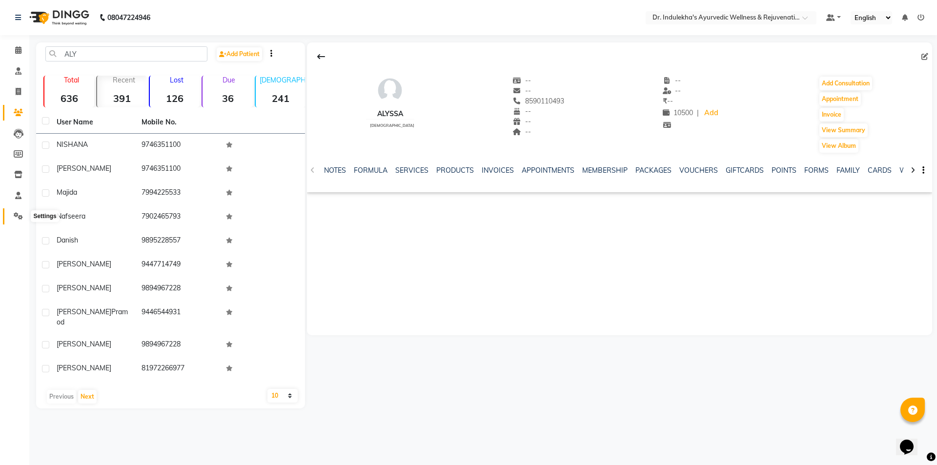
click at [15, 214] on icon at bounding box center [18, 215] width 9 height 7
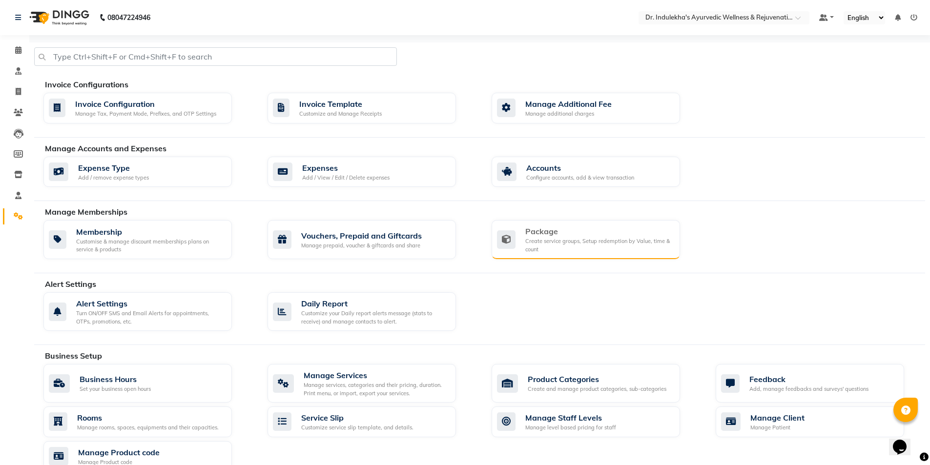
click at [525, 246] on div "Create service groups, Setup redemption by Value, time & count" at bounding box center [598, 245] width 147 height 16
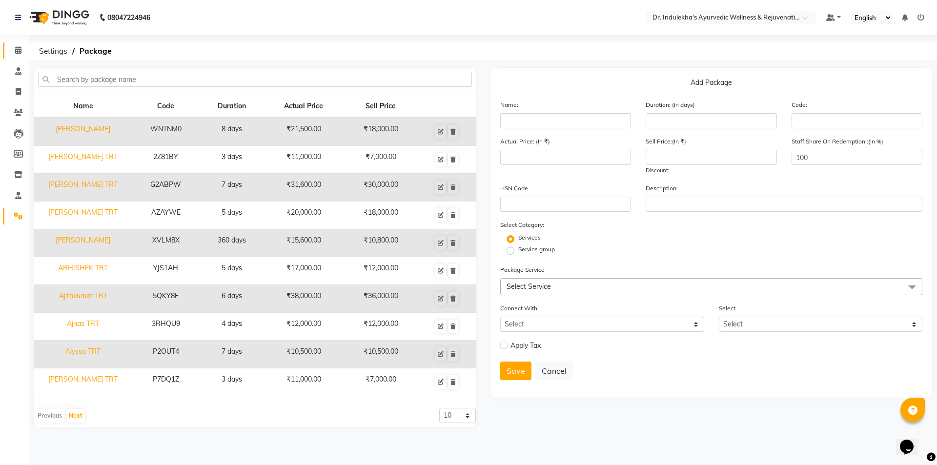
click at [20, 51] on icon at bounding box center [18, 49] width 6 height 7
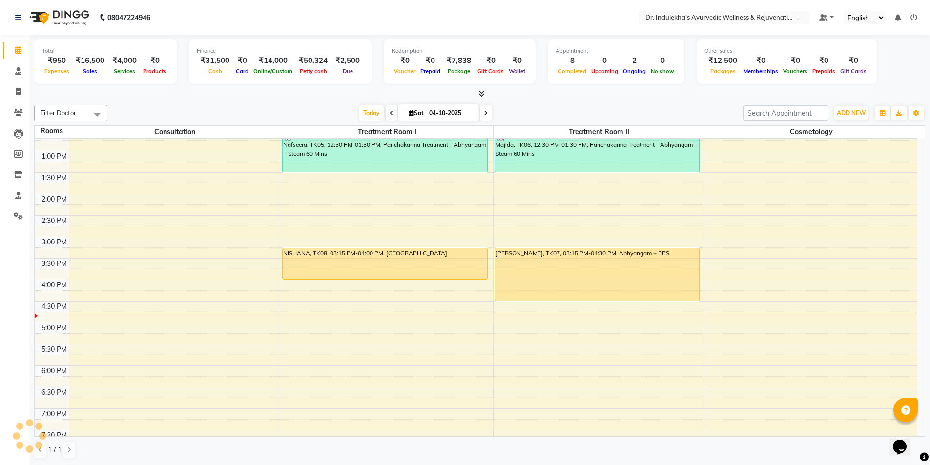
scroll to position [293, 0]
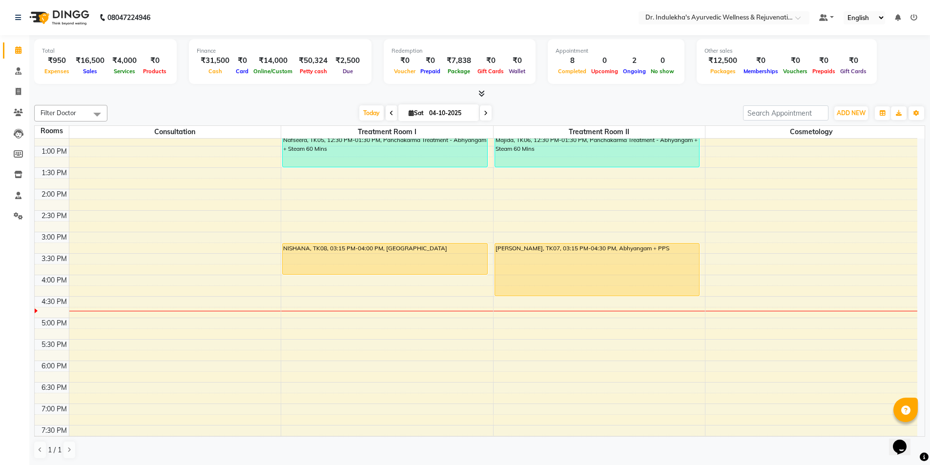
click at [300, 308] on div "6:00 AM 6:30 AM 7:00 AM 7:30 AM 8:00 AM 8:30 AM 9:00 AM 9:30 AM 10:00 AM 10:30 …" at bounding box center [476, 168] width 882 height 644
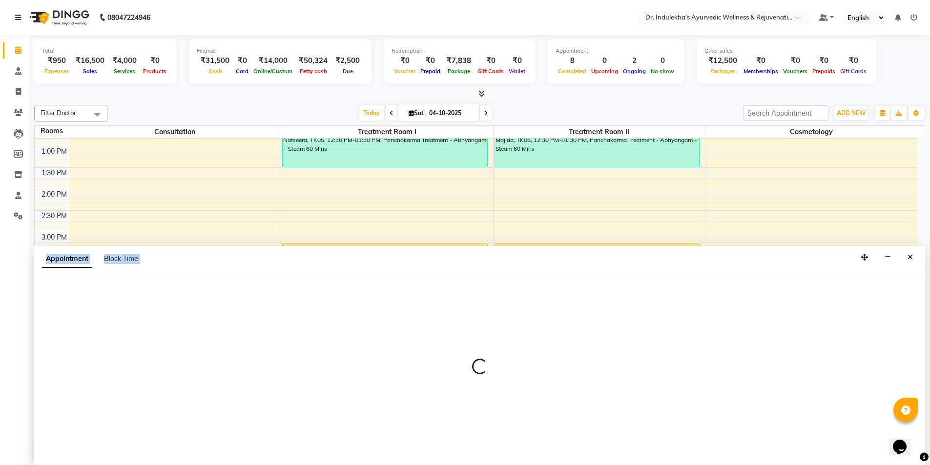
scroll to position [0, 0]
select select "tentative"
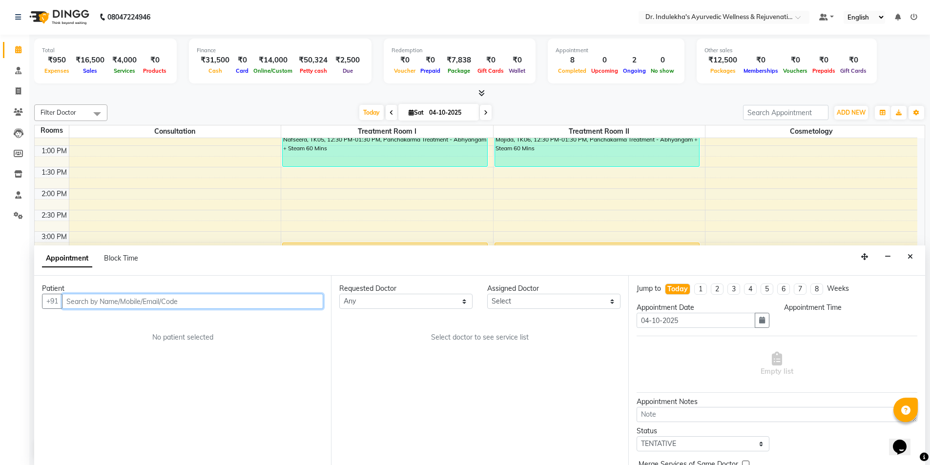
select select "1005"
click at [175, 303] on input "text" at bounding box center [192, 301] width 261 height 15
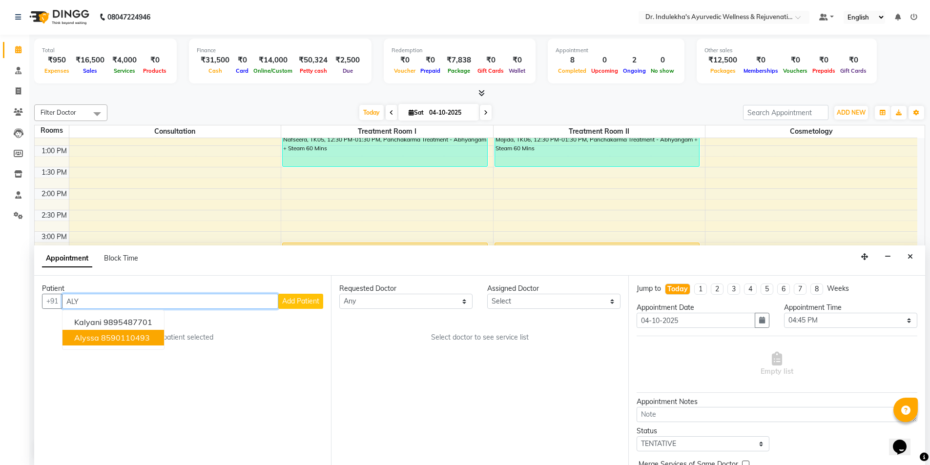
click at [104, 339] on ngb-highlight "8590110493" at bounding box center [125, 338] width 49 height 10
type input "8590110493"
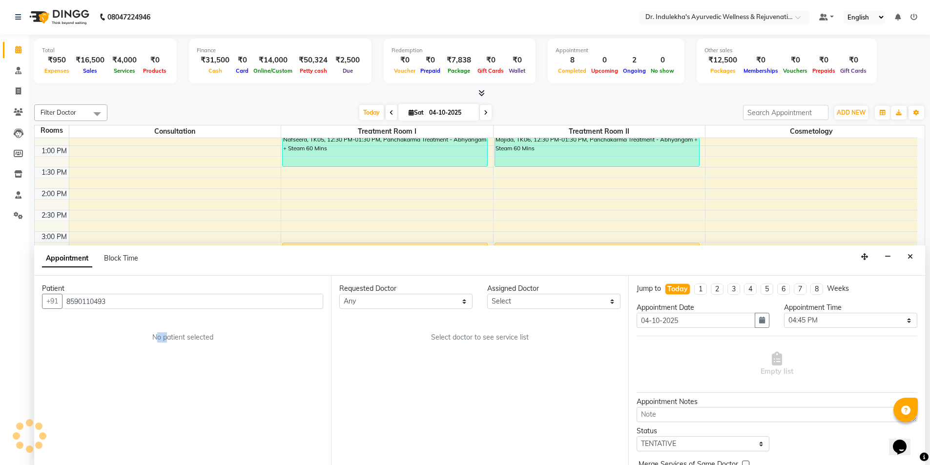
click at [104, 339] on div "No patient selected" at bounding box center [182, 337] width 234 height 10
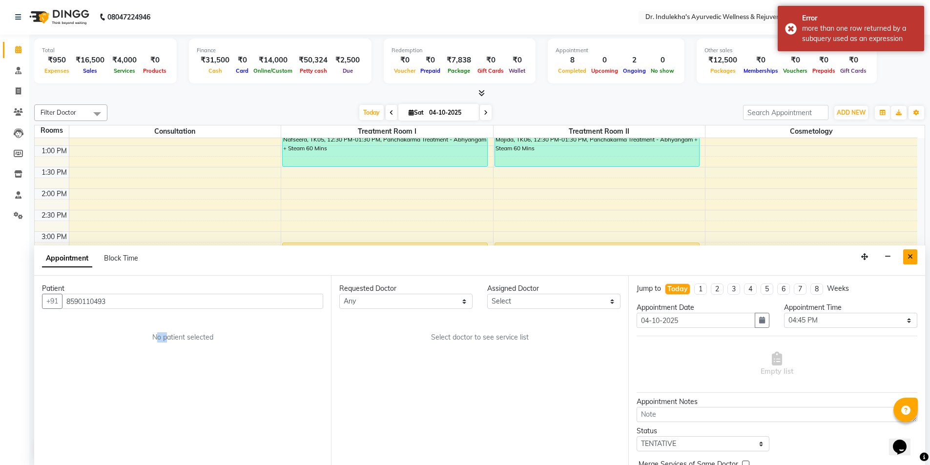
click at [908, 260] on button "Close" at bounding box center [910, 256] width 14 height 15
click at [908, 260] on div "6:00 AM 6:30 AM 7:00 AM 7:30 AM 8:00 AM 8:30 AM 9:00 AM 9:30 AM 10:00 AM 10:30 …" at bounding box center [476, 167] width 882 height 644
select select "930"
select select "tentative"
click at [907, 259] on button "Close" at bounding box center [910, 256] width 14 height 15
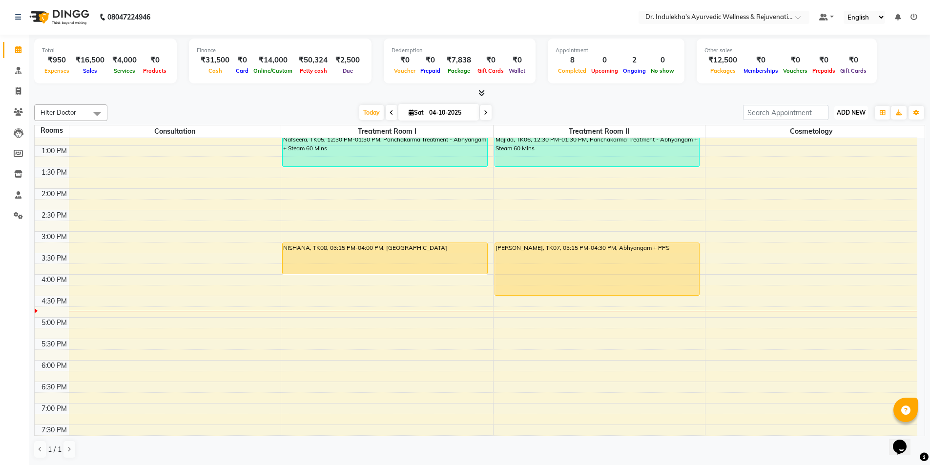
click at [859, 113] on span "ADD NEW" at bounding box center [851, 112] width 29 height 7
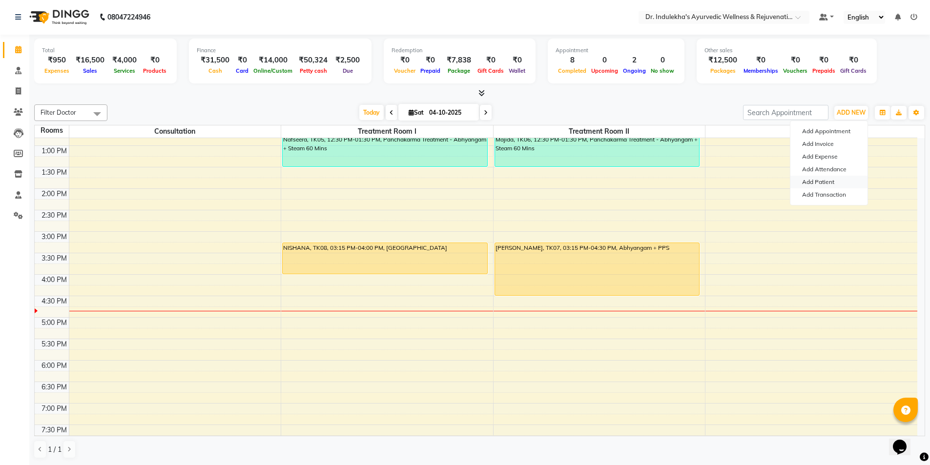
click at [818, 181] on link "Add Patient" at bounding box center [828, 182] width 77 height 13
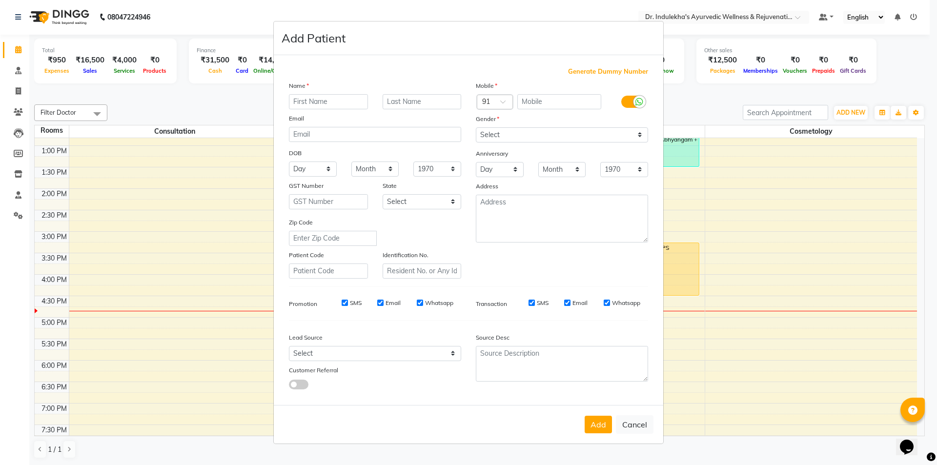
click at [318, 100] on input "text" at bounding box center [328, 101] width 79 height 15
type input "A"
type input "Alyssa"
click at [559, 101] on input "text" at bounding box center [559, 101] width 84 height 15
type input "859011493"
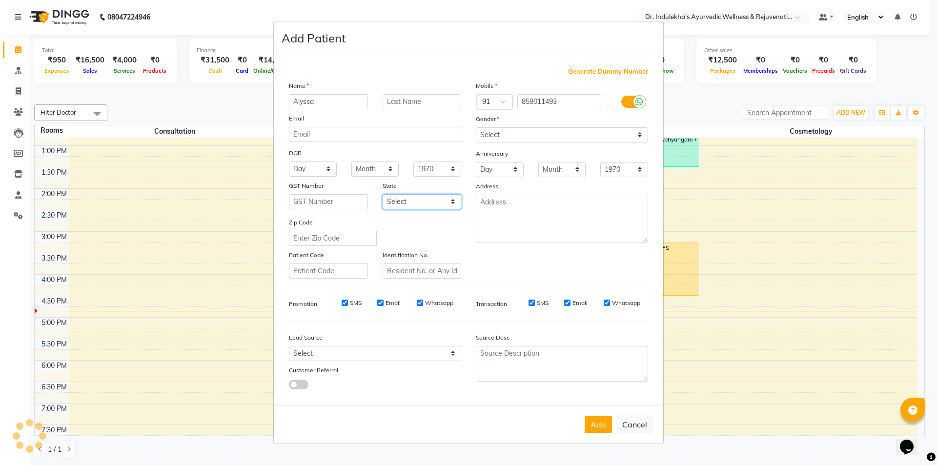
click at [452, 202] on select "Select [GEOGRAPHIC_DATA] [GEOGRAPHIC_DATA] [GEOGRAPHIC_DATA] [GEOGRAPHIC_DATA] …" at bounding box center [422, 201] width 79 height 15
select select "19"
click at [383, 194] on select "Select [GEOGRAPHIC_DATA] [GEOGRAPHIC_DATA] [GEOGRAPHIC_DATA] [GEOGRAPHIC_DATA] …" at bounding box center [422, 201] width 79 height 15
click at [638, 137] on select "Select [DEMOGRAPHIC_DATA] [DEMOGRAPHIC_DATA] Other Prefer Not To Say" at bounding box center [562, 134] width 172 height 15
select select "[DEMOGRAPHIC_DATA]"
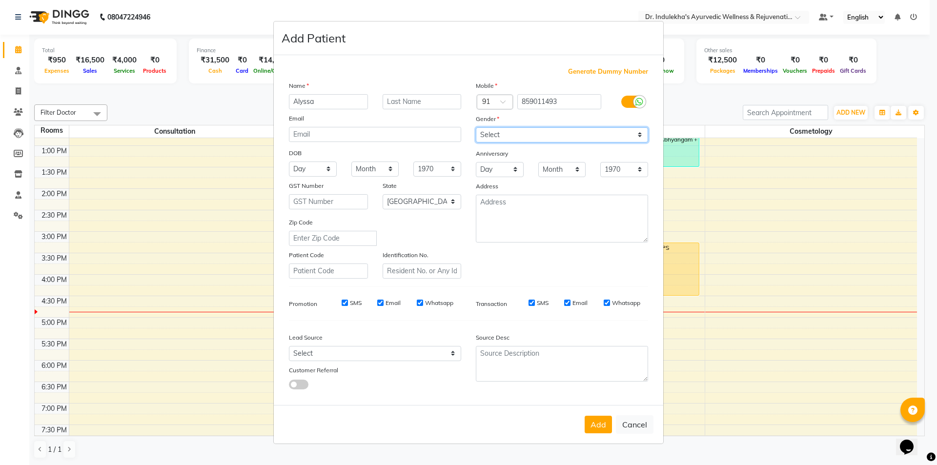
click at [476, 127] on select "Select [DEMOGRAPHIC_DATA] [DEMOGRAPHIC_DATA] Other Prefer Not To Say" at bounding box center [562, 134] width 172 height 15
click at [597, 428] on button "Add" at bounding box center [598, 425] width 27 height 18
click at [598, 428] on div "Add Cancel" at bounding box center [468, 424] width 389 height 39
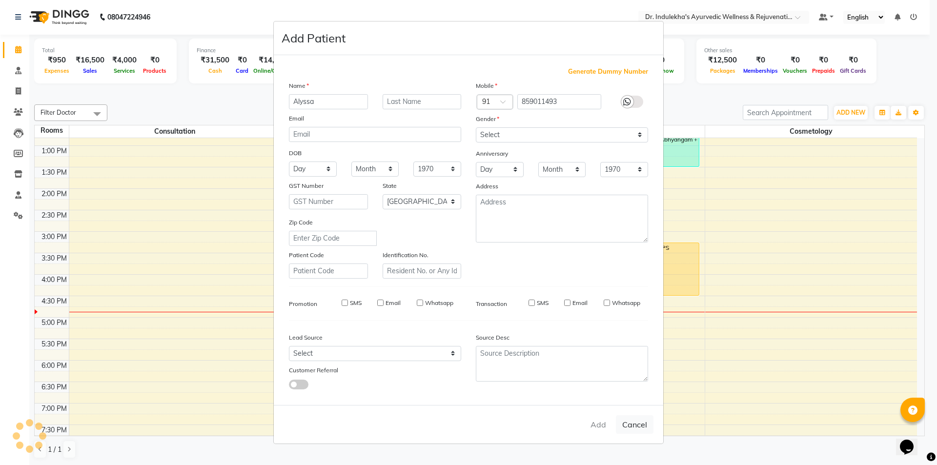
select select
select select "null"
select select
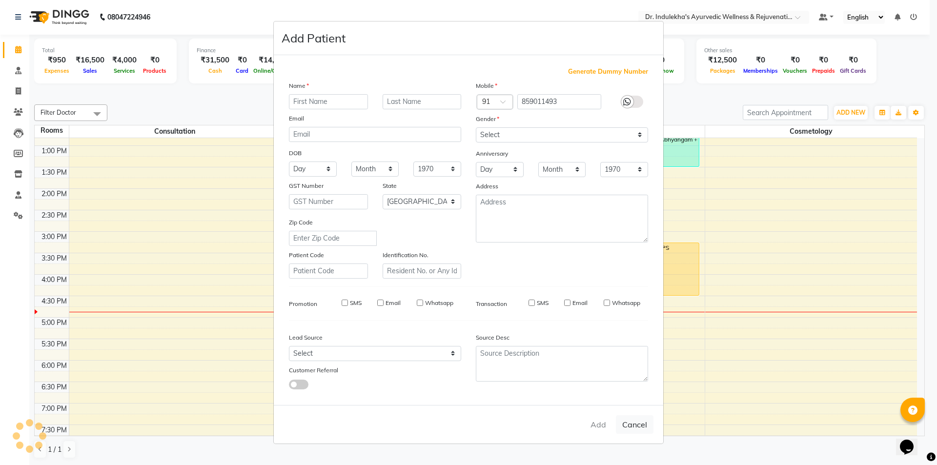
select select
checkbox input "false"
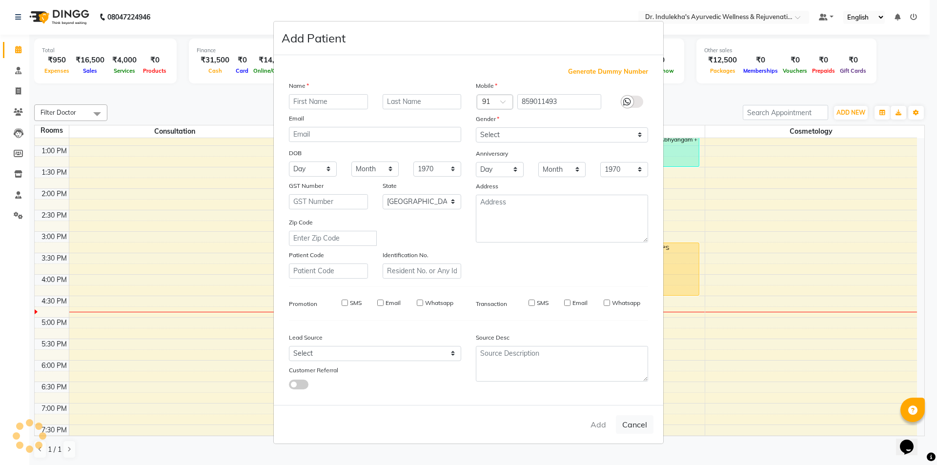
checkbox input "false"
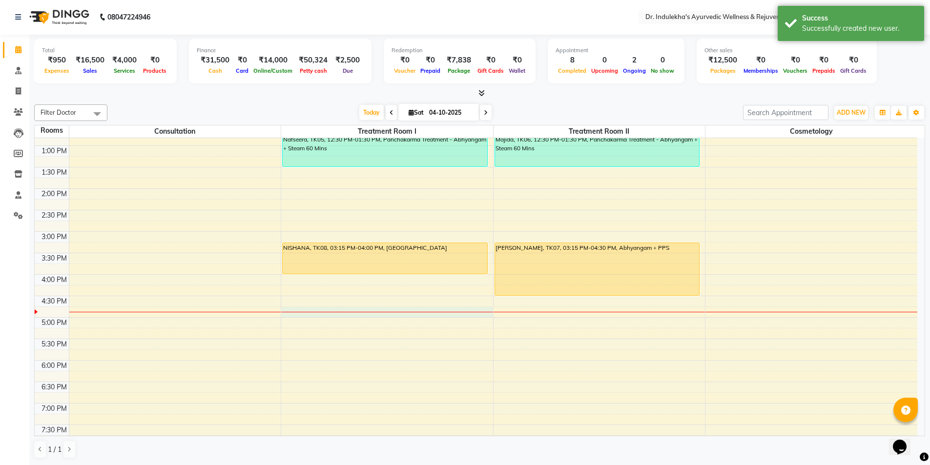
click at [290, 309] on div "6:00 AM 6:30 AM 7:00 AM 7:30 AM 8:00 AM 8:30 AM 9:00 AM 9:30 AM 10:00 AM 10:30 …" at bounding box center [476, 167] width 882 height 644
select select "tentative"
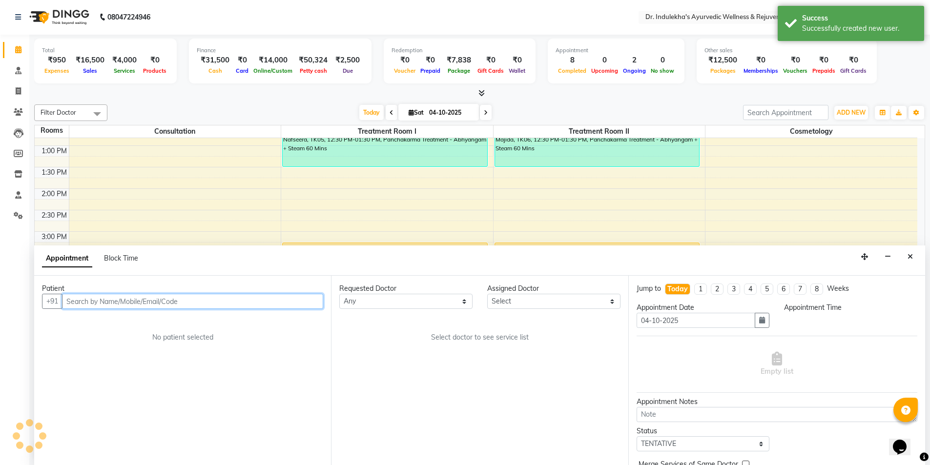
select select "1005"
click at [915, 257] on button "Close" at bounding box center [910, 256] width 14 height 15
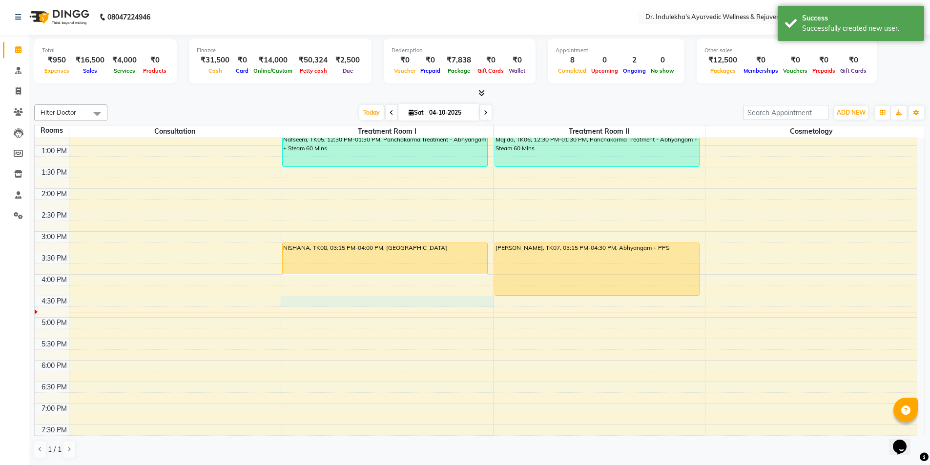
click at [289, 297] on div "6:00 AM 6:30 AM 7:00 AM 7:30 AM 8:00 AM 8:30 AM 9:00 AM 9:30 AM 10:00 AM 10:30 …" at bounding box center [476, 167] width 882 height 644
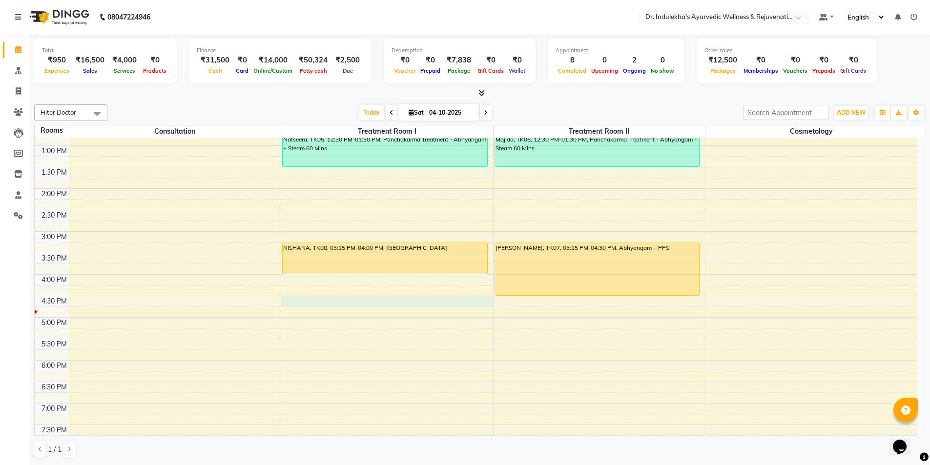
select select "990"
select select "tentative"
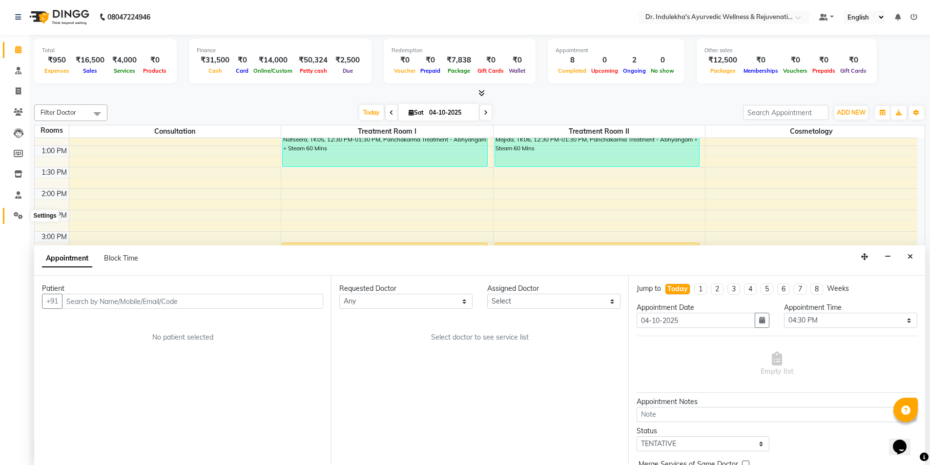
click at [17, 213] on icon at bounding box center [18, 215] width 9 height 7
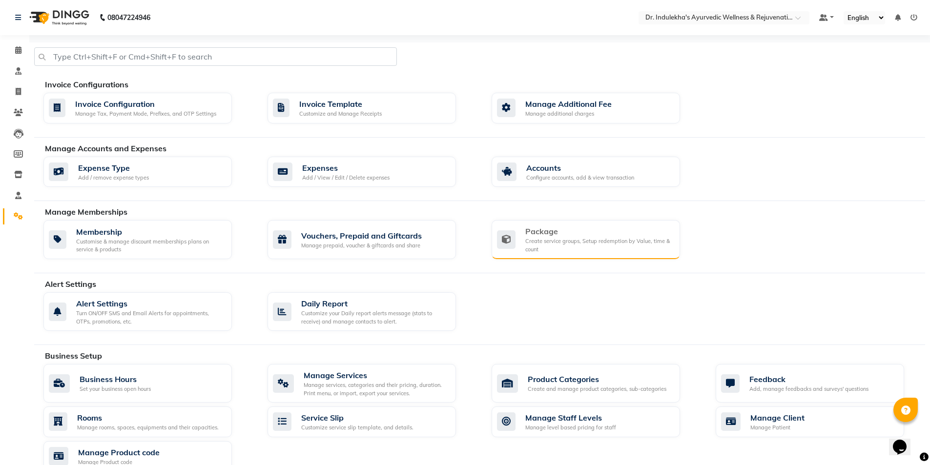
click at [580, 238] on div "Create service groups, Setup redemption by Value, time & count" at bounding box center [598, 245] width 147 height 16
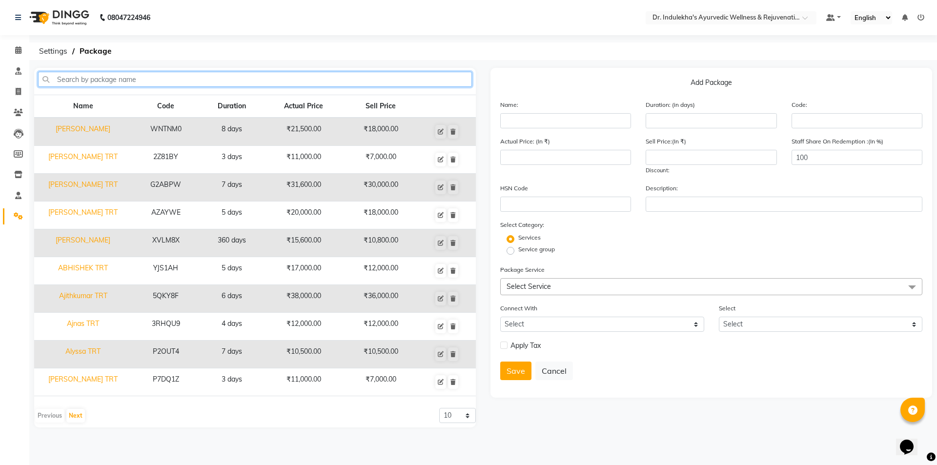
click at [97, 76] on input "text" at bounding box center [255, 79] width 434 height 15
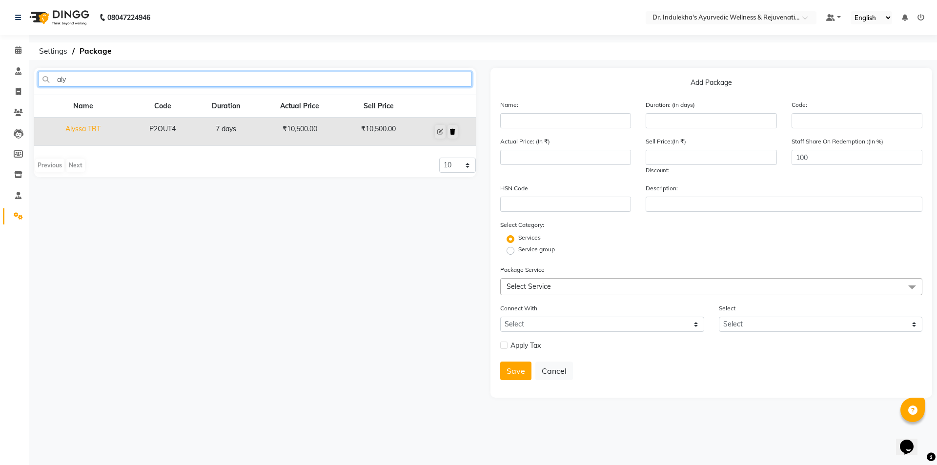
type input "aly"
click at [452, 132] on icon at bounding box center [452, 132] width 5 height 6
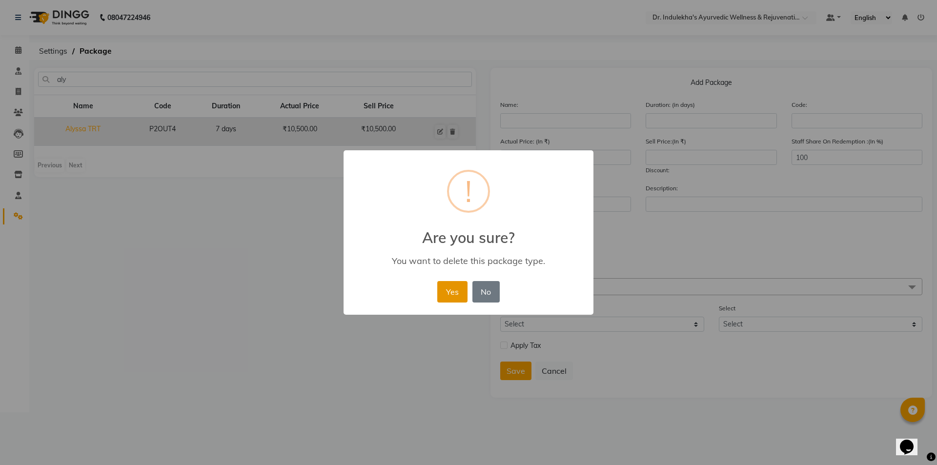
click at [449, 290] on button "Yes" at bounding box center [452, 291] width 30 height 21
select select
checkbox input "false"
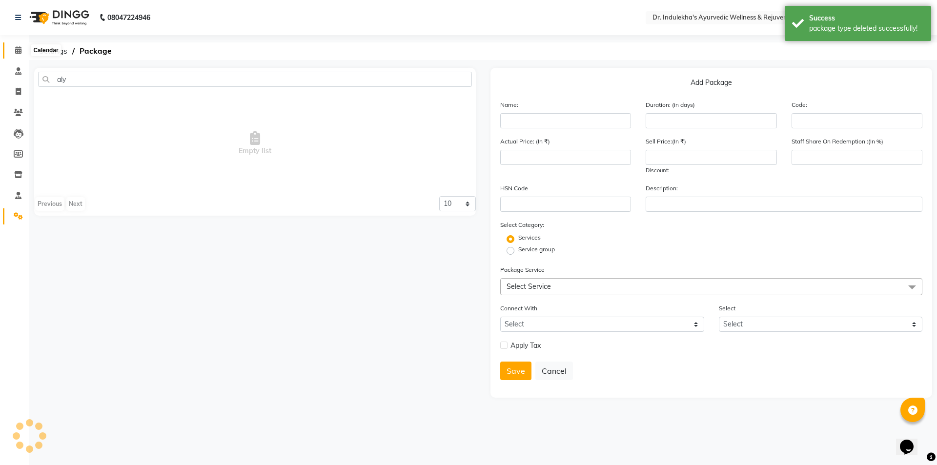
click at [15, 52] on icon at bounding box center [18, 49] width 6 height 7
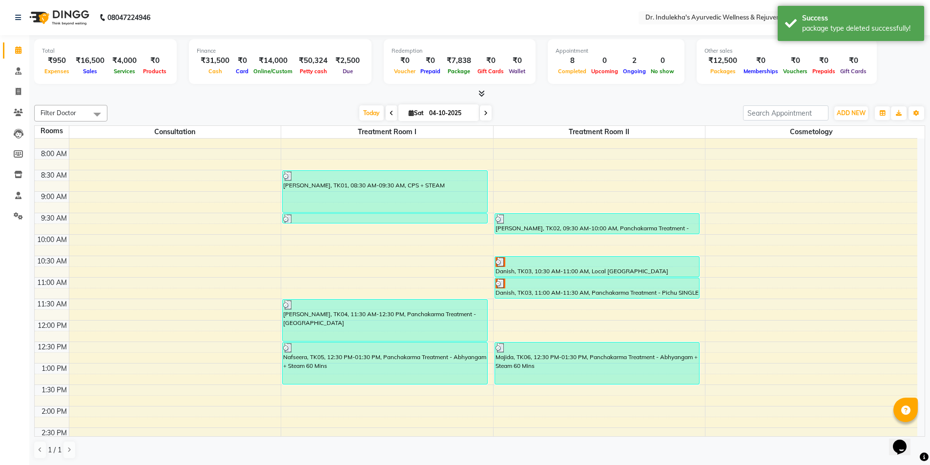
scroll to position [98, 0]
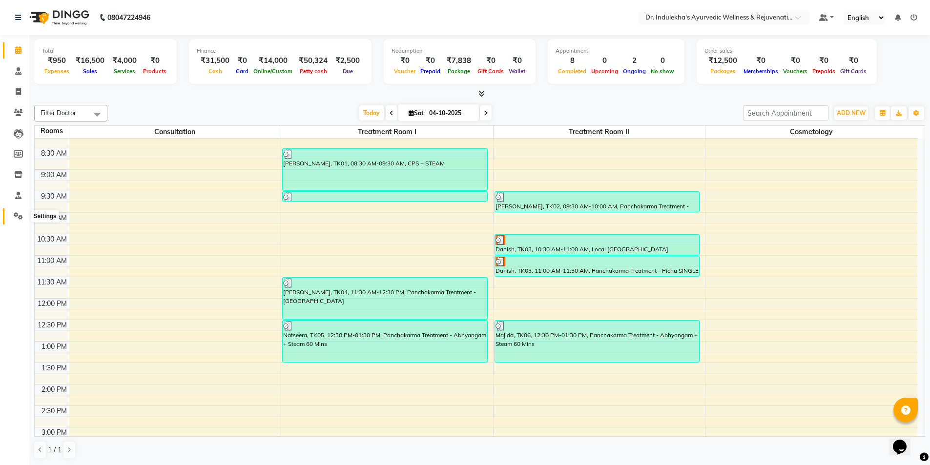
click at [17, 215] on icon at bounding box center [18, 215] width 9 height 7
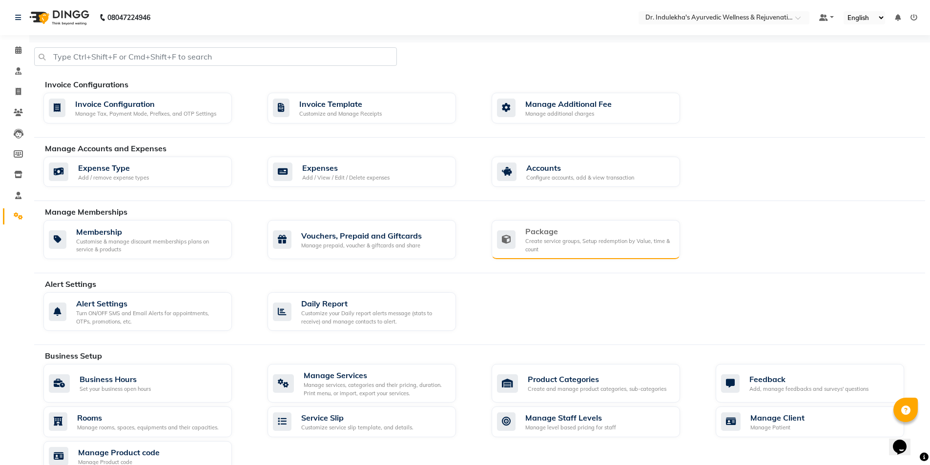
click at [514, 246] on icon at bounding box center [506, 239] width 19 height 19
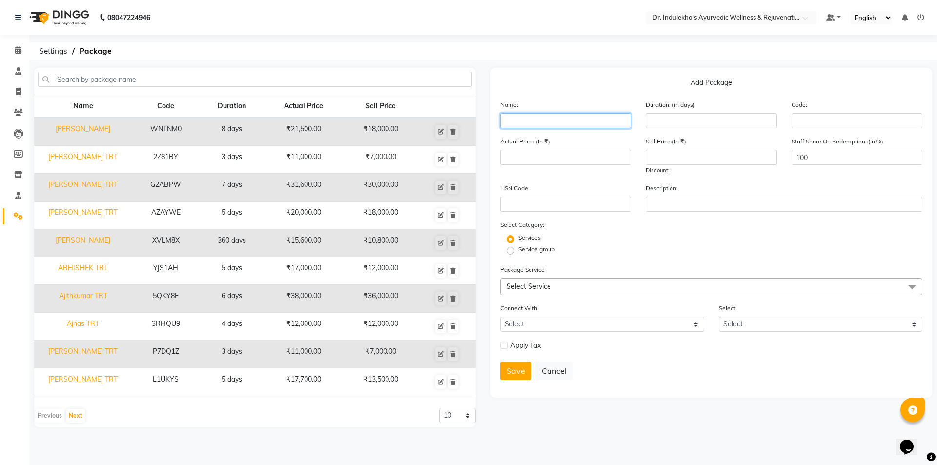
click at [556, 119] on input "text" at bounding box center [565, 120] width 131 height 15
type input "a"
type input "Alyssa"
click at [696, 113] on div "Duration: (in days)" at bounding box center [710, 114] width 145 height 29
click at [695, 118] on input "number" at bounding box center [711, 120] width 131 height 15
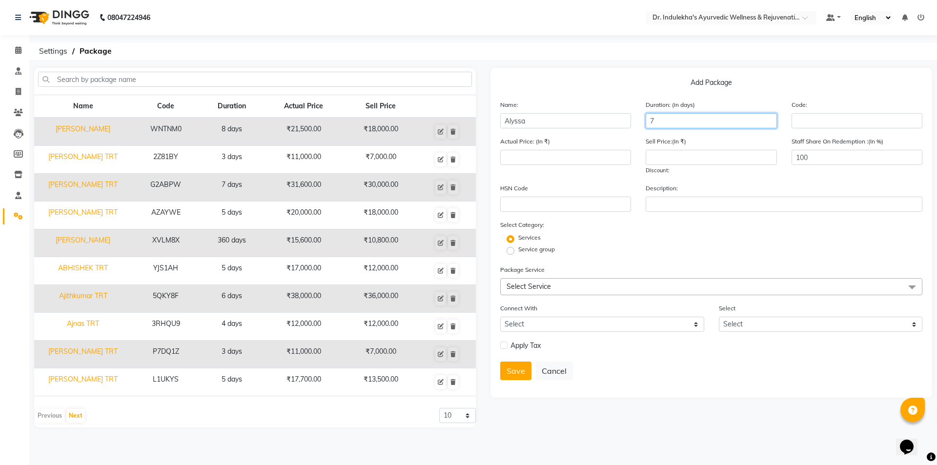
type input "7"
click at [665, 160] on input "number" at bounding box center [711, 157] width 131 height 15
type input "10500"
click at [546, 276] on div "Package Service Select Service Select All Local njavara pack Local njavara pack…" at bounding box center [711, 280] width 422 height 31
click at [545, 285] on span "Select Service" at bounding box center [529, 286] width 44 height 9
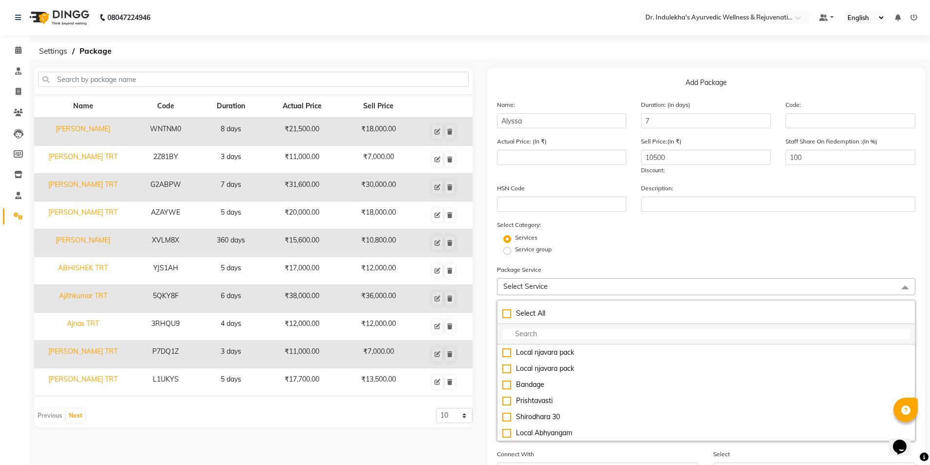
click at [534, 332] on input "multiselect-search" at bounding box center [706, 334] width 408 height 10
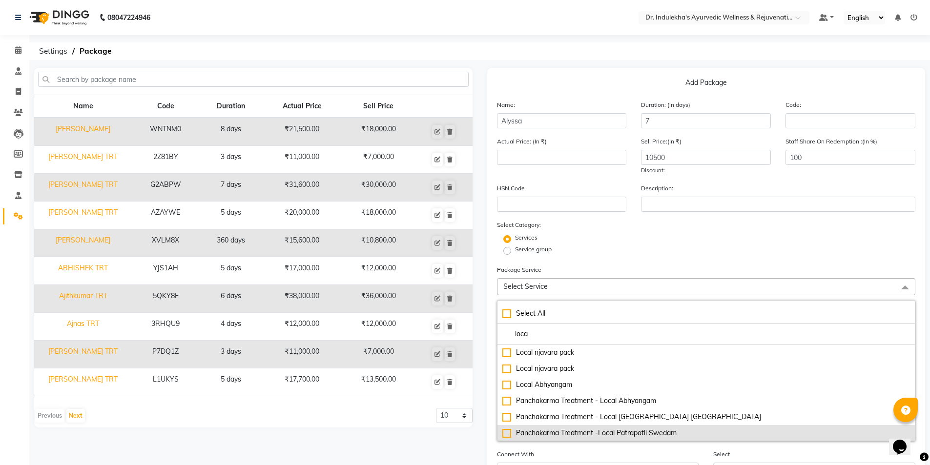
type input "loca"
click at [577, 435] on div "Panchakarma Treatment -Local Patrapotli Swedam" at bounding box center [706, 433] width 408 height 10
type input "1500"
checkbox input "true"
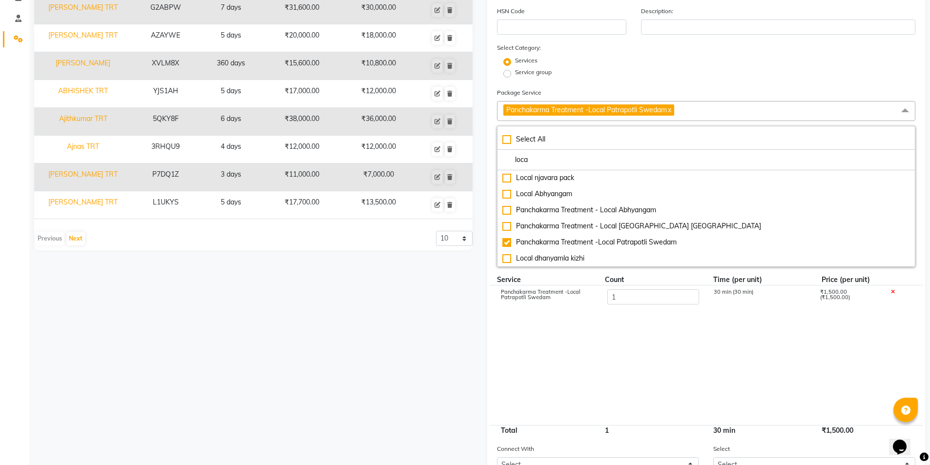
scroll to position [195, 0]
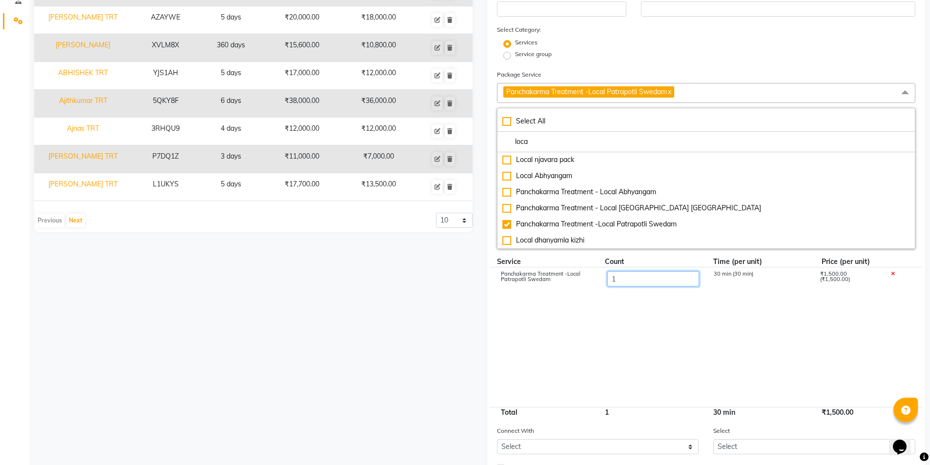
click at [621, 280] on input "1" at bounding box center [653, 278] width 92 height 15
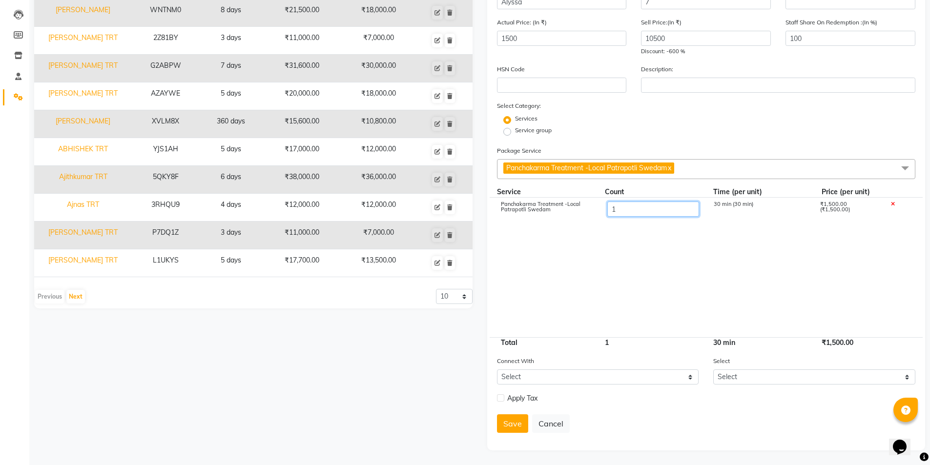
scroll to position [119, 0]
type input "7"
type input "10500"
click at [649, 289] on cdk-virtual-scroll-viewport "Panchakarma Treatment -Local Patrapotli Swedam 7 30 min (30 min) ₹1,500.00 (₹1,…" at bounding box center [706, 268] width 419 height 140
click at [505, 427] on button "Save" at bounding box center [512, 423] width 31 height 19
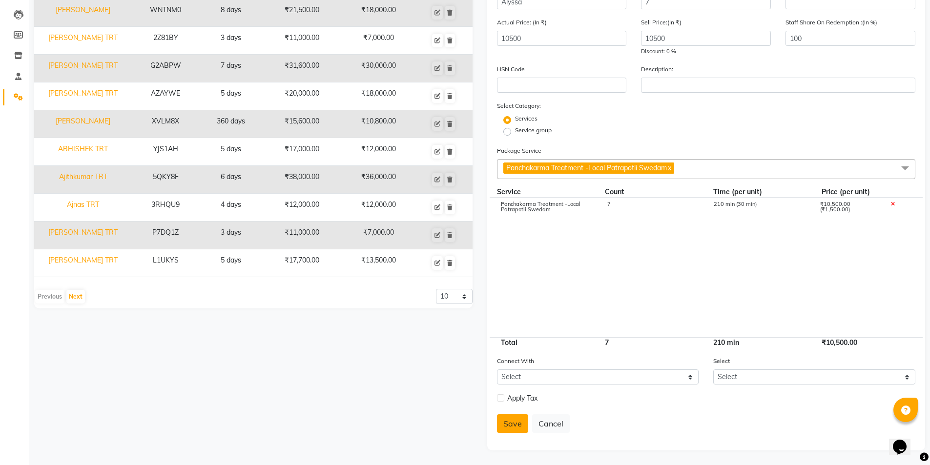
scroll to position [116, 0]
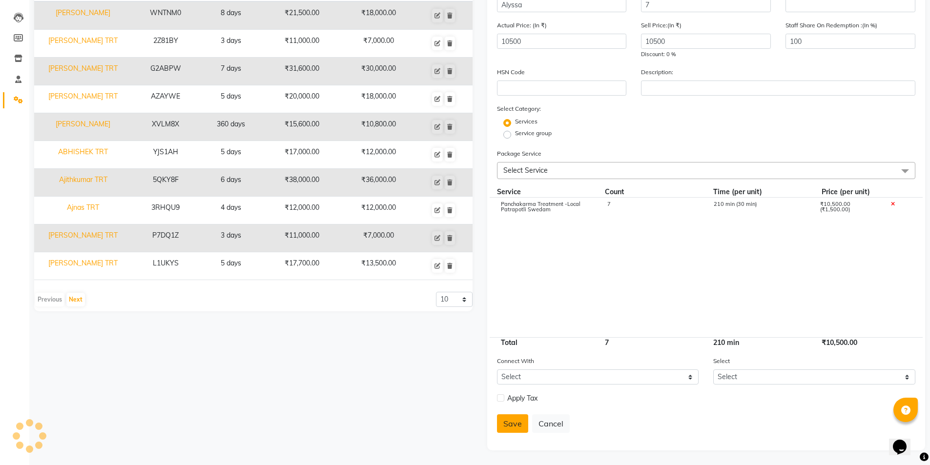
select select
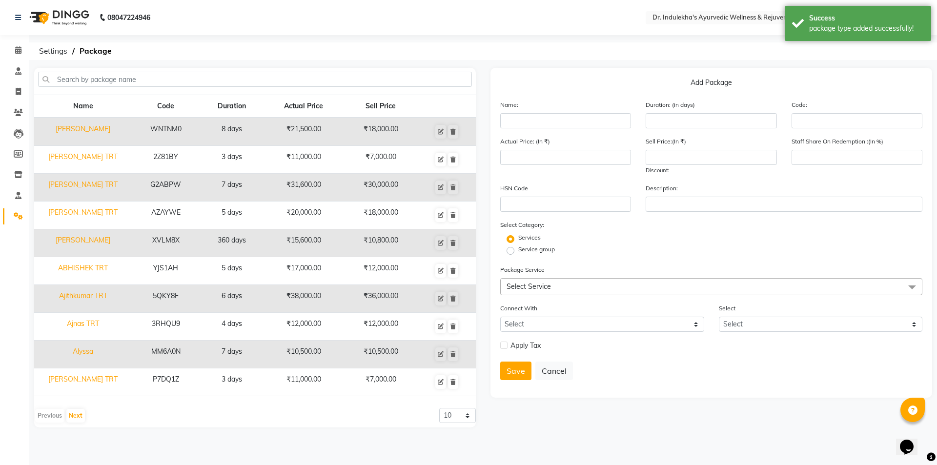
click at [505, 344] on label at bounding box center [503, 345] width 7 height 7
click at [505, 344] on input "checkbox" at bounding box center [503, 346] width 6 height 6
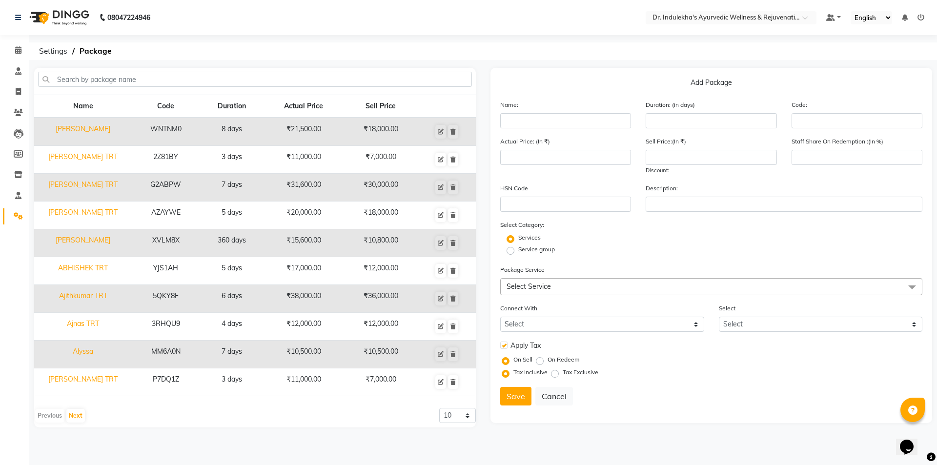
click at [506, 348] on label at bounding box center [503, 345] width 7 height 7
click at [506, 348] on input "checkbox" at bounding box center [503, 346] width 6 height 6
checkbox input "false"
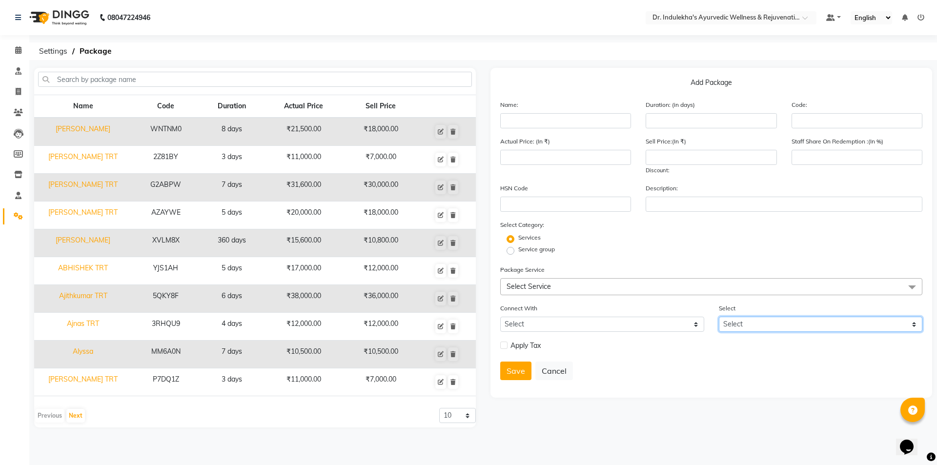
click at [912, 327] on select "Select" at bounding box center [821, 324] width 204 height 15
click at [914, 324] on select "Select" at bounding box center [821, 324] width 204 height 15
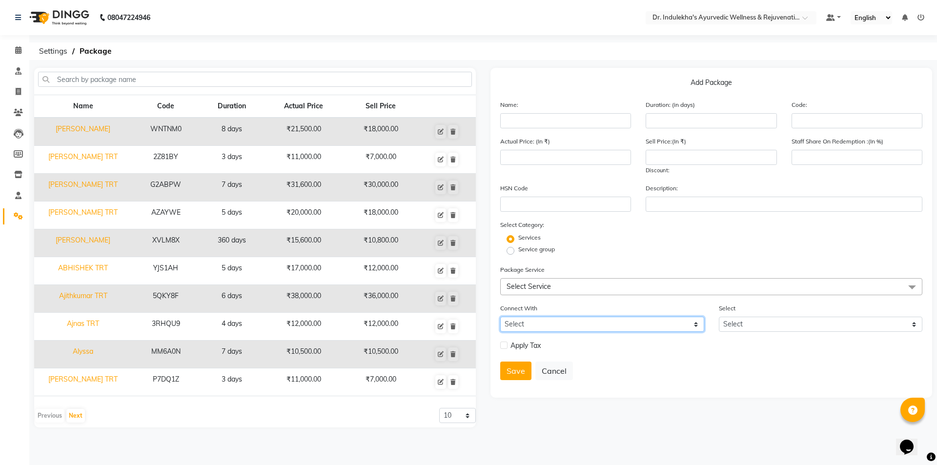
click at [697, 324] on select "Select Membership Prepaid Voucher" at bounding box center [602, 324] width 204 height 15
click at [697, 326] on select "Select Membership Prepaid Voucher" at bounding box center [602, 324] width 204 height 15
click at [506, 372] on button "Save" at bounding box center [515, 371] width 31 height 19
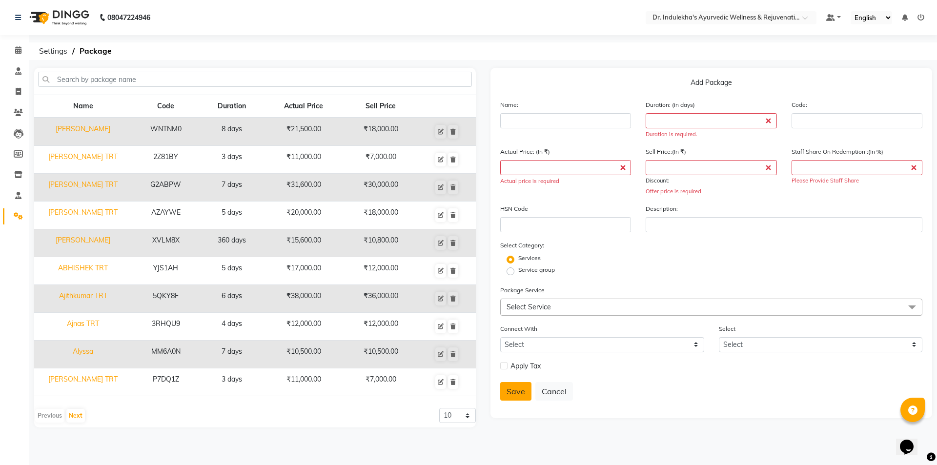
click at [513, 395] on button "Save" at bounding box center [515, 391] width 31 height 19
click at [64, 79] on input "text" at bounding box center [255, 79] width 434 height 15
click at [305, 350] on td "₹10,500.00" at bounding box center [304, 355] width 81 height 28
click at [79, 351] on td "Alyssa" at bounding box center [83, 355] width 98 height 28
type input "Alyssa"
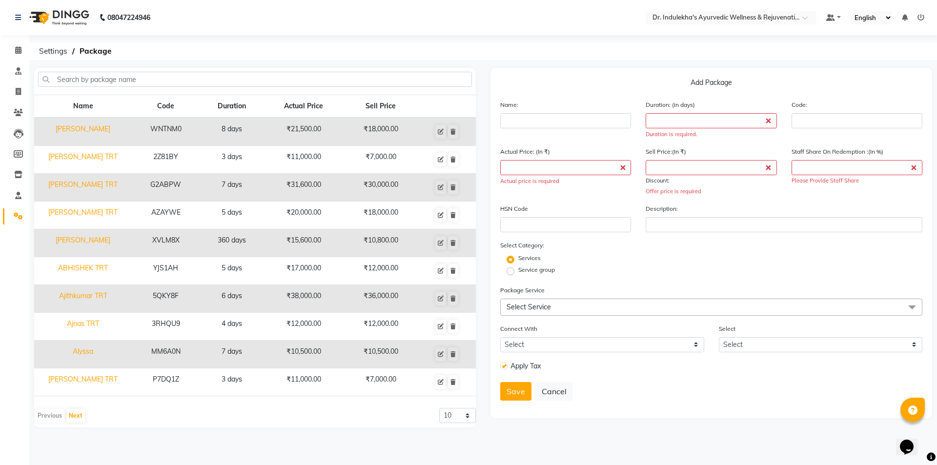
type input "7"
type input "MM6A0N"
type input "10500"
type input "100"
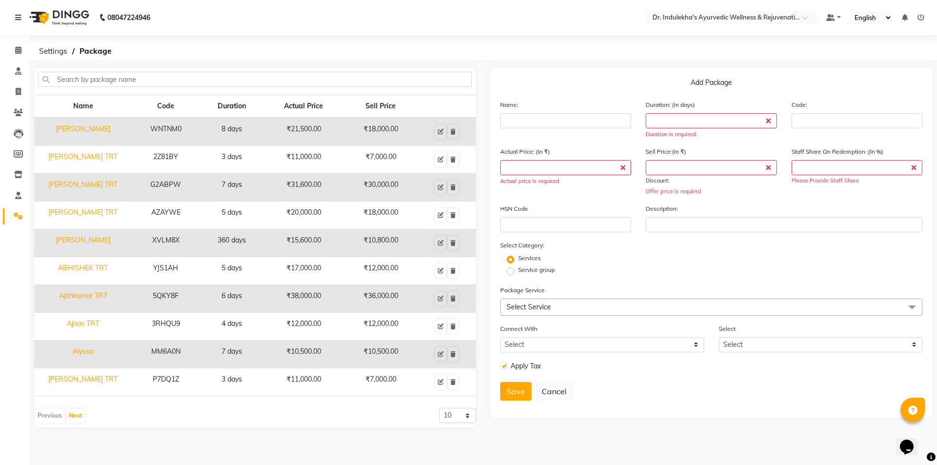
checkbox input "true"
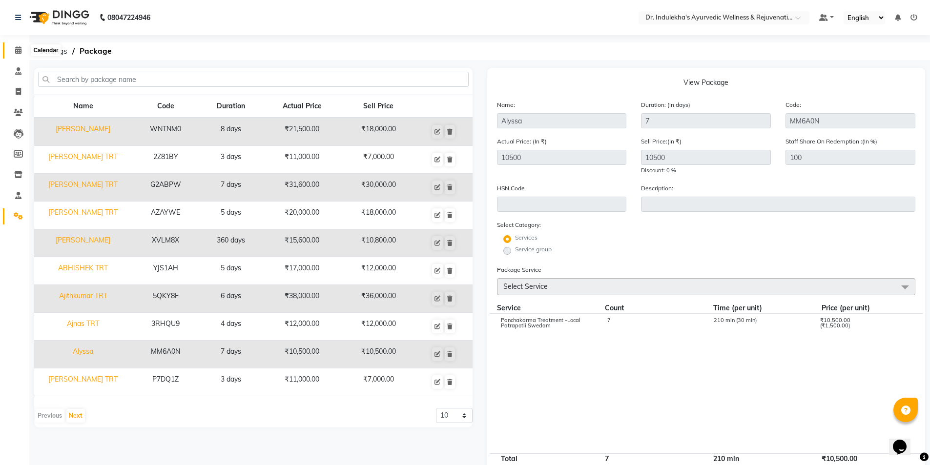
click at [20, 48] on icon at bounding box center [18, 49] width 6 height 7
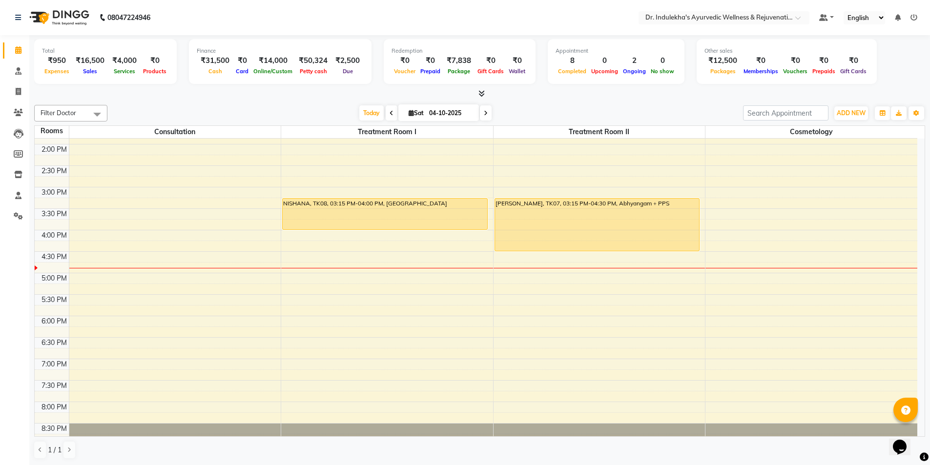
scroll to position [346, 0]
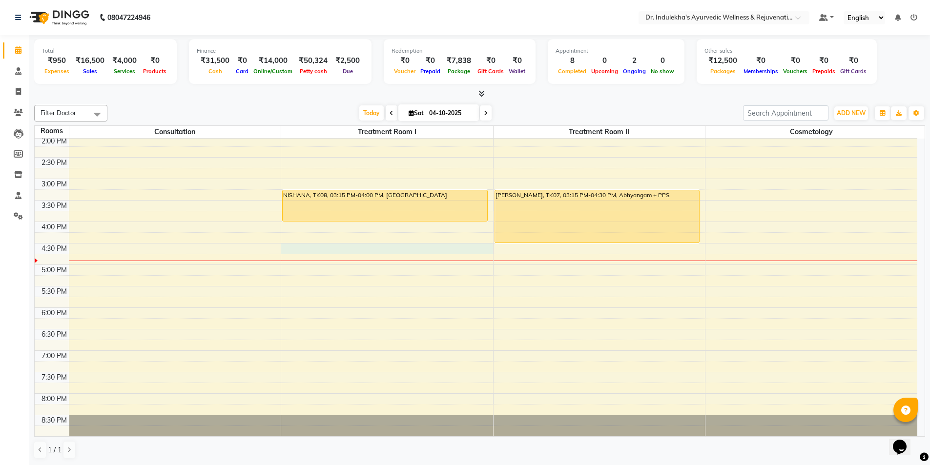
click at [284, 248] on div "6:00 AM 6:30 AM 7:00 AM 7:30 AM 8:00 AM 8:30 AM 9:00 AM 9:30 AM 10:00 AM 10:30 …" at bounding box center [476, 115] width 882 height 644
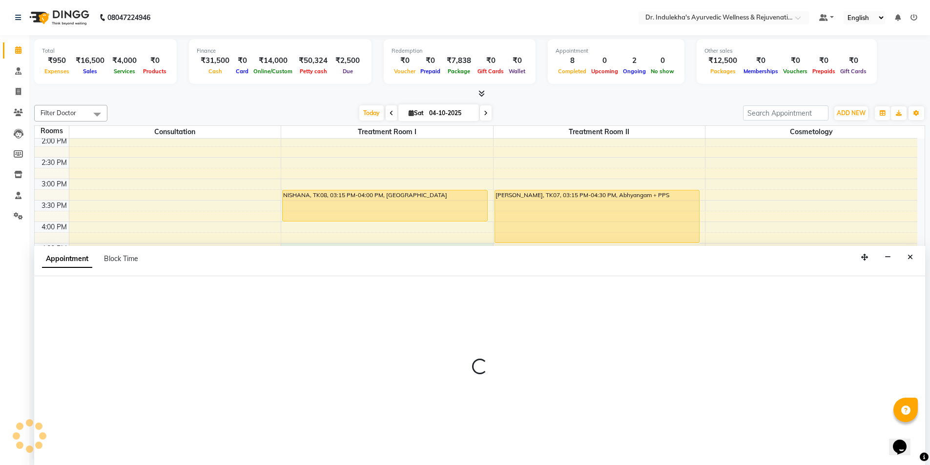
scroll to position [0, 0]
select select "990"
select select "tentative"
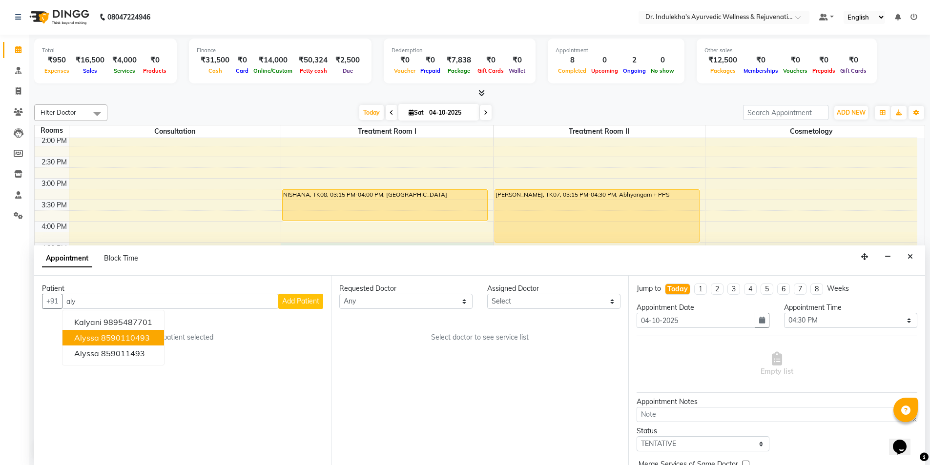
click at [131, 336] on ngb-highlight "8590110493" at bounding box center [125, 338] width 49 height 10
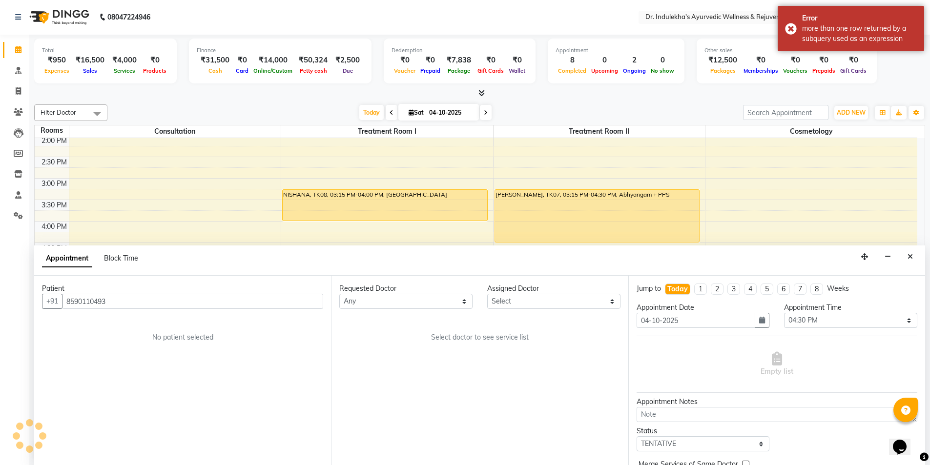
click at [109, 303] on input "8590110493" at bounding box center [192, 301] width 261 height 15
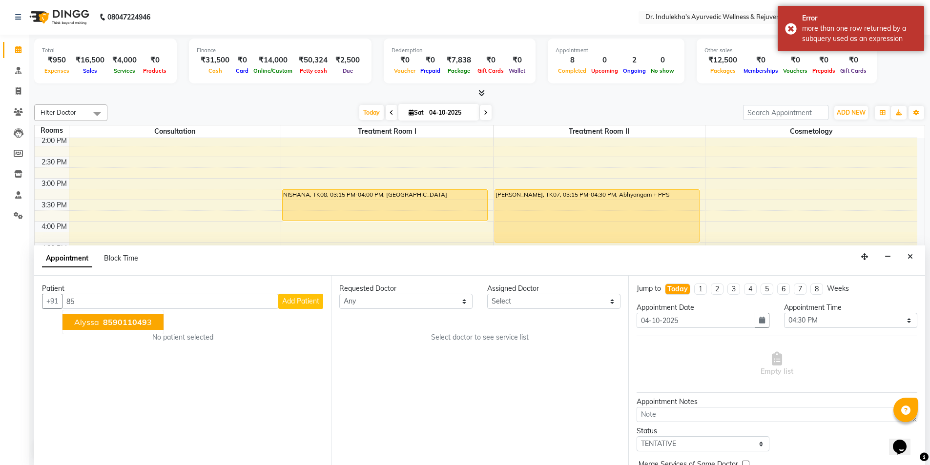
type input "8"
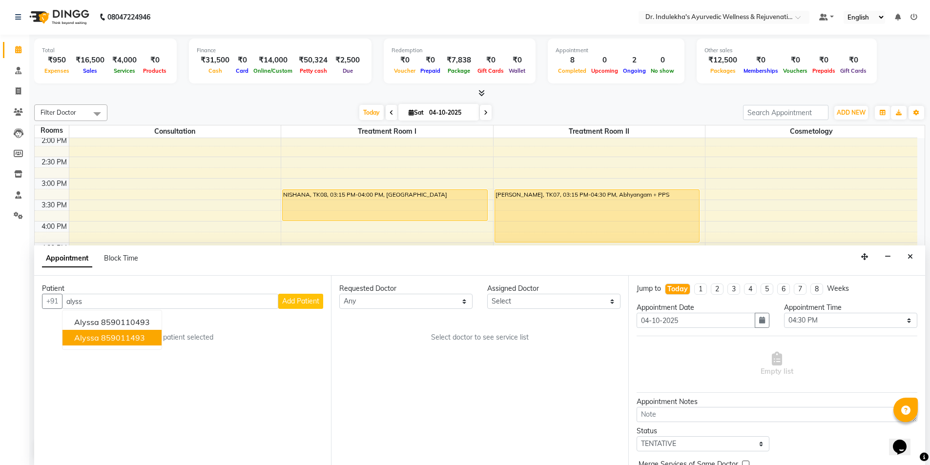
click at [116, 334] on ngb-highlight "859011493" at bounding box center [123, 338] width 44 height 10
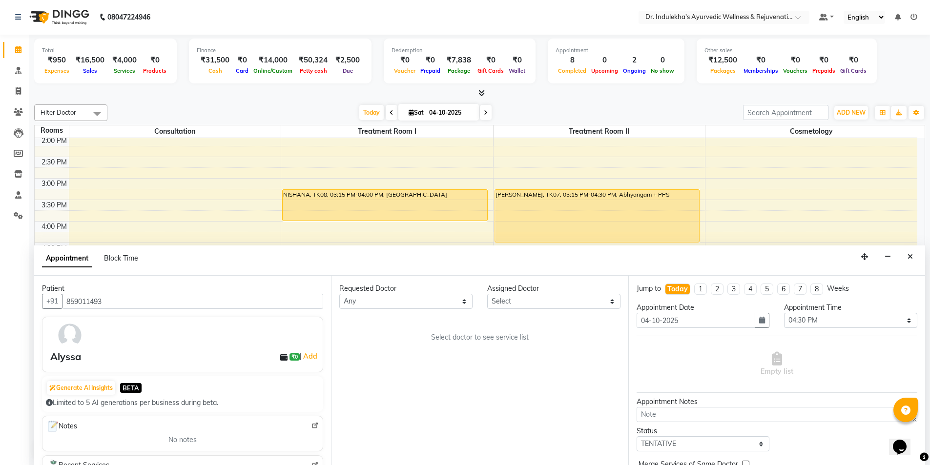
type input "859011493"
click at [465, 301] on select "Any [PERSON_NAME] M [PERSON_NAME] [PERSON_NAME] Dr [PERSON_NAME] Dr Indulekha U…" at bounding box center [405, 301] width 133 height 15
select select "70606"
click at [339, 294] on select "Any [PERSON_NAME] M [PERSON_NAME] [PERSON_NAME] Dr [PERSON_NAME] Dr Indulekha U…" at bounding box center [405, 301] width 133 height 15
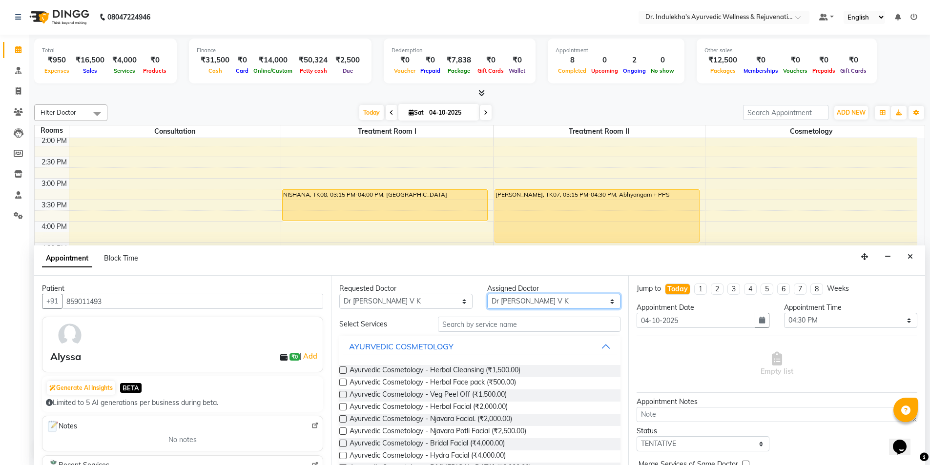
click at [601, 302] on select "Select [PERSON_NAME] M [PERSON_NAME] [PERSON_NAME] Dr [PERSON_NAME] Dr Indulekh…" at bounding box center [553, 301] width 133 height 15
select select "70598"
click at [487, 294] on select "Select [PERSON_NAME] M [PERSON_NAME] [PERSON_NAME] Dr [PERSON_NAME] Dr Indulekh…" at bounding box center [553, 301] width 133 height 15
click at [593, 344] on button "AYURVEDIC COSMETOLOGY" at bounding box center [479, 347] width 273 height 18
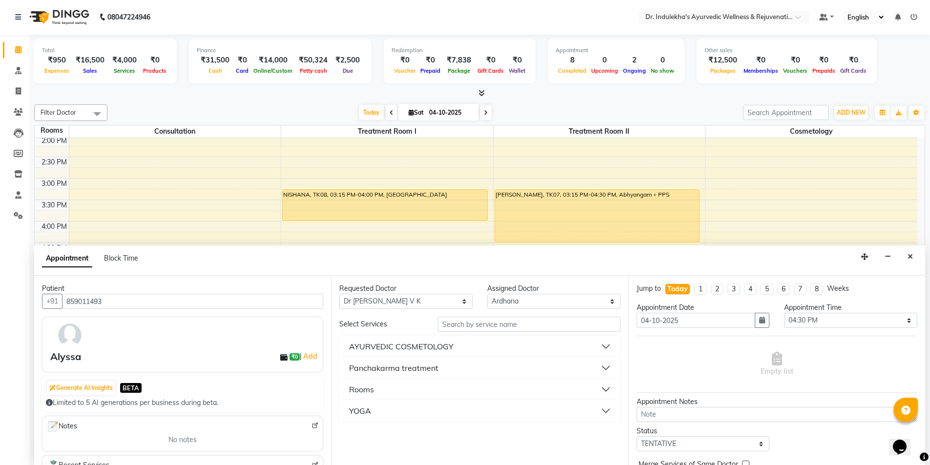
click at [408, 370] on div "Panchakarma treatment" at bounding box center [393, 368] width 89 height 12
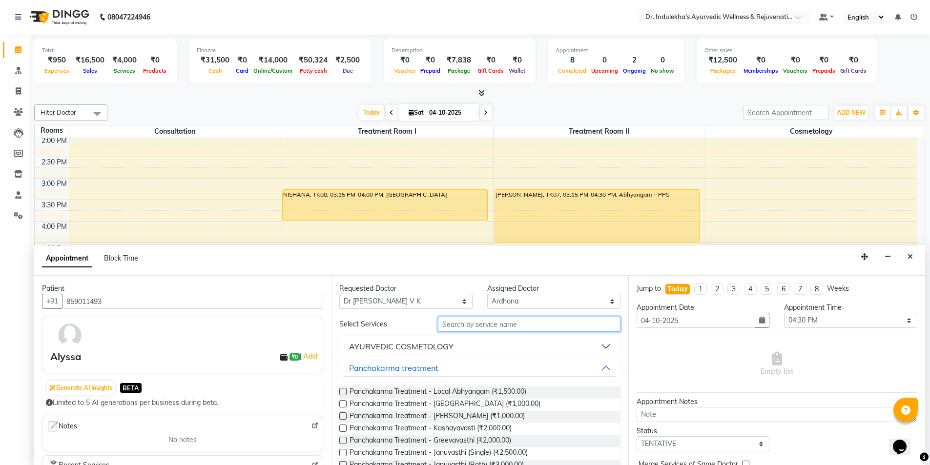
click at [497, 328] on input "text" at bounding box center [529, 324] width 183 height 15
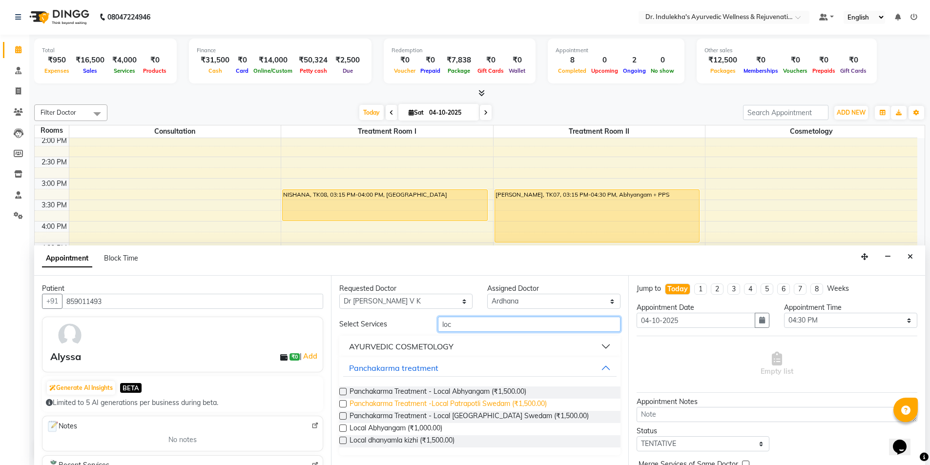
type input "loc"
click at [445, 406] on span "Panchakarma Treatment -Local Patrapotli Swedam (₹1,500.00)" at bounding box center [447, 405] width 197 height 12
checkbox input "true"
select select "4012"
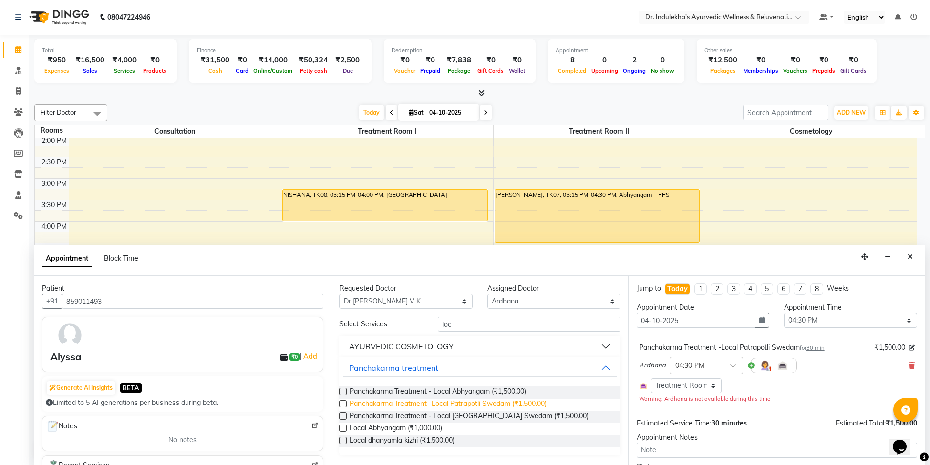
checkbox input "false"
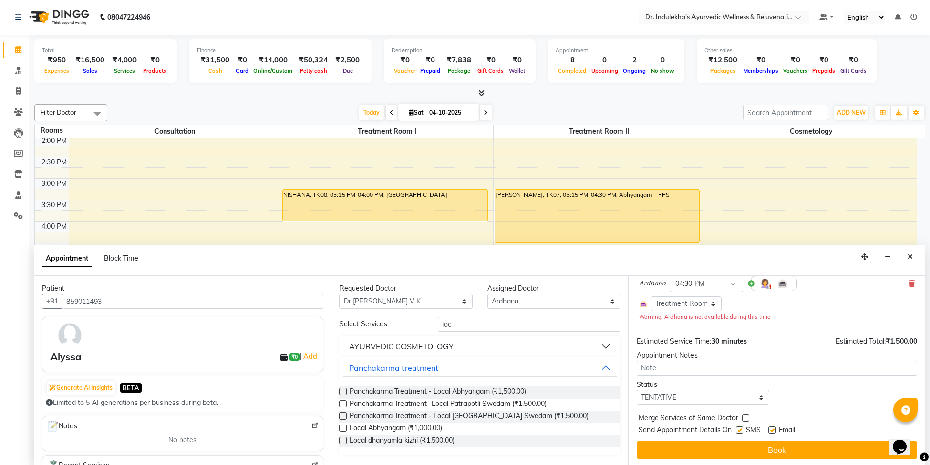
scroll to position [83, 0]
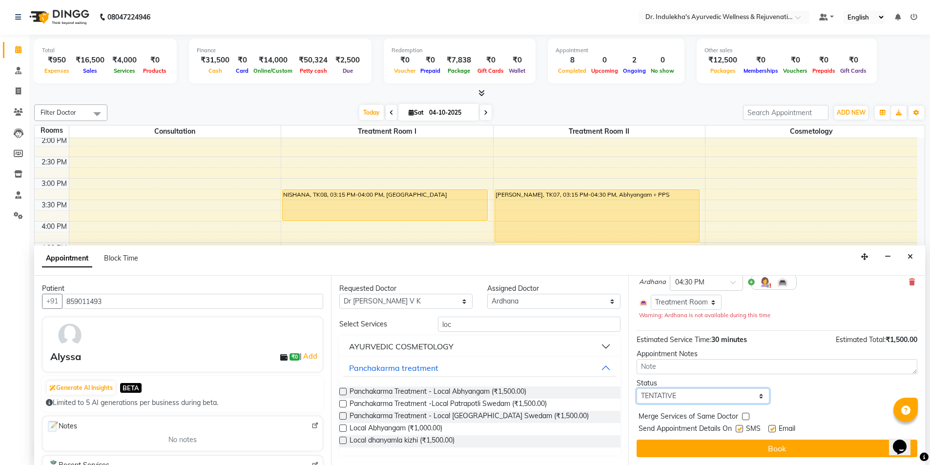
click at [757, 394] on select "Select TENTATIVE CONFIRM CHECK-IN UPCOMING" at bounding box center [702, 395] width 133 height 15
select select "confirm booking"
click at [636, 388] on select "Select TENTATIVE CONFIRM CHECK-IN UPCOMING" at bounding box center [702, 395] width 133 height 15
click at [738, 430] on label at bounding box center [739, 428] width 7 height 7
click at [738, 430] on input "checkbox" at bounding box center [739, 430] width 6 height 6
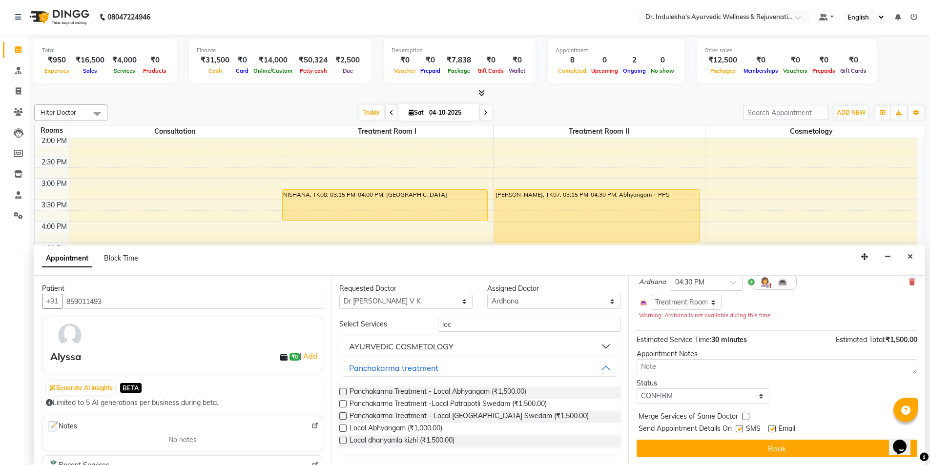
checkbox input "false"
click at [772, 429] on label at bounding box center [771, 428] width 7 height 7
click at [772, 429] on input "checkbox" at bounding box center [771, 430] width 6 height 6
click at [772, 429] on label at bounding box center [771, 428] width 7 height 7
click at [772, 429] on input "checkbox" at bounding box center [771, 430] width 6 height 6
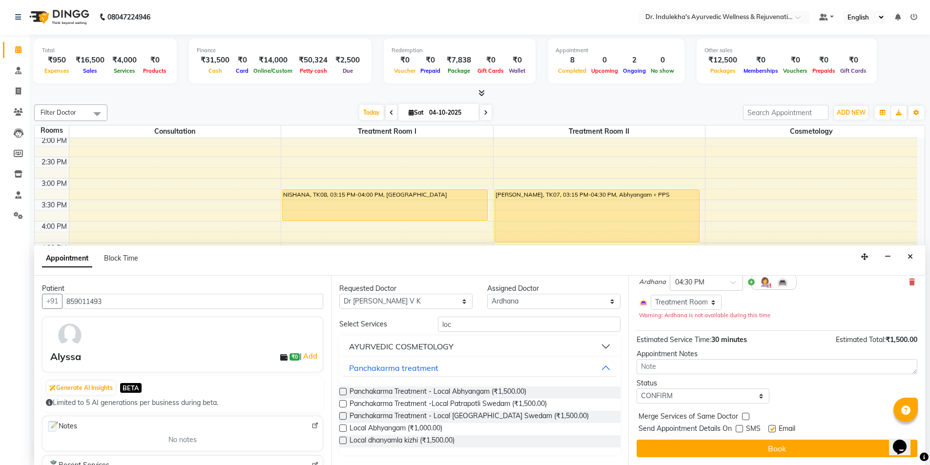
click at [771, 426] on label at bounding box center [771, 428] width 7 height 7
click at [771, 427] on input "checkbox" at bounding box center [771, 430] width 6 height 6
checkbox input "false"
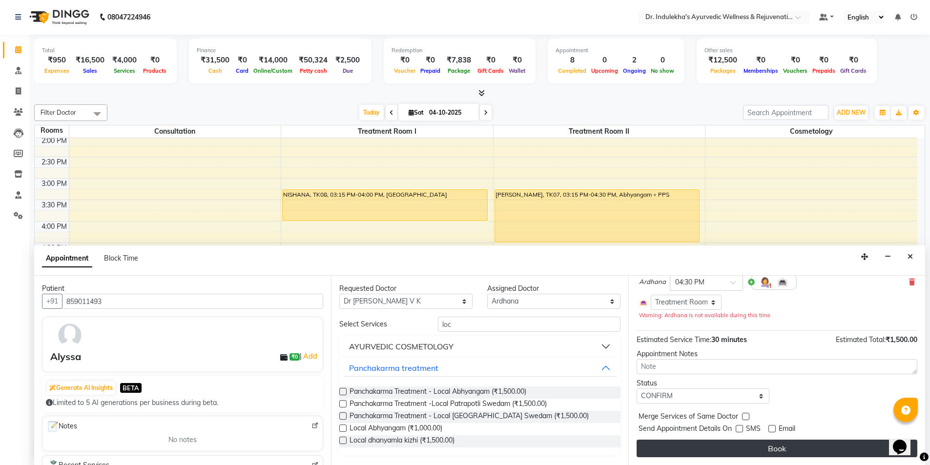
click at [767, 444] on button "Book" at bounding box center [776, 449] width 281 height 18
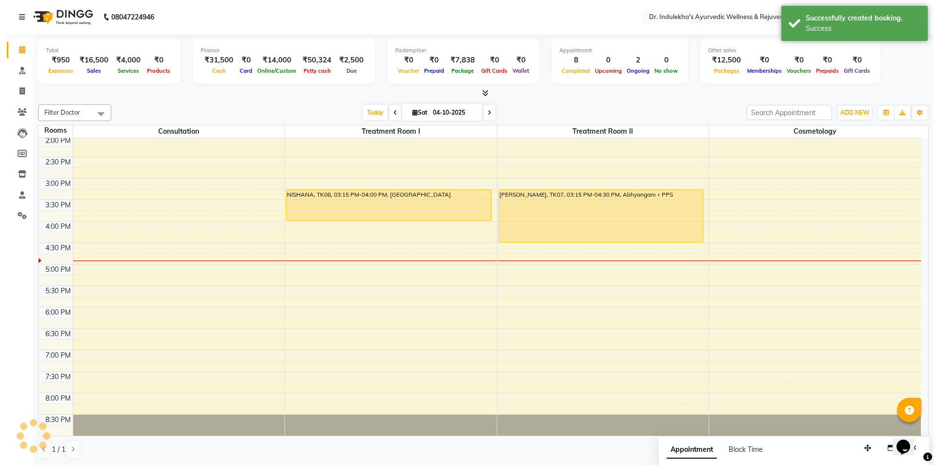
scroll to position [0, 0]
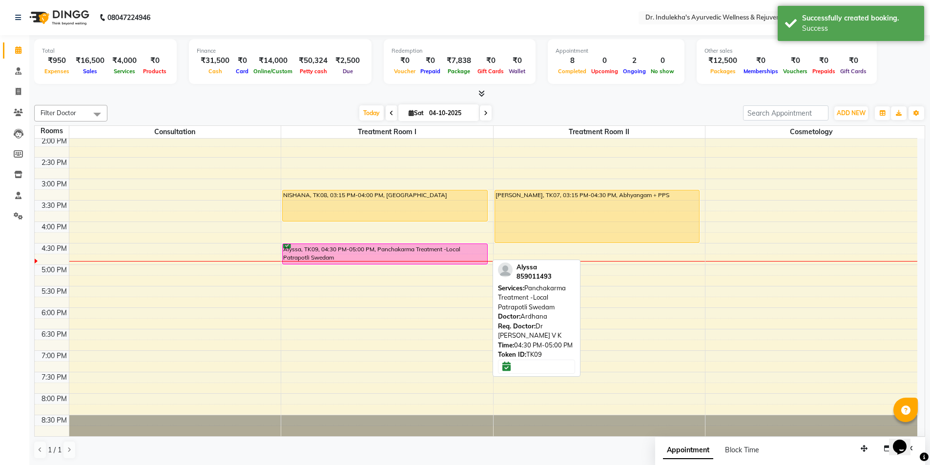
click at [463, 246] on div "Alyssa, TK09, 04:30 PM-05:00 PM, Panchakarma Treatment -Local Patrapotli Swedam" at bounding box center [385, 254] width 204 height 20
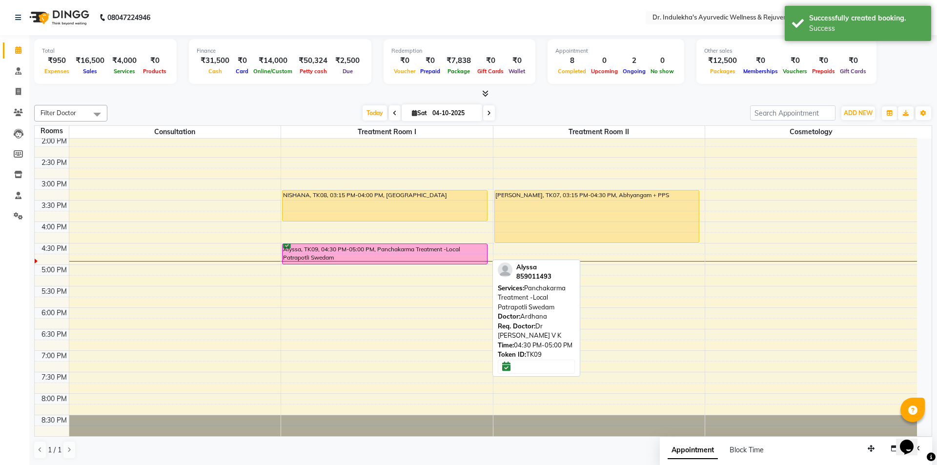
select select "6"
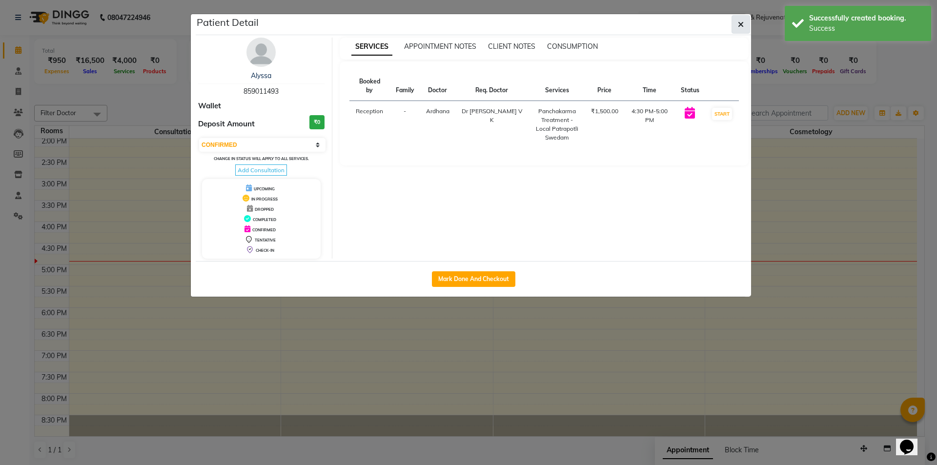
click at [741, 22] on icon "button" at bounding box center [741, 24] width 6 height 8
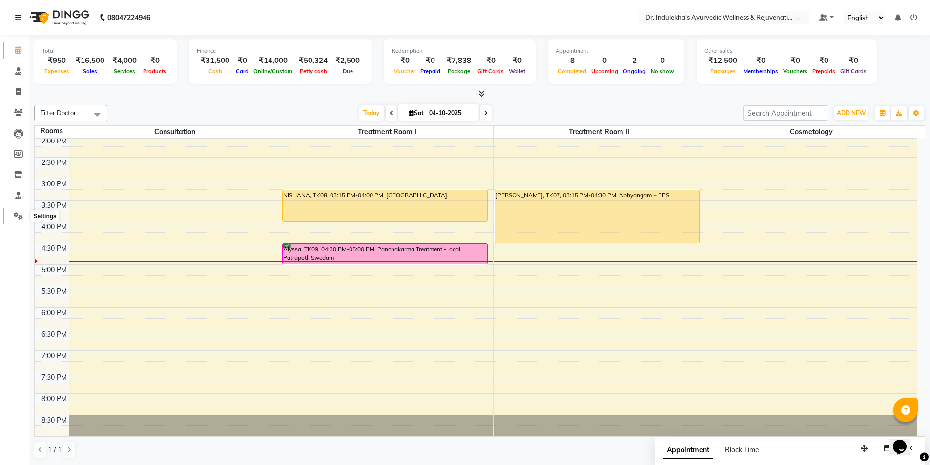
click at [14, 214] on icon at bounding box center [18, 215] width 9 height 7
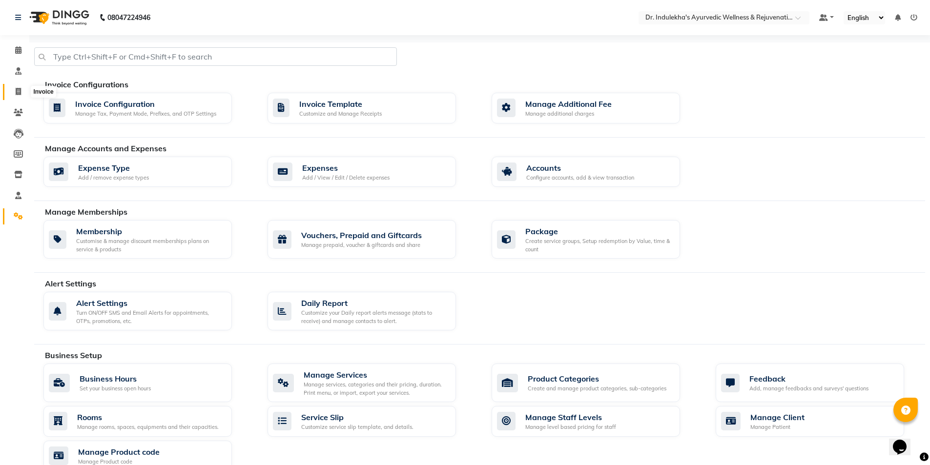
click at [18, 93] on icon at bounding box center [18, 91] width 5 height 7
select select "service"
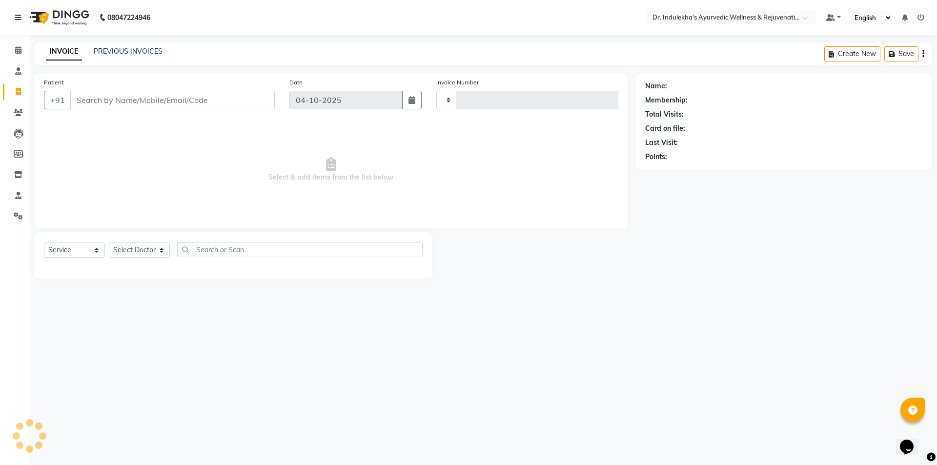
type input "1597"
select select "7775"
click at [83, 98] on input "Patient" at bounding box center [172, 100] width 204 height 19
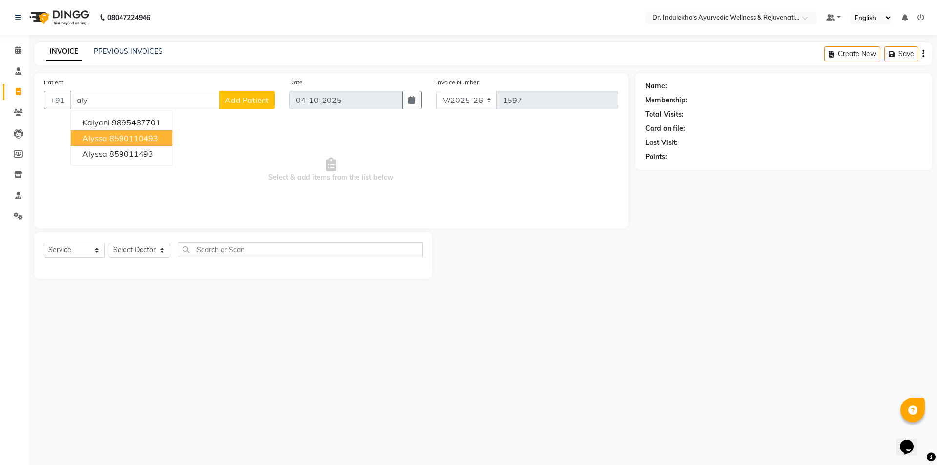
click at [116, 141] on ngb-highlight "8590110493" at bounding box center [133, 138] width 49 height 10
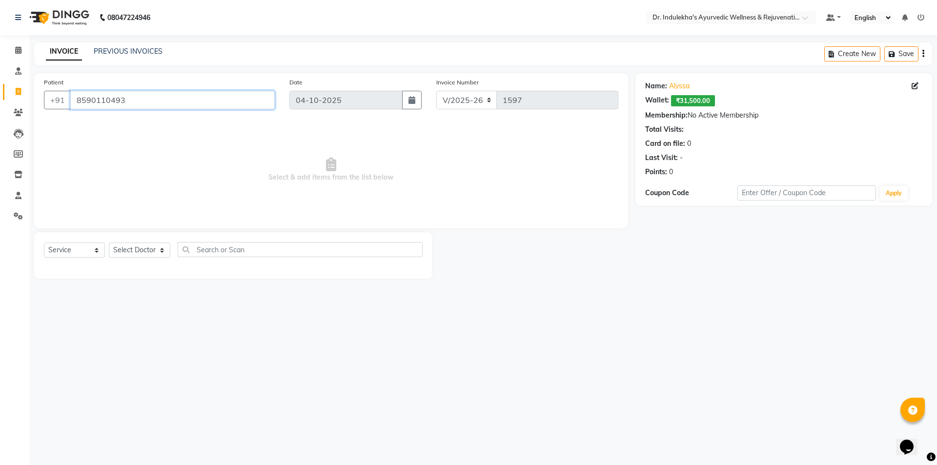
click at [130, 99] on input "8590110493" at bounding box center [172, 100] width 204 height 19
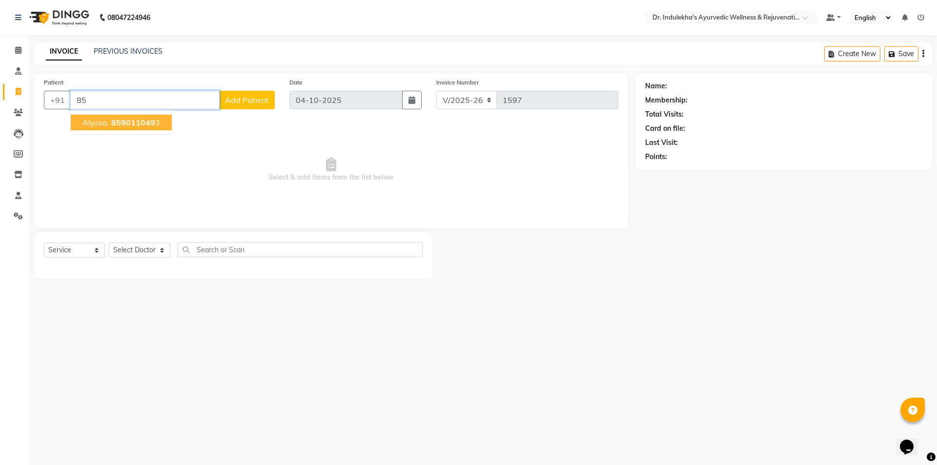
type input "8"
click at [100, 153] on span "Alyssa" at bounding box center [94, 154] width 25 height 10
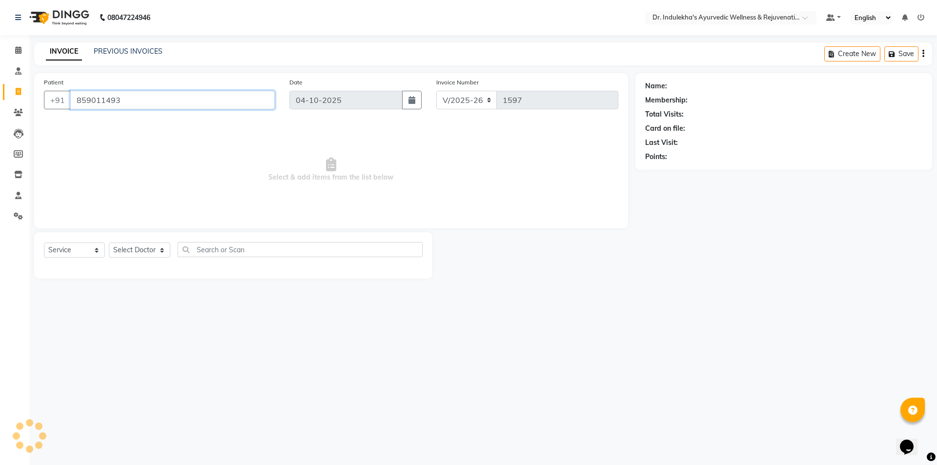
type input "859011493"
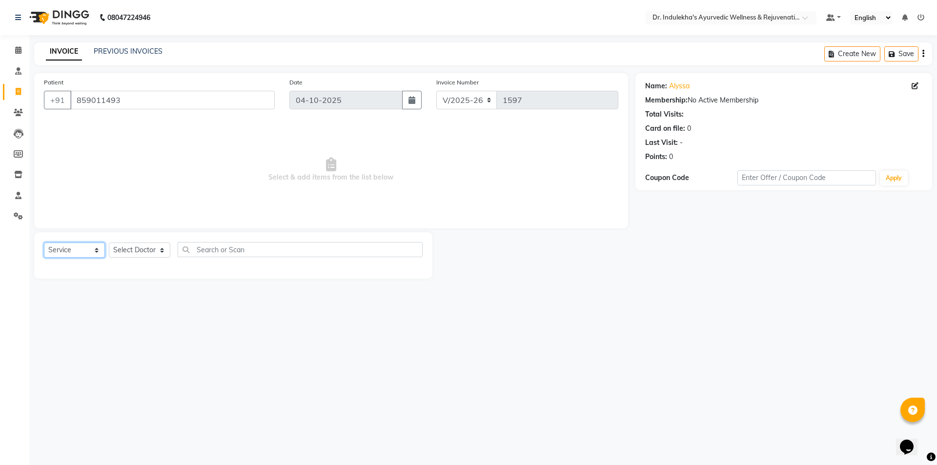
click at [99, 252] on select "Select Service Product Membership Package Voucher Prepaid Gift Card" at bounding box center [74, 250] width 61 height 15
select select "package"
click at [44, 243] on select "Select Service Product Membership Package Voucher Prepaid Gift Card" at bounding box center [74, 250] width 61 height 15
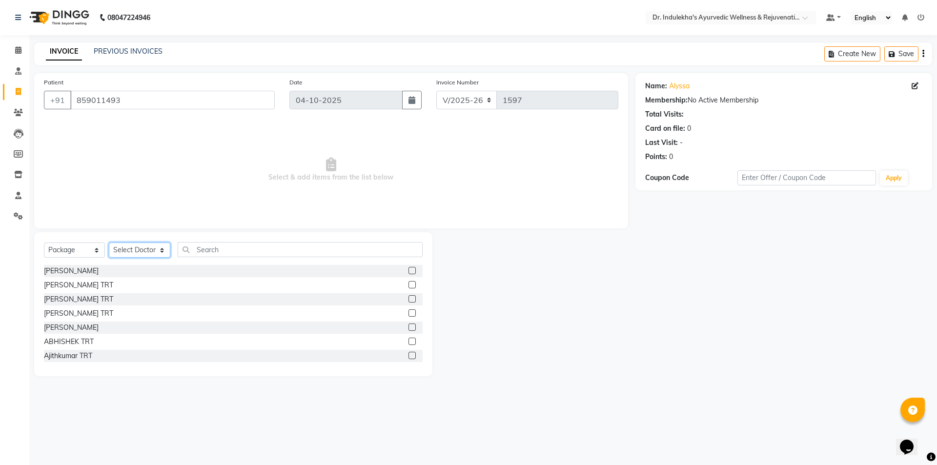
click at [159, 248] on select "Select Doctor Admin 1 Admin 2 Admin 3 [PERSON_NAME] M [PERSON_NAME] [PERSON_NAM…" at bounding box center [139, 250] width 61 height 15
select select "70606"
click at [109, 243] on select "Select Doctor Admin 1 Admin 2 Admin 3 [PERSON_NAME] M [PERSON_NAME] [PERSON_NAM…" at bounding box center [139, 250] width 61 height 15
click at [198, 251] on input "text" at bounding box center [300, 249] width 245 height 15
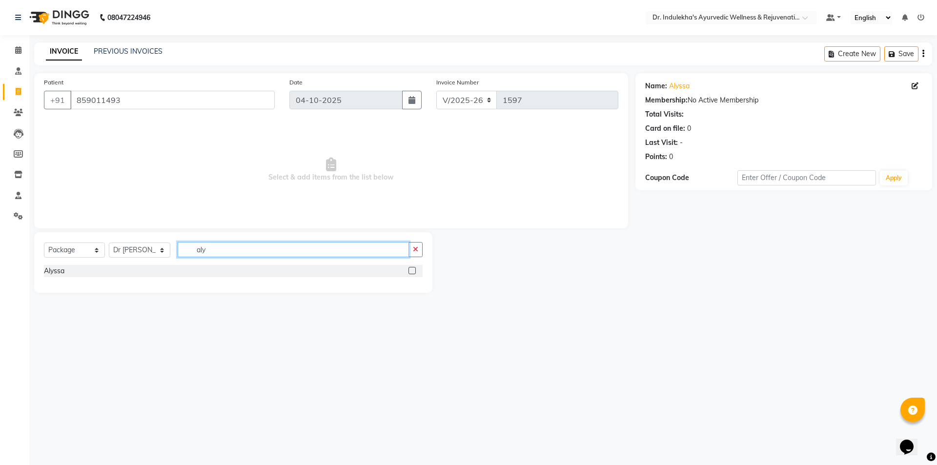
type input "aly"
click at [411, 269] on label at bounding box center [412, 270] width 7 height 7
click at [411, 269] on input "checkbox" at bounding box center [412, 271] width 6 height 6
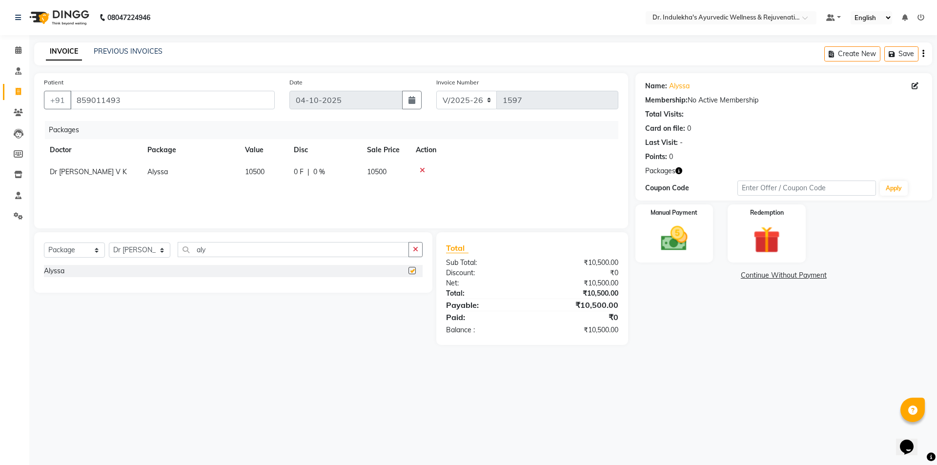
checkbox input "false"
click at [782, 222] on div "Redemption" at bounding box center [766, 234] width 81 height 60
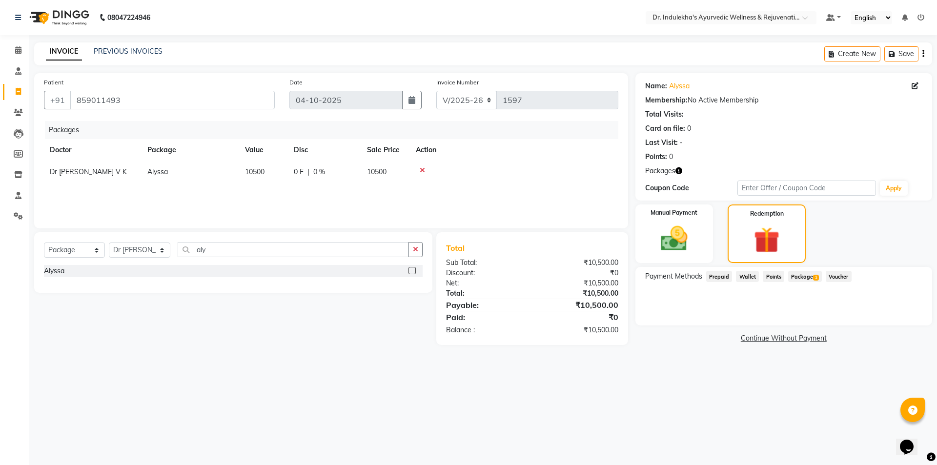
click at [812, 276] on span "Package 1" at bounding box center [805, 276] width 34 height 11
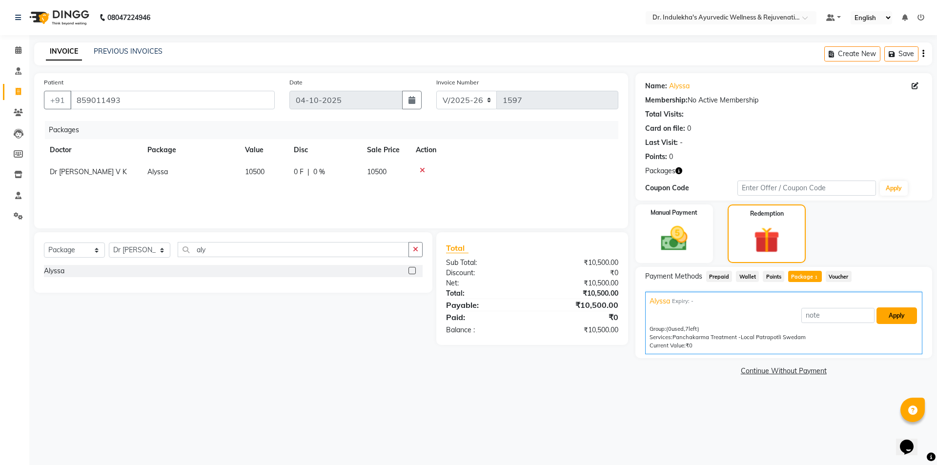
click at [891, 315] on button "Apply" at bounding box center [897, 315] width 41 height 17
type input "Alyssa"
click at [661, 218] on div "Manual Payment" at bounding box center [674, 234] width 81 height 61
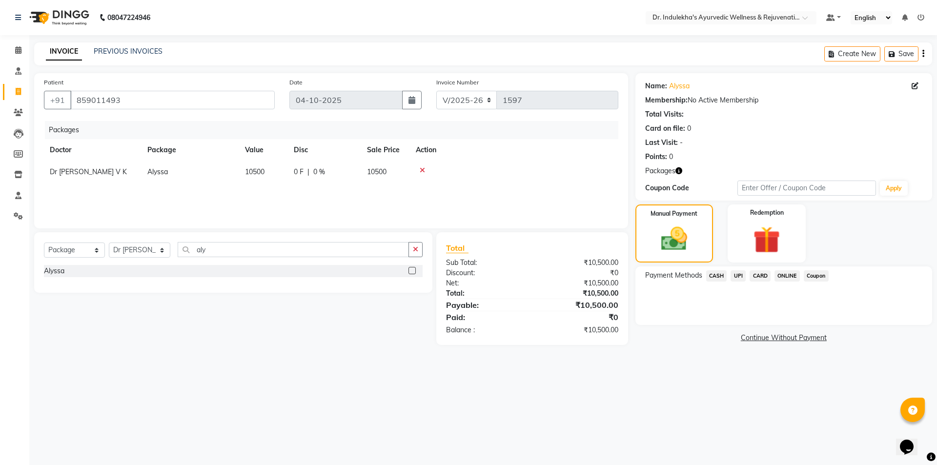
click at [735, 276] on span "UPI" at bounding box center [738, 275] width 15 height 11
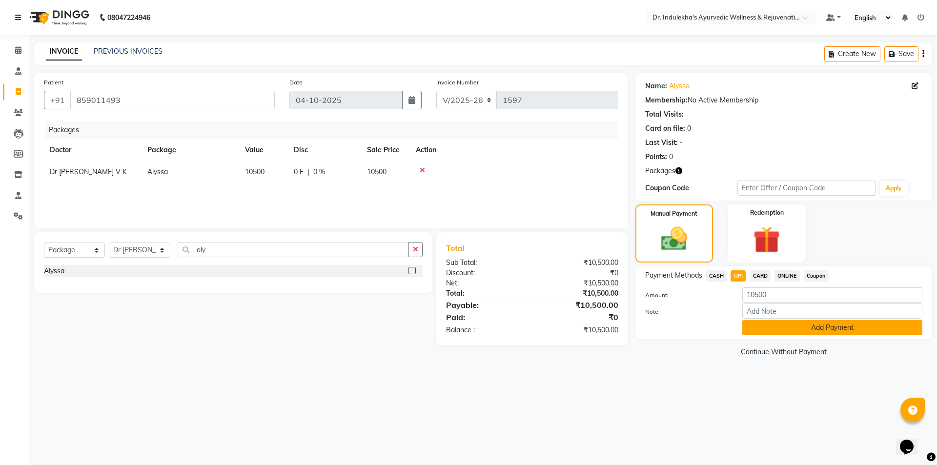
click at [807, 328] on button "Add Payment" at bounding box center [832, 327] width 180 height 15
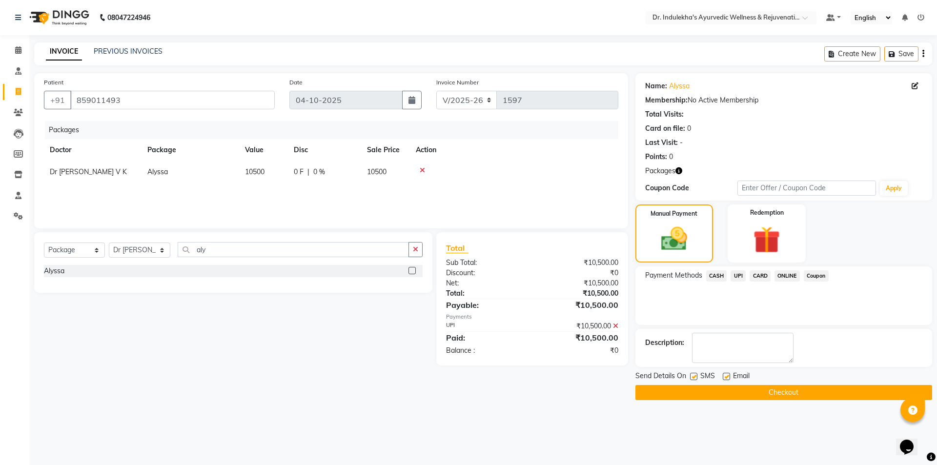
click at [807, 328] on div "Name: Alyssa Membership: No Active Membership Total Visits: Card on file: 0 Las…" at bounding box center [787, 236] width 304 height 327
click at [691, 375] on label at bounding box center [693, 376] width 7 height 7
click at [691, 375] on input "checkbox" at bounding box center [693, 377] width 6 height 6
checkbox input "false"
click at [725, 375] on label at bounding box center [726, 376] width 7 height 7
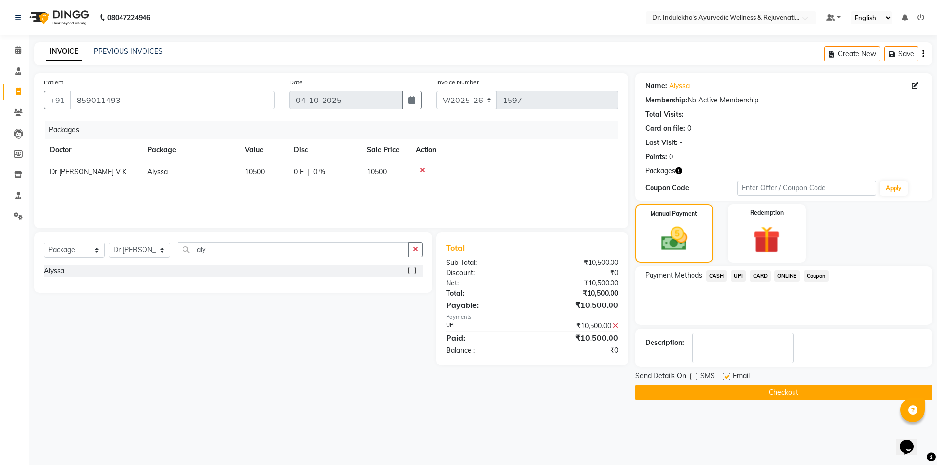
click at [725, 375] on input "checkbox" at bounding box center [726, 377] width 6 height 6
checkbox input "false"
click at [752, 390] on button "Checkout" at bounding box center [783, 392] width 297 height 15
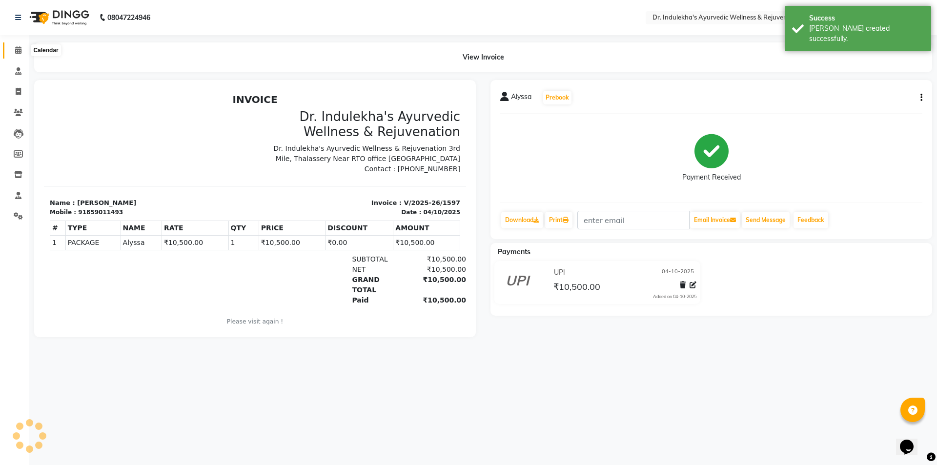
drag, startPoint x: 14, startPoint y: 48, endPoint x: 29, endPoint y: 58, distance: 17.7
click at [14, 48] on span at bounding box center [18, 50] width 17 height 11
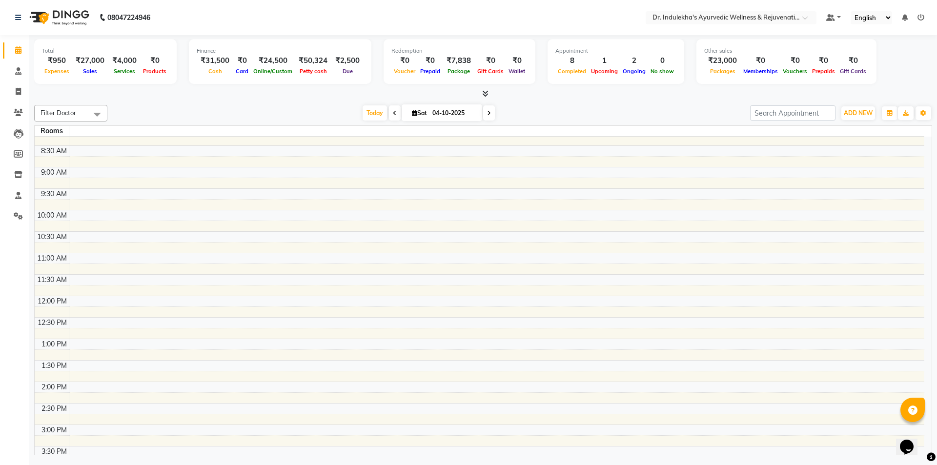
scroll to position [98, 0]
click at [389, 111] on span at bounding box center [395, 112] width 12 height 15
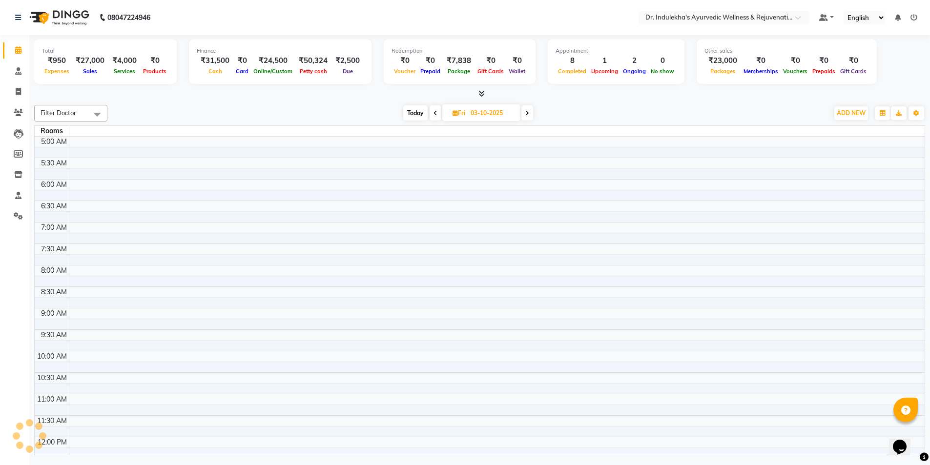
scroll to position [368, 0]
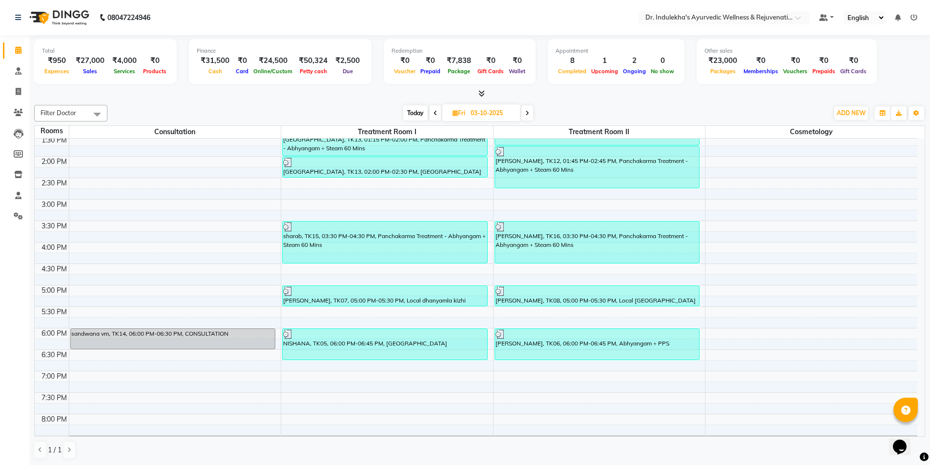
click at [525, 114] on icon at bounding box center [527, 113] width 4 height 6
type input "04-10-2025"
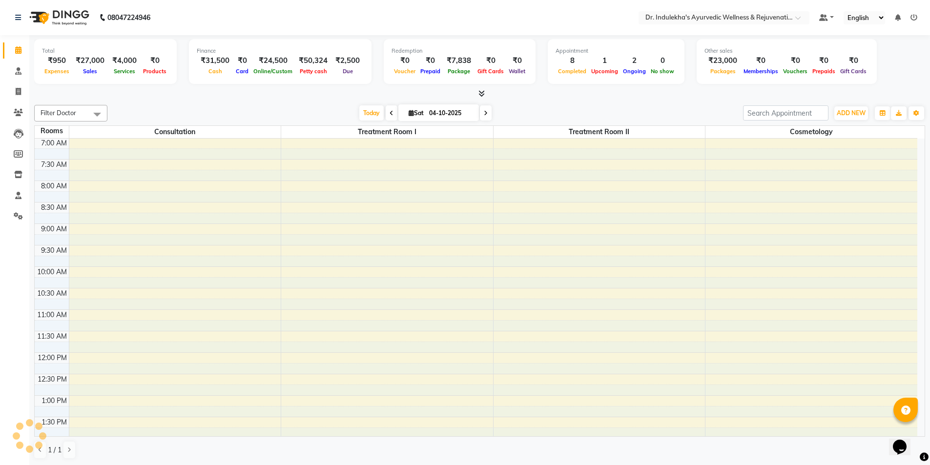
scroll to position [346, 0]
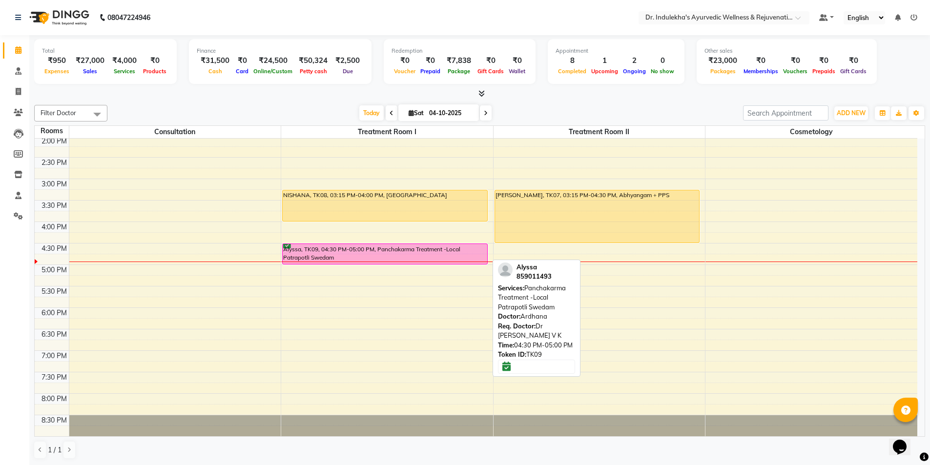
click at [337, 250] on div "Alyssa, TK09, 04:30 PM-05:00 PM, Panchakarma Treatment -Local Patrapotli Swedam" at bounding box center [385, 254] width 204 height 20
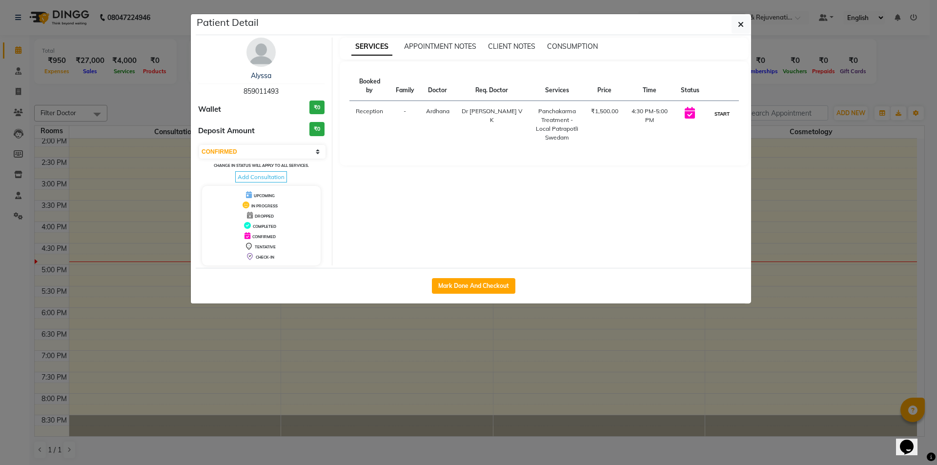
click at [725, 108] on button "START" at bounding box center [722, 114] width 20 height 12
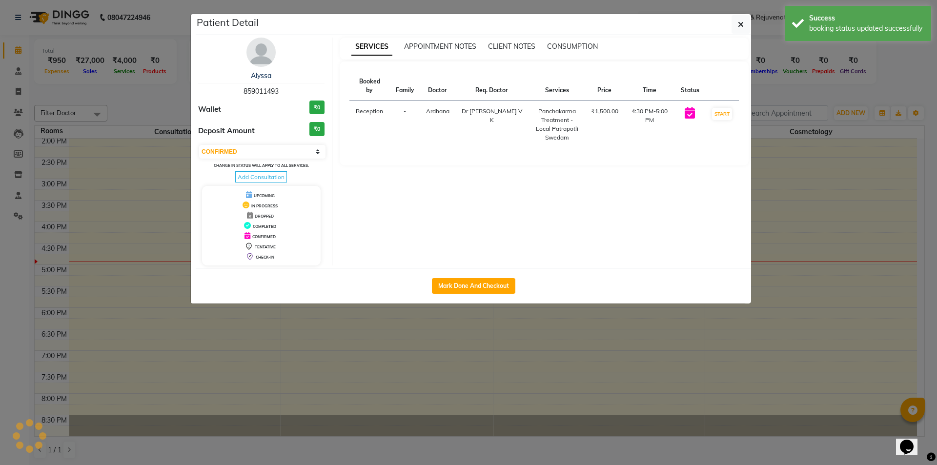
select select "1"
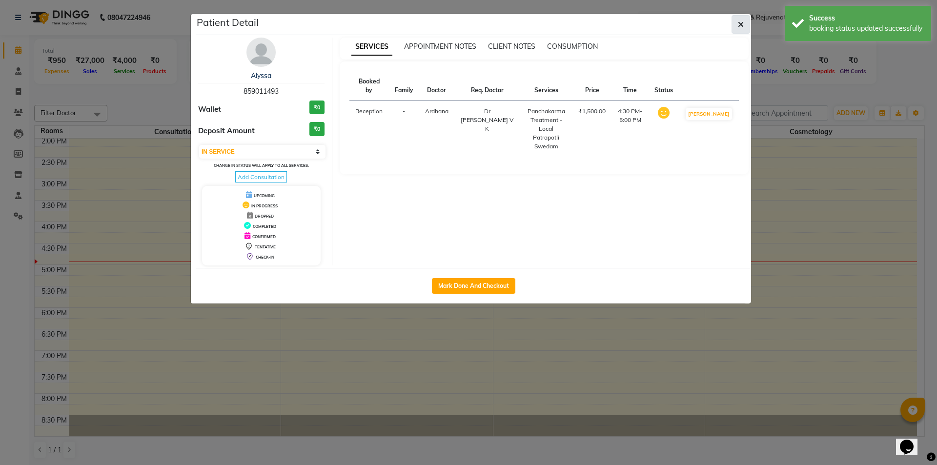
click at [737, 21] on button "button" at bounding box center [741, 24] width 19 height 19
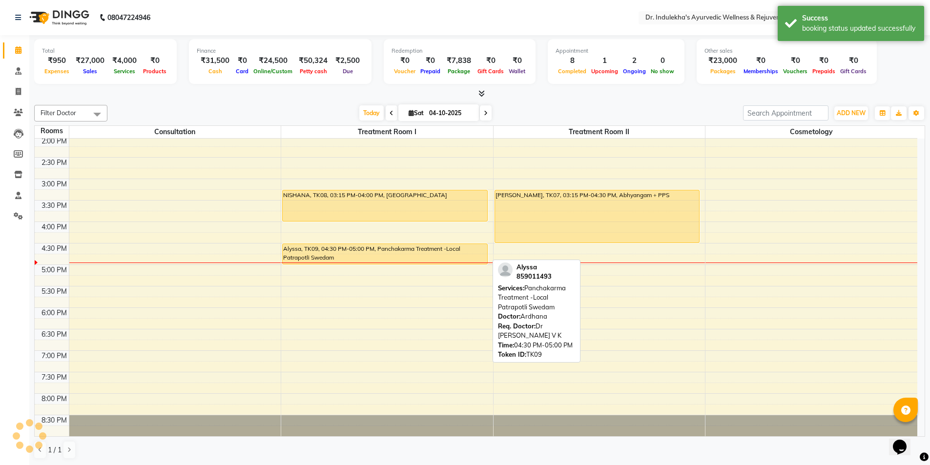
click at [415, 256] on div "Alyssa, TK09, 04:30 PM-05:00 PM, Panchakarma Treatment -Local Patrapotli Swedam" at bounding box center [385, 254] width 204 height 20
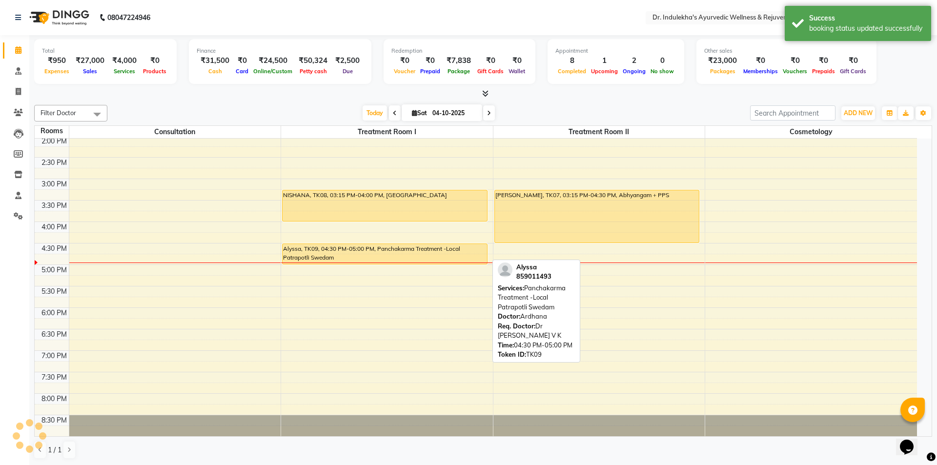
select select "1"
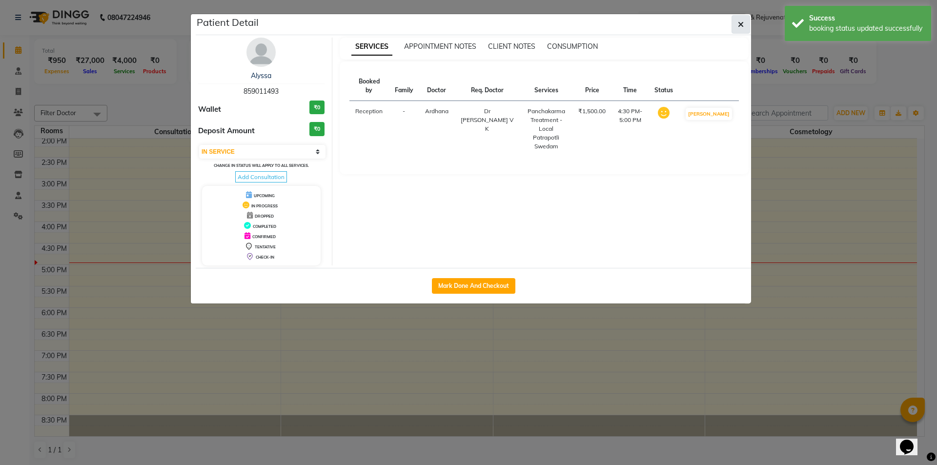
click at [746, 23] on button "button" at bounding box center [741, 24] width 19 height 19
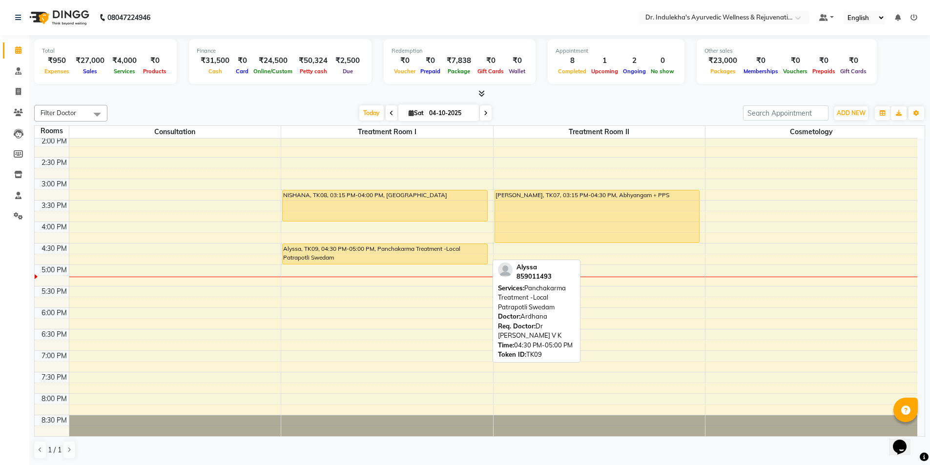
click at [430, 257] on div "Alyssa, TK09, 04:30 PM-05:00 PM, Panchakarma Treatment -Local Patrapotli Swedam" at bounding box center [385, 254] width 204 height 20
select select "1"
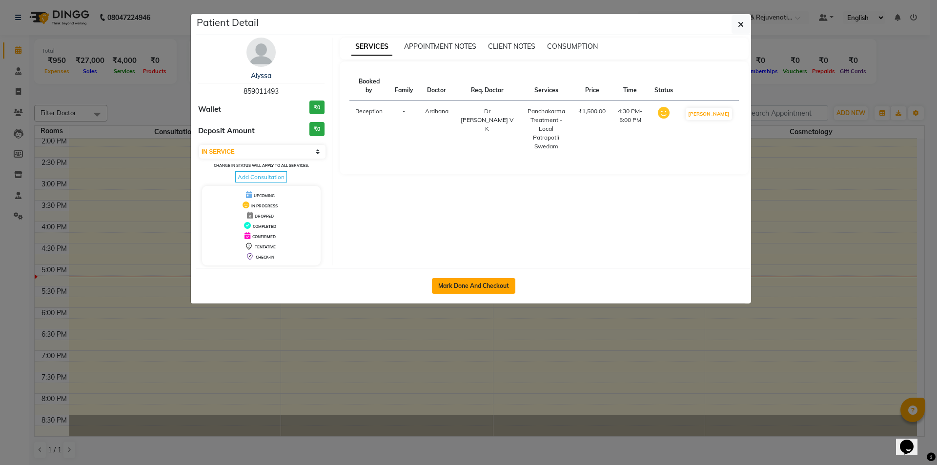
click at [490, 286] on button "Mark Done And Checkout" at bounding box center [473, 286] width 83 height 16
select select "service"
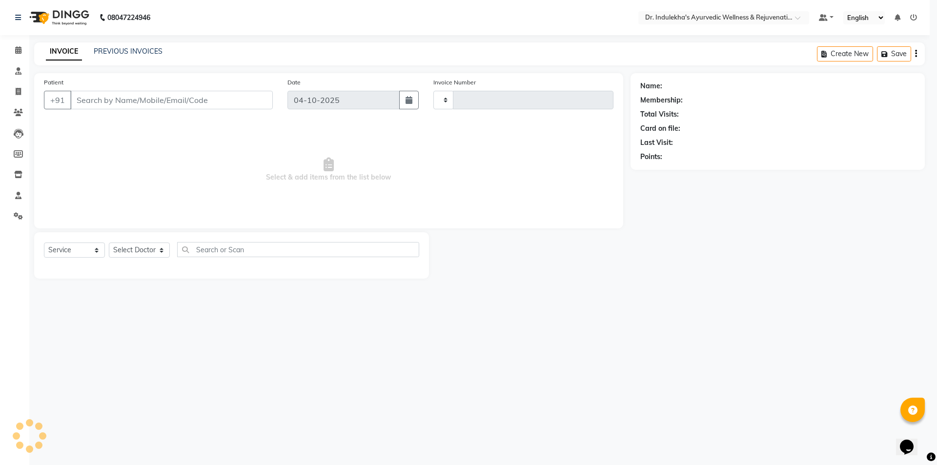
type input "1598"
select select "7775"
type input "859011493"
select select "70598"
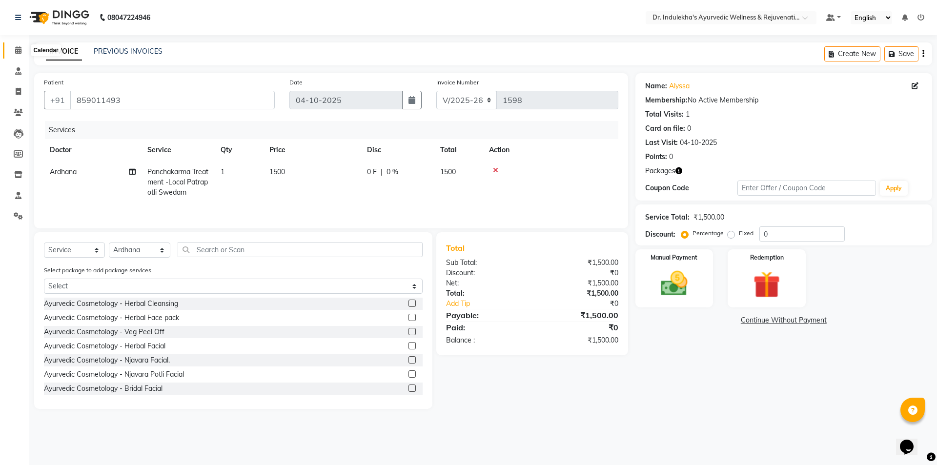
click at [19, 50] on icon at bounding box center [18, 49] width 6 height 7
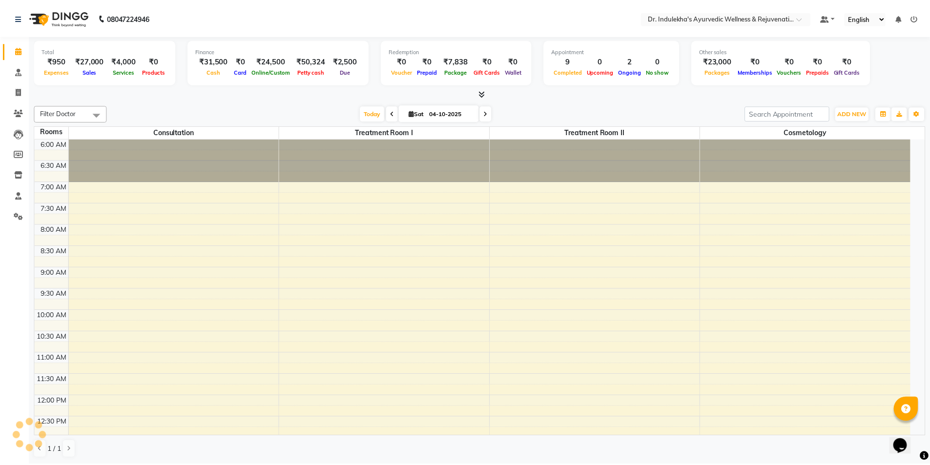
scroll to position [327, 0]
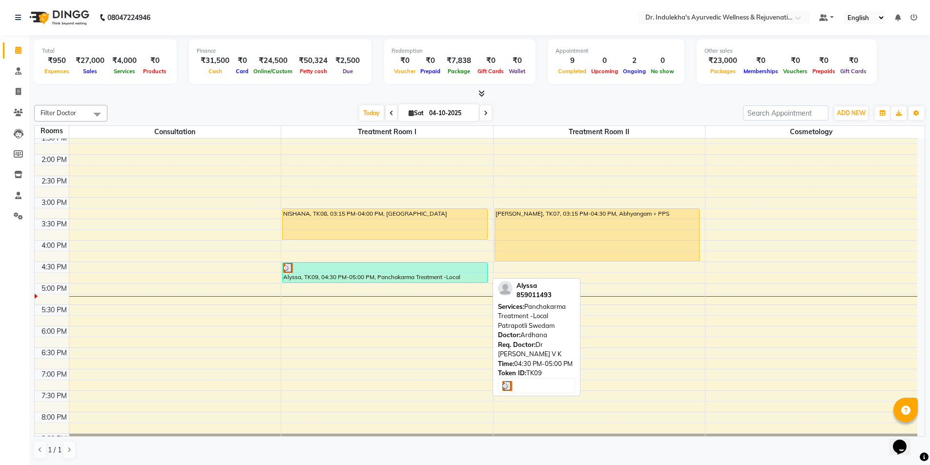
click at [346, 275] on div "Alyssa, TK09, 04:30 PM-05:00 PM, Panchakarma Treatment -Local Patrapotli Swedam" at bounding box center [385, 273] width 204 height 20
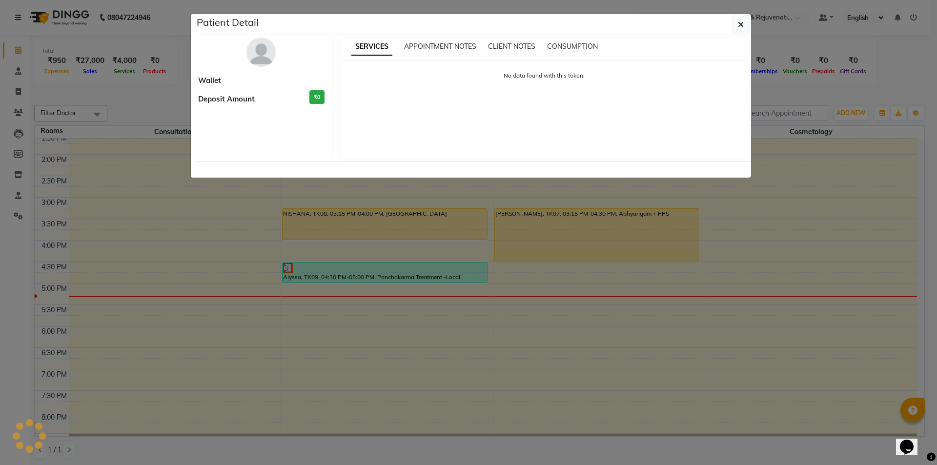
select select "3"
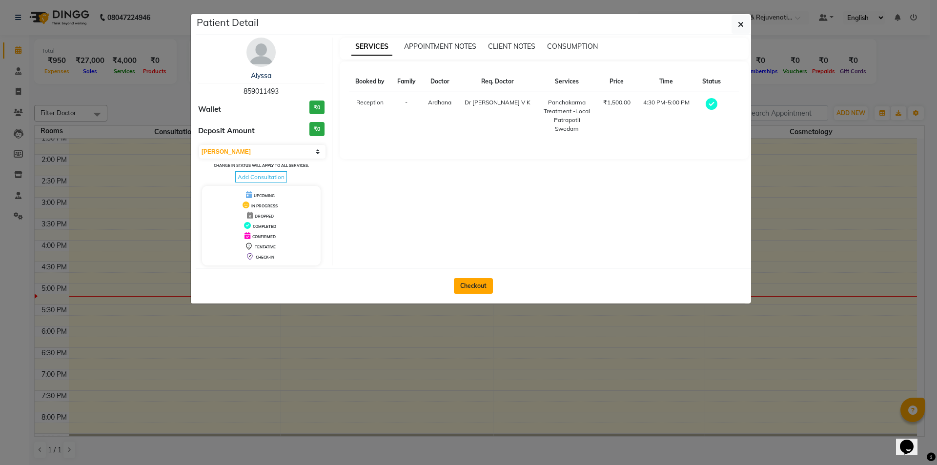
click at [474, 287] on button "Checkout" at bounding box center [473, 286] width 39 height 16
select select "service"
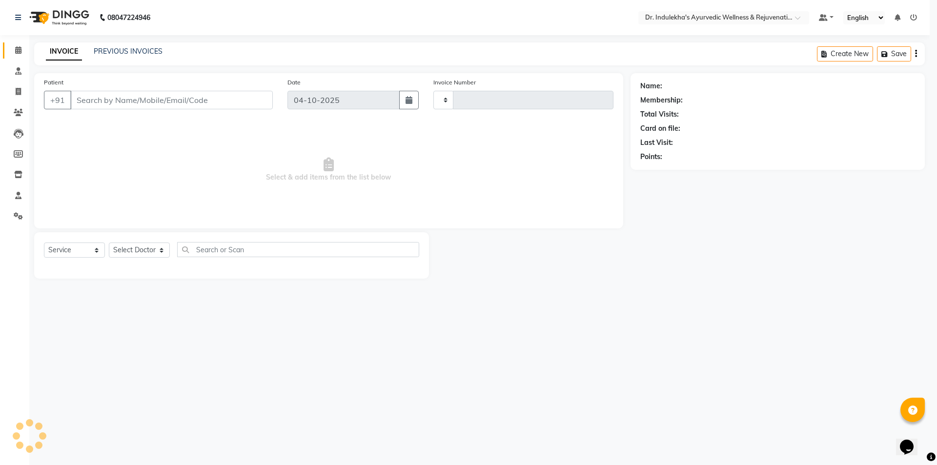
type input "1598"
select select "7775"
type input "859011493"
select select "70598"
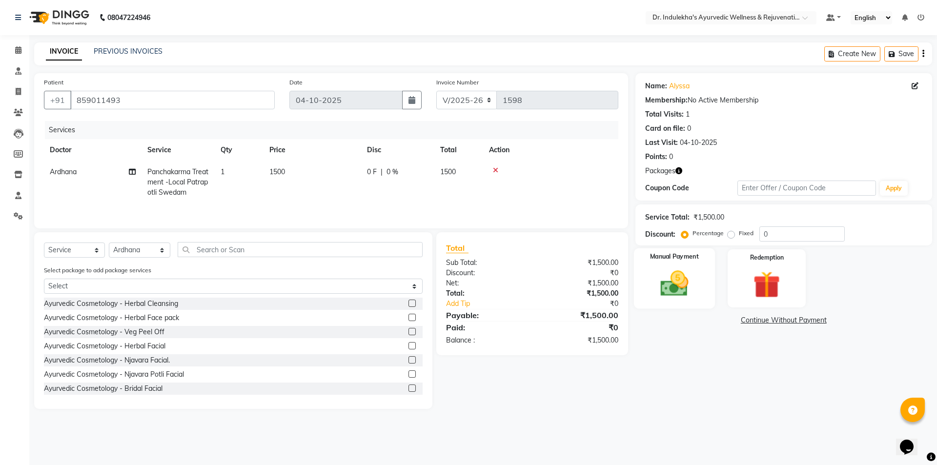
click at [705, 267] on div "Manual Payment" at bounding box center [674, 278] width 81 height 60
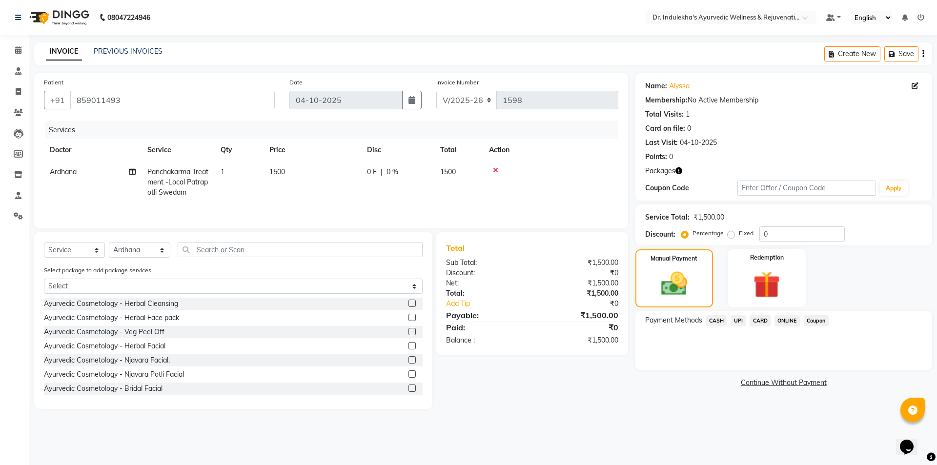
click at [740, 322] on span "UPI" at bounding box center [738, 320] width 15 height 11
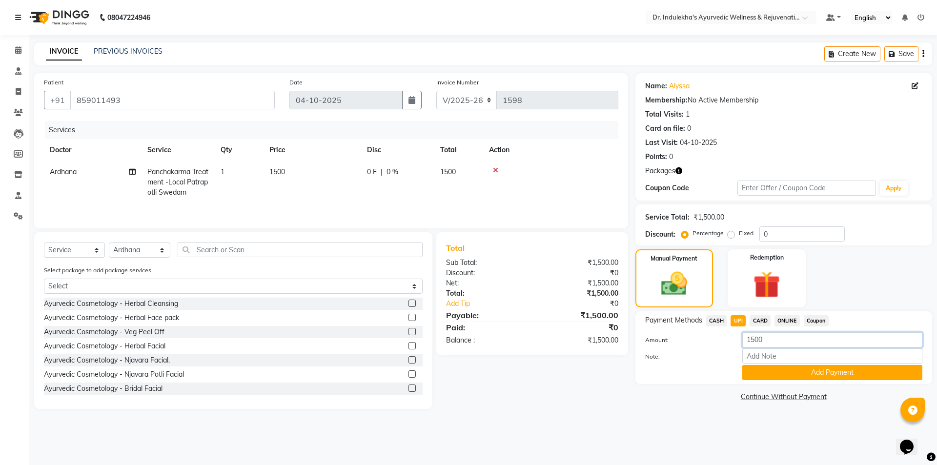
click at [766, 338] on input "1500" at bounding box center [832, 339] width 180 height 15
type input "1"
click at [761, 286] on img at bounding box center [766, 284] width 45 height 35
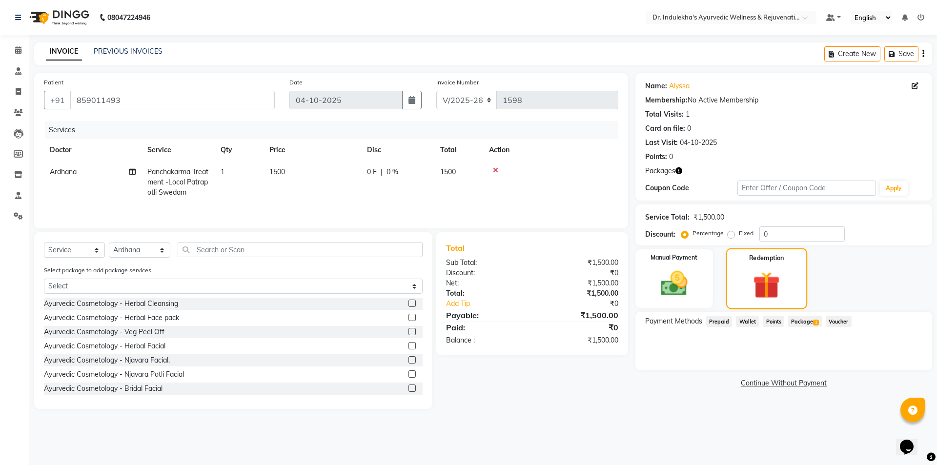
click at [763, 266] on div "Redemption" at bounding box center [766, 278] width 81 height 61
click at [769, 257] on label "Redemption" at bounding box center [766, 257] width 35 height 9
click at [800, 320] on span "Package 1" at bounding box center [805, 321] width 34 height 11
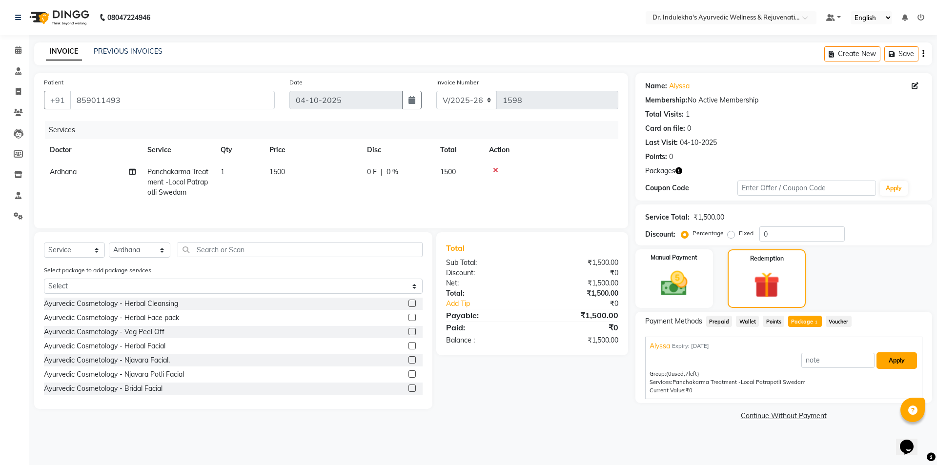
click at [889, 359] on button "Apply" at bounding box center [897, 360] width 41 height 17
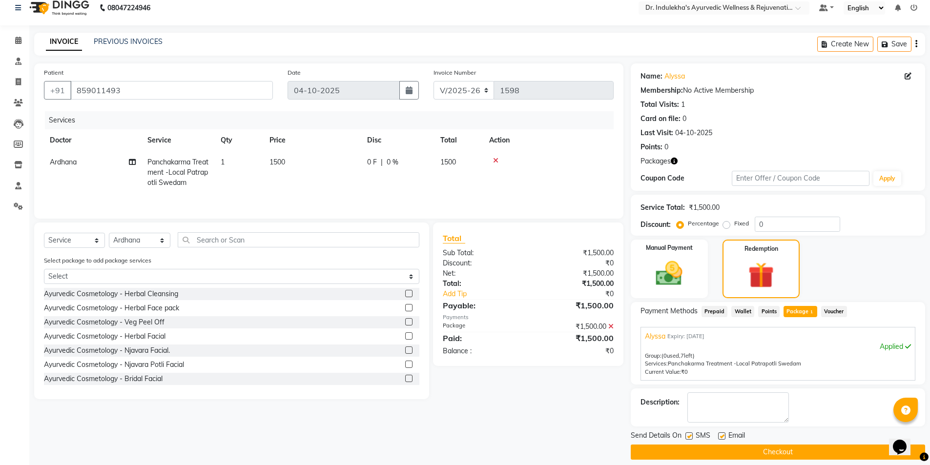
scroll to position [19, 0]
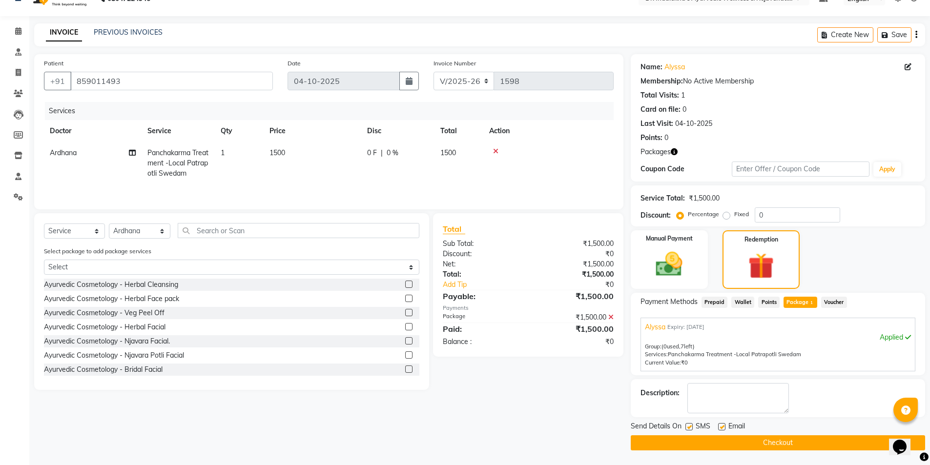
click at [690, 426] on label at bounding box center [688, 426] width 7 height 7
click at [690, 426] on input "checkbox" at bounding box center [688, 427] width 6 height 6
checkbox input "false"
click at [724, 427] on label at bounding box center [721, 426] width 7 height 7
click at [724, 427] on input "checkbox" at bounding box center [721, 427] width 6 height 6
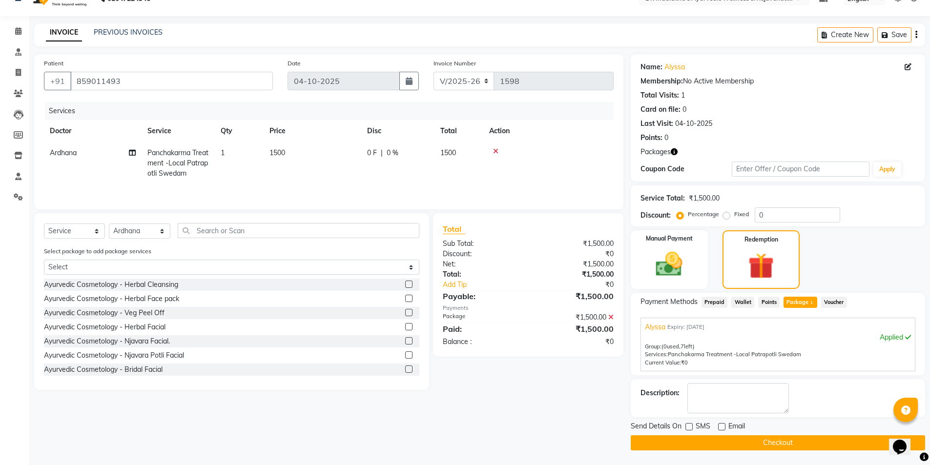
click at [724, 427] on label at bounding box center [721, 426] width 7 height 7
click at [724, 427] on input "checkbox" at bounding box center [721, 427] width 6 height 6
click at [720, 427] on label at bounding box center [721, 426] width 7 height 7
click at [720, 427] on input "checkbox" at bounding box center [721, 427] width 6 height 6
click at [720, 427] on label at bounding box center [721, 426] width 7 height 7
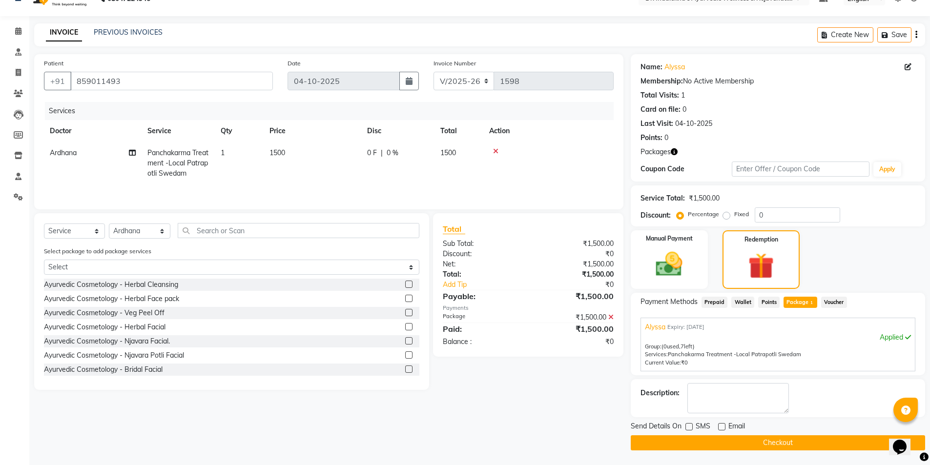
click at [720, 427] on input "checkbox" at bounding box center [721, 427] width 6 height 6
click at [721, 429] on label at bounding box center [721, 426] width 7 height 7
click at [721, 429] on input "checkbox" at bounding box center [721, 427] width 6 height 6
checkbox input "false"
click at [765, 446] on button "Checkout" at bounding box center [778, 442] width 294 height 15
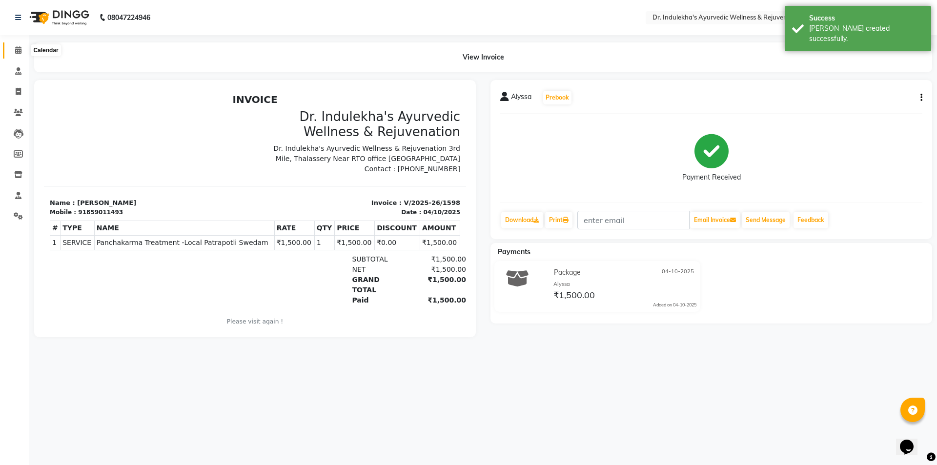
click at [18, 48] on icon at bounding box center [18, 49] width 6 height 7
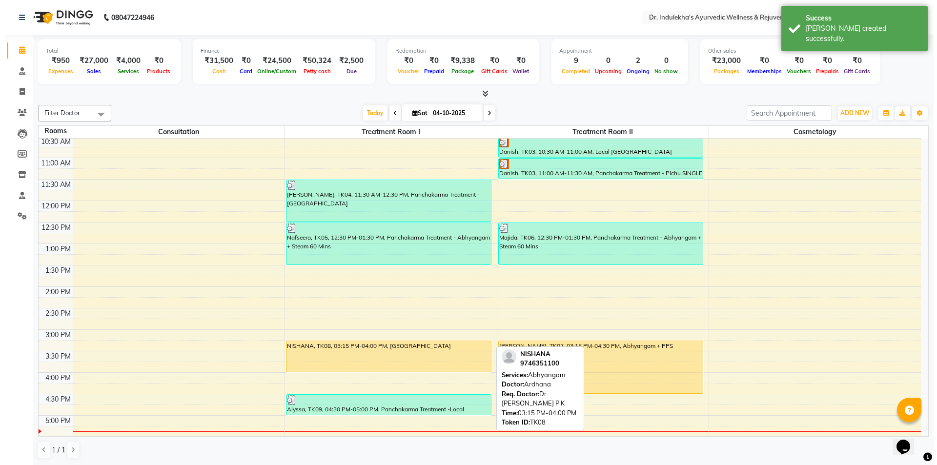
scroll to position [244, 0]
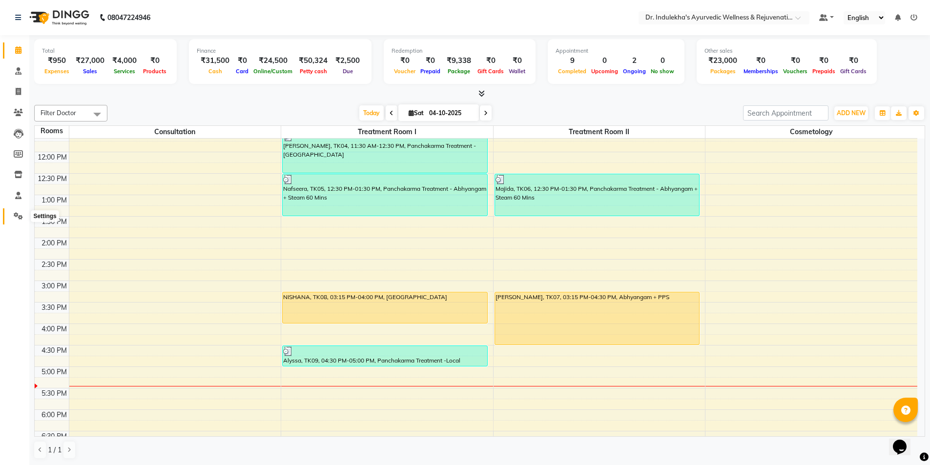
click at [17, 216] on icon at bounding box center [18, 215] width 9 height 7
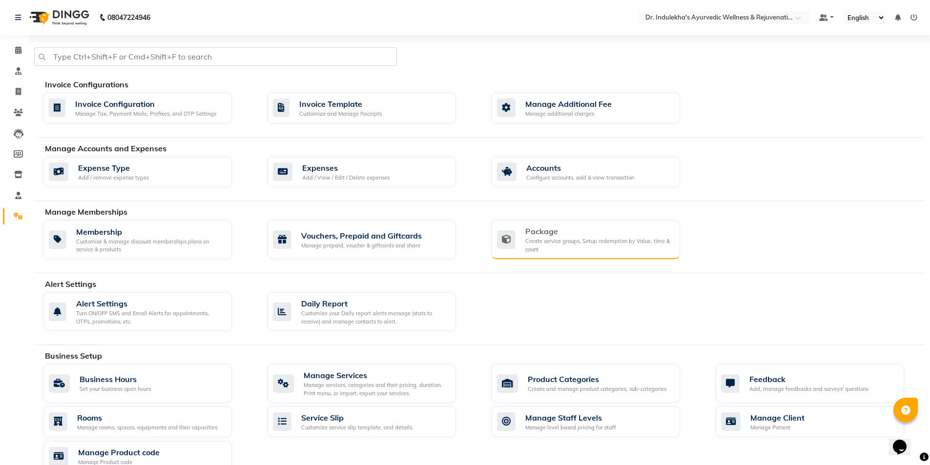
click at [538, 235] on div "Package" at bounding box center [598, 231] width 147 height 12
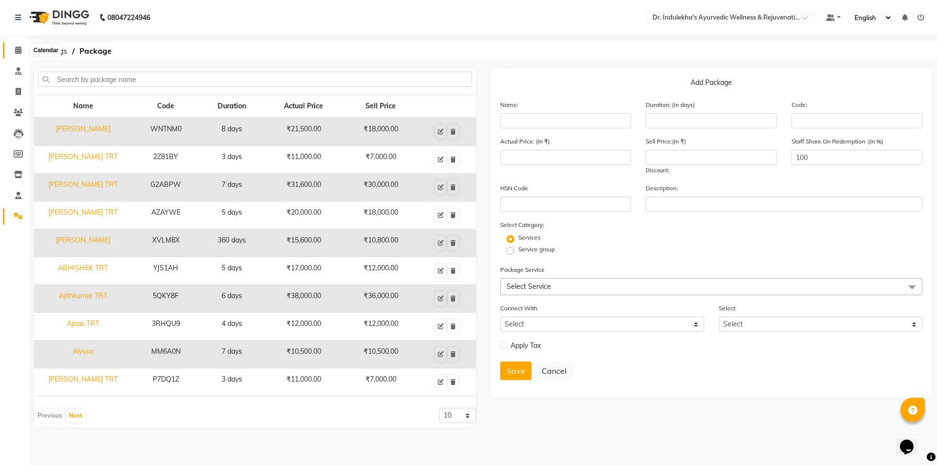
click at [16, 50] on icon at bounding box center [18, 49] width 6 height 7
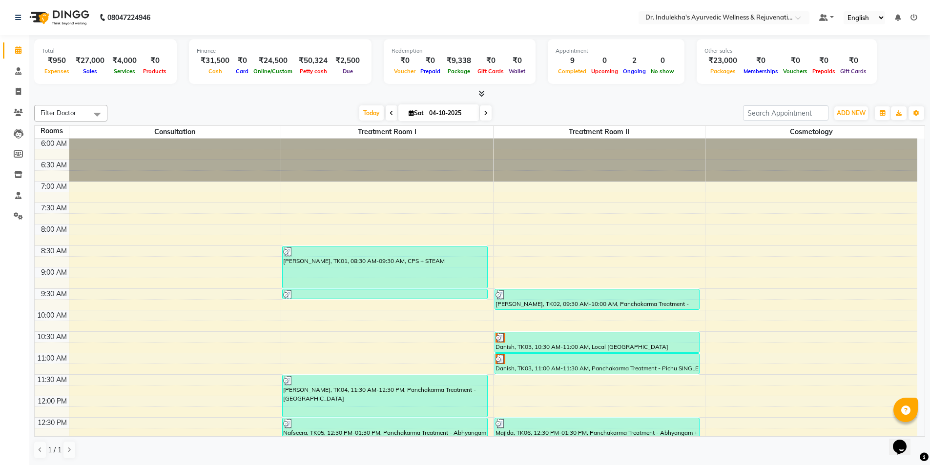
scroll to position [0, 0]
click at [307, 111] on div "[DATE] [DATE]" at bounding box center [425, 112] width 626 height 15
